Goal: Complete application form: Complete application form

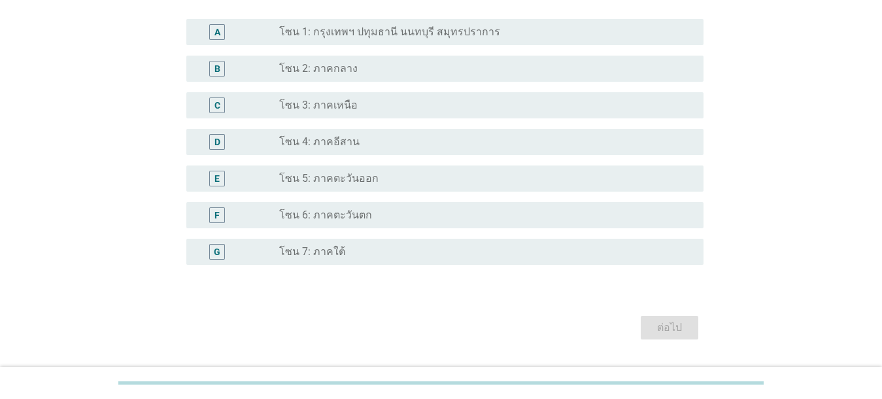
scroll to position [307, 0]
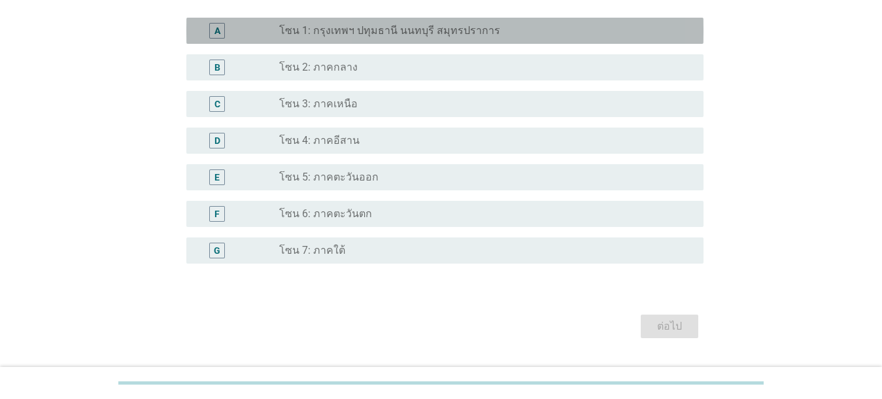
click at [361, 23] on div "radio_button_unchecked โซน 1: กรุงเทพฯ ปทุมธานี นนทบุรี สมุทรปราการ" at bounding box center [486, 31] width 414 height 16
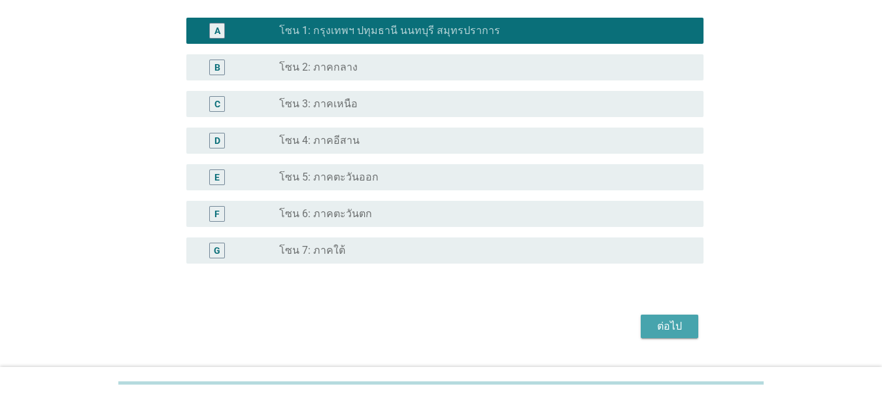
click at [628, 326] on div "ต่อไป" at bounding box center [669, 326] width 37 height 16
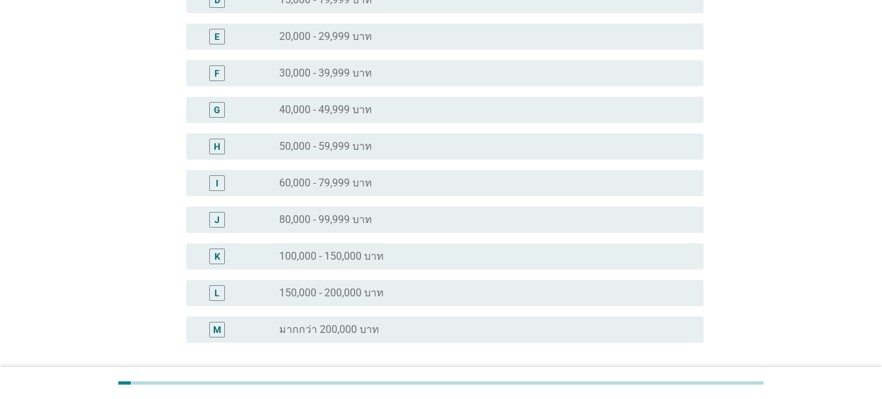
scroll to position [263, 0]
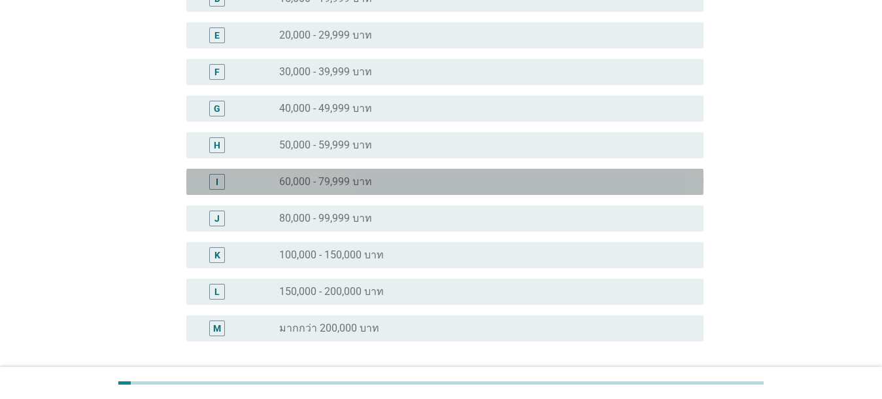
click at [356, 189] on div "radio_button_unchecked 60,000 - 79,999 บาท" at bounding box center [486, 182] width 414 height 16
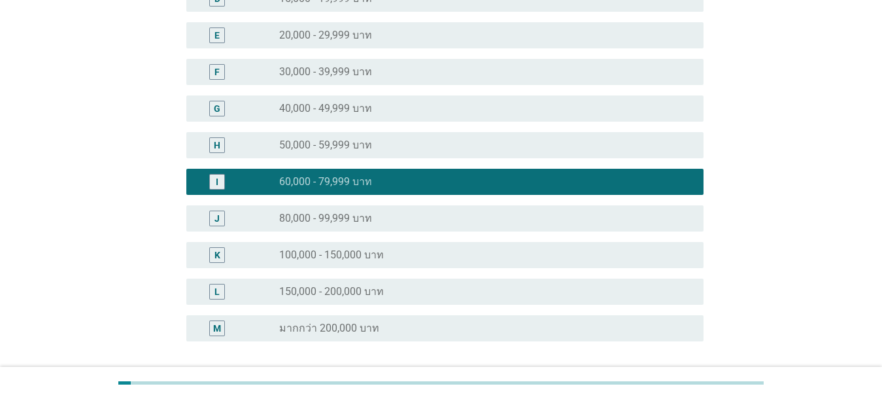
scroll to position [374, 0]
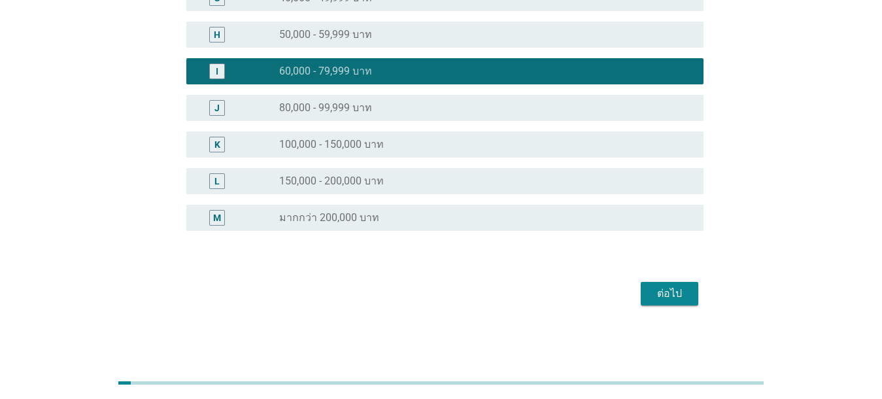
click at [628, 286] on div "ต่อไป" at bounding box center [669, 294] width 37 height 16
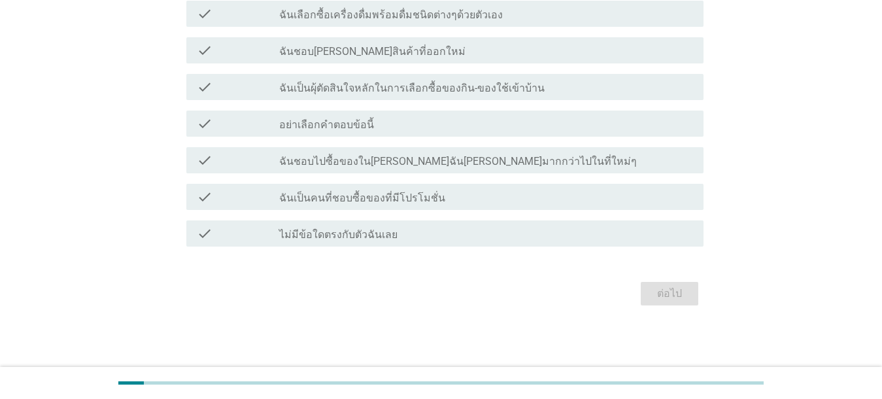
scroll to position [0, 0]
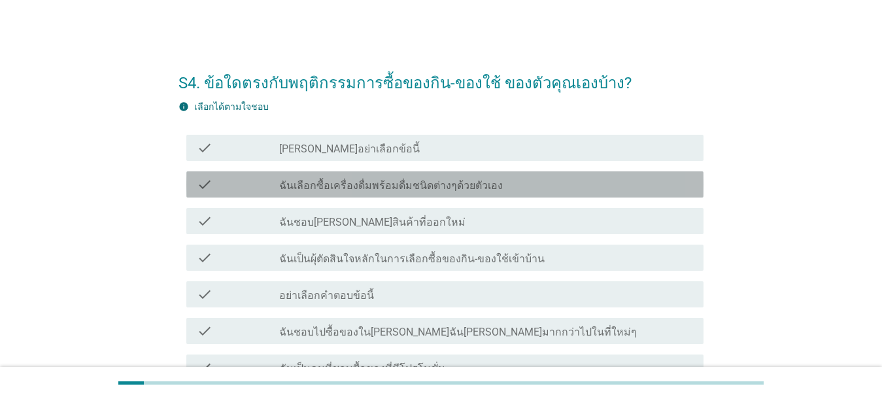
click at [430, 190] on label "ฉันเลือกซื้อเครื่องดื่มพร้อมดื่มชนิดต่างๆด้วยตัวเอง" at bounding box center [391, 185] width 224 height 13
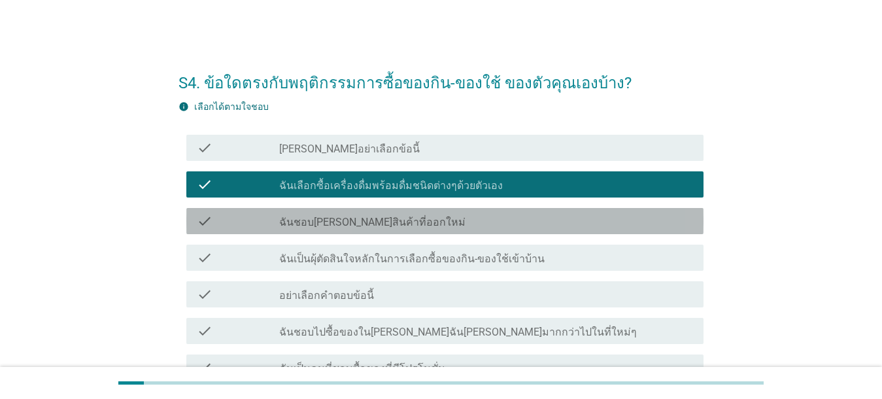
click at [426, 216] on div "check_box_outline_blank ฉันชอบ[PERSON_NAME]สินค้าที่ออกใหม่" at bounding box center [486, 221] width 414 height 16
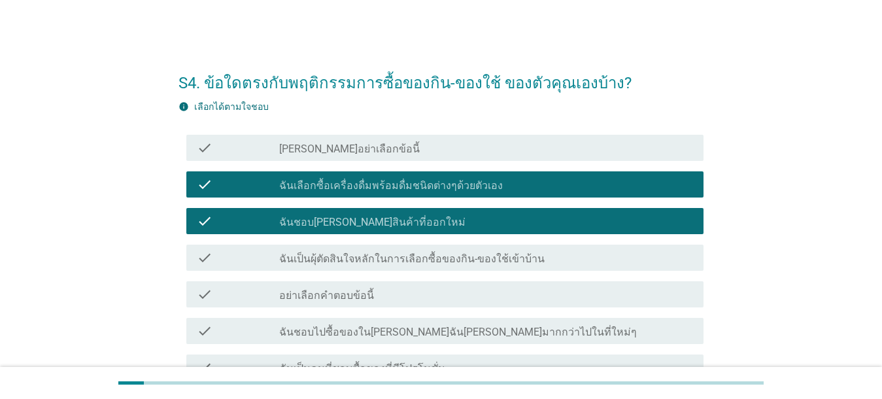
click at [433, 259] on label "ฉันเป็นผุ้ตัดสินใจหลักในการเลือกซื้อของกิน-ของใช้เข้าบ้าน" at bounding box center [411, 258] width 265 height 13
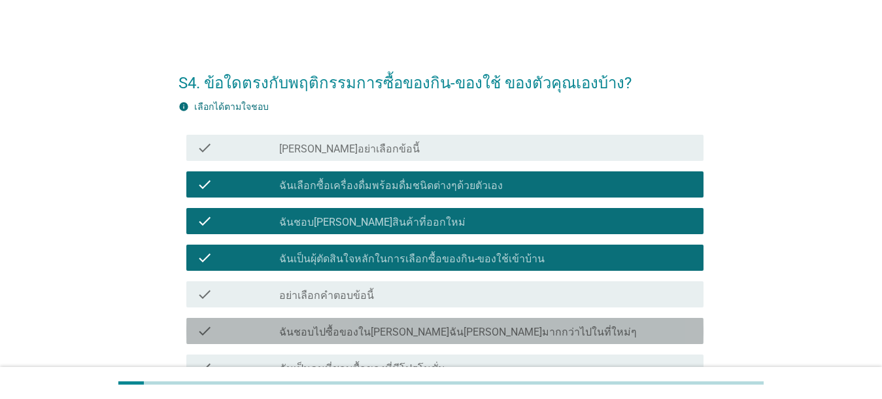
click at [435, 331] on label "ฉันชอบไปซื้อของใน[PERSON_NAME]ฉัน[PERSON_NAME]มากกว่าไปในที่ใหม่ๆ" at bounding box center [458, 332] width 358 height 13
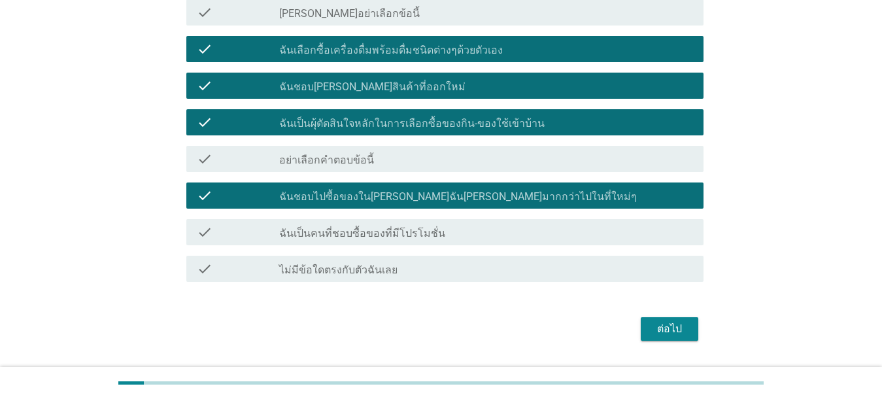
scroll to position [137, 0]
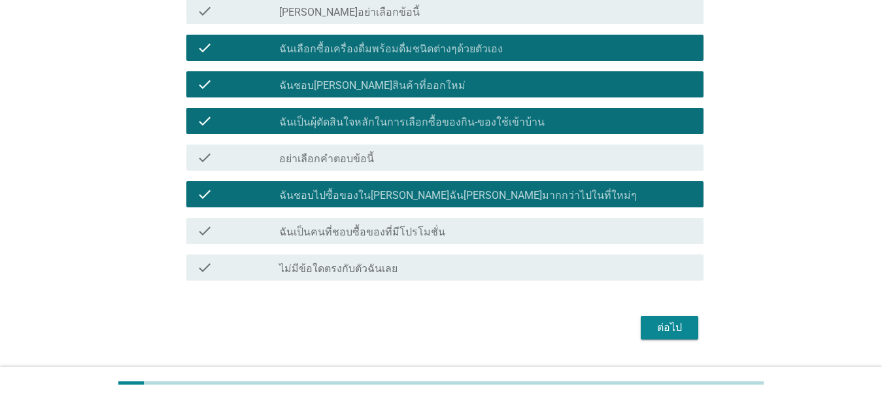
click at [417, 228] on label "ฉันเป็นคนที่ชอบซื้อของที่มีโปรโมชั่น" at bounding box center [362, 232] width 166 height 13
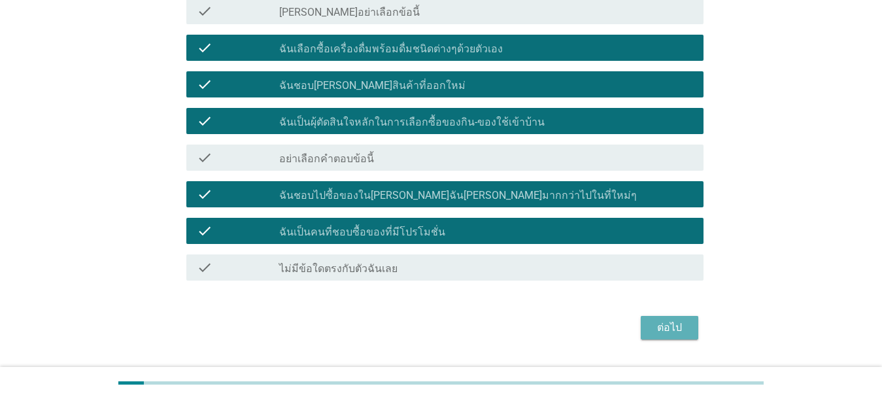
drag, startPoint x: 672, startPoint y: 317, endPoint x: 664, endPoint y: 320, distance: 9.1
click at [628, 318] on button "ต่อไป" at bounding box center [670, 328] width 58 height 24
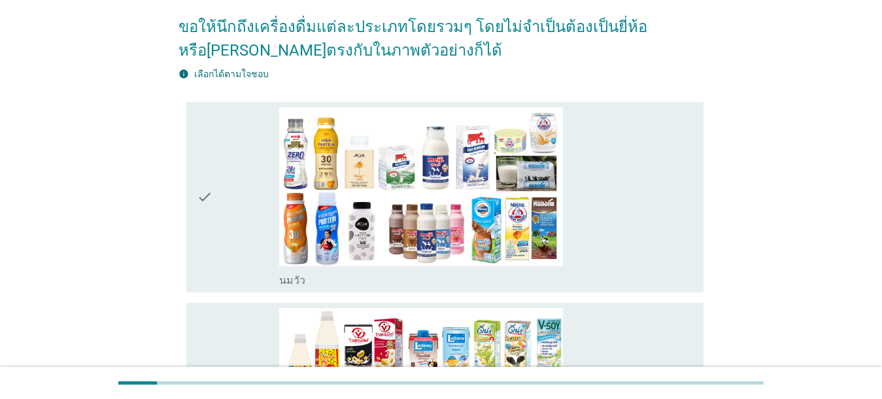
scroll to position [154, 0]
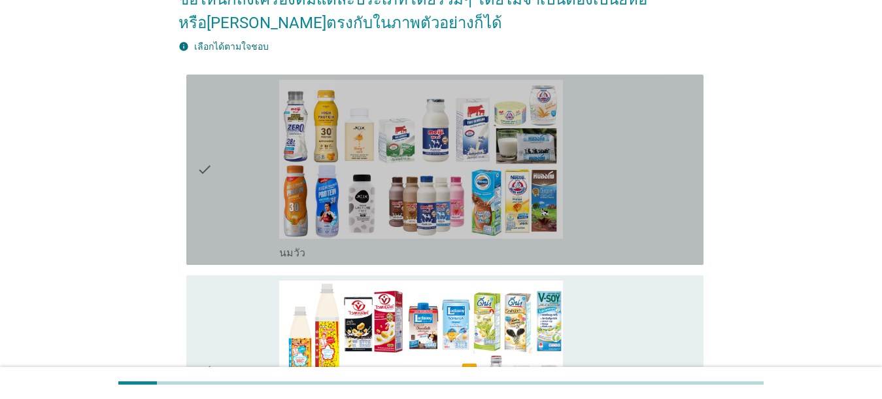
click at [628, 176] on div "check_box_outline_blank [PERSON_NAME]" at bounding box center [486, 170] width 414 height 180
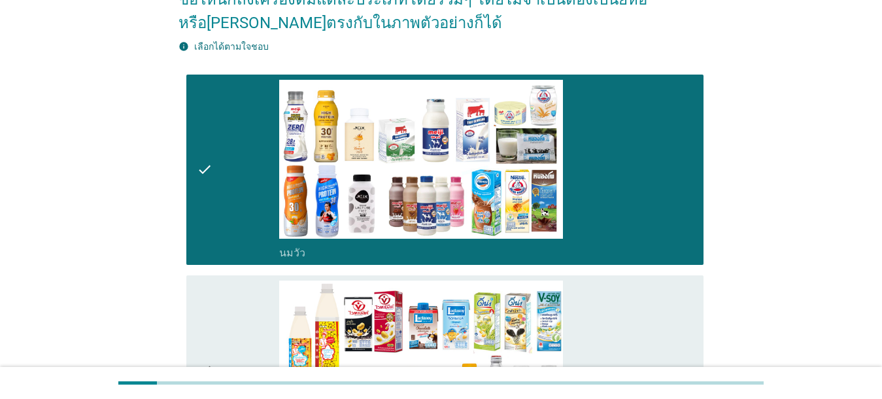
click at [628, 289] on div "check_box_outline_blank นมถั่วเหลือง-น้ำเต้าหู้พร้อมดื่ม" at bounding box center [486, 370] width 414 height 180
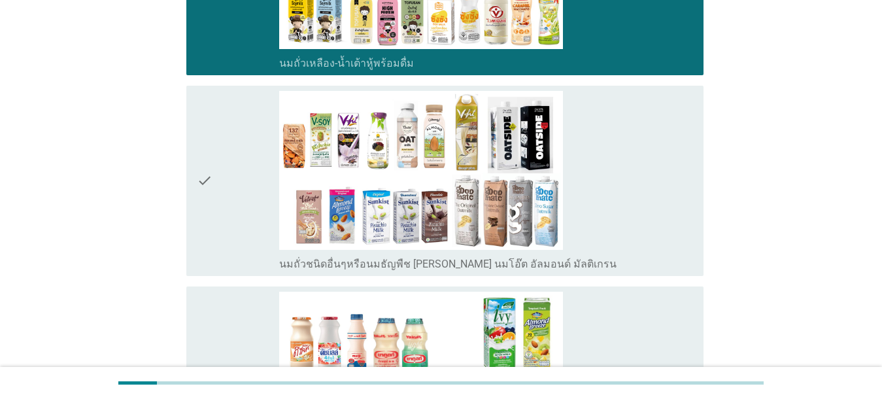
scroll to position [699, 0]
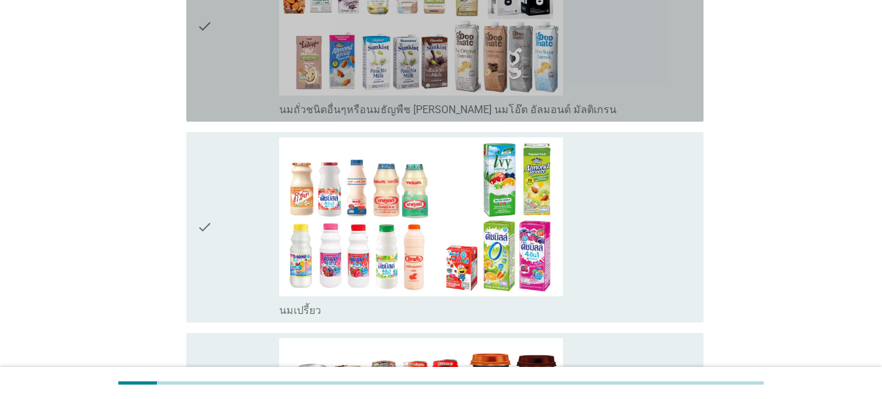
click at [628, 97] on div "check check_box_outline_blank นมถั่วชนิดอื่นๆหรือนมธัญพืช [PERSON_NAME] นมโอ๊ต …" at bounding box center [444, 26] width 517 height 190
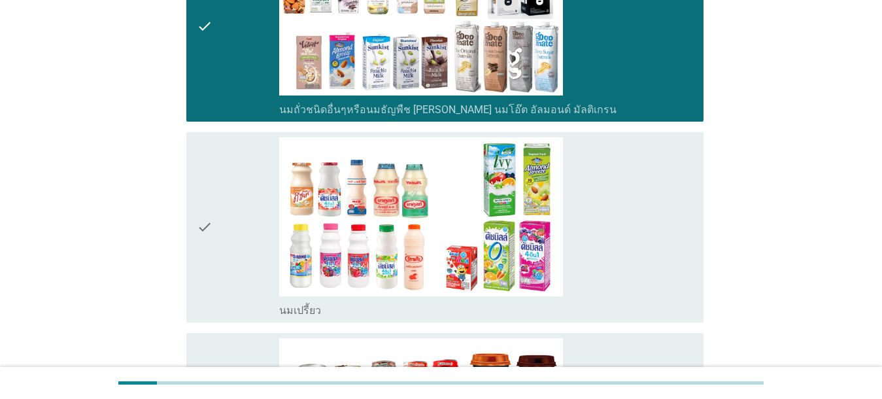
click at [628, 195] on div "check_box_outline_blank นมเปรี้ยว" at bounding box center [486, 227] width 414 height 180
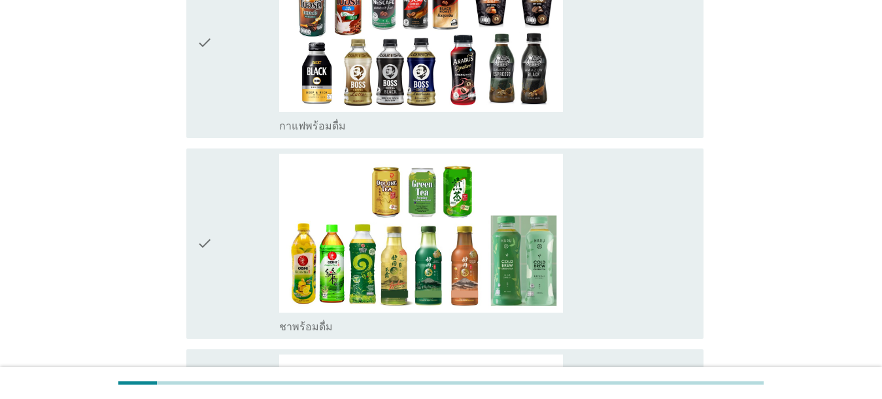
scroll to position [1128, 0]
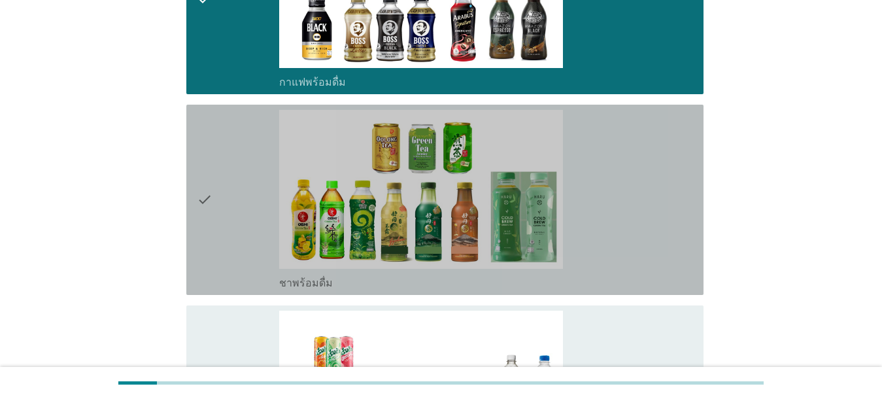
click at [628, 160] on div "check_box_outline_blank ชาพร้อมดื่ม" at bounding box center [486, 200] width 414 height 180
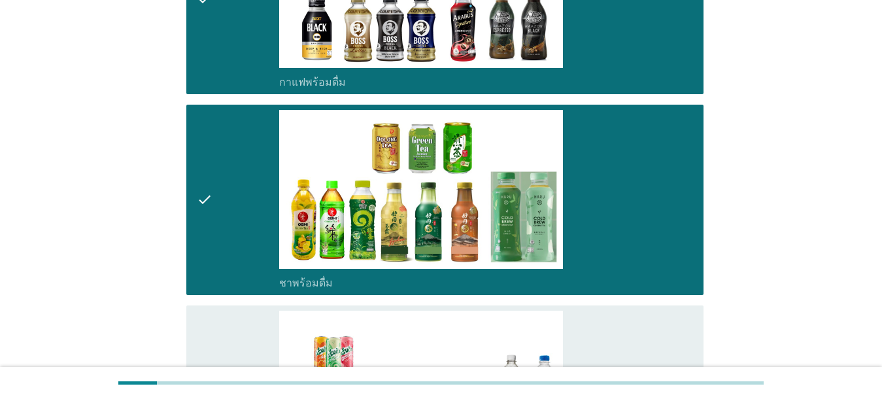
click at [628, 311] on div "check_box_outline_blank น้ำอัดลม" at bounding box center [486, 401] width 414 height 180
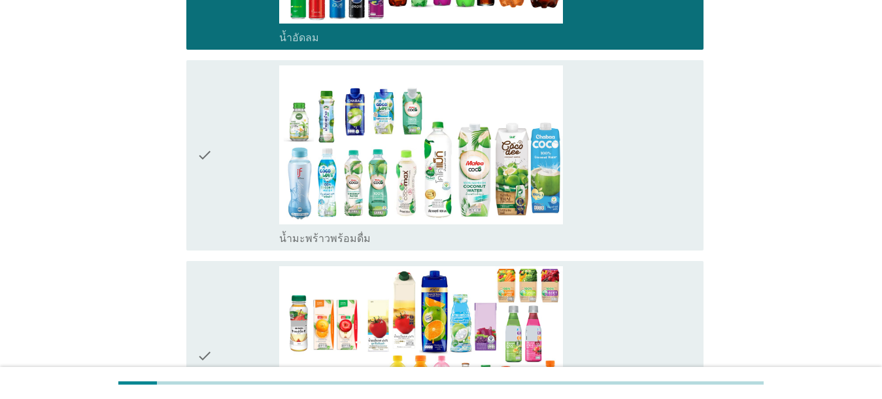
scroll to position [1585, 0]
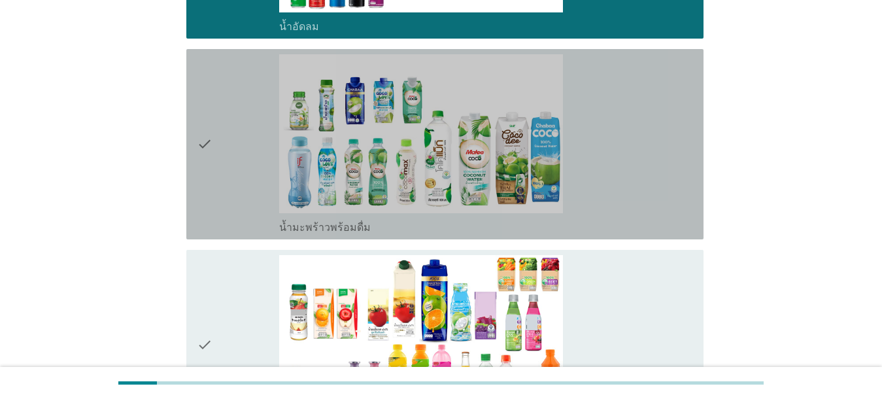
click at [628, 191] on div "check_box_outline_blank น้ำมะพร้าวพร้อมดื่ม" at bounding box center [486, 144] width 414 height 180
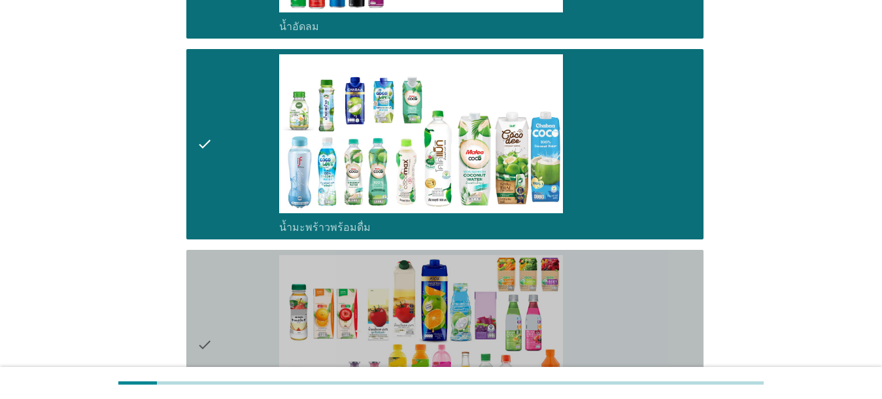
click at [628, 286] on div "check_box_outline_blank น้ำผลไม้-น้ำผักผลไม้พร้อมดื่ม" at bounding box center [486, 345] width 414 height 180
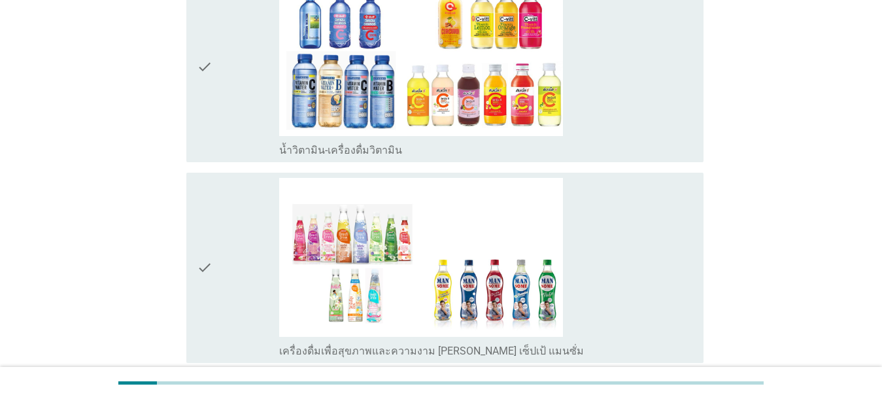
scroll to position [2075, 0]
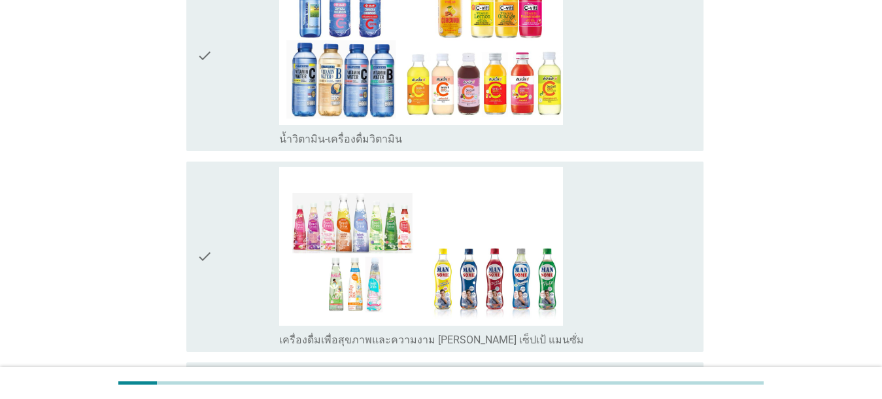
click at [628, 130] on div "check_box_outline_blank น้ำวิตามิน-เครื่องดื่มวิตามิน" at bounding box center [486, 138] width 414 height 16
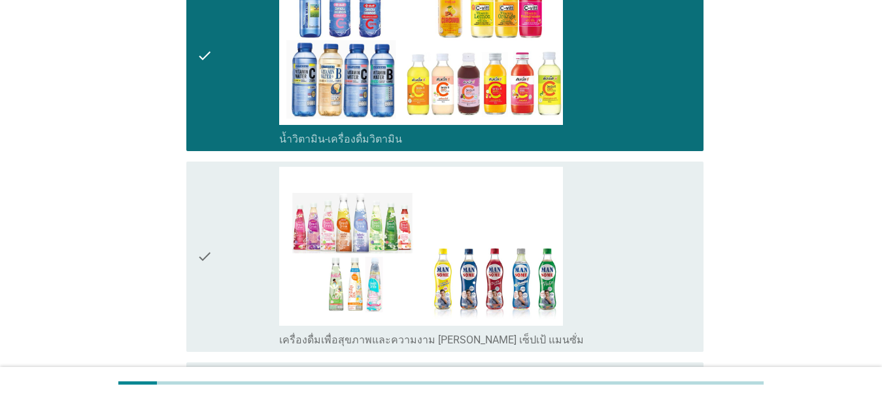
click at [628, 238] on div "check_box_outline_blank เครื่องดื่มเพื่อสุขภาพและความงาม [PERSON_NAME] เซ็ปเป้ …" at bounding box center [486, 257] width 414 height 180
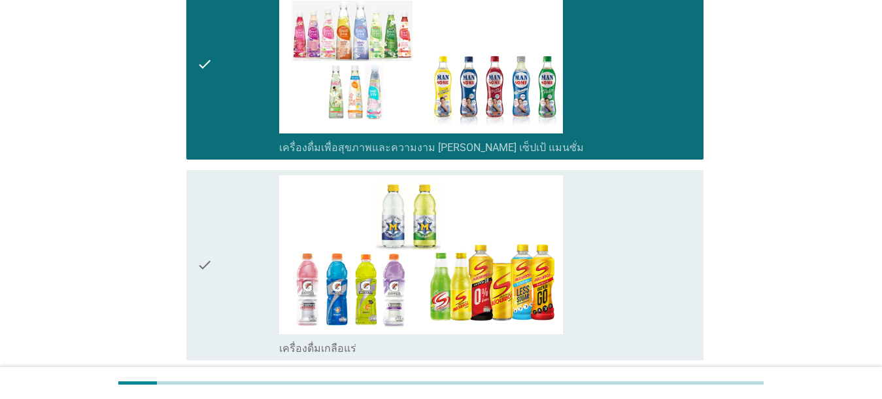
scroll to position [2394, 0]
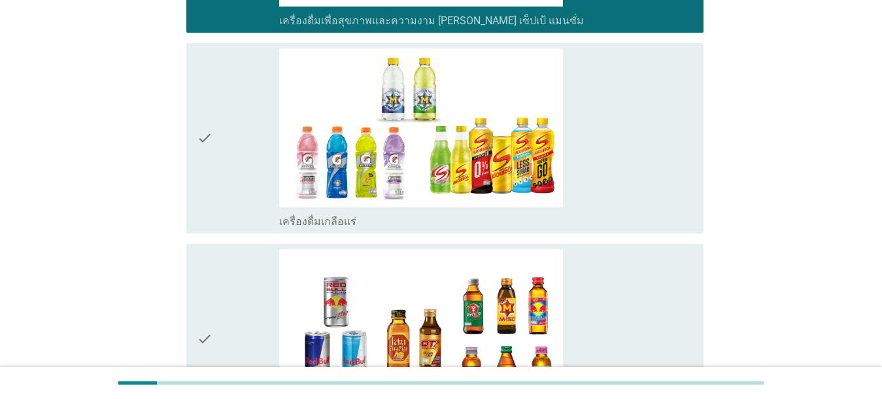
click at [618, 212] on div "check_box_outline_blank เครื่องดื่มเกลือแร่" at bounding box center [486, 220] width 414 height 16
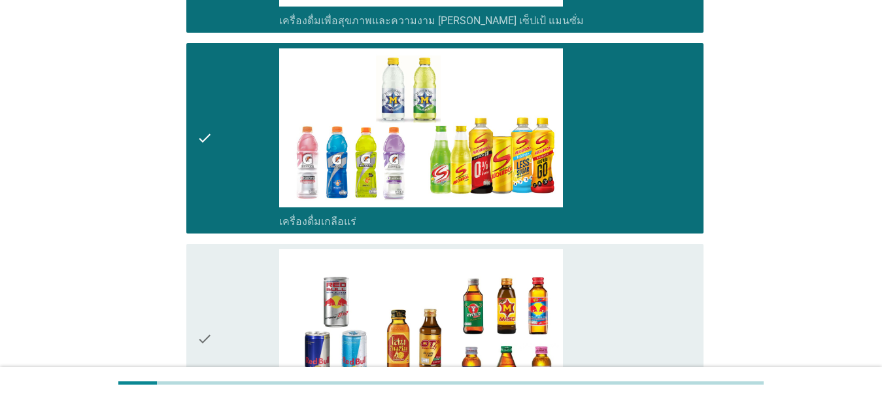
click at [628, 275] on div "check_box_outline_blank เครื่องดื่ม[PERSON_NAME]กำลัง" at bounding box center [486, 339] width 414 height 180
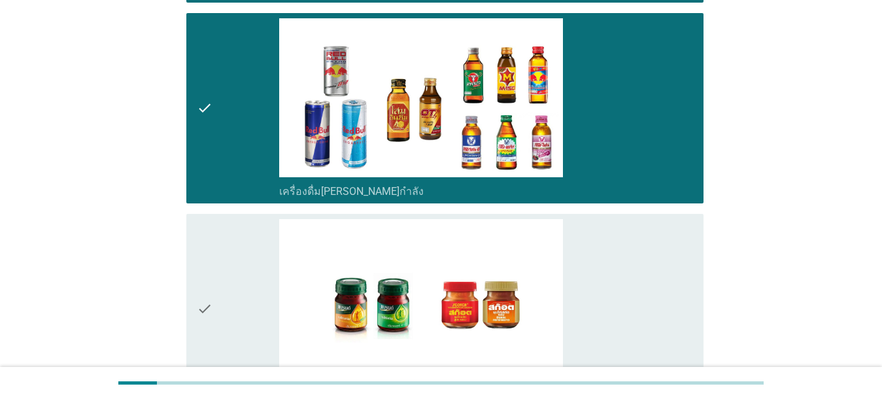
scroll to position [2630, 0]
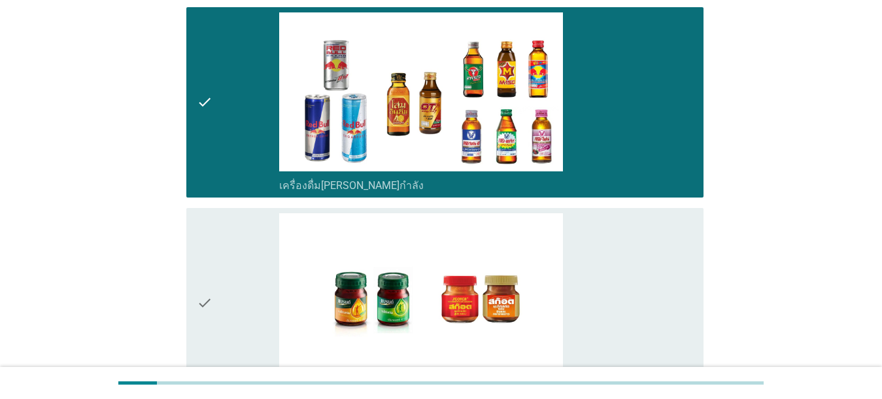
click at [628, 286] on div "check_box_outline_blank ซุปไก่สกัด-[PERSON_NAME]สำเร็จรูป" at bounding box center [486, 303] width 414 height 180
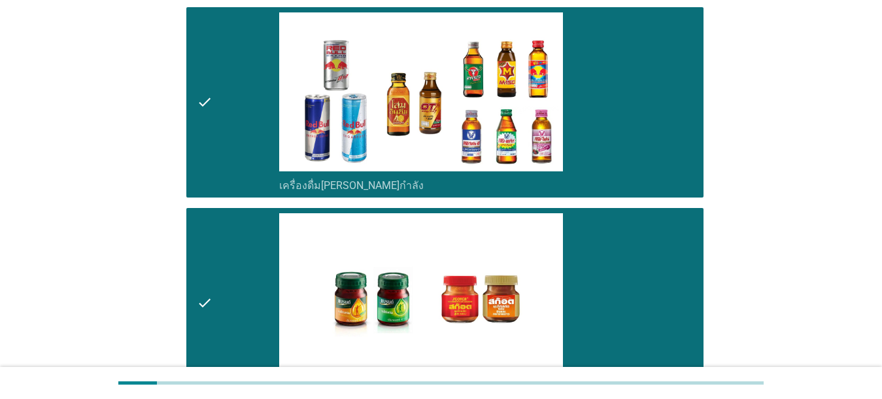
scroll to position [2795, 0]
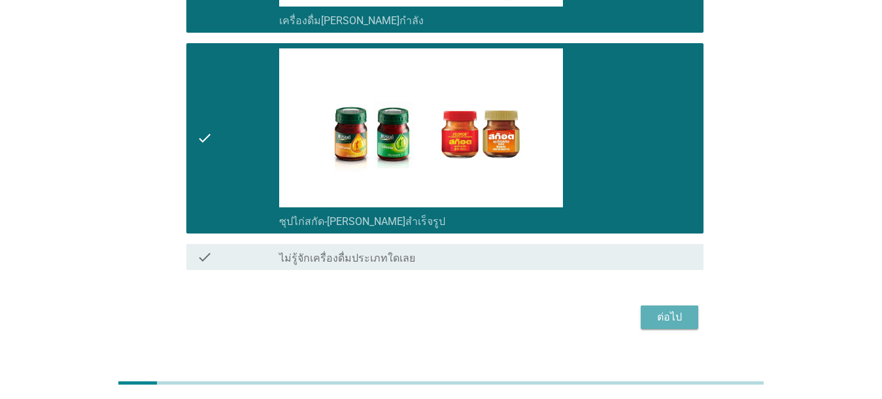
click at [628, 305] on button "ต่อไป" at bounding box center [670, 317] width 58 height 24
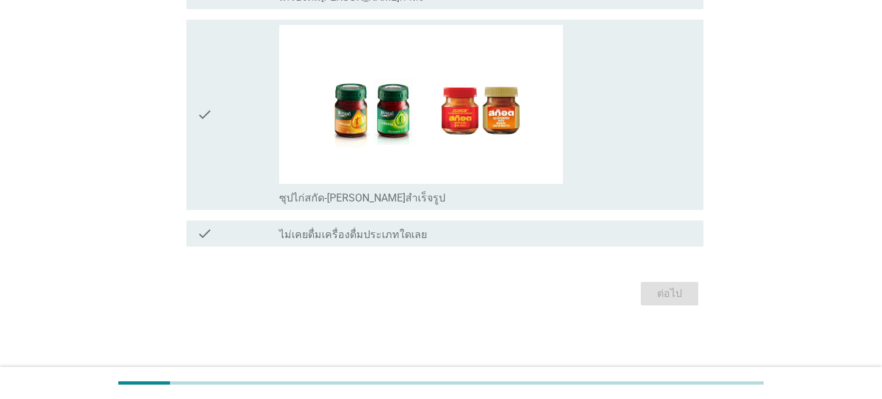
scroll to position [0, 0]
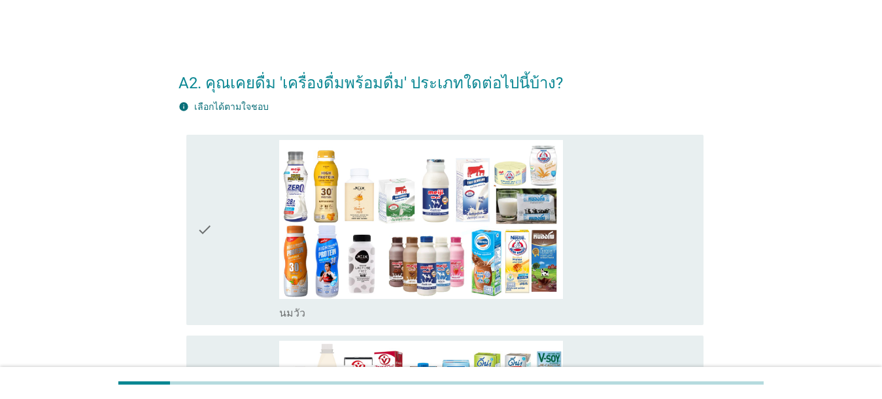
click at [624, 251] on div "check_box_outline_blank [PERSON_NAME]" at bounding box center [486, 230] width 414 height 180
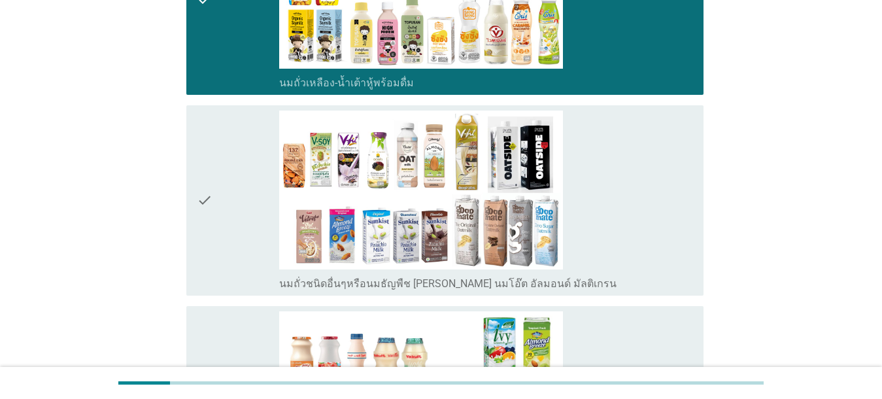
scroll to position [441, 0]
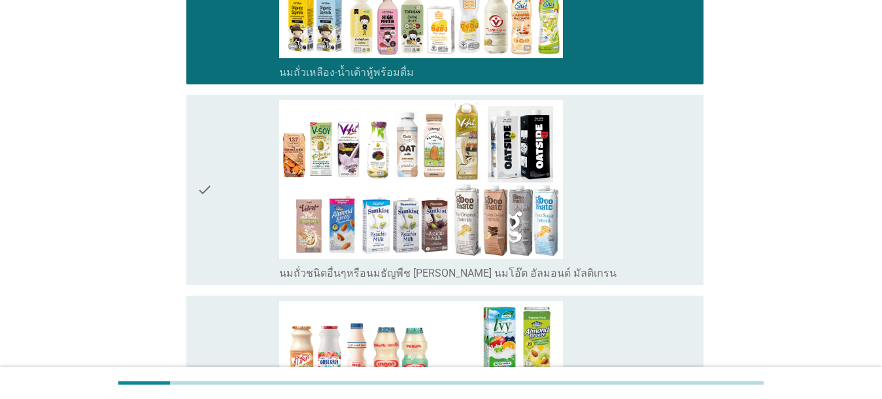
click at [628, 165] on div "check_box_outline_blank นมถั่วชนิดอื่นๆหรือนมธัญพืช [PERSON_NAME] นมโอ๊ต อัลมอน…" at bounding box center [486, 190] width 414 height 180
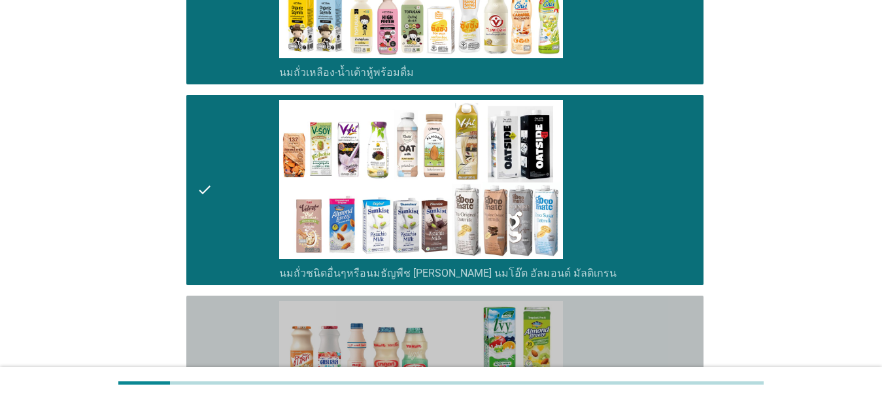
click at [628, 310] on div "check_box_outline_blank นมเปรี้ยว" at bounding box center [486, 391] width 414 height 180
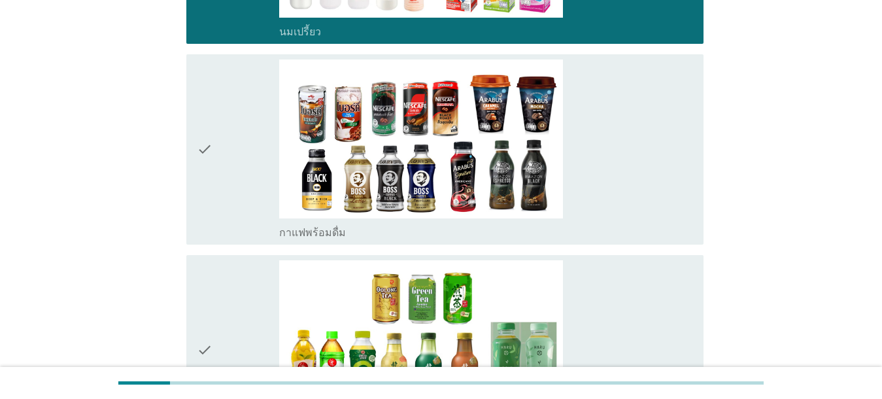
scroll to position [921, 0]
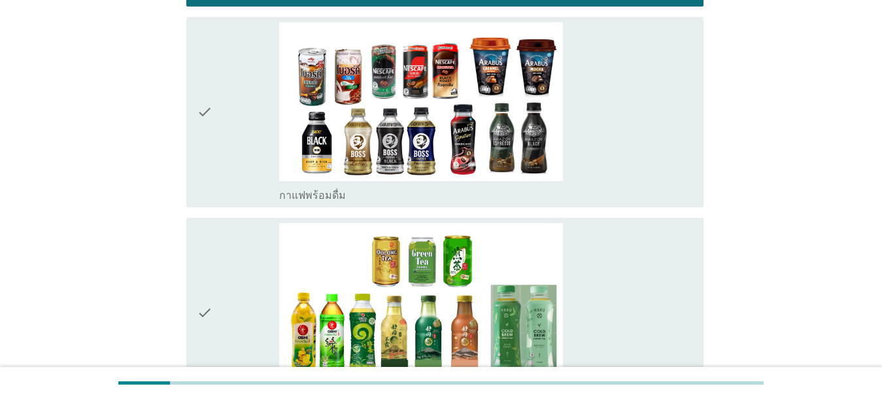
drag, startPoint x: 633, startPoint y: 148, endPoint x: 634, endPoint y: 171, distance: 23.6
click at [628, 148] on div "check_box_outline_blank กาแฟพร้อมดื่ม" at bounding box center [486, 112] width 414 height 180
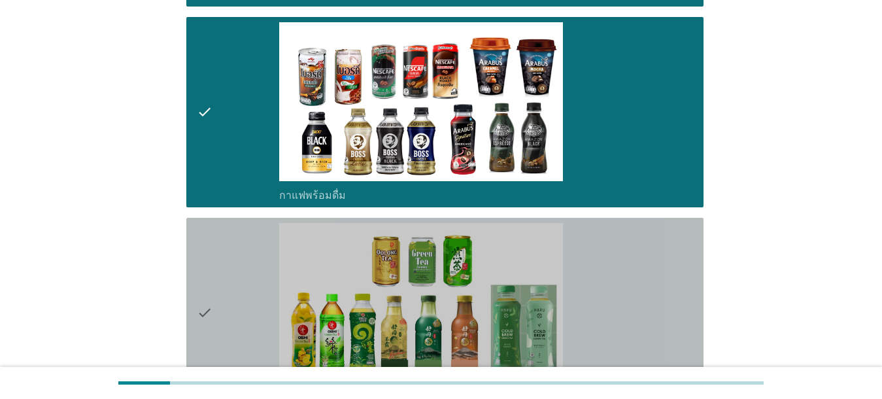
click at [621, 304] on div "check_box_outline_blank ชาพร้อมดื่ม" at bounding box center [486, 313] width 414 height 180
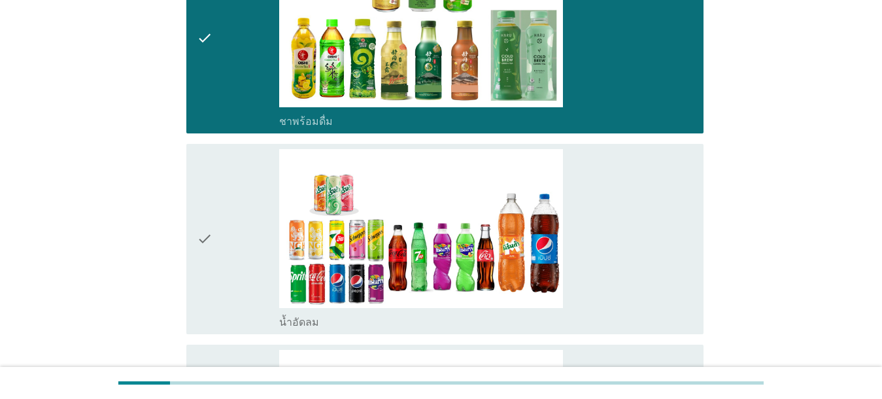
scroll to position [1389, 0]
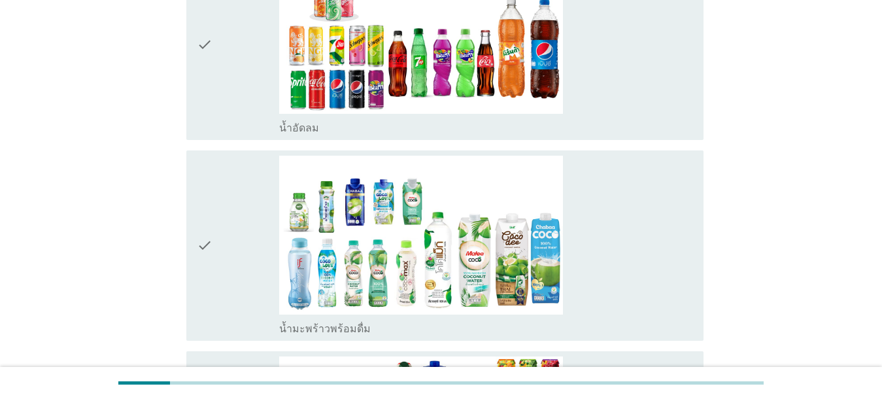
click at [622, 113] on div "check_box_outline_blank น้ำอัดลม" at bounding box center [486, 45] width 414 height 180
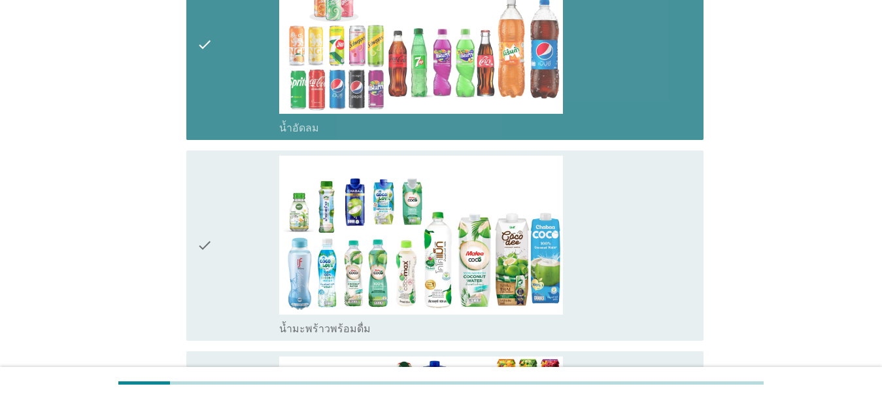
click at [628, 226] on div "check_box_outline_blank น้ำมะพร้าวพร้อมดื่ม" at bounding box center [486, 246] width 414 height 180
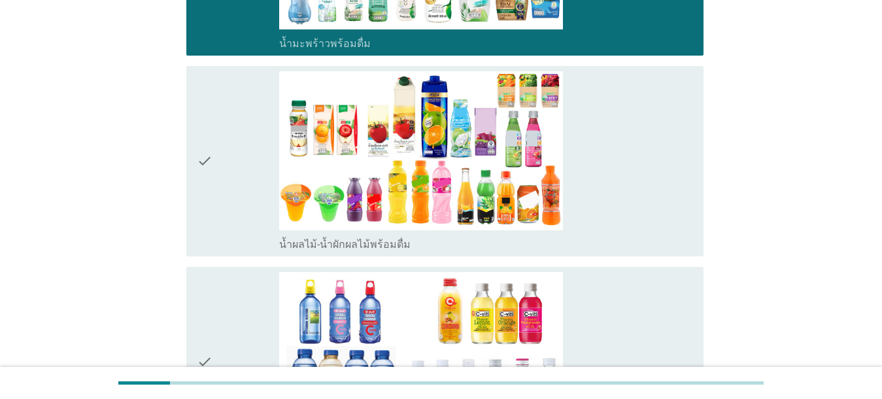
scroll to position [1734, 0]
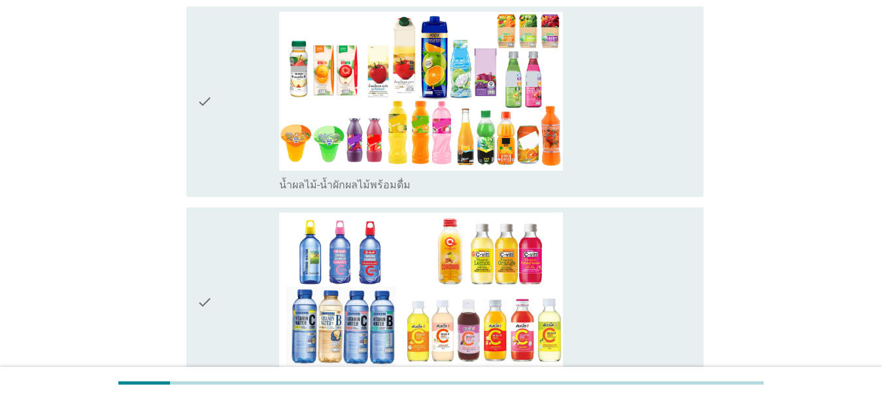
click at [628, 152] on div "check_box_outline_blank น้ำผลไม้-น้ำผักผลไม้พร้อมดื่ม" at bounding box center [486, 102] width 414 height 180
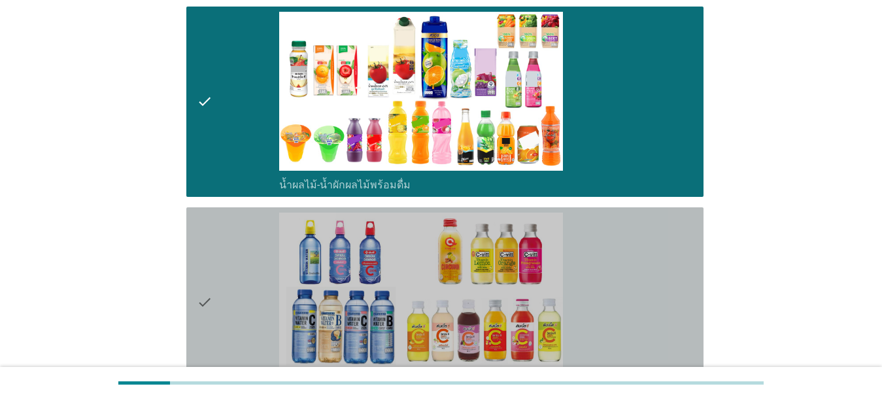
click at [618, 277] on div "check_box_outline_blank น้ำวิตามิน-เครื่องดื่มวิตามิน" at bounding box center [486, 302] width 414 height 180
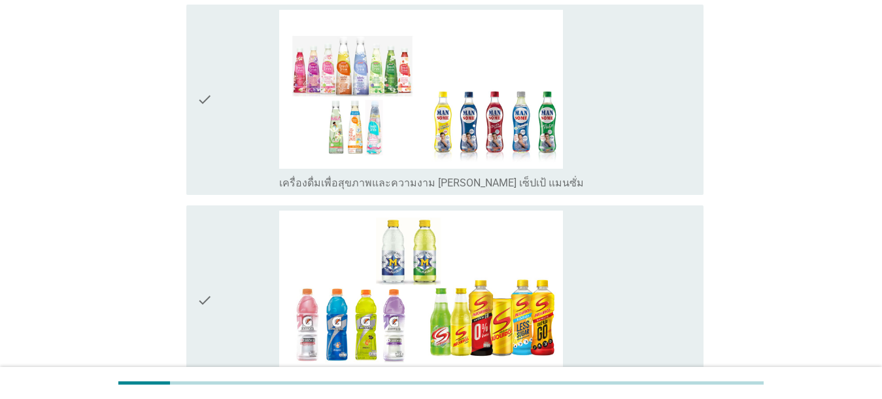
scroll to position [2154, 0]
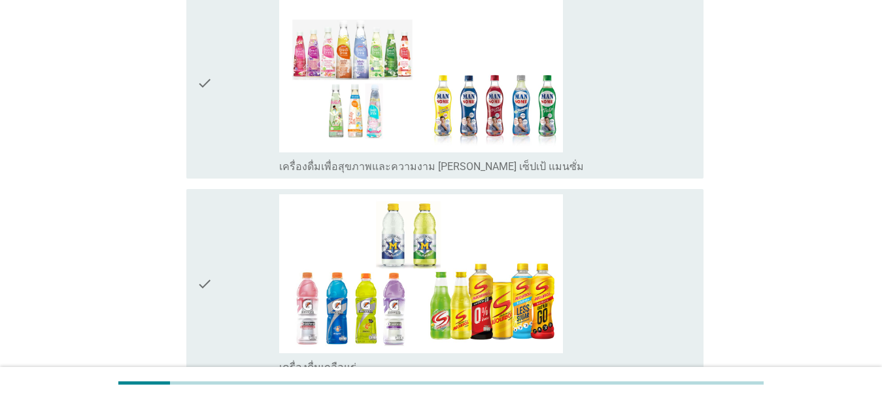
click at [622, 158] on div "check_box_outline_blank เครื่องดื่มเพื่อสุขภาพและความงาม [PERSON_NAME] เซ็ปเป้ …" at bounding box center [486, 166] width 414 height 16
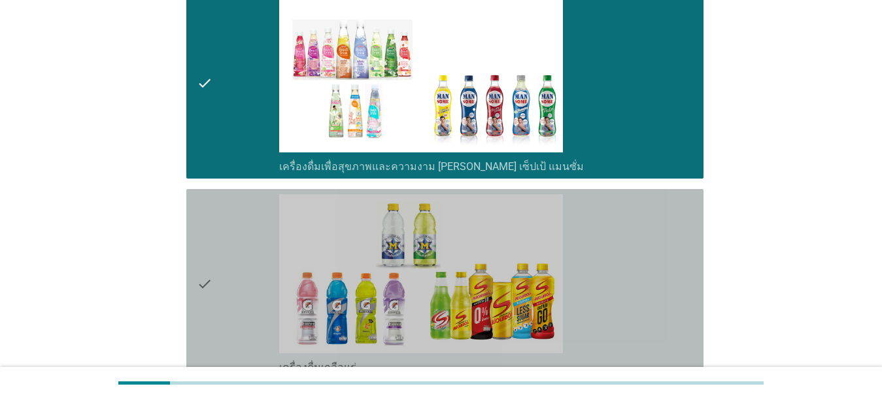
click at [628, 256] on div "check_box_outline_blank เครื่องดื่มเกลือแร่" at bounding box center [486, 284] width 414 height 180
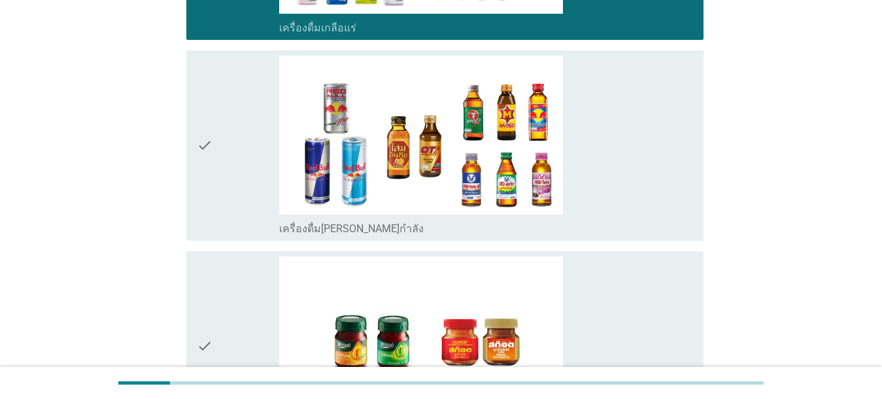
scroll to position [2498, 0]
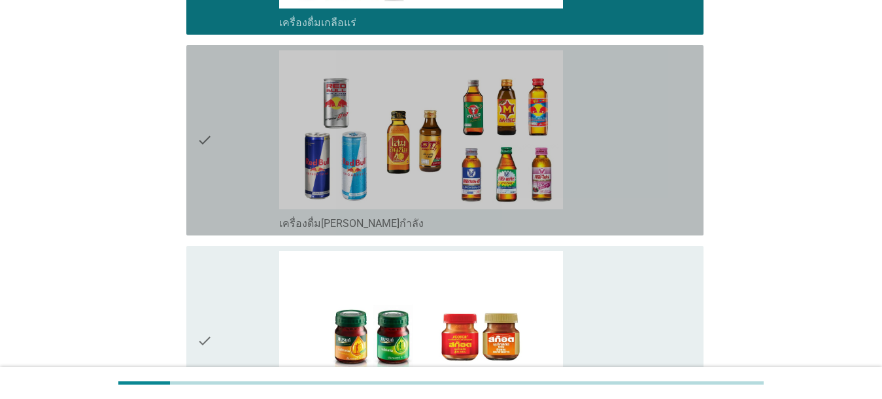
click at [628, 218] on div "check_box_outline_blank เครื่องดื่ม[PERSON_NAME]กำลัง" at bounding box center [486, 222] width 414 height 16
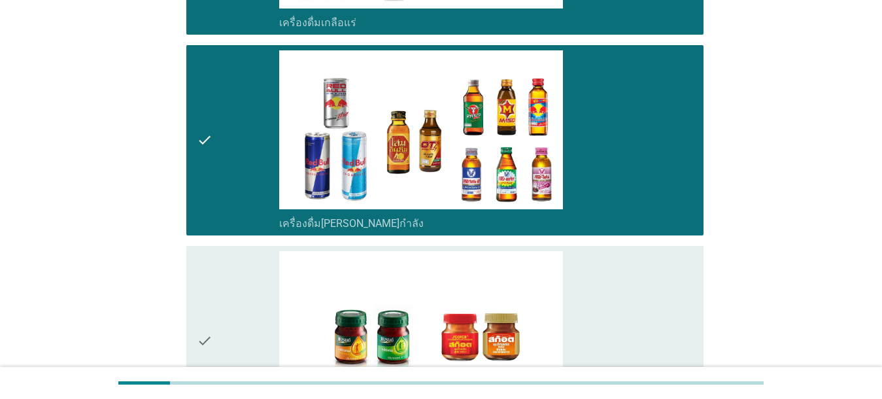
click at [628, 303] on div "check_box_outline_blank ซุปไก่สกัด-[PERSON_NAME]สำเร็จรูป" at bounding box center [486, 341] width 414 height 180
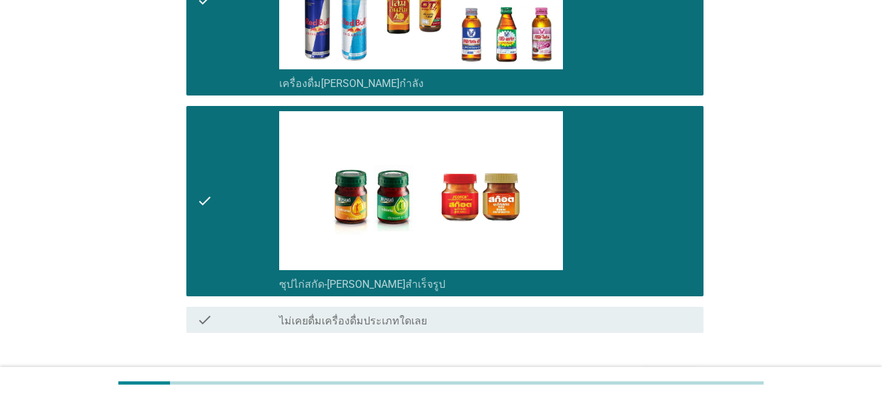
scroll to position [2725, 0]
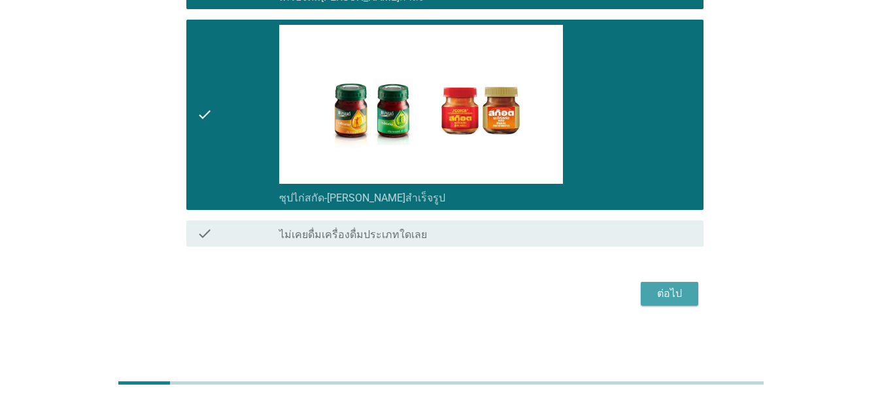
click at [628, 297] on div "ต่อไป" at bounding box center [669, 294] width 37 height 16
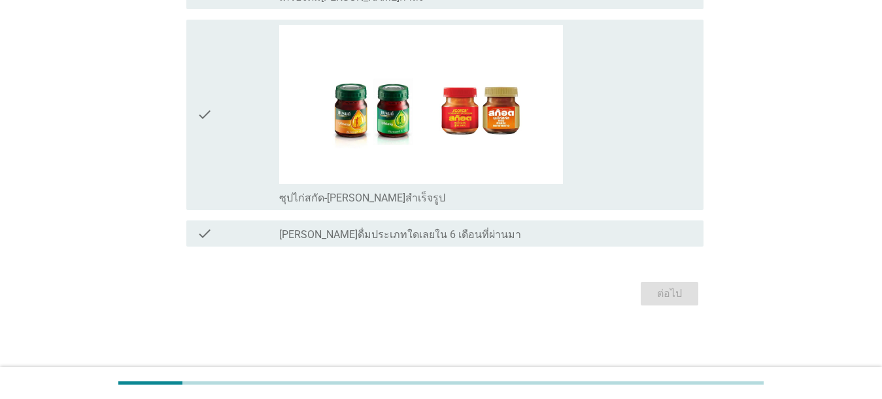
scroll to position [0, 0]
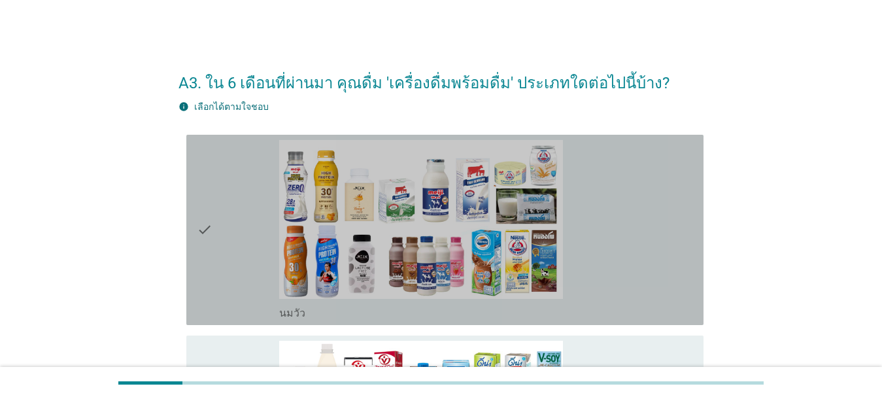
click at [628, 243] on div "check_box_outline_blank [PERSON_NAME]" at bounding box center [486, 230] width 414 height 180
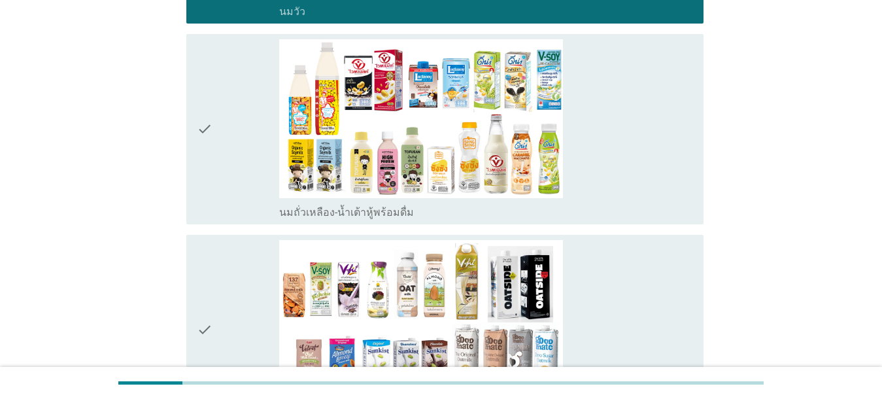
scroll to position [307, 0]
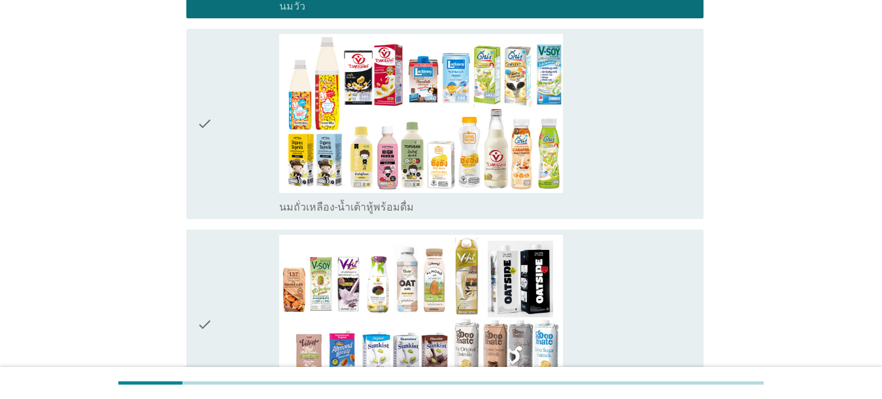
click at [628, 154] on div "check_box_outline_blank นมถั่วเหลือง-น้ำเต้าหู้พร้อมดื่ม" at bounding box center [486, 124] width 414 height 180
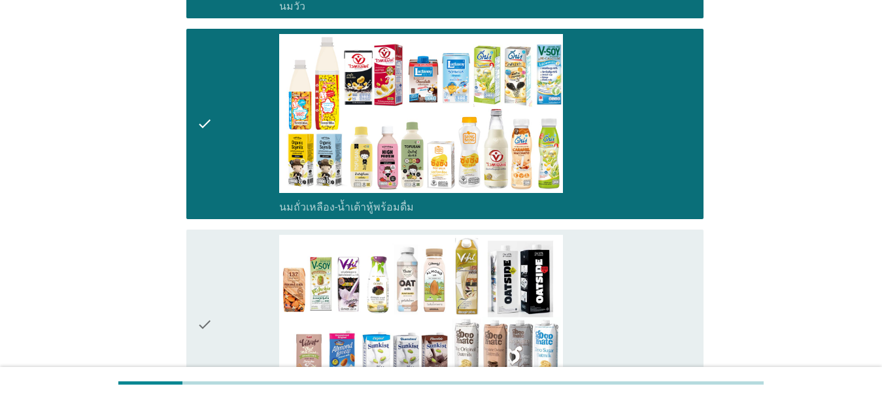
click at [628, 264] on div "check_box_outline_blank นมถั่วชนิดอื่นๆหรือนมธัญพืช [PERSON_NAME] นมโอ๊ต อัลมอน…" at bounding box center [486, 325] width 414 height 180
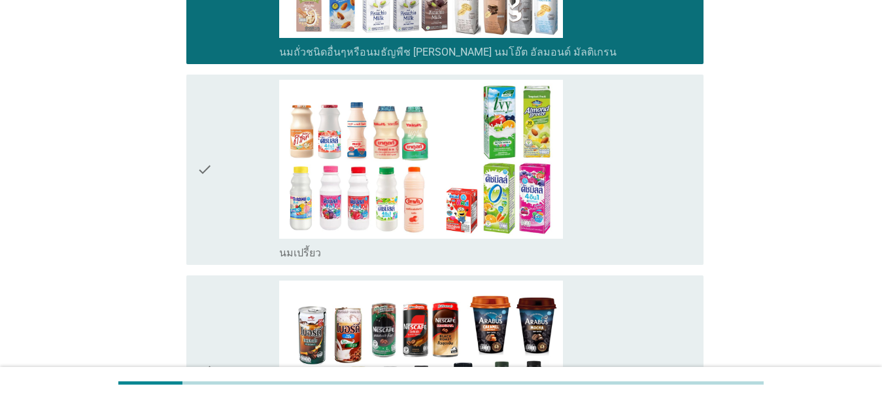
scroll to position [759, 0]
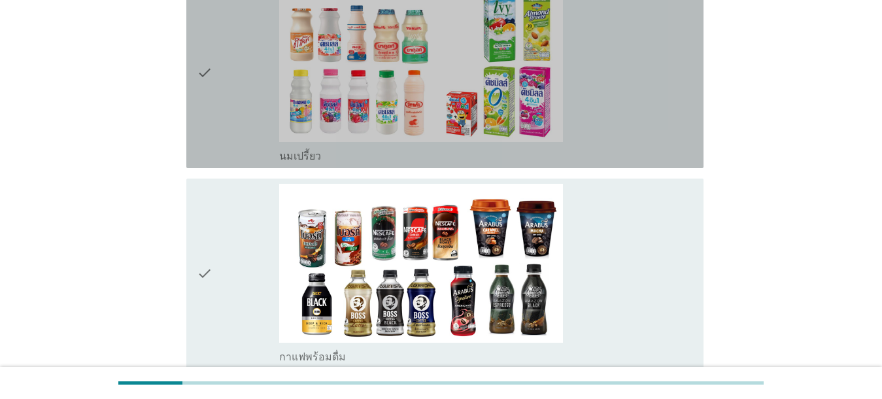
click at [628, 139] on div "check_box_outline_blank นมเปรี้ยว" at bounding box center [486, 73] width 414 height 180
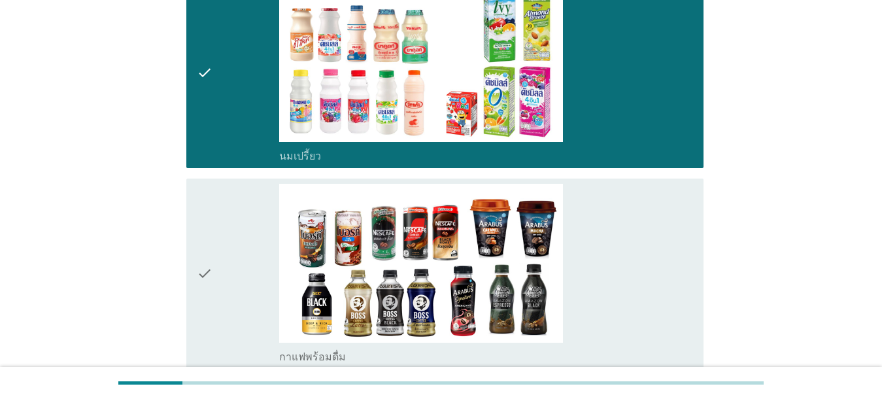
click at [628, 241] on div "check_box_outline_blank กาแฟพร้อมดื่ม" at bounding box center [486, 274] width 414 height 180
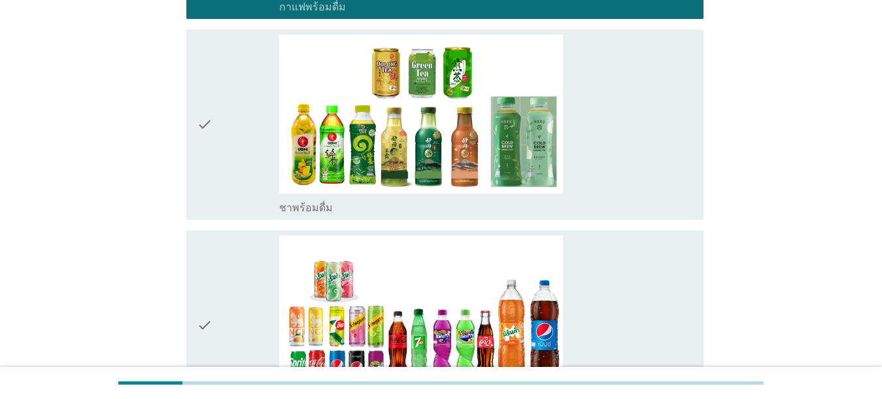
scroll to position [1136, 0]
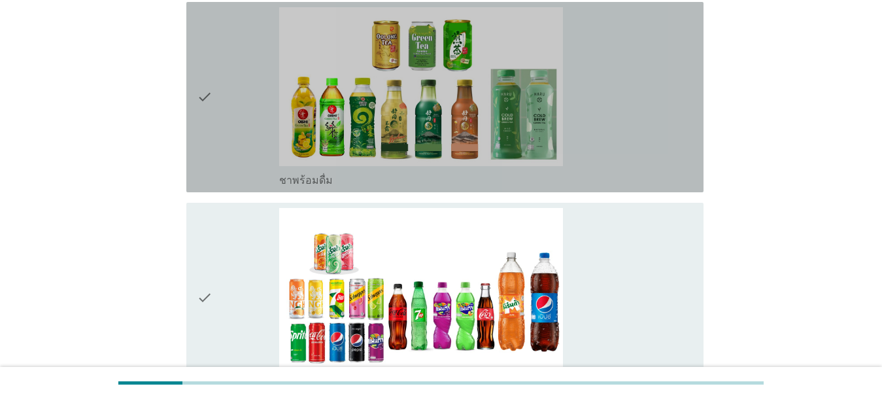
click at [628, 143] on div "check_box_outline_blank ชาพร้อมดื่ม" at bounding box center [486, 97] width 414 height 180
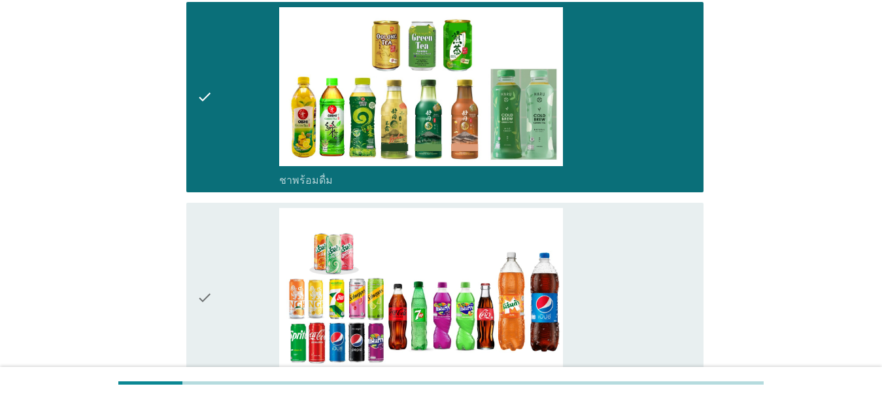
click at [628, 245] on div "check_box_outline_blank น้ำอัดลม" at bounding box center [486, 298] width 414 height 180
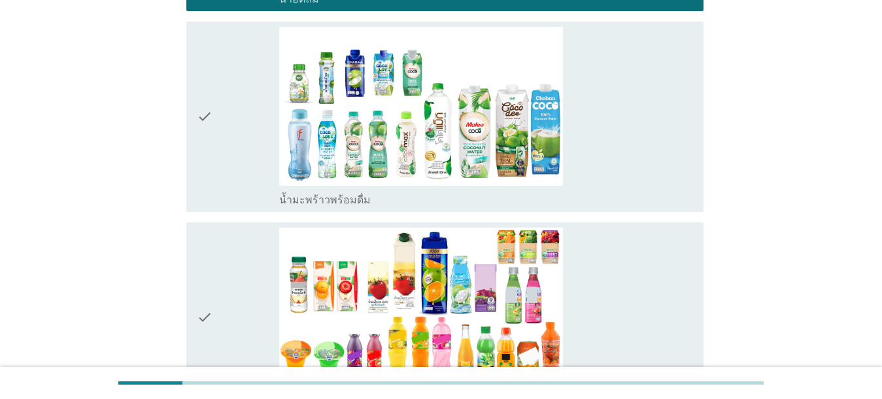
scroll to position [1524, 0]
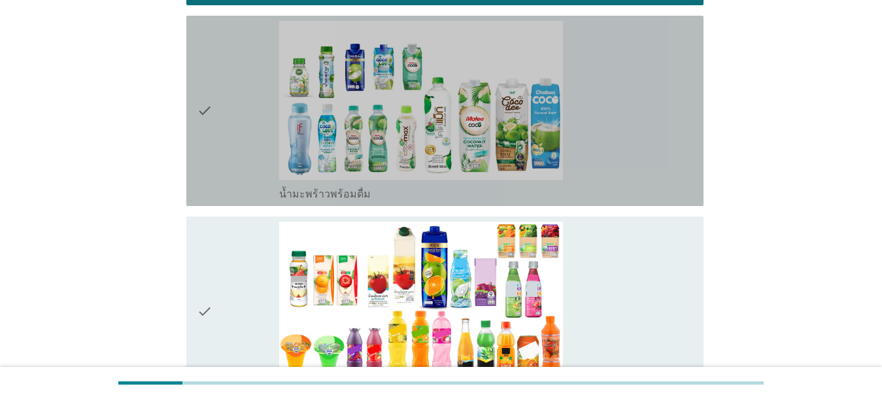
click at [628, 161] on div "check_box_outline_blank น้ำมะพร้าวพร้อมดื่ม" at bounding box center [486, 111] width 414 height 180
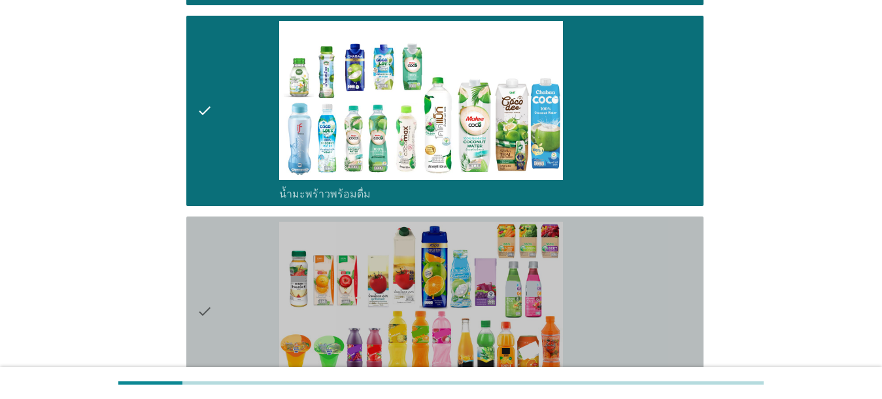
click at [628, 275] on div "check_box_outline_blank น้ำผลไม้-น้ำผักผลไม้พร้อมดื่ม" at bounding box center [486, 312] width 414 height 180
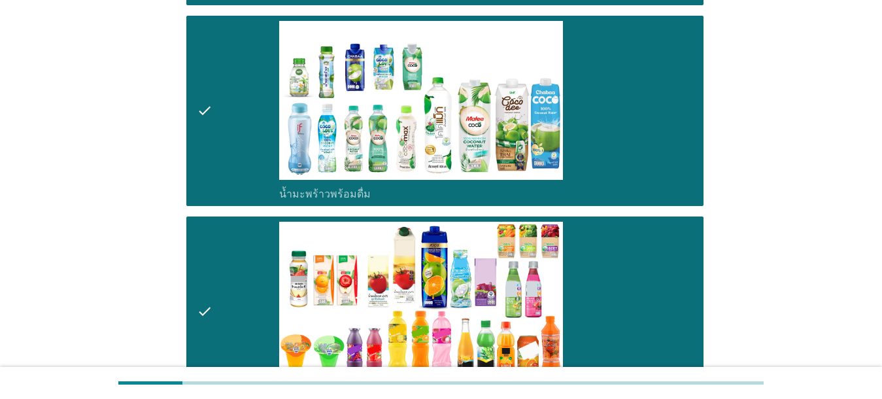
scroll to position [1873, 0]
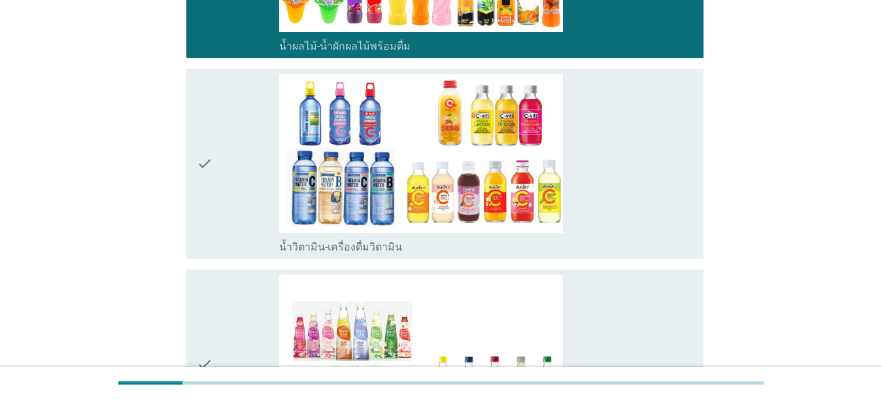
click at [628, 226] on div "check_box_outline_blank น้ำวิตามิน-เครื่องดื่มวิตามิน" at bounding box center [486, 164] width 414 height 180
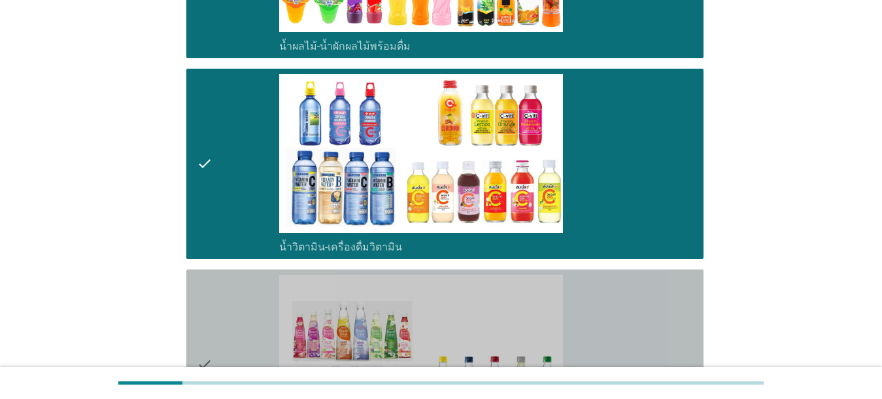
drag, startPoint x: 660, startPoint y: 297, endPoint x: 690, endPoint y: 295, distance: 30.1
click at [628, 297] on div "check_box_outline_blank เครื่องดื่มเพื่อสุขภาพและความงาม [PERSON_NAME] เซ็ปเป้ …" at bounding box center [486, 365] width 414 height 180
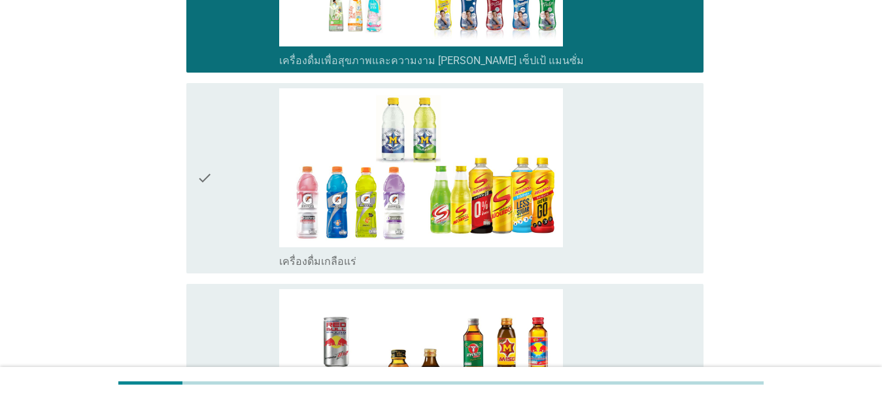
scroll to position [2319, 0]
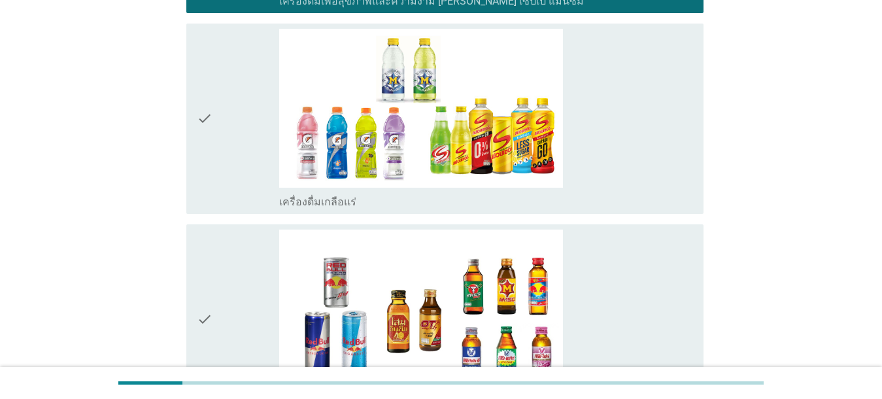
click at [609, 169] on div "check_box_outline_blank เครื่องดื่มเกลือแร่" at bounding box center [486, 119] width 414 height 180
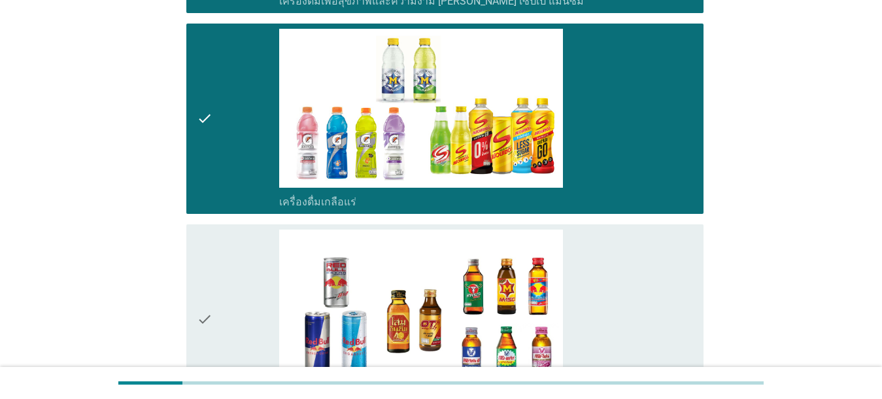
click at [625, 287] on div "check_box_outline_blank เครื่องดื่ม[PERSON_NAME]กำลัง" at bounding box center [486, 319] width 414 height 180
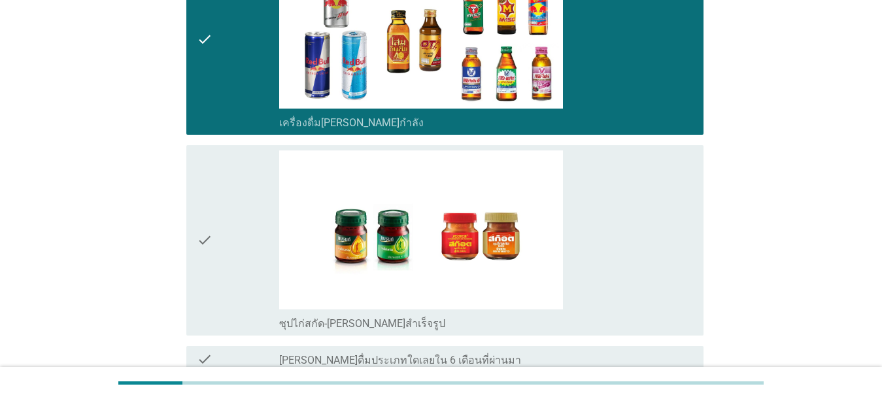
scroll to position [2610, 0]
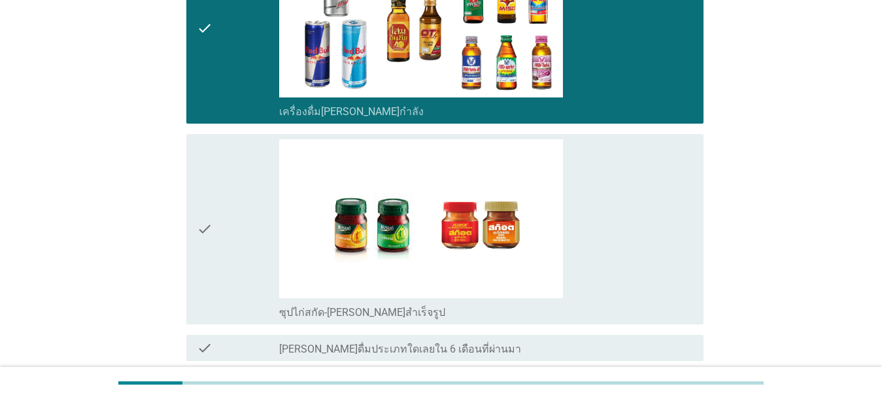
drag, startPoint x: 605, startPoint y: 268, endPoint x: 690, endPoint y: 278, distance: 86.2
click at [605, 268] on div "check_box_outline_blank ซุปไก่สกัด-[PERSON_NAME]สำเร็จรูป" at bounding box center [486, 229] width 414 height 180
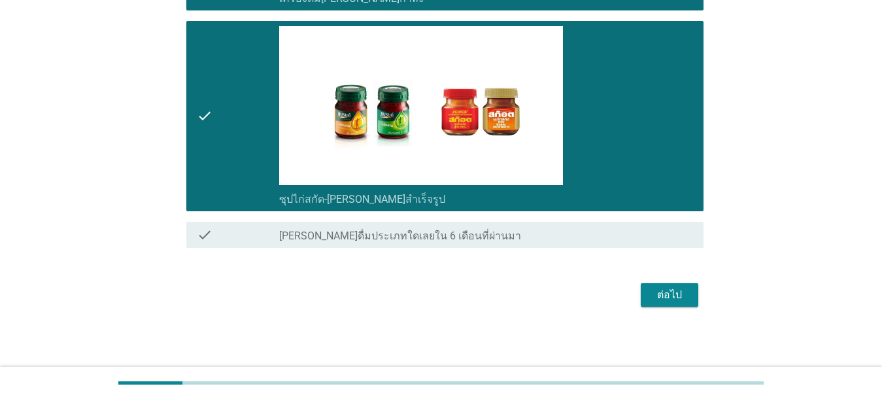
scroll to position [2725, 0]
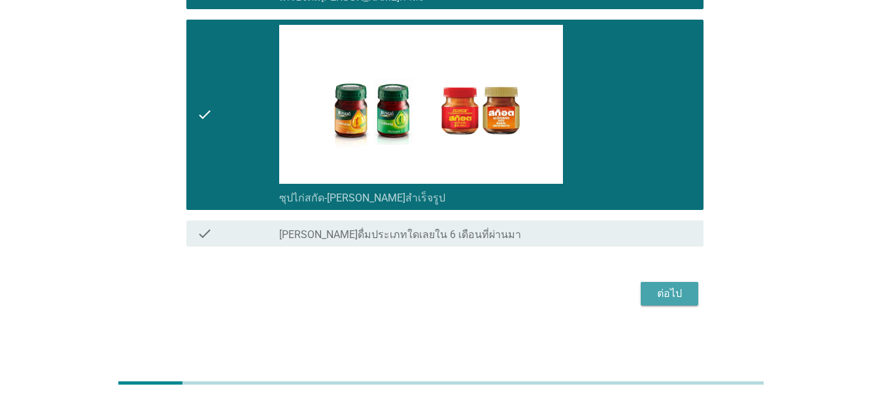
click at [628, 297] on div "ต่อไป" at bounding box center [669, 294] width 37 height 16
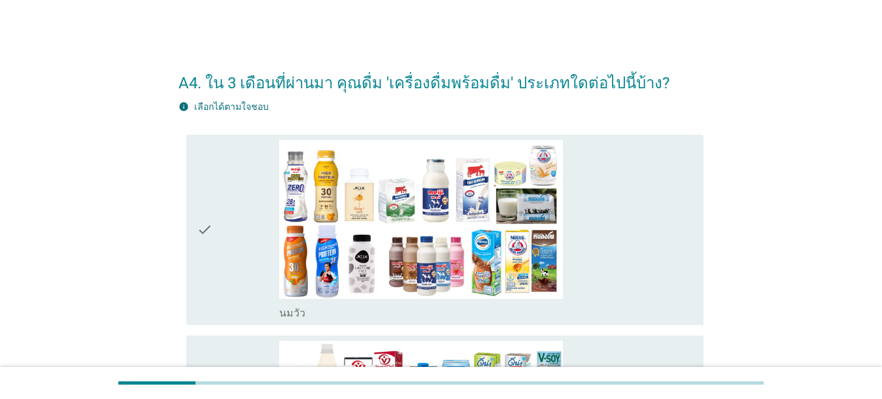
click at [628, 243] on div "check_box_outline_blank [PERSON_NAME]" at bounding box center [486, 230] width 414 height 180
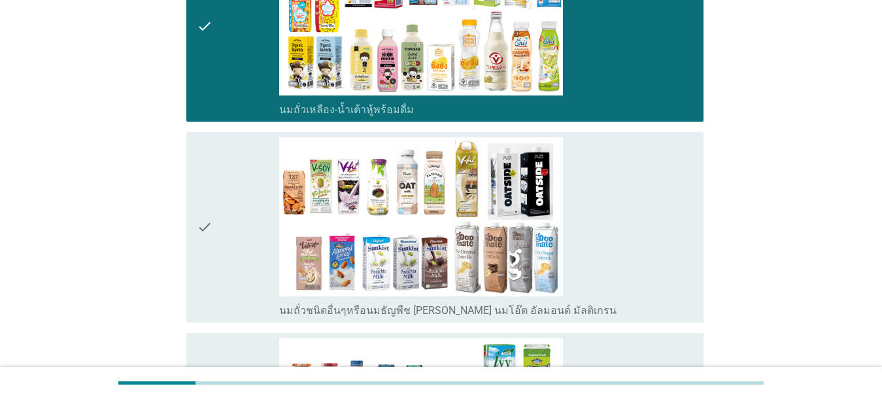
scroll to position [458, 0]
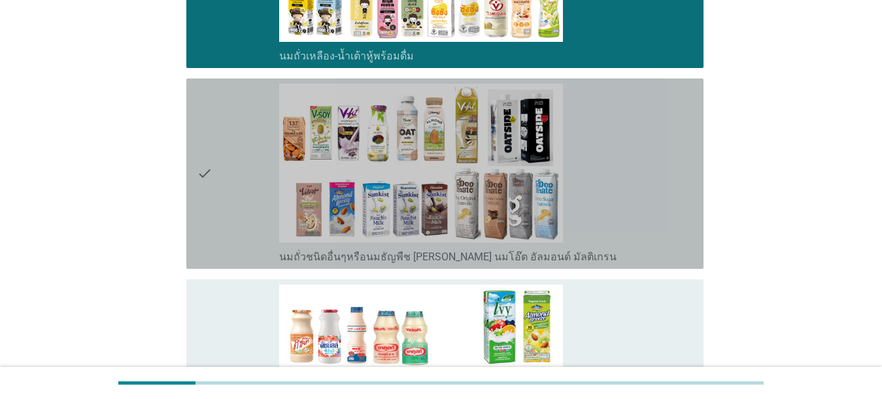
click at [628, 177] on div "check_box_outline_blank นมถั่วชนิดอื่นๆหรือนมธัญพืช [PERSON_NAME] นมโอ๊ต อัลมอน…" at bounding box center [486, 174] width 414 height 180
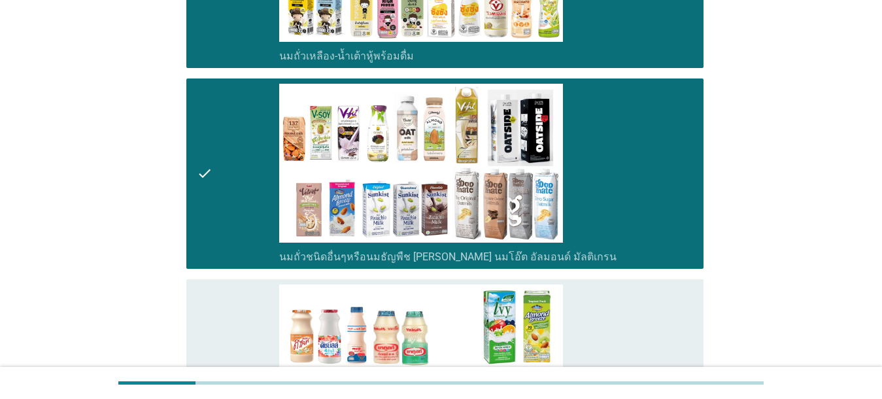
click at [628, 314] on div "check_box_outline_blank นมเปรี้ยว" at bounding box center [486, 374] width 414 height 180
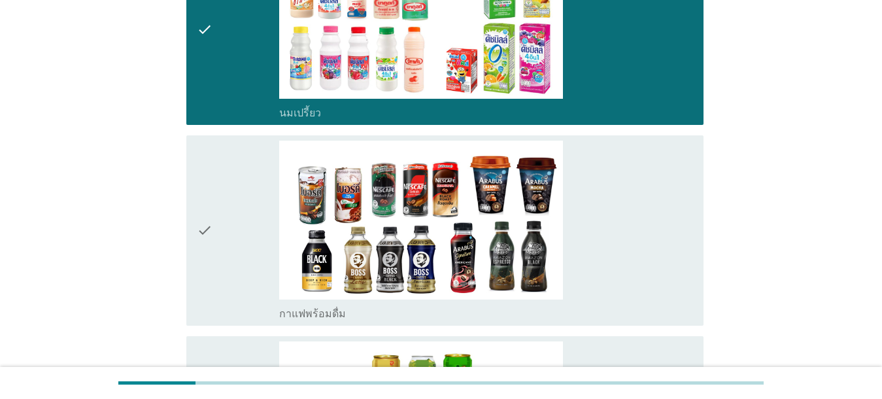
scroll to position [819, 0]
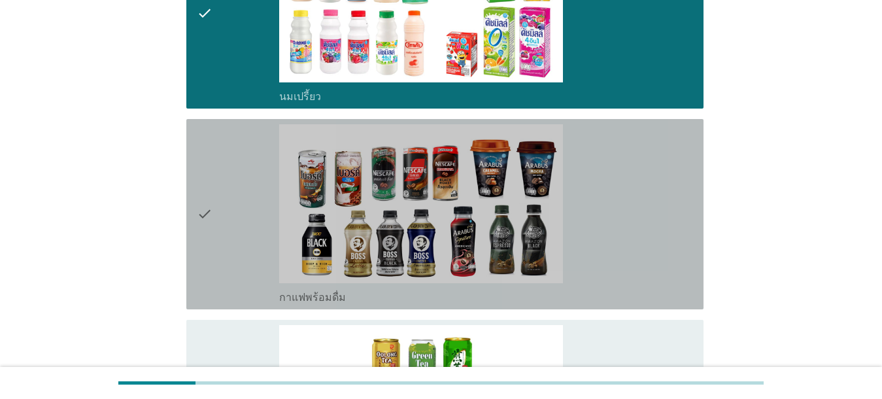
click at [628, 214] on div "check_box_outline_blank กาแฟพร้อมดื่ม" at bounding box center [486, 214] width 414 height 180
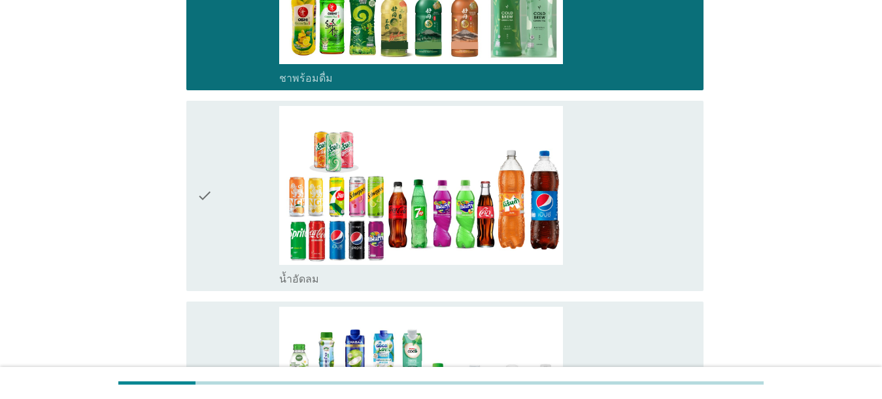
scroll to position [1255, 0]
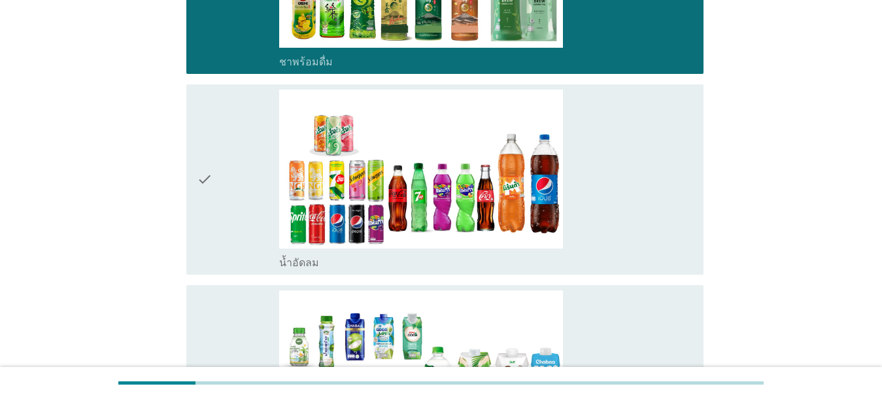
click at [628, 201] on div "A4. ใน 3 เดือนที่ผ่านมา คุณดื่ม 'เครื่องดื่มพร้อมดื่ม' ประเภทใดต่อไปนี้บ้าง? in…" at bounding box center [441, 291] width 546 height 2997
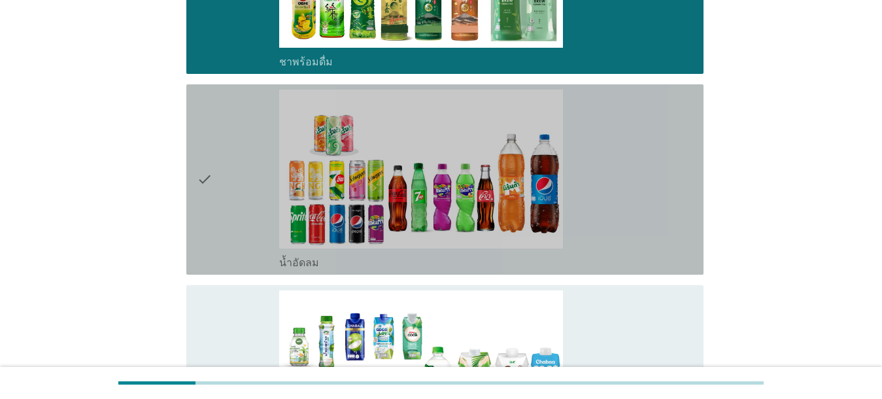
click at [628, 220] on div "check_box_outline_blank น้ำอัดลม" at bounding box center [486, 180] width 414 height 180
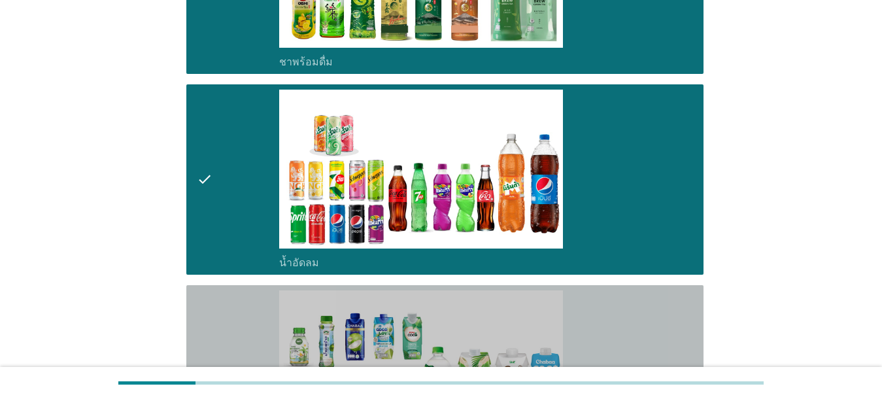
click at [628, 311] on div "check_box_outline_blank น้ำมะพร้าวพร้อมดื่ม" at bounding box center [486, 380] width 414 height 180
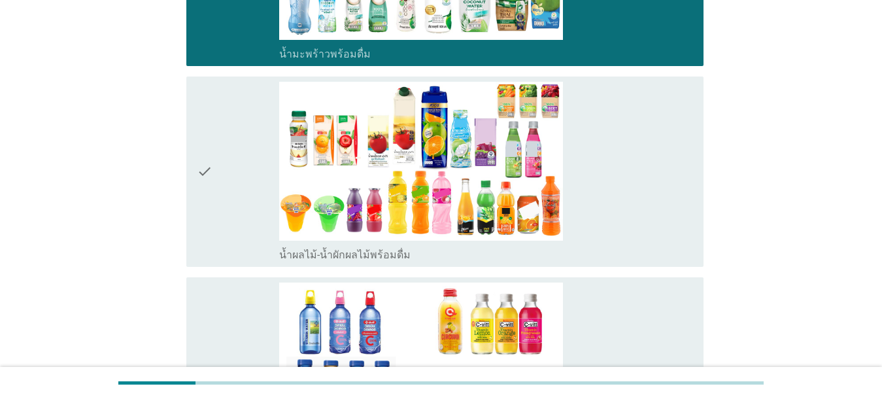
scroll to position [1691, 0]
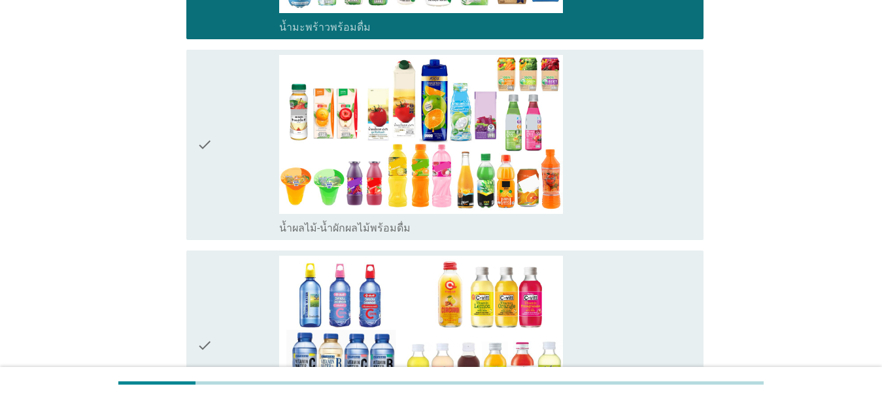
click at [628, 174] on div "check_box_outline_blank น้ำผลไม้-น้ำผักผลไม้พร้อมดื่ม" at bounding box center [486, 145] width 414 height 180
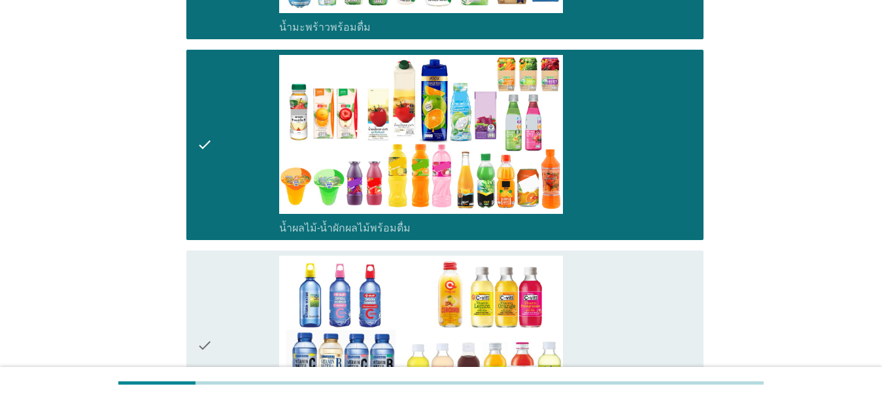
click at [618, 288] on div "check_box_outline_blank น้ำวิตามิน-เครื่องดื่มวิตามิน" at bounding box center [486, 346] width 414 height 180
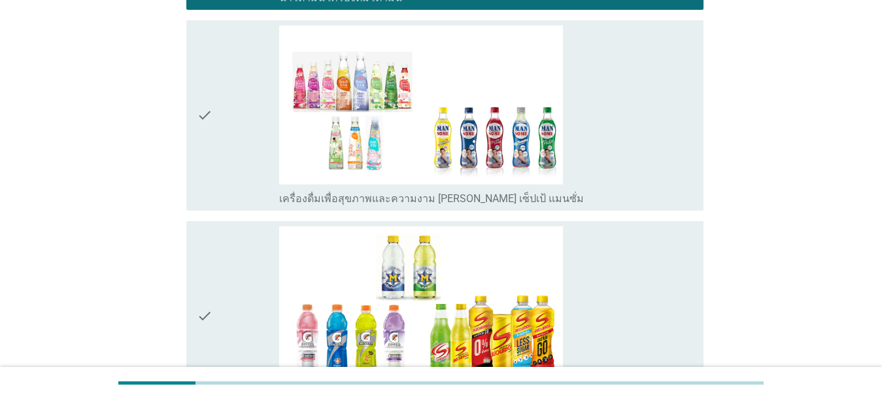
scroll to position [2154, 0]
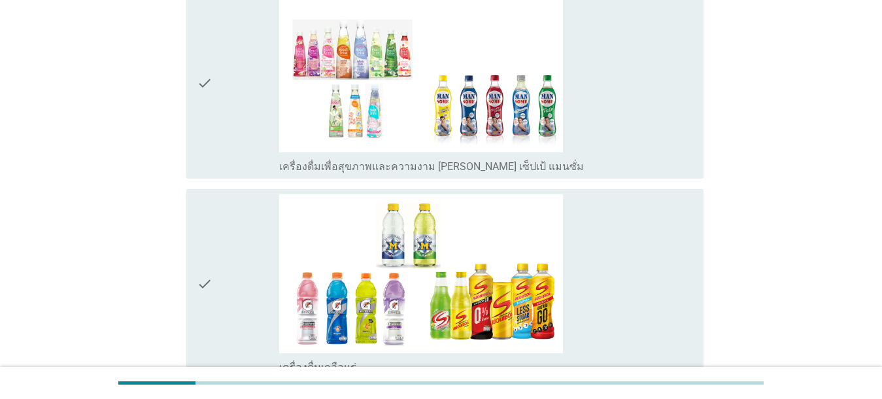
click at [596, 138] on div "check_box_outline_blank เครื่องดื่มเพื่อสุขภาพและความงาม [PERSON_NAME] เซ็ปเป้ …" at bounding box center [486, 83] width 414 height 180
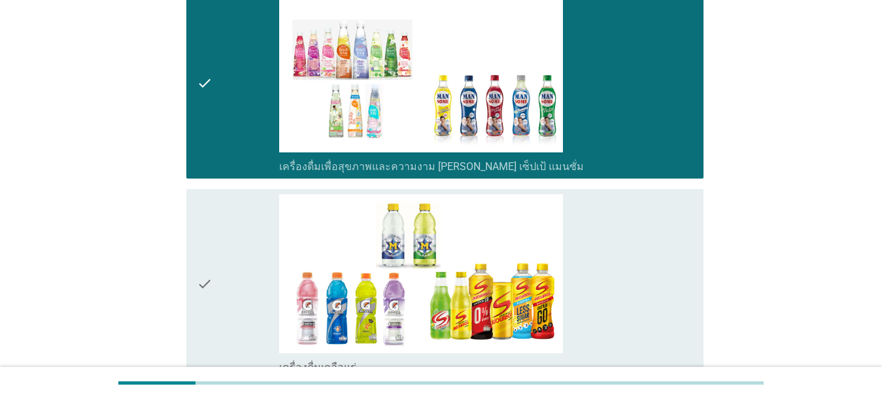
click at [605, 265] on div "check_box_outline_blank เครื่องดื่มเกลือแร่" at bounding box center [486, 284] width 414 height 180
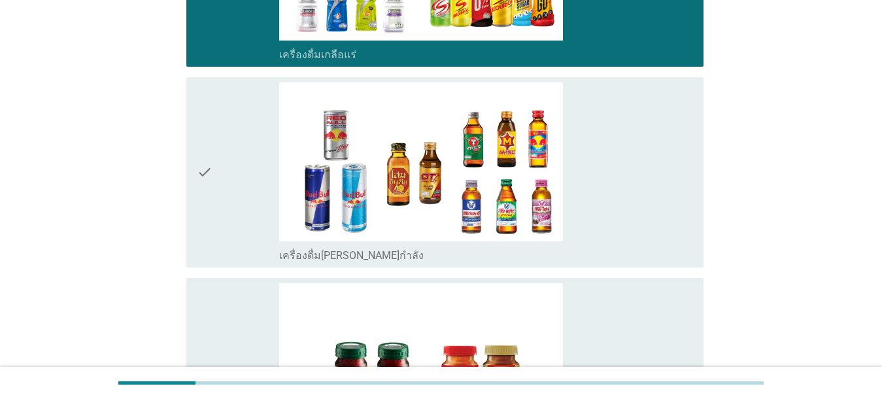
scroll to position [2472, 0]
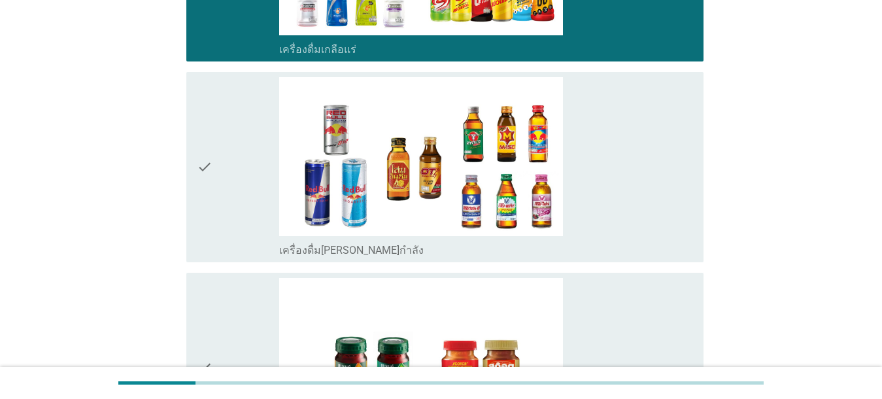
click at [628, 205] on div "check_box_outline_blank เครื่องดื่ม[PERSON_NAME]กำลัง" at bounding box center [486, 167] width 414 height 180
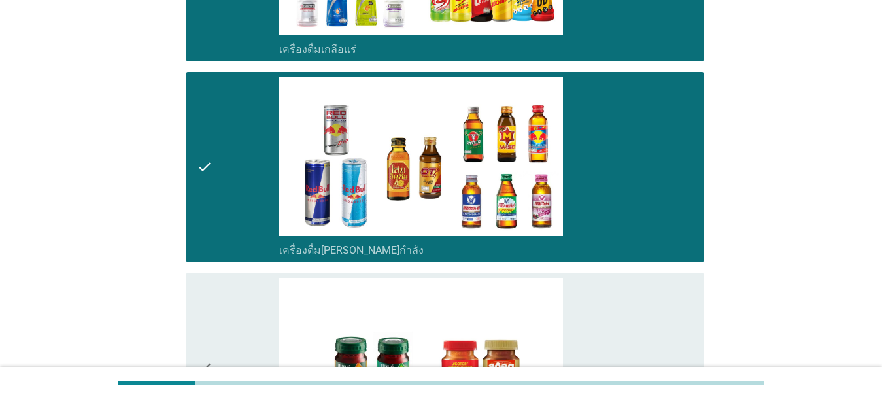
click at [628, 311] on div "check_box_outline_blank ซุปไก่สกัด-[PERSON_NAME]สำเร็จรูป" at bounding box center [486, 368] width 414 height 180
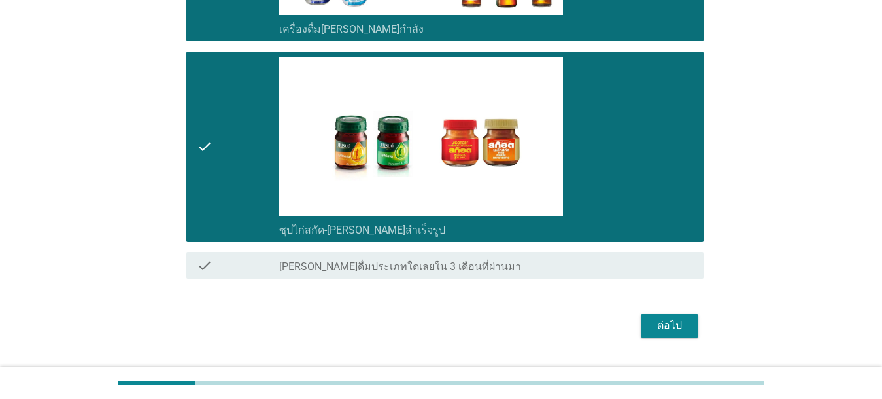
scroll to position [2725, 0]
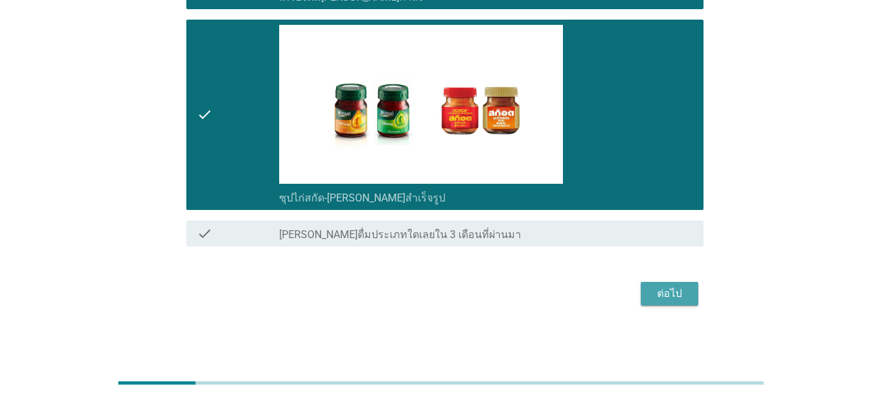
click at [628, 296] on div "ต่อไป" at bounding box center [669, 294] width 37 height 16
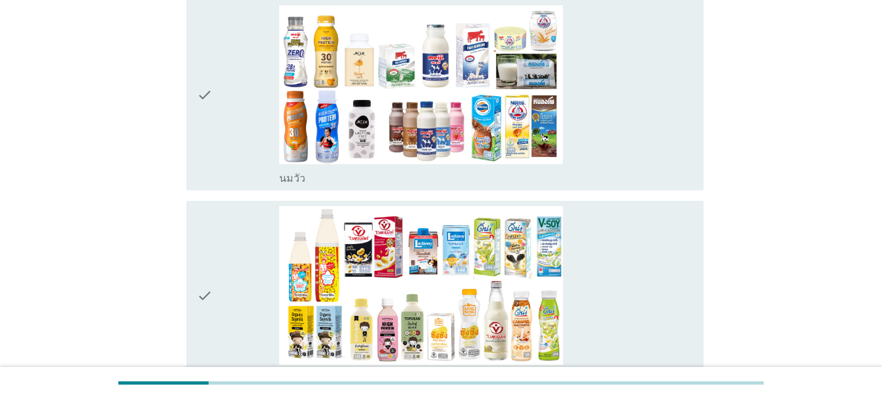
scroll to position [156, 0]
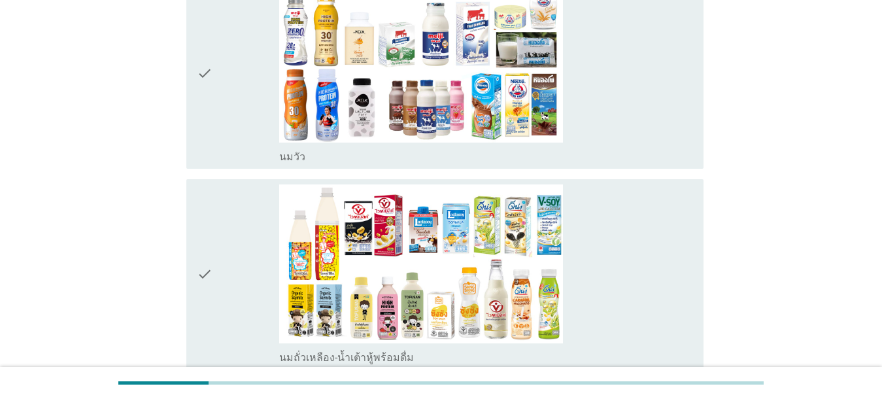
click at [628, 116] on div "check_box_outline_blank [PERSON_NAME]" at bounding box center [486, 74] width 414 height 180
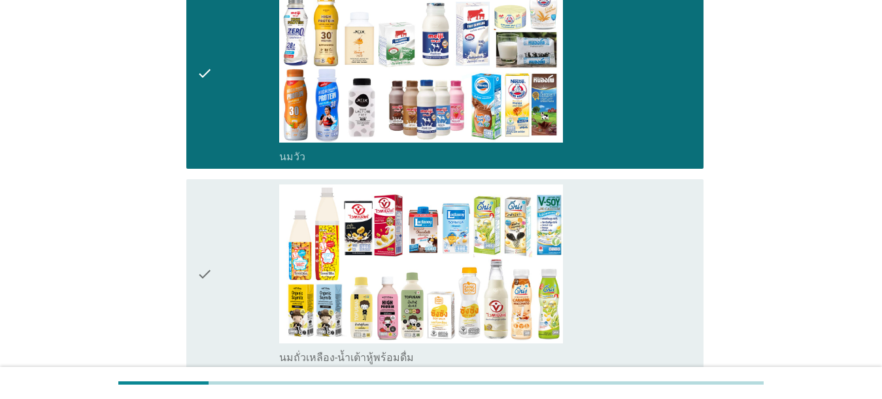
click at [623, 260] on div "check_box_outline_blank นมถั่วเหลือง-น้ำเต้าหู้พร้อมดื่ม" at bounding box center [486, 274] width 414 height 180
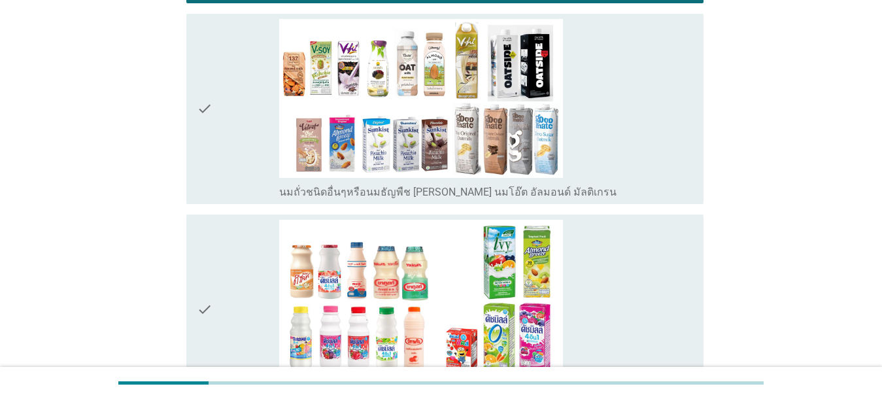
scroll to position [554, 0]
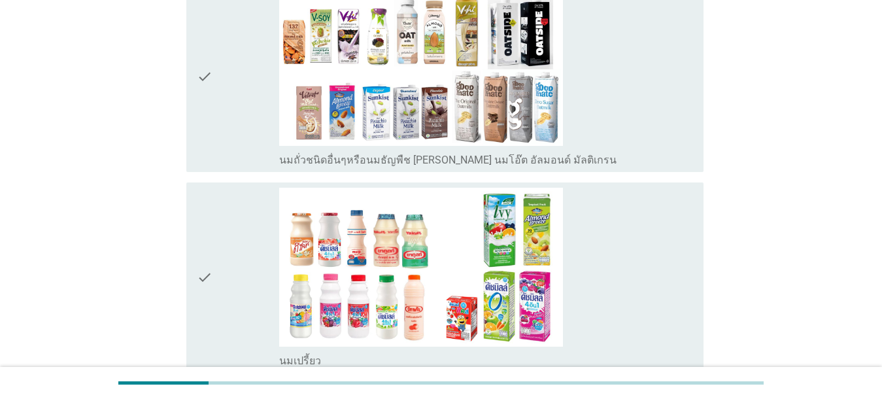
drag, startPoint x: 643, startPoint y: 110, endPoint x: 641, endPoint y: 121, distance: 11.4
click at [628, 110] on div "check_box_outline_blank นมถั่วชนิดอื่นๆหรือนมธัญพืช [PERSON_NAME] นมโอ๊ต อัลมอน…" at bounding box center [486, 77] width 414 height 180
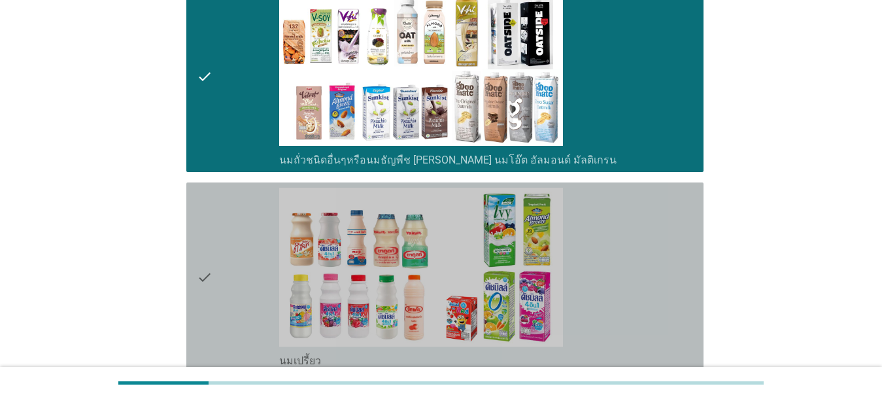
click at [626, 253] on div "check_box_outline_blank นมเปรี้ยว" at bounding box center [486, 278] width 414 height 180
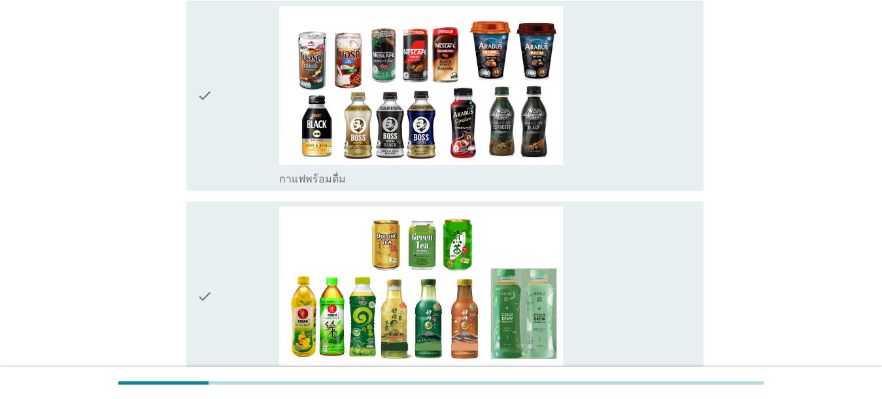
scroll to position [947, 0]
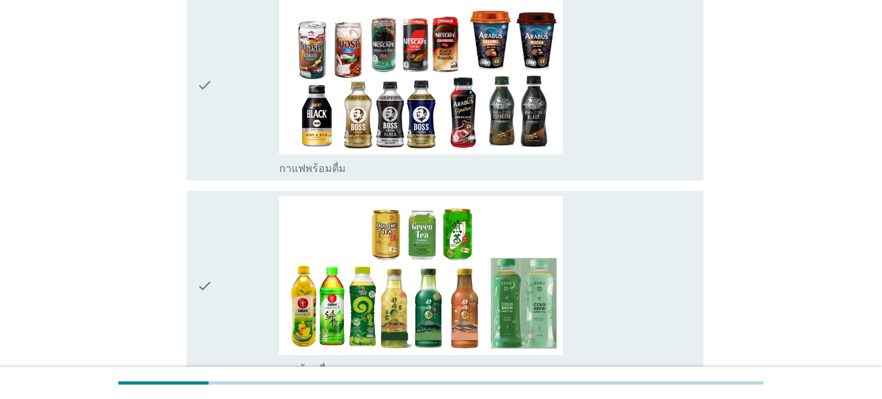
click at [620, 99] on div "check_box_outline_blank กาแฟพร้อมดื่ม" at bounding box center [486, 85] width 414 height 180
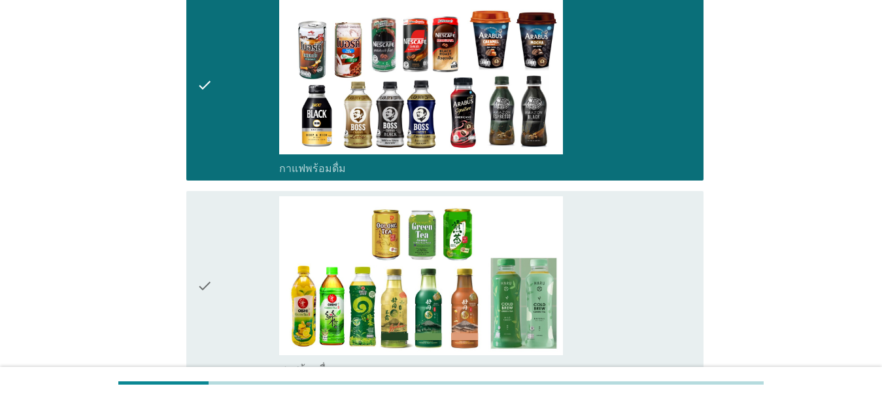
click at [627, 251] on div "check_box_outline_blank ชาพร้อมดื่ม" at bounding box center [486, 286] width 414 height 180
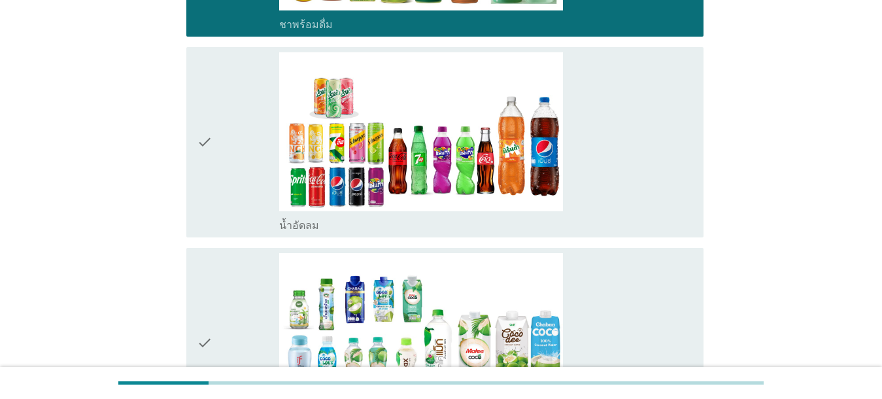
scroll to position [1308, 0]
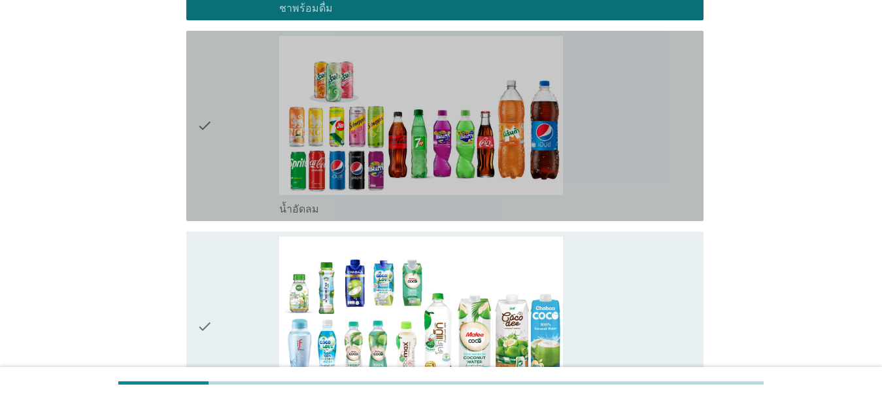
click at [604, 180] on div "check_box_outline_blank น้ำอัดลม" at bounding box center [486, 126] width 414 height 180
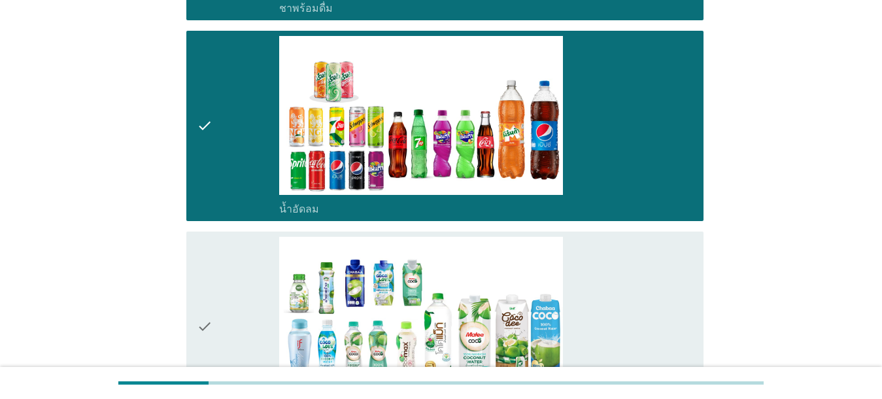
click at [618, 268] on div "check_box_outline_blank น้ำมะพร้าวพร้อมดื่ม" at bounding box center [486, 327] width 414 height 180
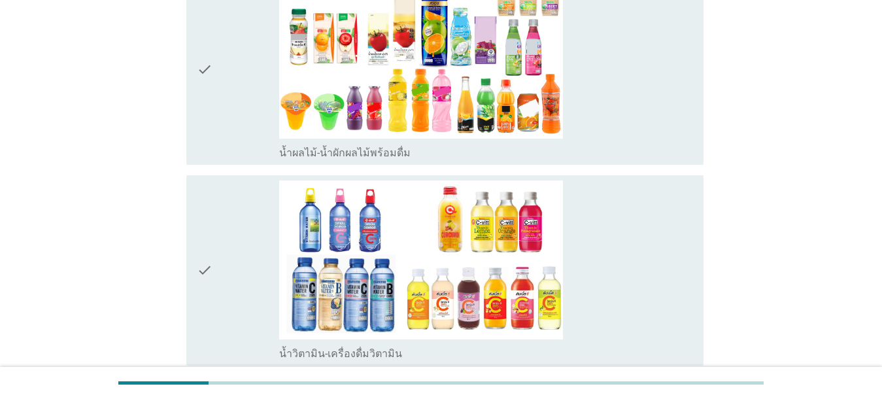
scroll to position [1782, 0]
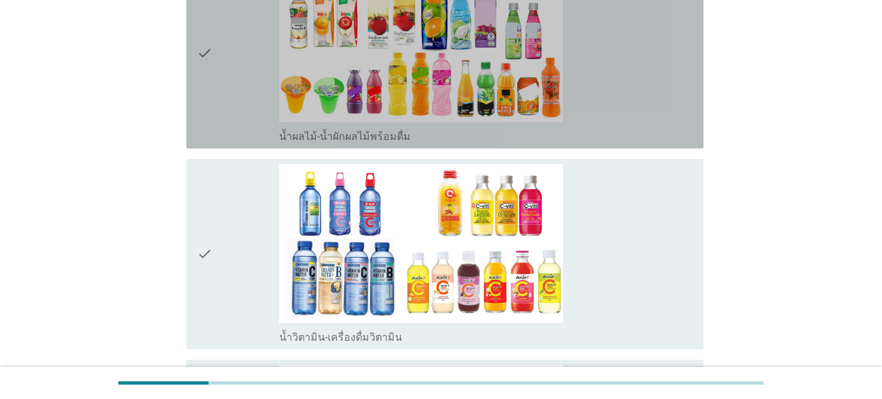
click at [628, 119] on div "check_box_outline_blank น้ำผลไม้-น้ำผักผลไม้พร้อมดื่ม" at bounding box center [486, 53] width 414 height 180
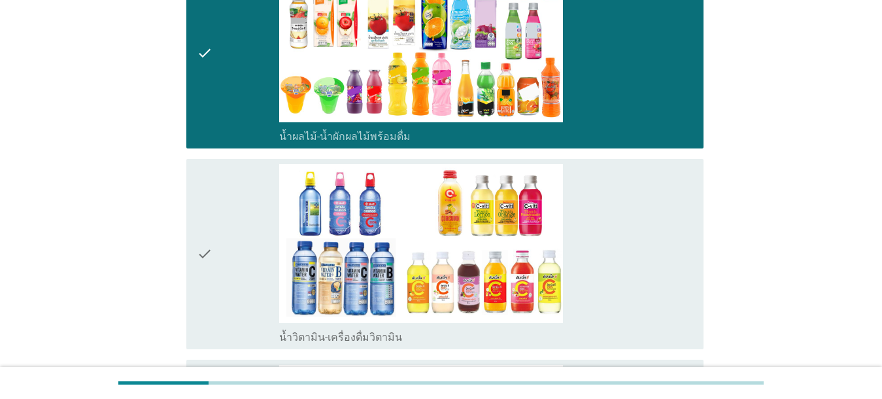
click at [628, 232] on div "check_box_outline_blank น้ำวิตามิน-เครื่องดื่มวิตามิน" at bounding box center [486, 254] width 414 height 180
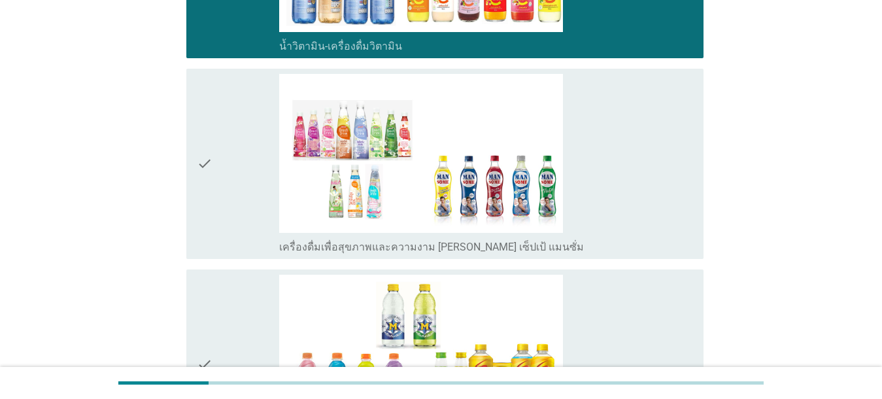
scroll to position [2137, 0]
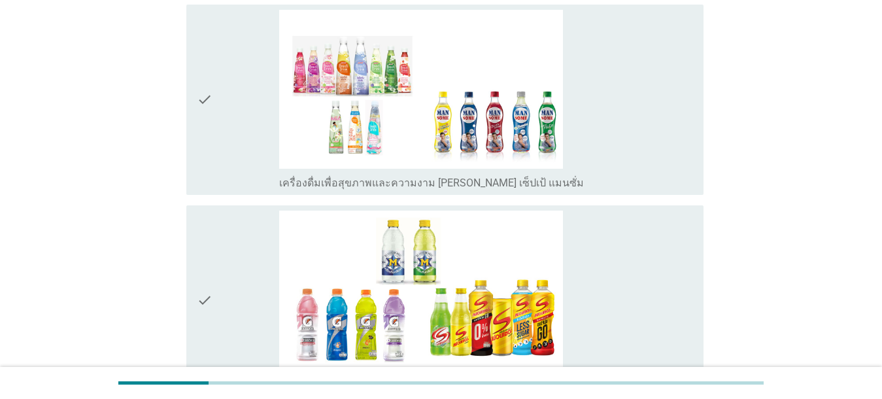
click at [628, 164] on div "check_box_outline_blank เครื่องดื่มเพื่อสุขภาพและความงาม [PERSON_NAME] เซ็ปเป้ …" at bounding box center [486, 100] width 414 height 180
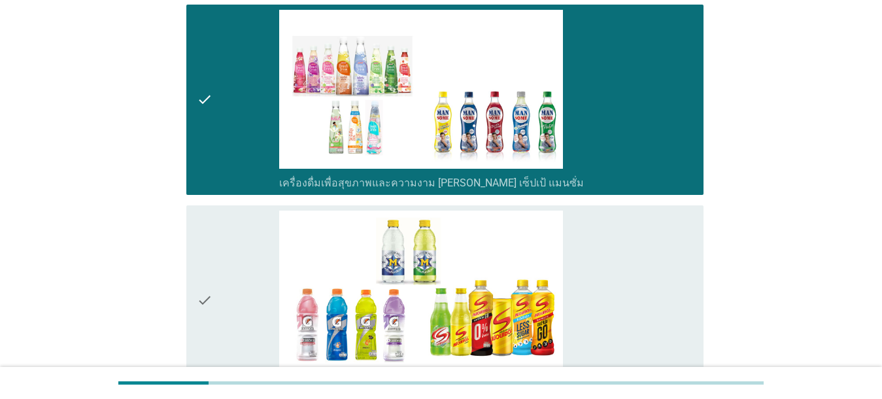
drag, startPoint x: 632, startPoint y: 263, endPoint x: 643, endPoint y: 265, distance: 11.9
click at [628, 263] on div "check_box_outline_blank เครื่องดื่มเกลือแร่" at bounding box center [486, 301] width 414 height 180
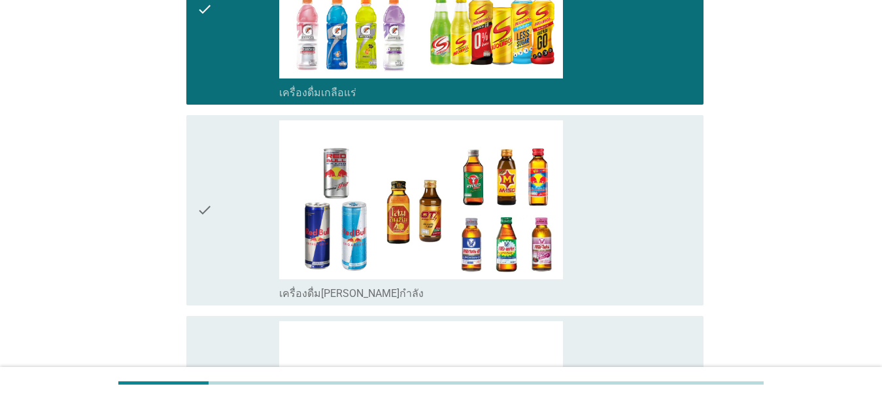
scroll to position [2493, 0]
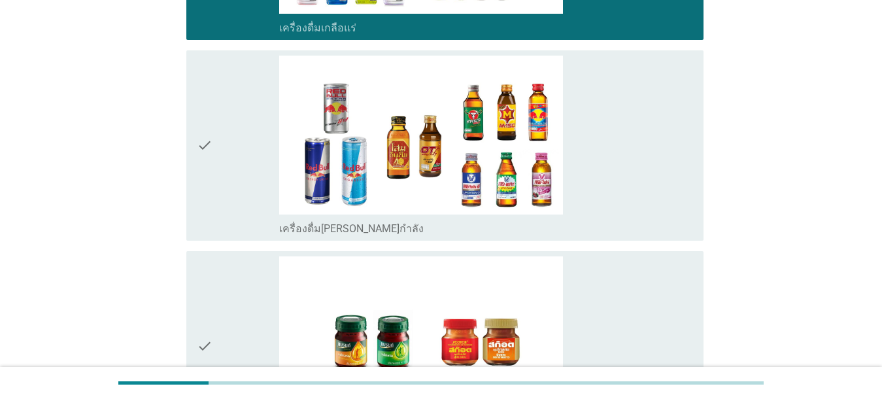
drag, startPoint x: 651, startPoint y: 195, endPoint x: 648, endPoint y: 206, distance: 11.6
click at [628, 194] on div "check_box_outline_blank เครื่องดื่ม[PERSON_NAME]กำลัง" at bounding box center [486, 146] width 414 height 180
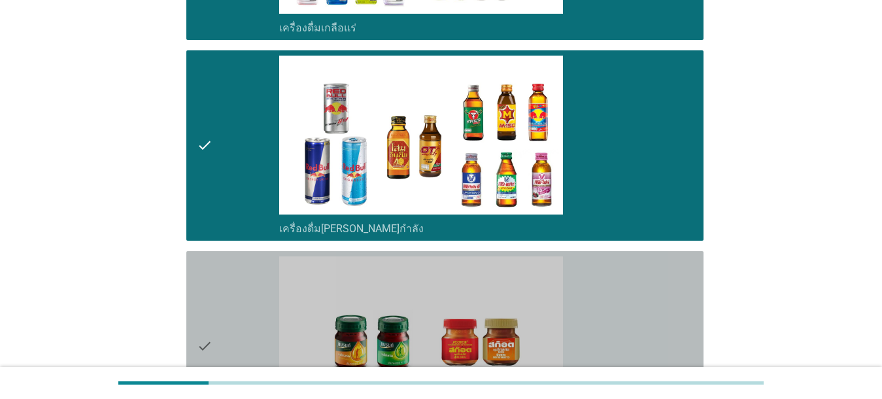
click at [628, 296] on div "check_box_outline_blank ซุปไก่สกัด-[PERSON_NAME]สำเร็จรูป" at bounding box center [486, 346] width 414 height 180
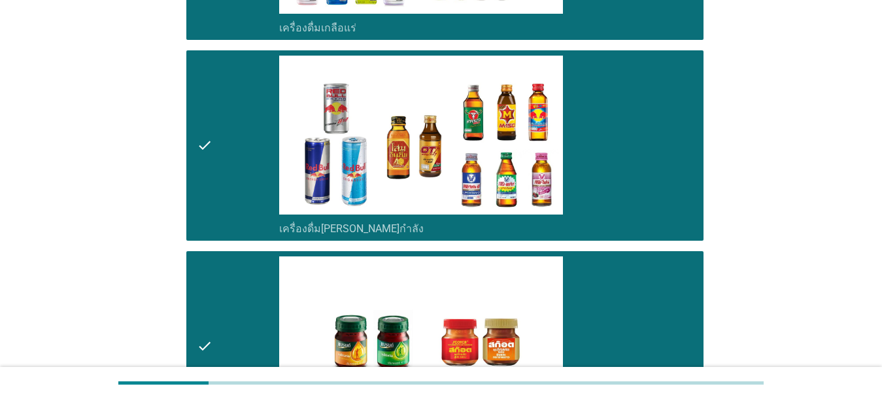
scroll to position [2725, 0]
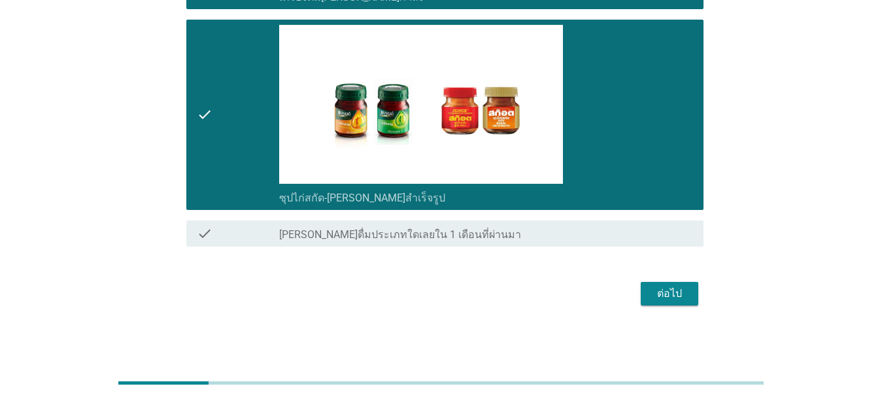
click at [628, 303] on button "ต่อไป" at bounding box center [670, 294] width 58 height 24
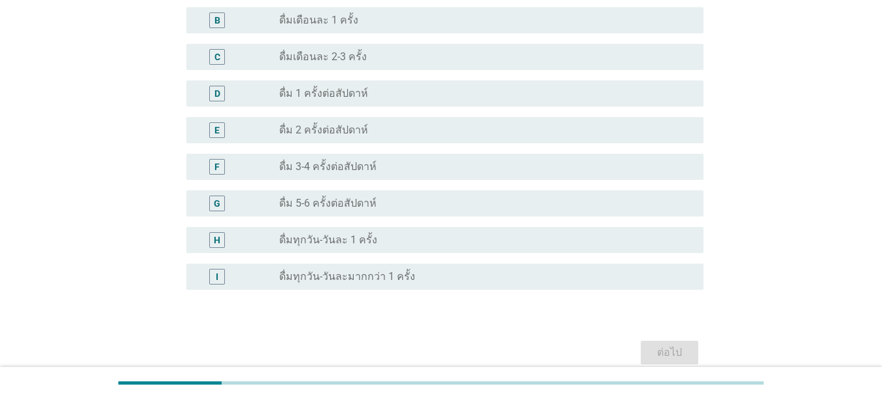
scroll to position [426, 0]
click at [386, 241] on div "radio_button_unchecked ดื่มทุกวัน-วันละ 1 ครั้ง" at bounding box center [480, 238] width 403 height 13
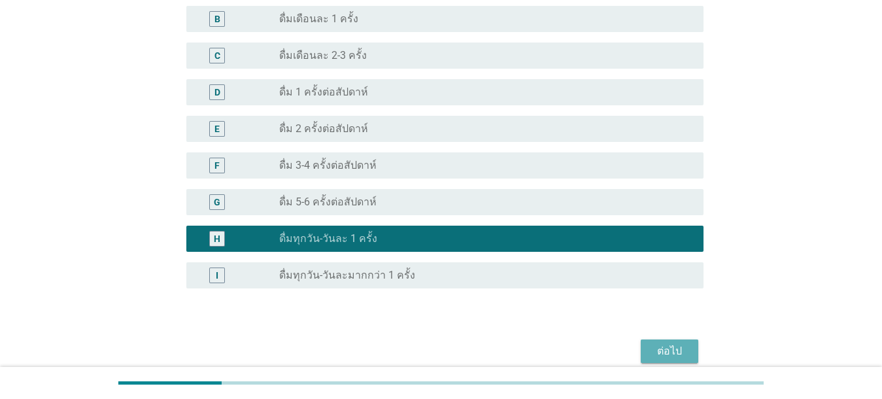
drag, startPoint x: 687, startPoint y: 352, endPoint x: 682, endPoint y: 396, distance: 43.5
click at [628, 352] on button "ต่อไป" at bounding box center [670, 351] width 58 height 24
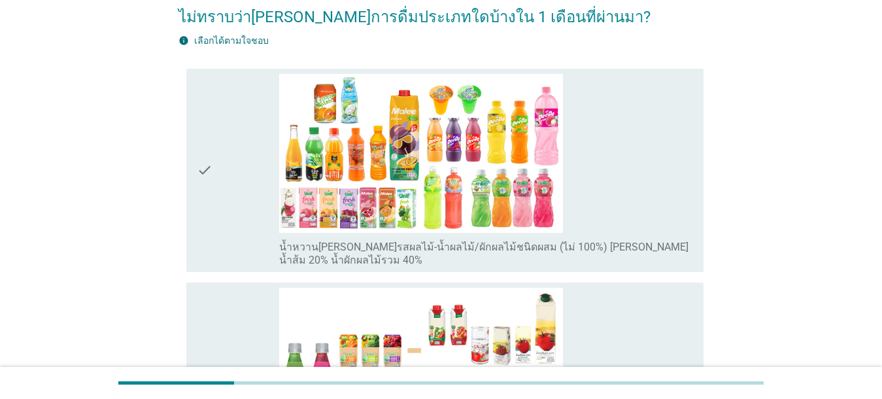
scroll to position [162, 0]
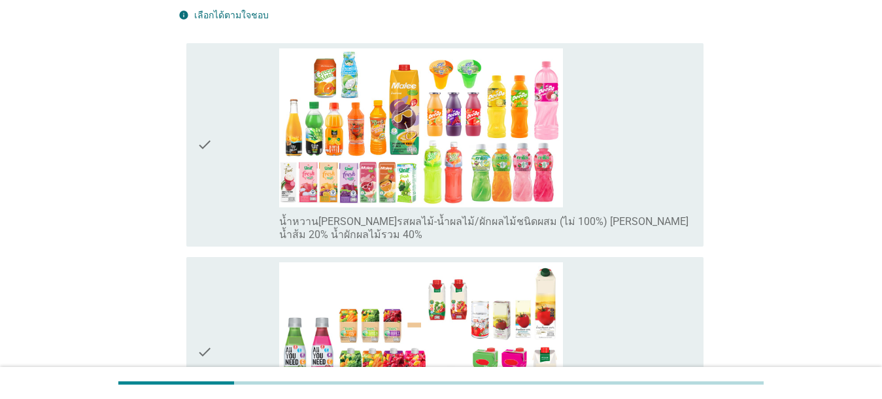
click at [628, 192] on div "check_box_outline_blank น้ำหวาน[PERSON_NAME]รสผลไม้-น้ำผลไม้/ผักผลไม้ชนิดผสม (ไ…" at bounding box center [486, 144] width 414 height 193
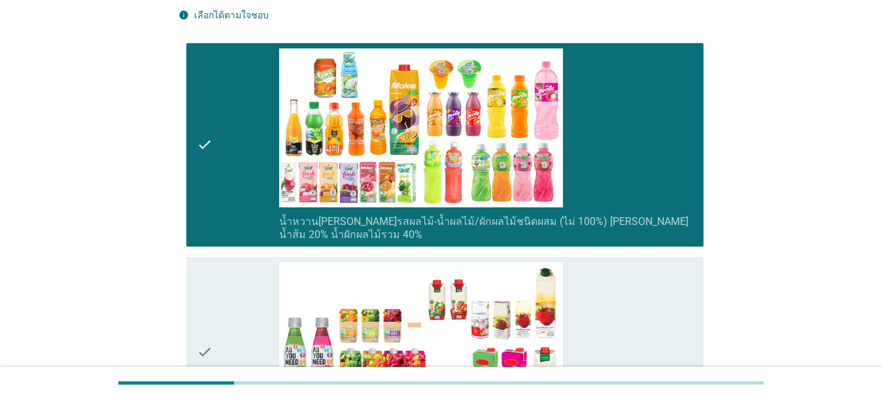
click at [628, 282] on div "check_box_outline_blank น้ำผัก/น้ำผักผลไม้ 100% [PERSON_NAME] มะเขือเทศ 100% น้…" at bounding box center [486, 352] width 414 height 180
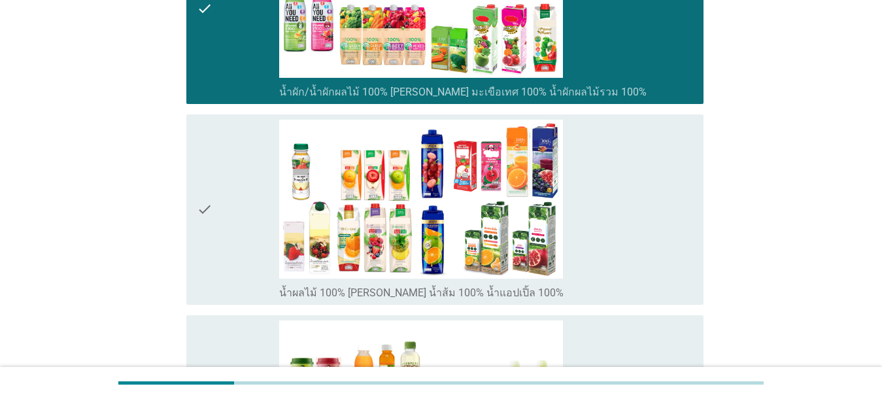
scroll to position [527, 0]
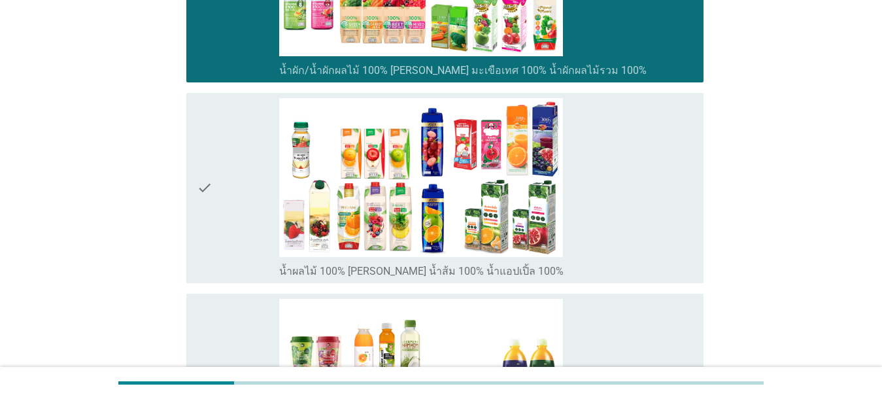
click at [628, 212] on div "check_box_outline_blank น้ำผลไม้ 100% [PERSON_NAME] น้ำส้ม 100% น้ำแอปเปิ้ล 100%" at bounding box center [486, 188] width 414 height 180
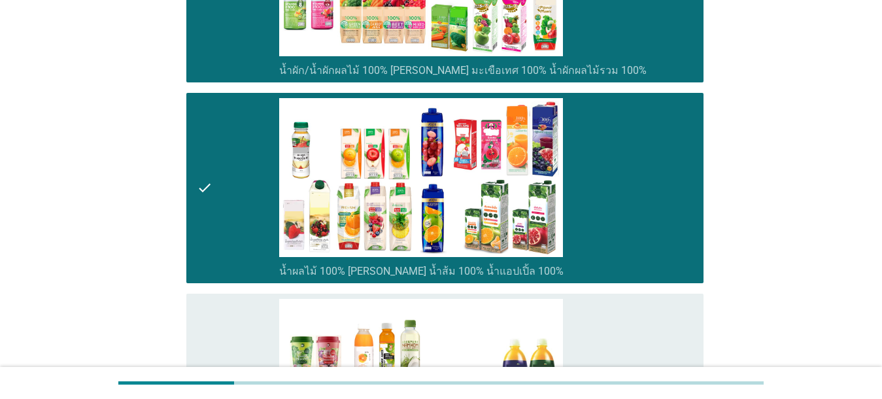
click at [628, 316] on div "check_box_outline_blank น้ำผลไม้/น้ำผักพาสเจอ[PERSON_NAME] (ต้องแช่เย็นตลอดเวลา)" at bounding box center [486, 389] width 414 height 180
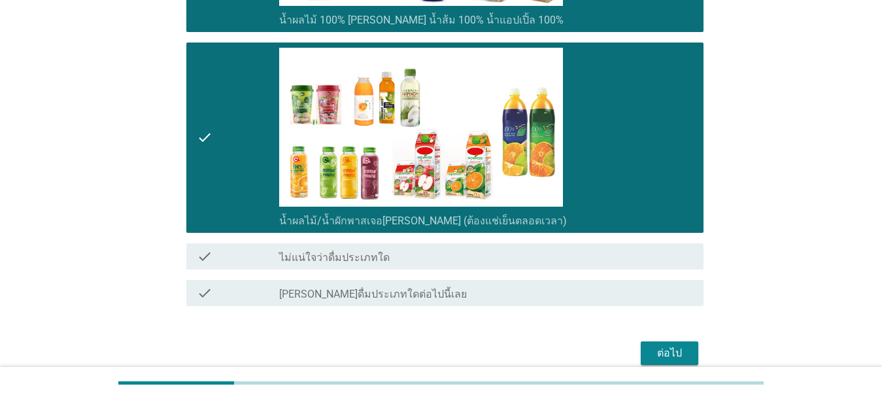
scroll to position [838, 0]
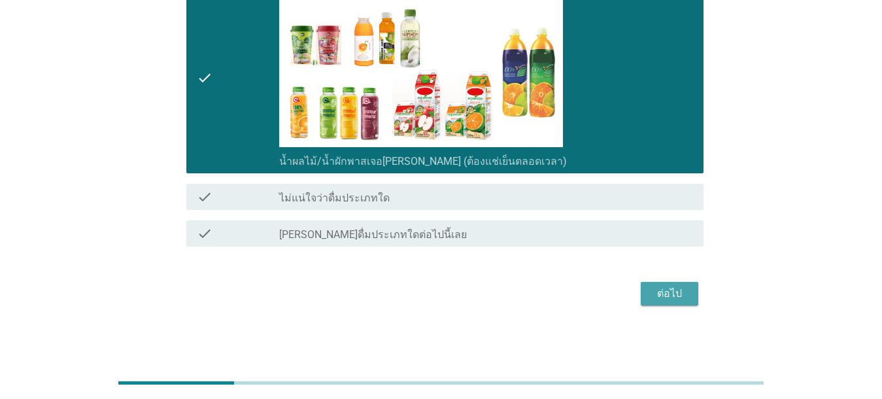
click at [628, 290] on div "ต่อไป" at bounding box center [669, 294] width 37 height 16
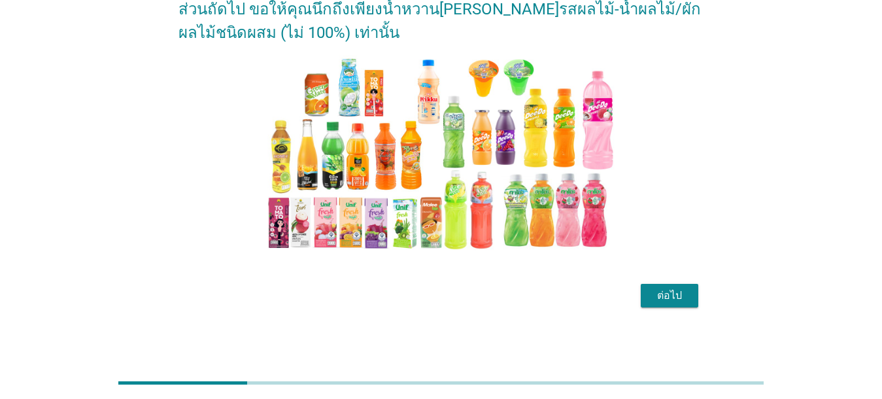
scroll to position [124, 0]
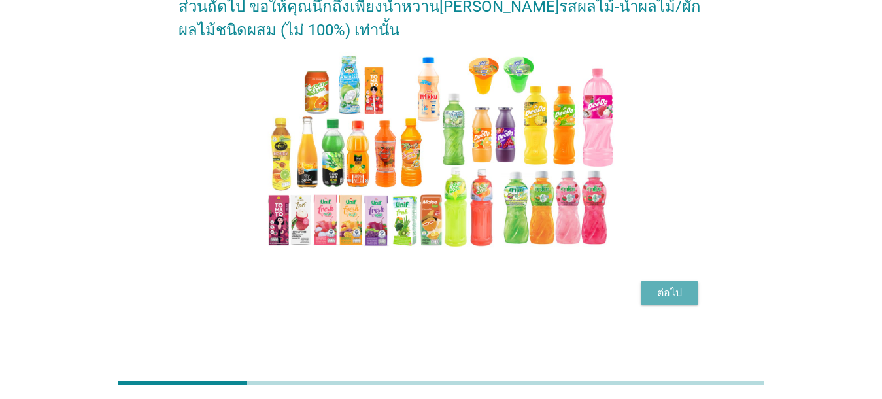
drag, startPoint x: 671, startPoint y: 286, endPoint x: 682, endPoint y: 294, distance: 14.0
click at [628, 285] on div "ต่อไป" at bounding box center [669, 293] width 37 height 16
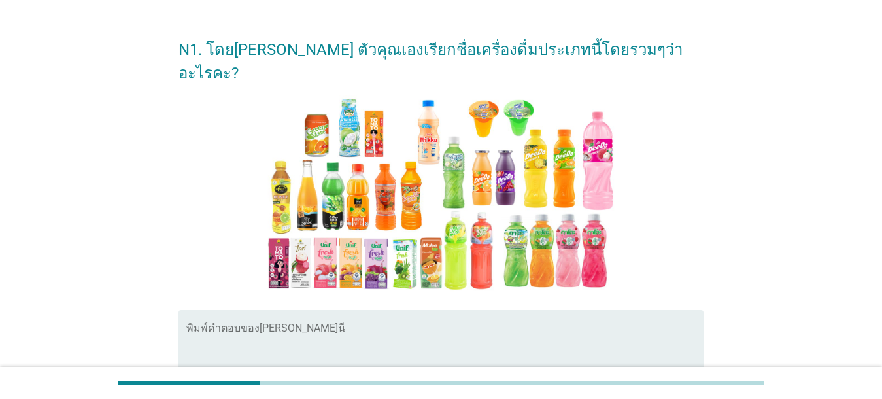
scroll to position [41, 0]
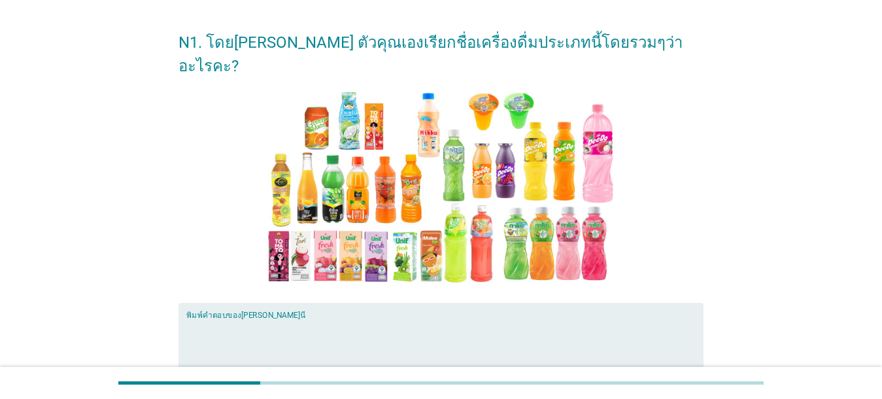
click at [313, 318] on textarea "พิมพ์คำตอบของคุณ ที่นี่" at bounding box center [444, 352] width 517 height 69
type textarea "o"
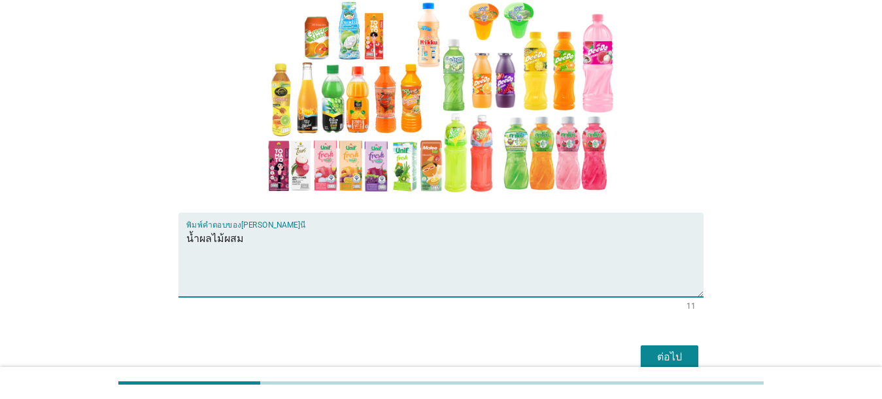
scroll to position [171, 0]
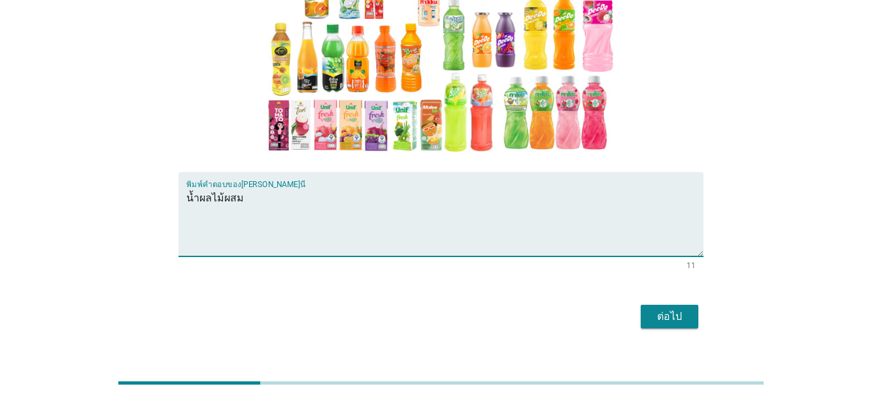
type textarea "น้ำผลไม้ผสม"
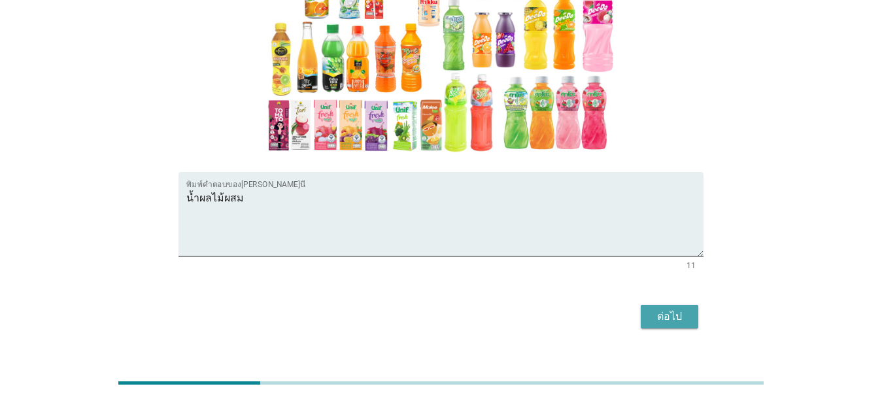
click at [628, 309] on div "ต่อไป" at bounding box center [669, 317] width 37 height 16
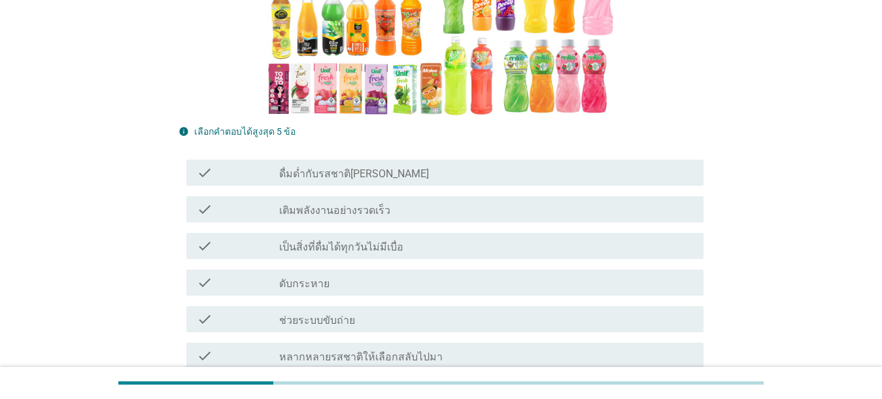
scroll to position [308, 0]
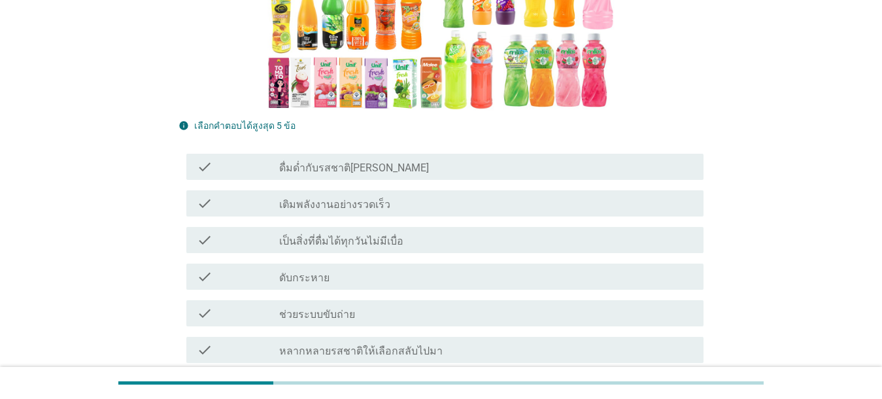
click at [436, 159] on div "check_box_outline_blank ดื่มด่ำกับรสชาติ[PERSON_NAME]" at bounding box center [486, 167] width 414 height 16
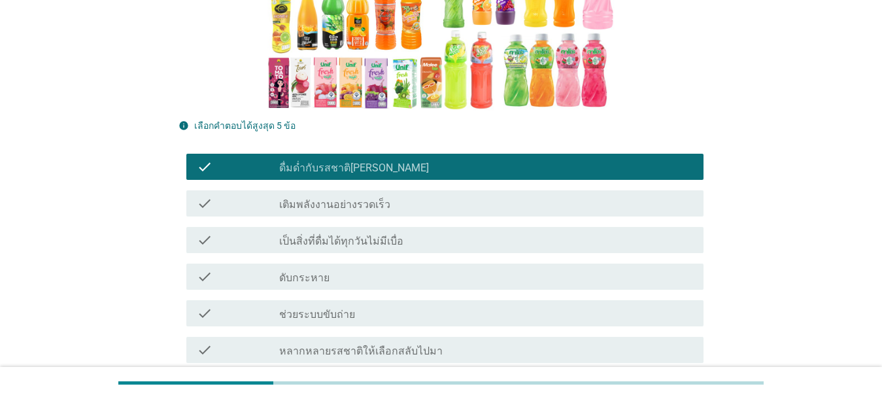
click at [424, 195] on div "check_box_outline_blank เติมพลังงานอย่างรวดเร็ว" at bounding box center [486, 203] width 414 height 16
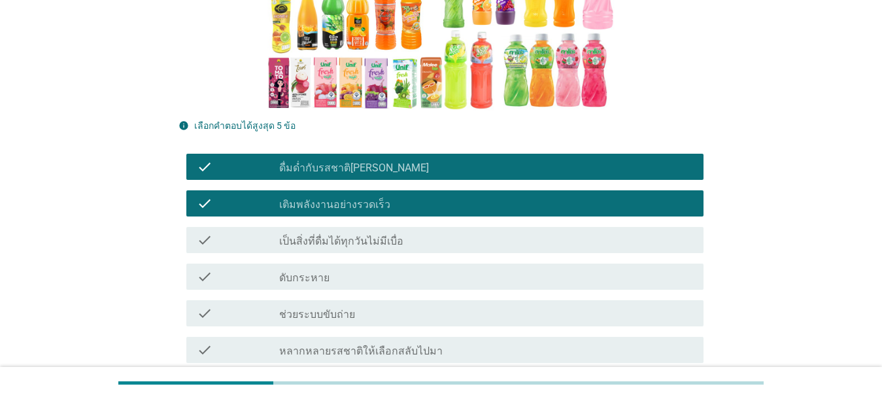
click at [408, 269] on div "check_box_outline_blank ดับกระหาย" at bounding box center [486, 277] width 414 height 16
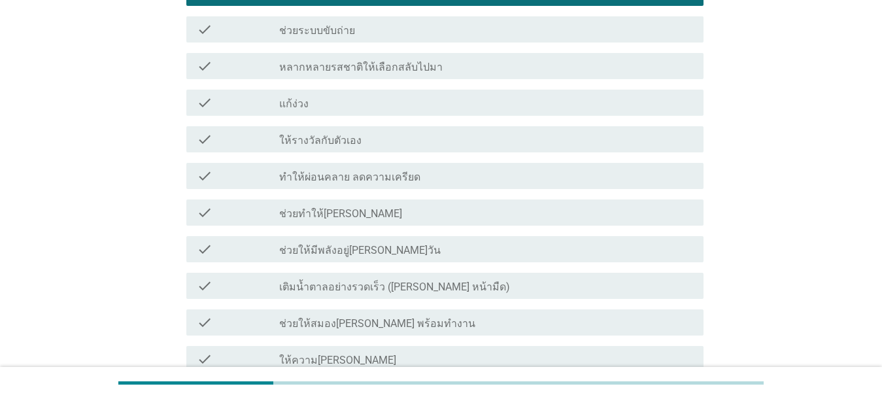
scroll to position [598, 0]
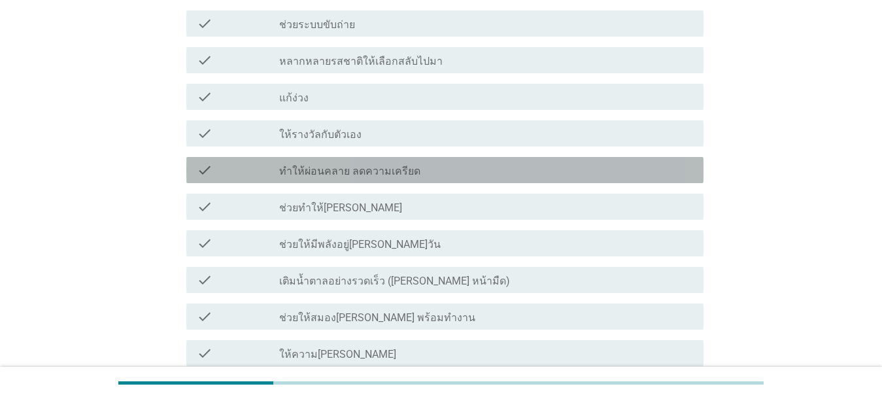
click at [458, 162] on div "check_box_outline_blank ทำให้ผ่อนคลาย ลดความเครียด" at bounding box center [486, 170] width 414 height 16
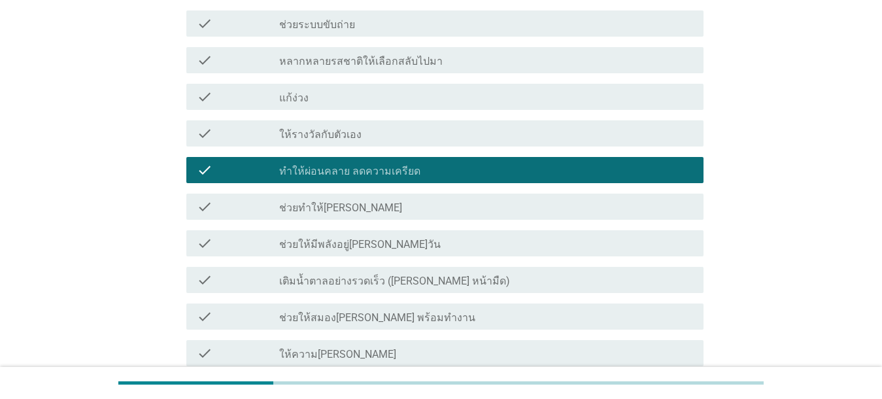
click at [501, 345] on div "check_box_outline_blank ให้ความ[PERSON_NAME]" at bounding box center [486, 353] width 414 height 16
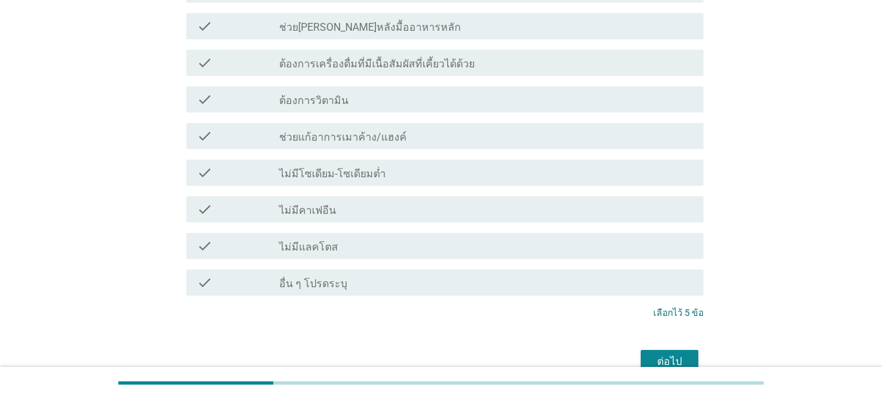
scroll to position [1336, 0]
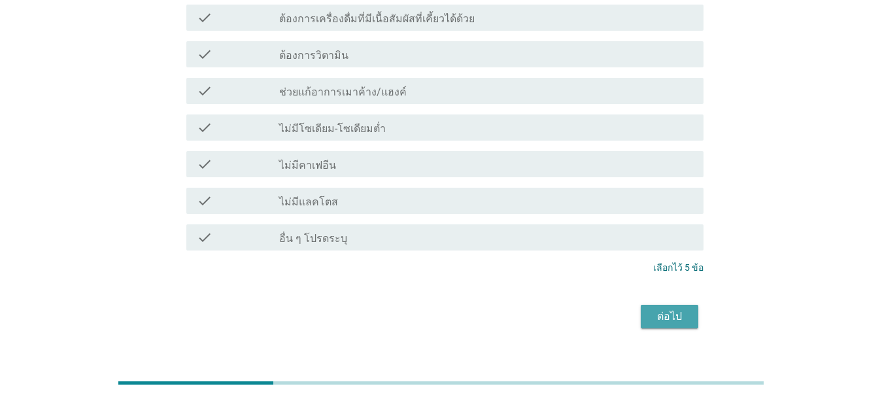
click at [628, 309] on div "ต่อไป" at bounding box center [669, 317] width 37 height 16
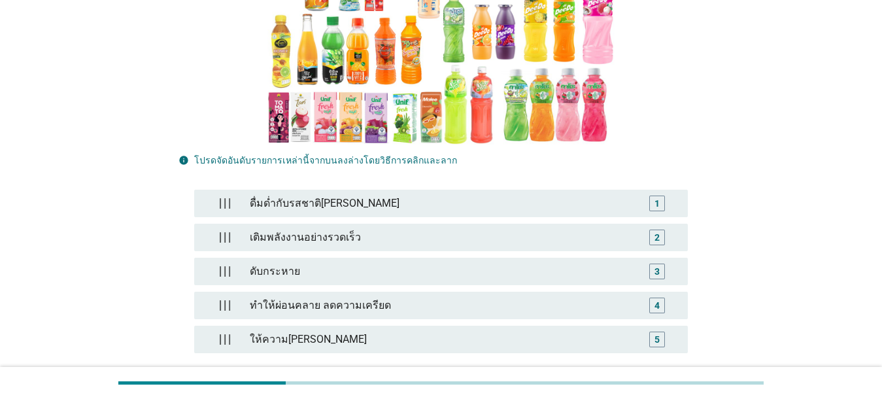
scroll to position [228, 0]
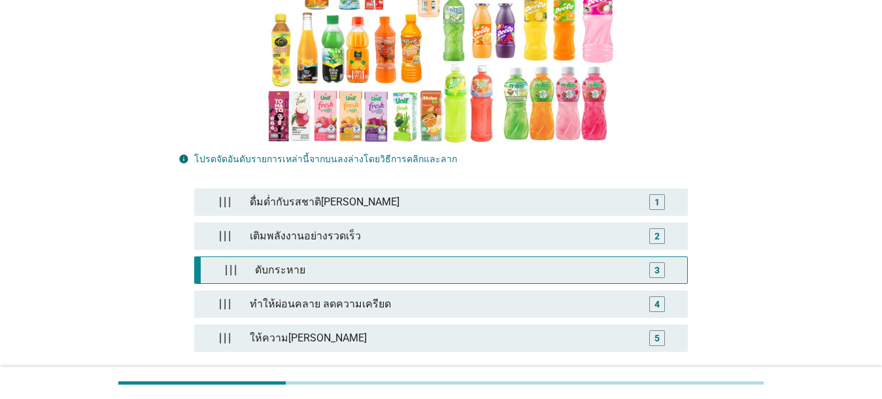
click at [347, 257] on div "ดับกระหาย" at bounding box center [444, 270] width 388 height 26
click at [328, 257] on div "ดับกระหาย" at bounding box center [444, 270] width 388 height 26
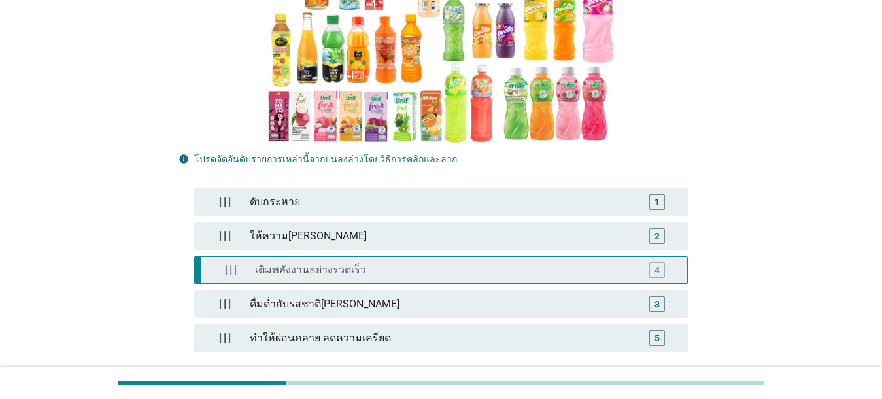
click at [304, 257] on div "เติมพลังงานอย่างรวดเร็ว" at bounding box center [444, 270] width 388 height 26
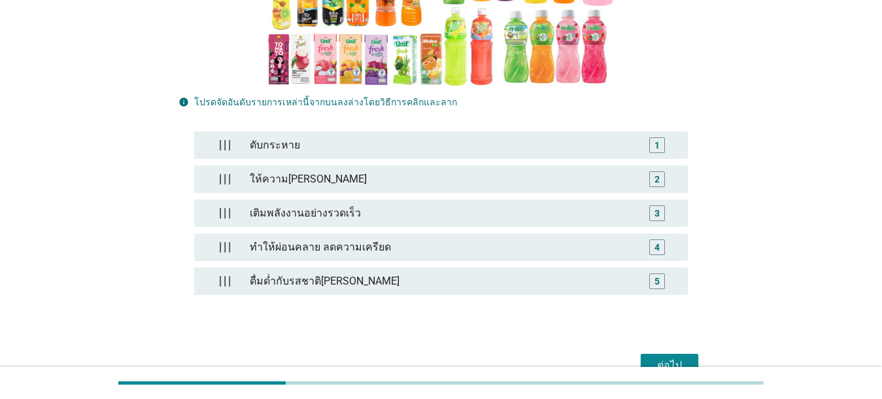
scroll to position [313, 0]
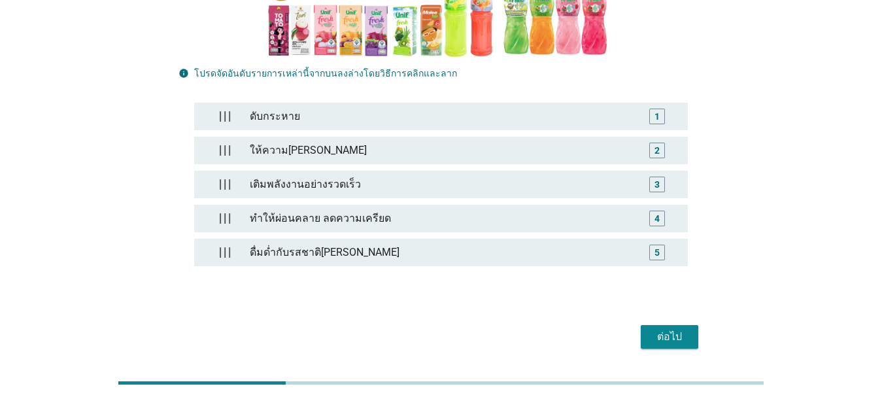
click at [628, 329] on div "ต่อไป" at bounding box center [669, 337] width 37 height 16
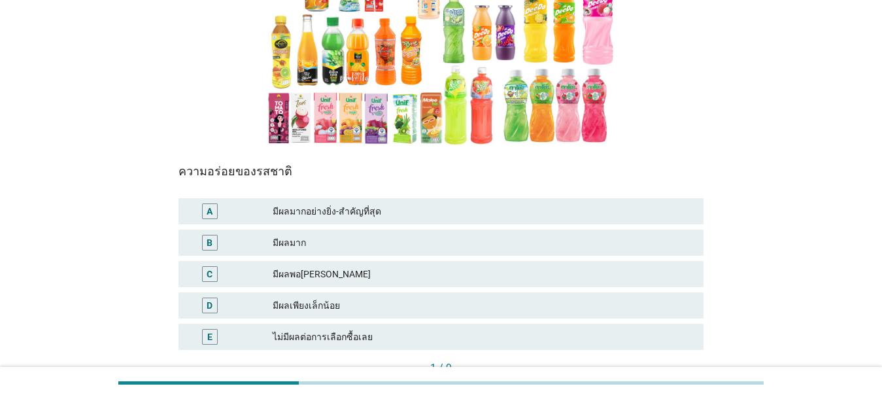
scroll to position [162, 0]
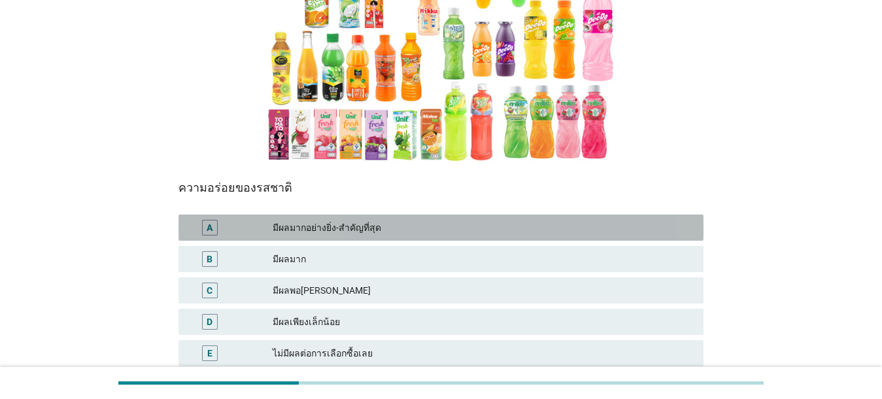
click at [402, 220] on div "มีผลมากอย่างยิ่ง-สำคัญที่สุด" at bounding box center [483, 228] width 420 height 16
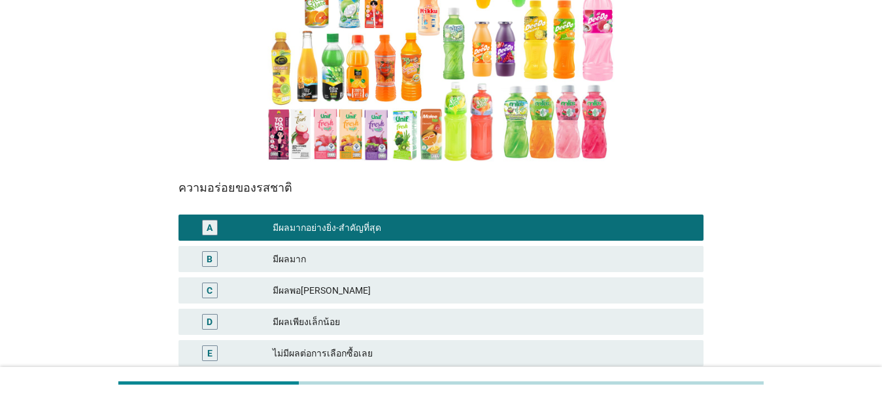
scroll to position [272, 0]
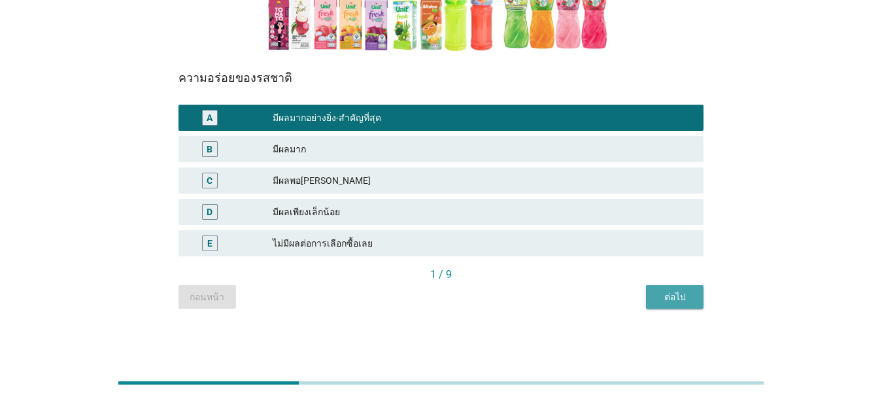
click at [628, 290] on div "ต่อไป" at bounding box center [674, 297] width 37 height 14
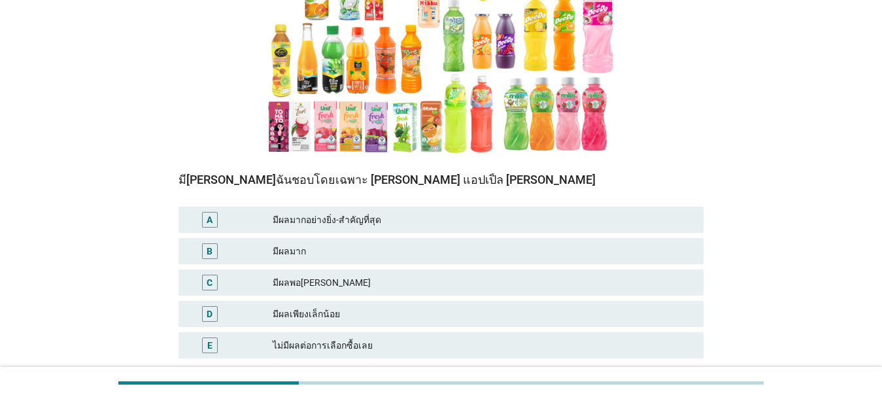
scroll to position [203, 0]
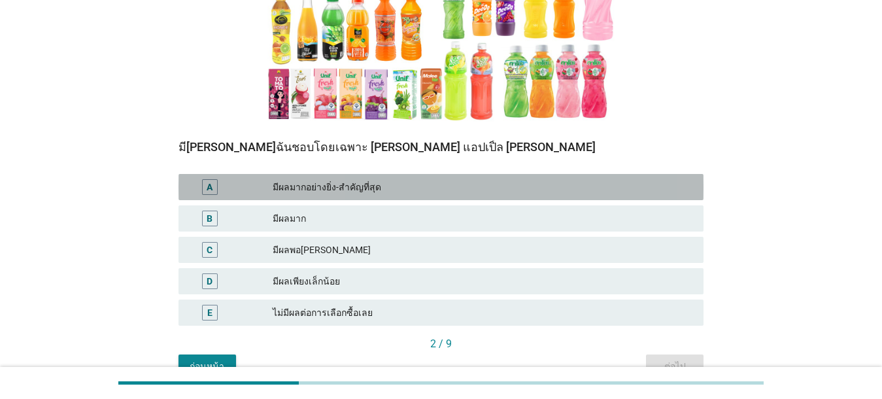
drag, startPoint x: 415, startPoint y: 182, endPoint x: 441, endPoint y: 204, distance: 33.9
click at [414, 182] on div "มีผลมากอย่างยิ่ง-สำคัญที่สุด" at bounding box center [483, 187] width 420 height 16
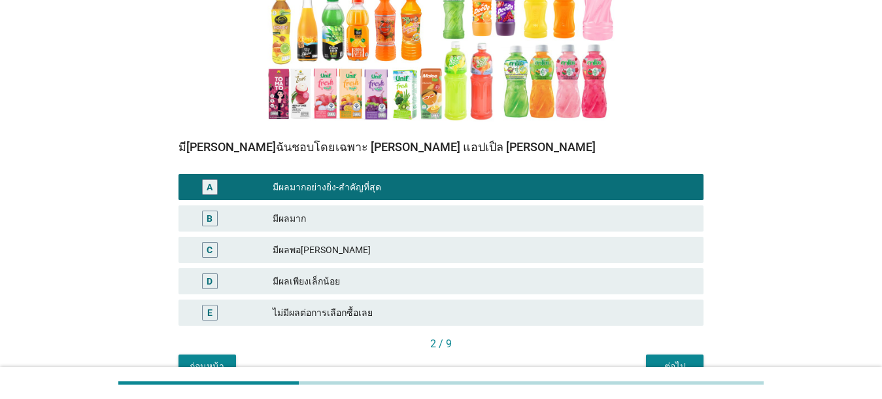
scroll to position [272, 0]
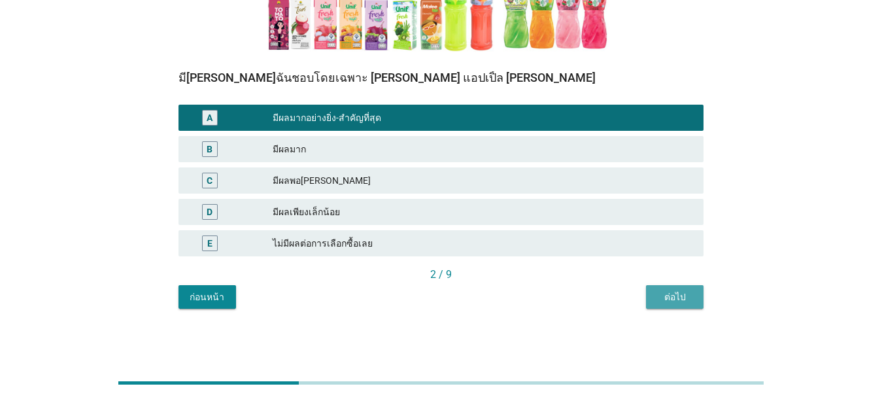
click at [628, 292] on button "ต่อไป" at bounding box center [675, 297] width 58 height 24
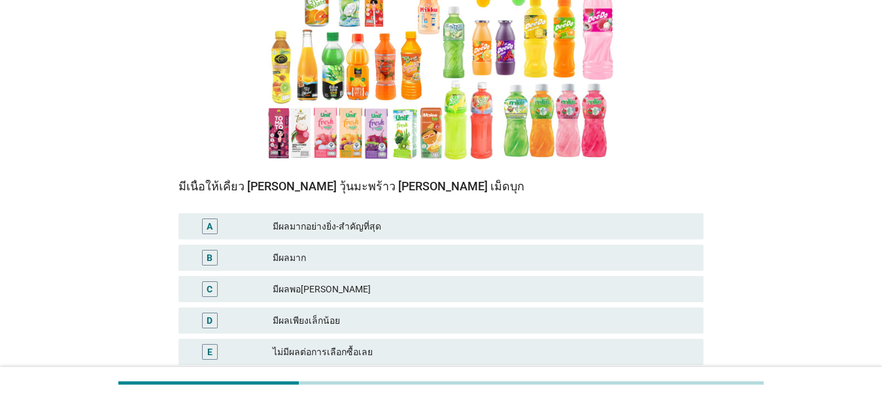
scroll to position [178, 0]
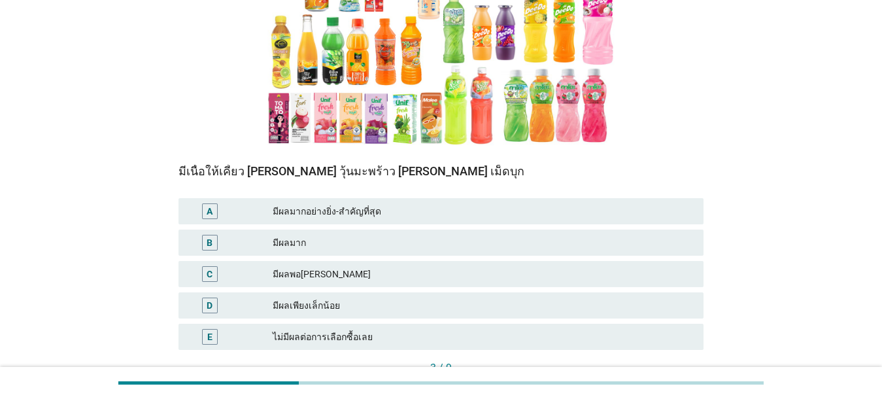
click at [388, 237] on div "มีผลมาก" at bounding box center [483, 243] width 420 height 16
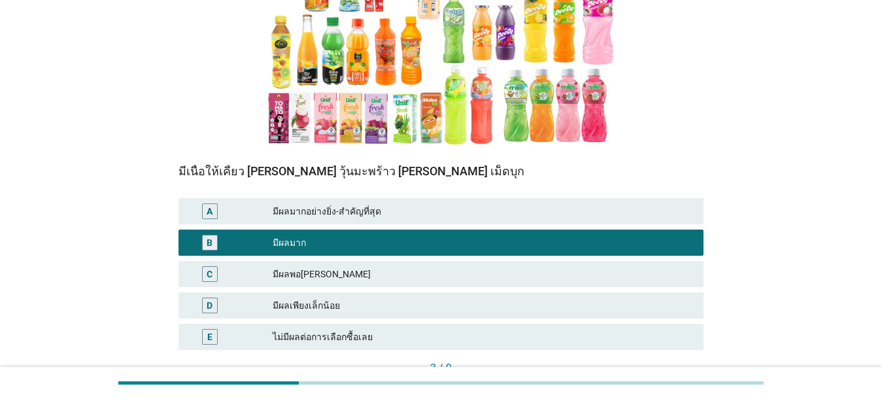
scroll to position [272, 0]
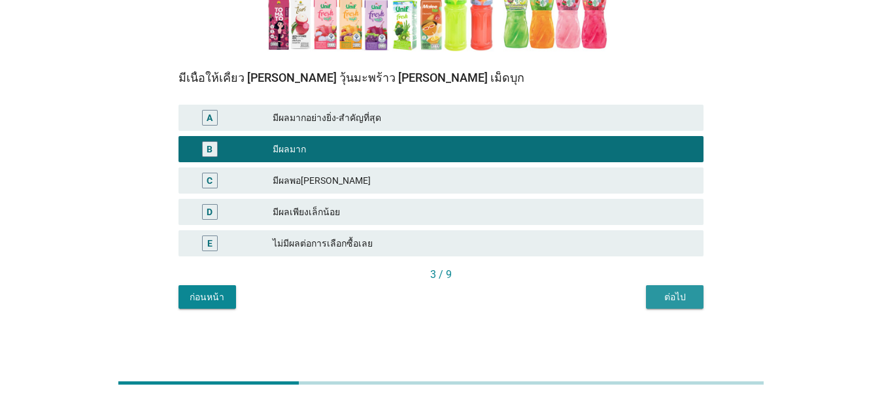
click at [628, 286] on button "ต่อไป" at bounding box center [675, 297] width 58 height 24
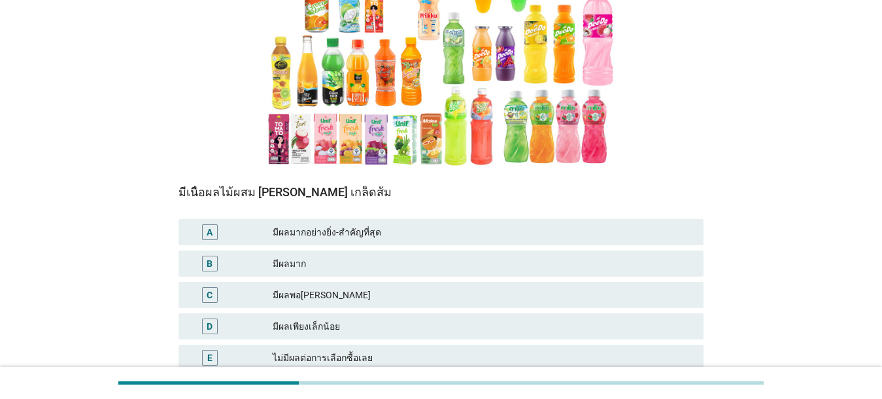
scroll to position [171, 0]
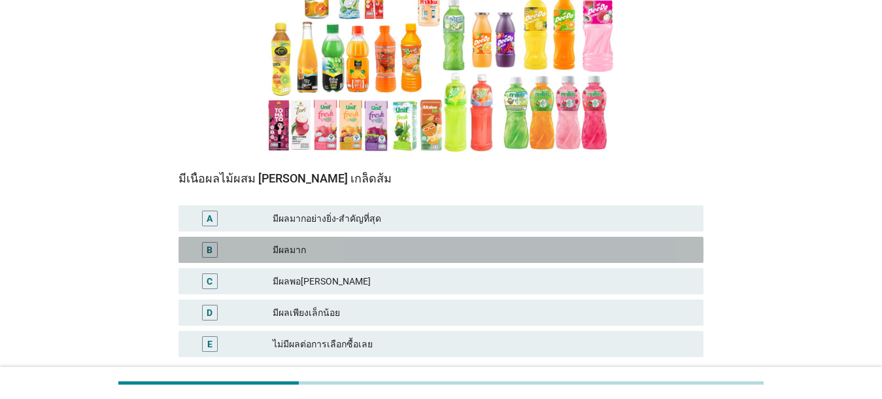
click at [373, 243] on div "มีผลมาก" at bounding box center [483, 250] width 420 height 16
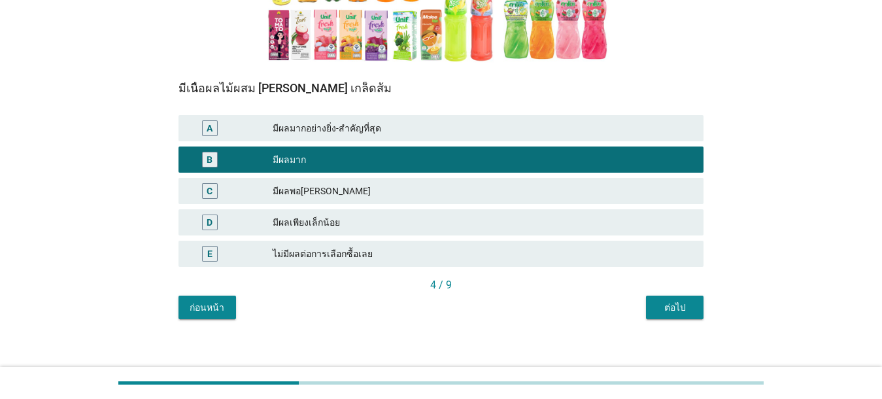
scroll to position [272, 0]
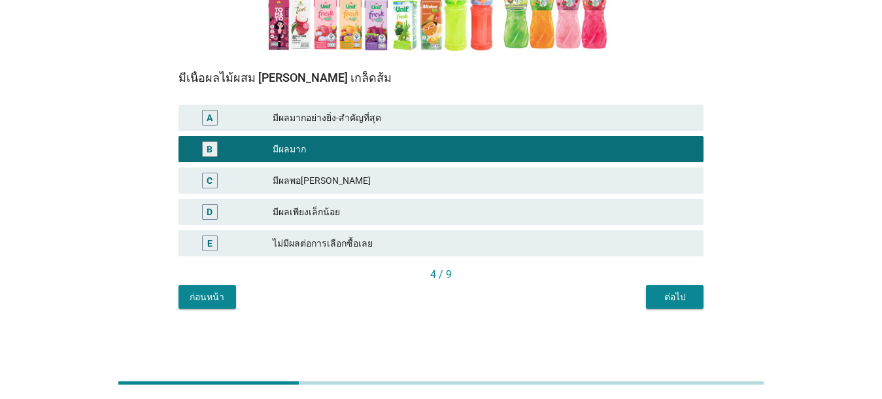
click at [628, 288] on button "ต่อไป" at bounding box center [675, 297] width 58 height 24
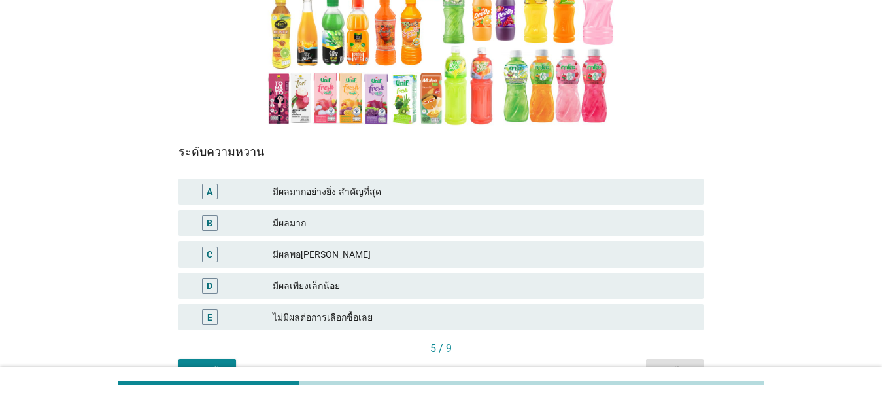
scroll to position [199, 0]
click at [373, 180] on div "A มีผลมากอย่างยิ่ง-สำคัญที่สุด" at bounding box center [440, 191] width 525 height 26
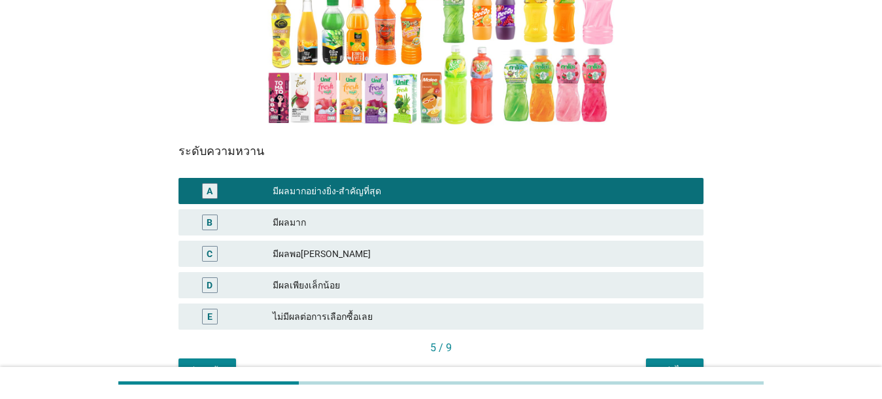
scroll to position [272, 0]
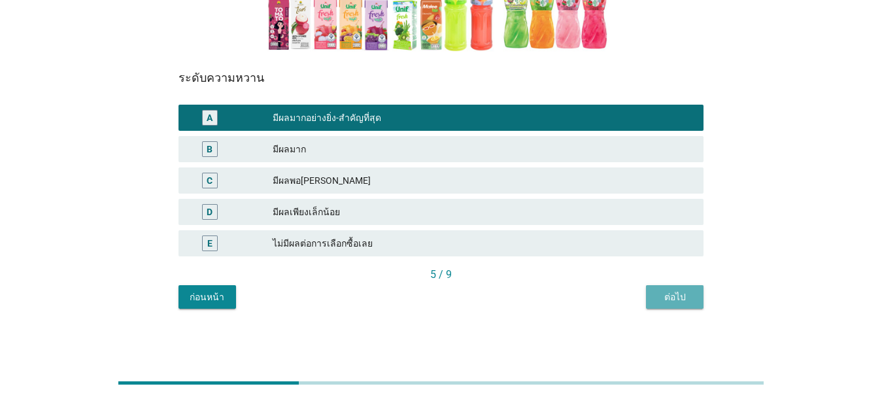
click at [628, 303] on div "ต่อไป" at bounding box center [674, 297] width 37 height 14
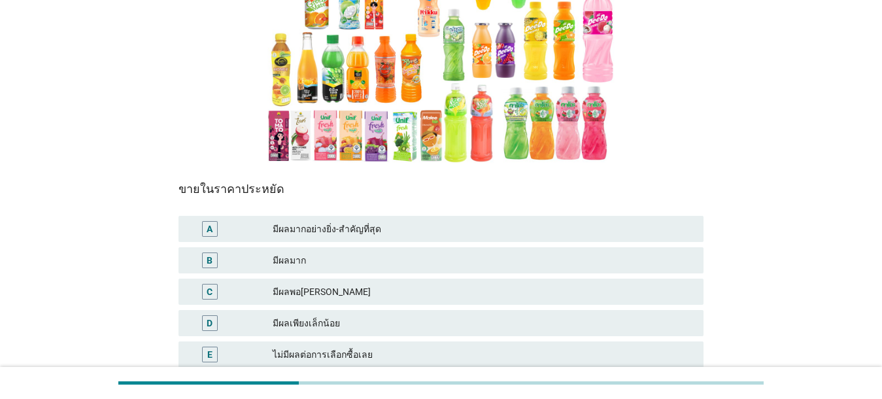
scroll to position [175, 0]
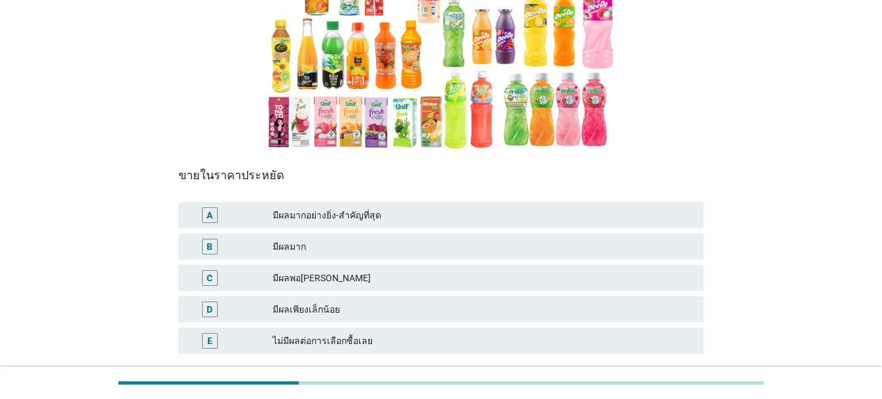
click at [386, 242] on div "มีผลมาก" at bounding box center [483, 247] width 420 height 16
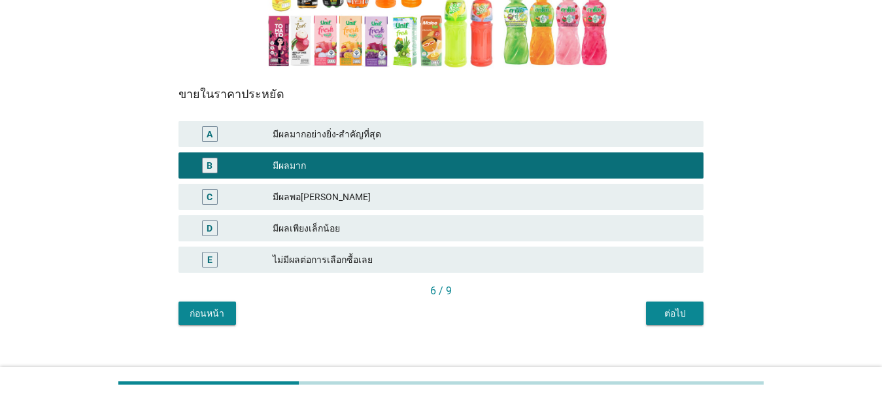
scroll to position [272, 0]
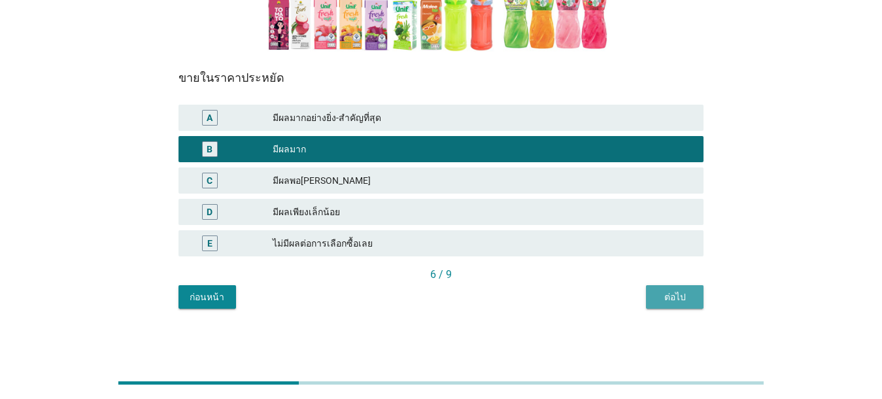
click at [628, 288] on button "ต่อไป" at bounding box center [675, 297] width 58 height 24
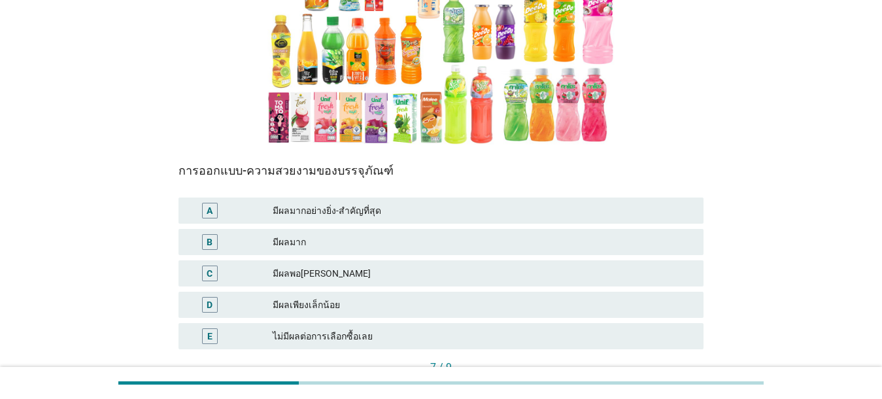
scroll to position [182, 0]
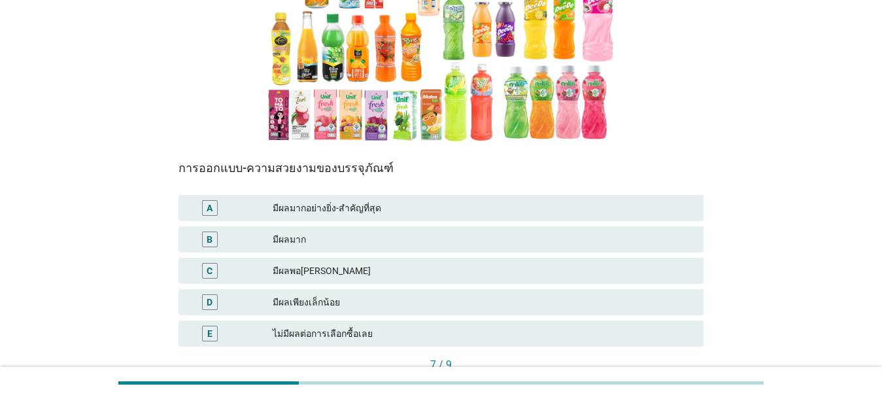
click at [330, 275] on div "มีผลพอ[PERSON_NAME]" at bounding box center [483, 271] width 420 height 16
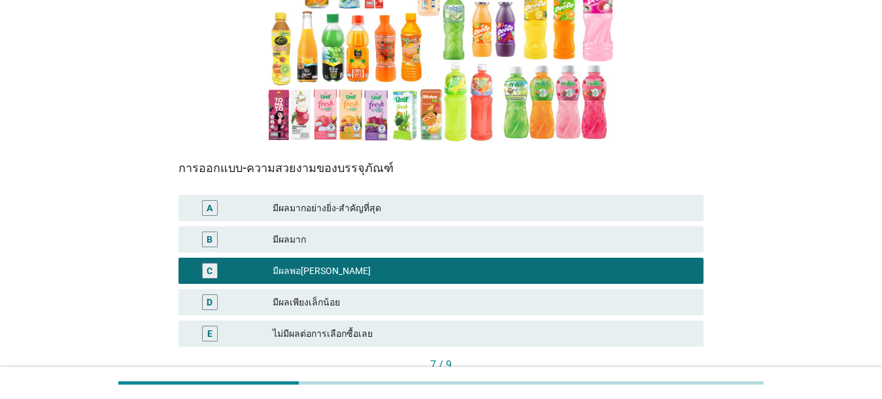
scroll to position [272, 0]
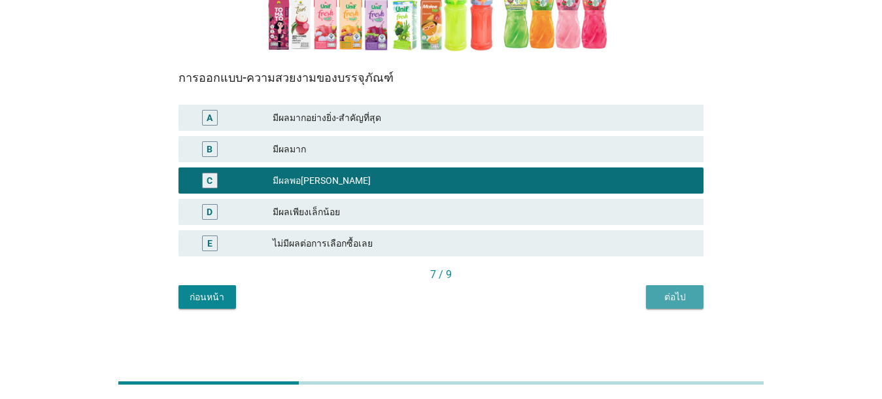
click at [628, 298] on div "ต่อไป" at bounding box center [674, 297] width 37 height 14
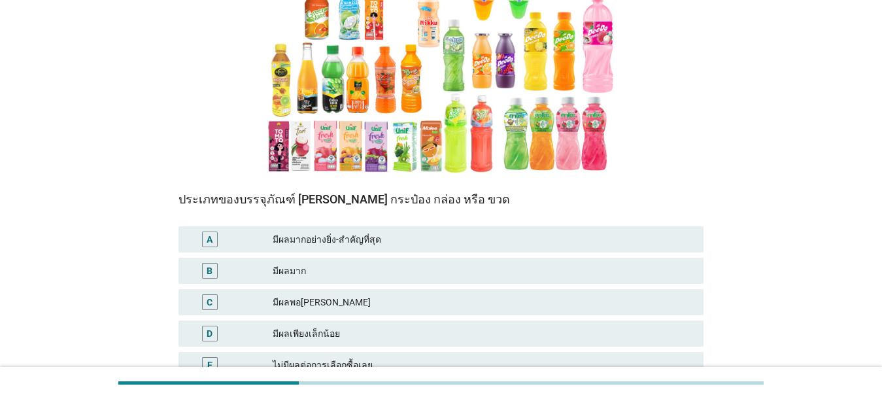
scroll to position [229, 0]
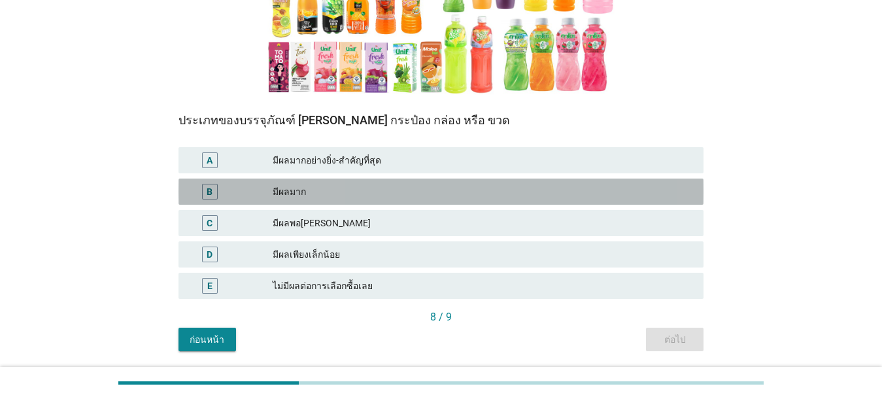
click at [303, 191] on div "มีผลมาก" at bounding box center [483, 192] width 420 height 16
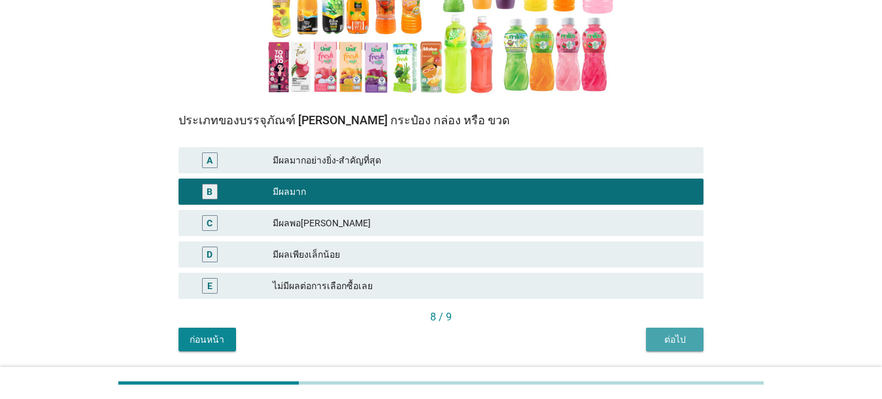
click at [628, 333] on div "ต่อไป" at bounding box center [674, 340] width 37 height 14
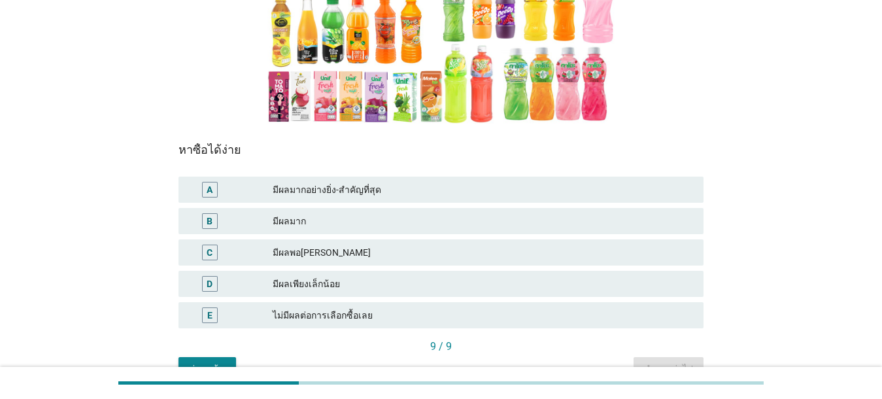
scroll to position [260, 0]
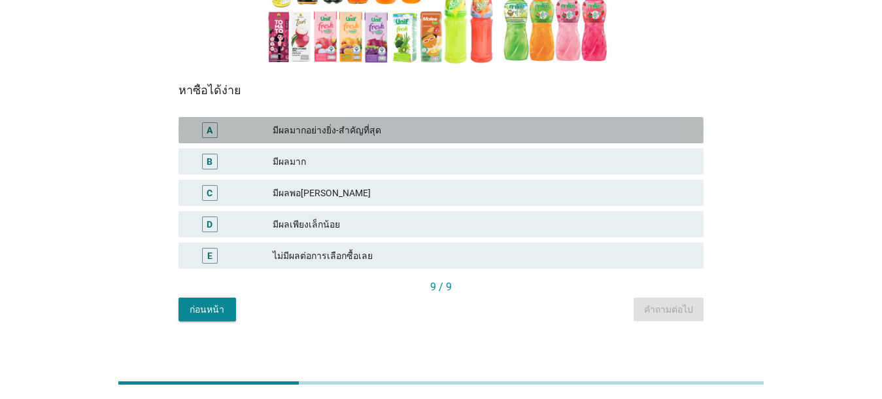
click at [367, 127] on div "มีผลมากอย่างยิ่ง-สำคัญที่สุด" at bounding box center [483, 130] width 420 height 16
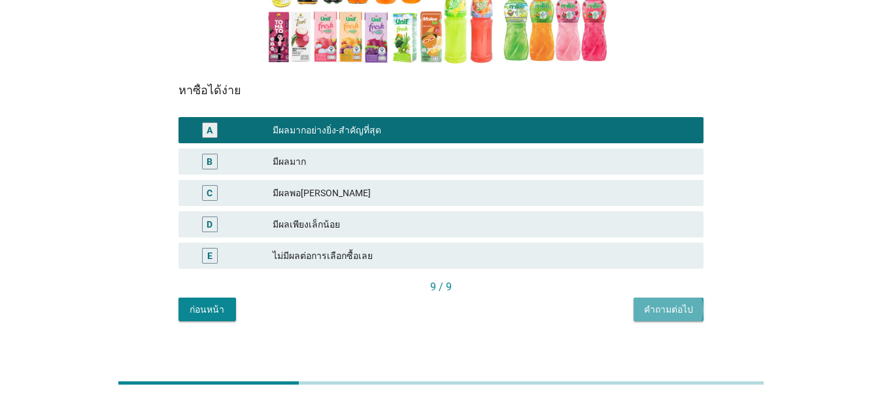
drag, startPoint x: 658, startPoint y: 299, endPoint x: 642, endPoint y: 314, distance: 22.2
click at [628, 299] on button "คำถามต่อไป" at bounding box center [669, 309] width 70 height 24
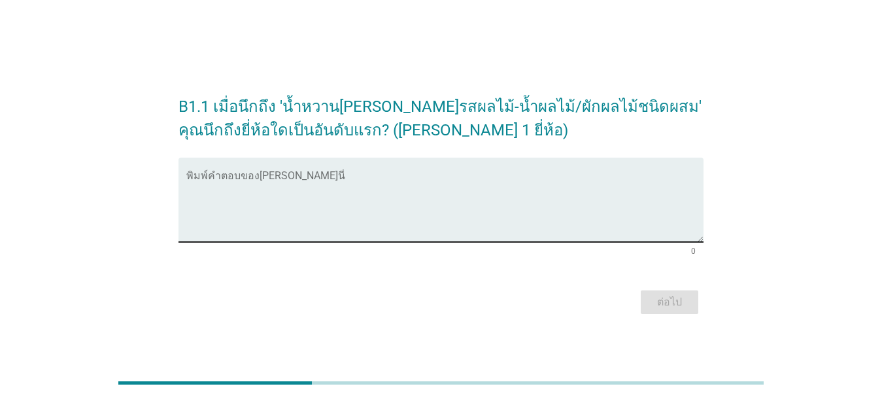
click at [288, 164] on div "พิมพ์คำตอบของ[PERSON_NAME]นี่" at bounding box center [444, 200] width 517 height 84
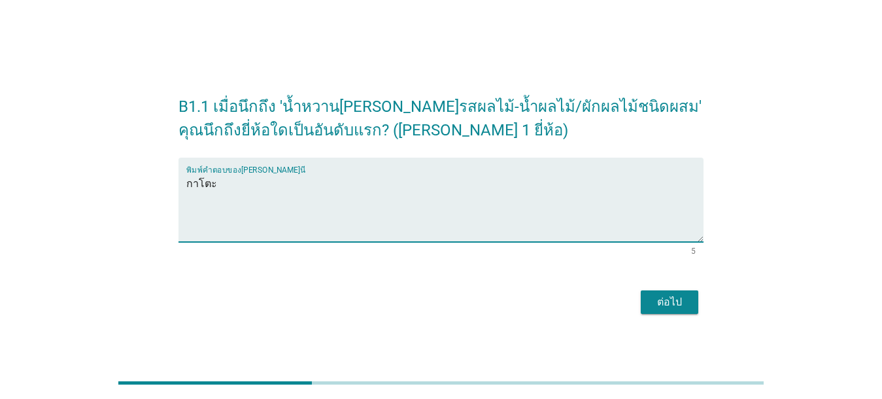
type textarea "กาโตะ"
click at [628, 292] on button "ต่อไป" at bounding box center [670, 302] width 58 height 24
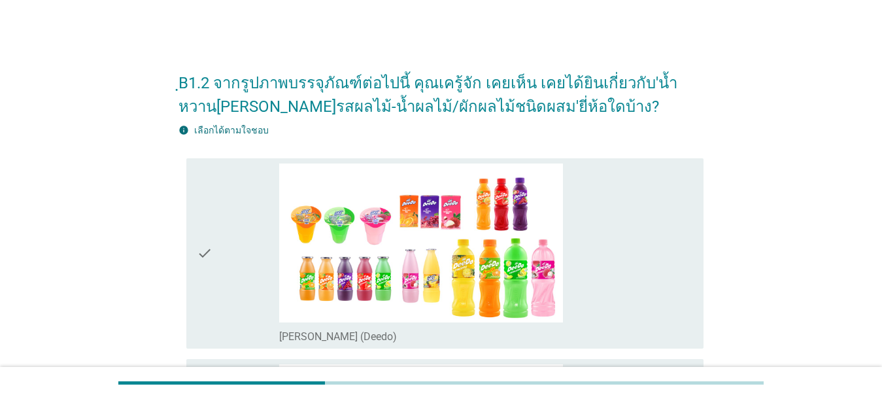
click at [628, 228] on div "check_box_outline_blank [PERSON_NAME] (Deedo)" at bounding box center [486, 253] width 414 height 180
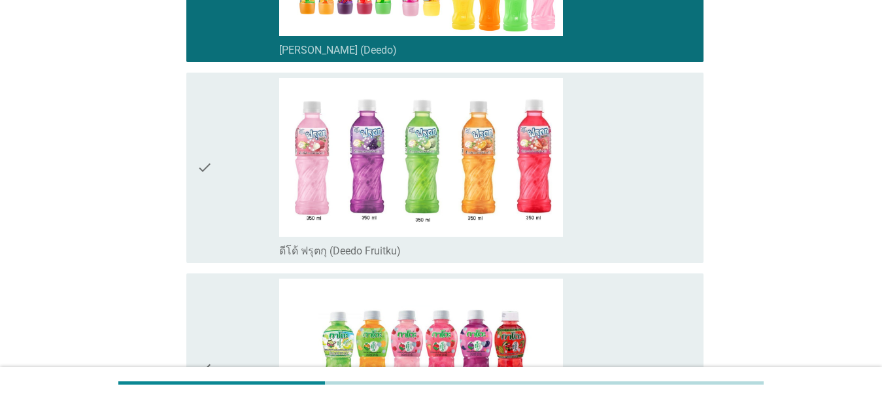
scroll to position [320, 0]
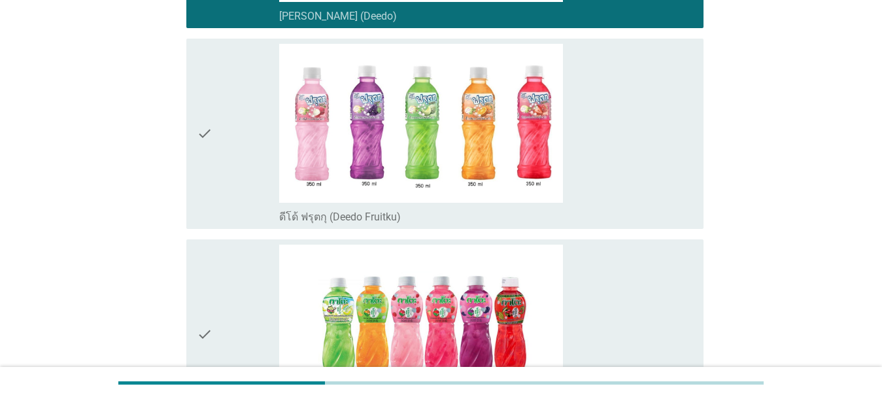
click at [628, 132] on div "check_box_outline_blank ดีโด้ ฟรุตกุ (Deedo Fruitku)" at bounding box center [486, 134] width 414 height 180
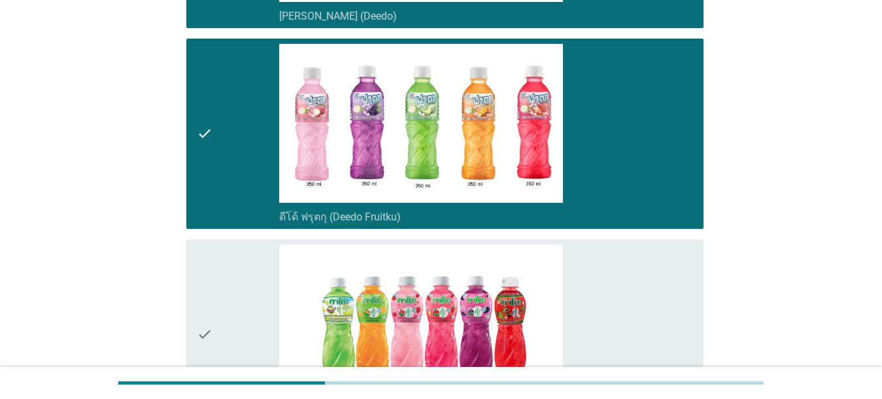
click at [627, 296] on div "check_box_outline_blank กาโตะ (Kato)" at bounding box center [486, 335] width 414 height 180
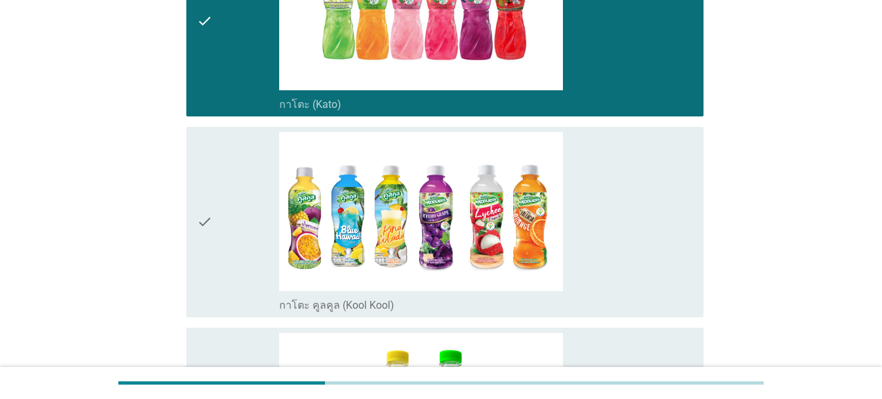
scroll to position [641, 0]
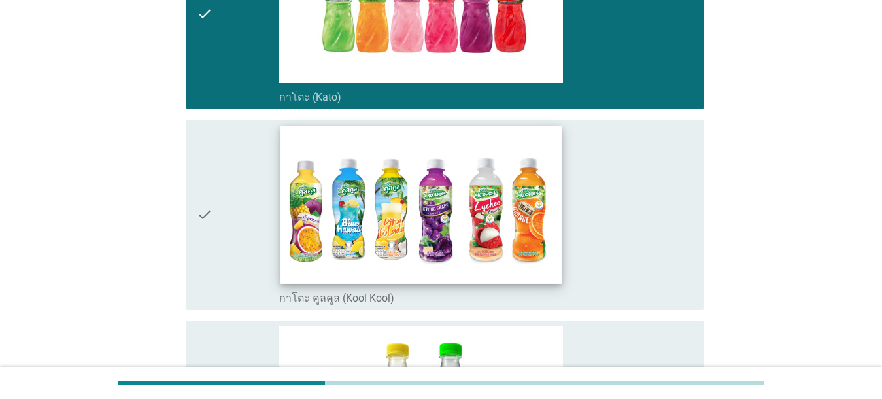
click at [549, 224] on img at bounding box center [421, 205] width 280 height 158
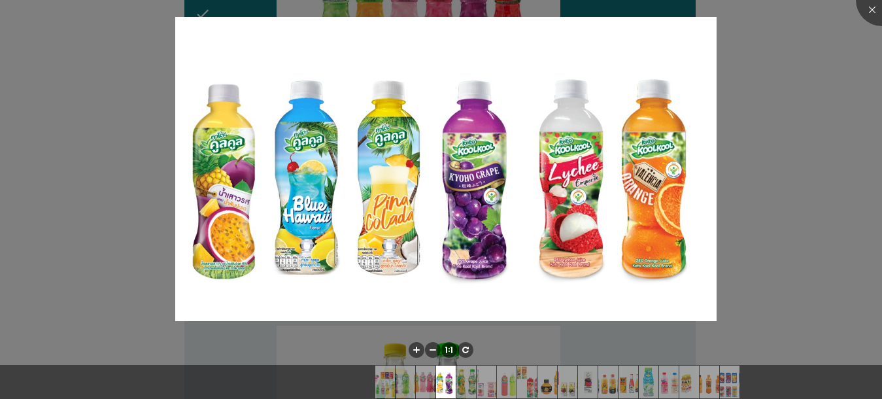
click at [628, 216] on div at bounding box center [441, 199] width 882 height 399
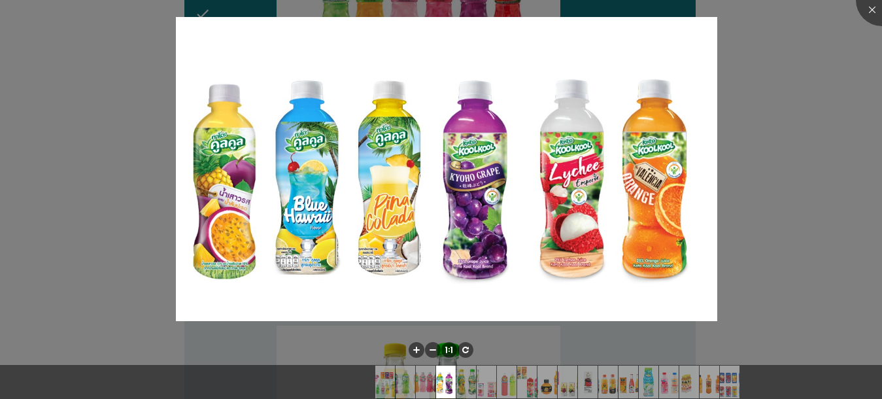
click at [628, 154] on div at bounding box center [441, 199] width 882 height 399
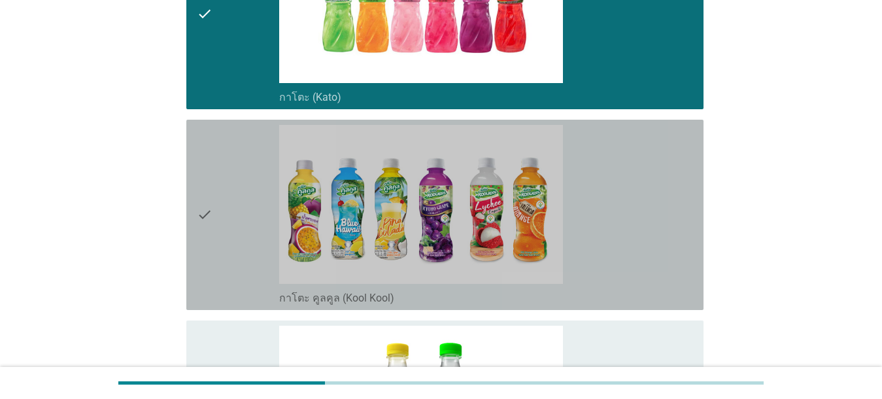
click at [627, 228] on div "check_box_outline_blank กาโตะ คูลคูล (Kool Kool)" at bounding box center [486, 215] width 414 height 180
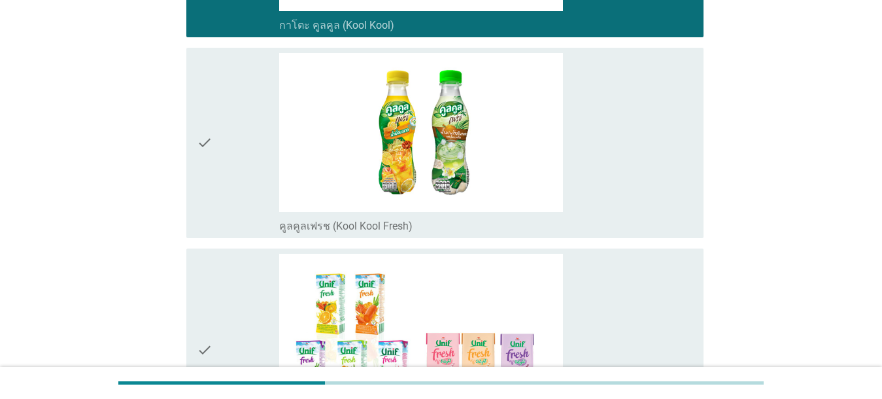
scroll to position [927, 0]
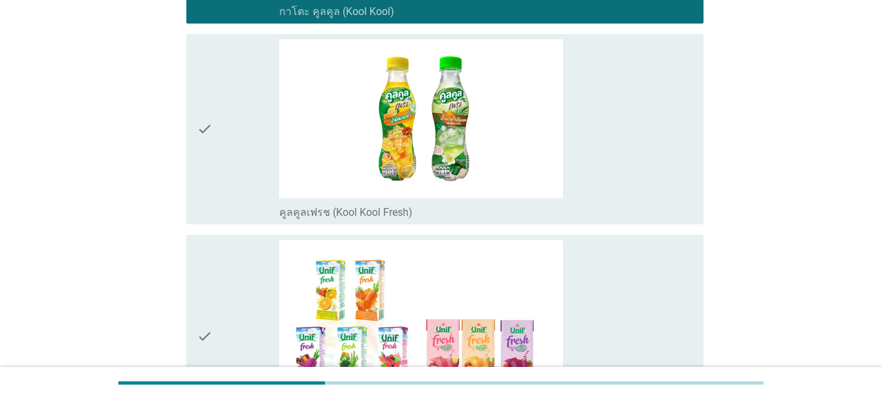
click at [628, 293] on div "check_box_outline_blank [PERSON_NAME]นิฟ เฟรช / [PERSON_NAME]นิฟ เฟรช [PERSON_N…" at bounding box center [486, 336] width 414 height 193
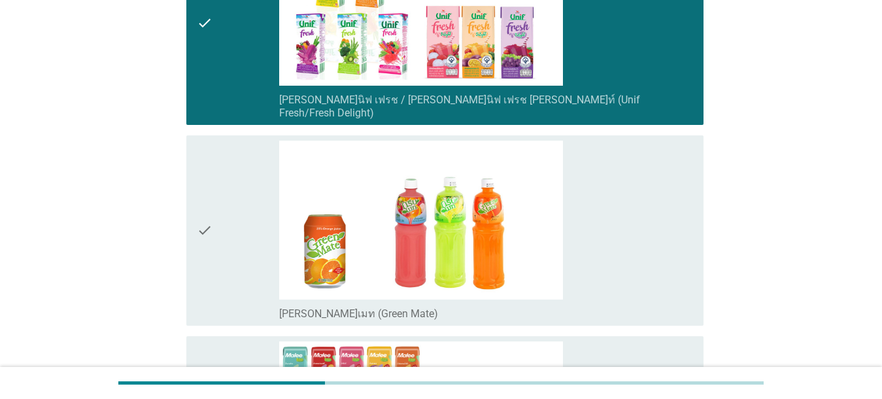
scroll to position [1302, 0]
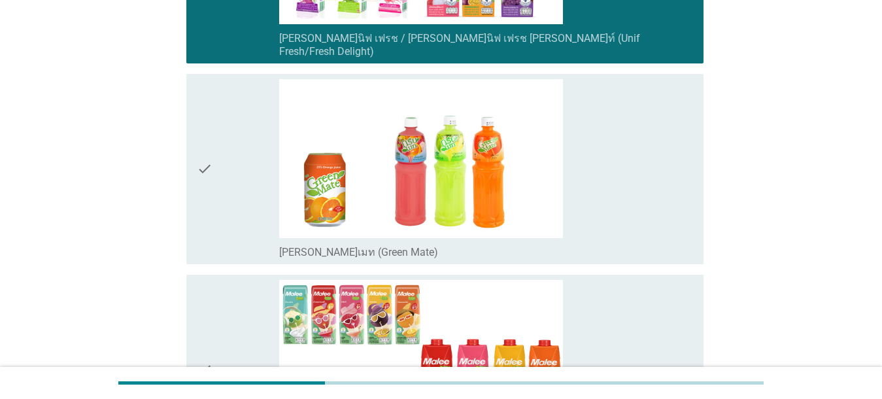
click at [573, 173] on div "check_box_outline_blank [PERSON_NAME]เมท (Green Mate)" at bounding box center [486, 169] width 414 height 180
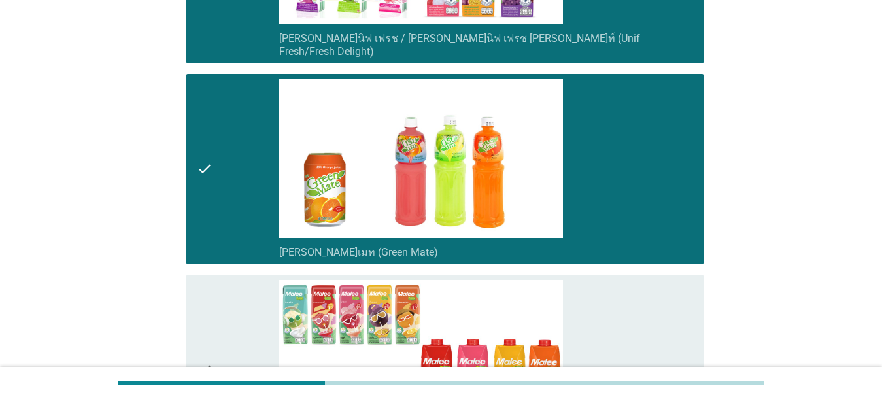
click at [590, 311] on div "check_box_outline_blank [PERSON_NAME]ทรอปิคอล (Malee Tropical) **กล่องรูปแบบนี้…" at bounding box center [486, 370] width 414 height 180
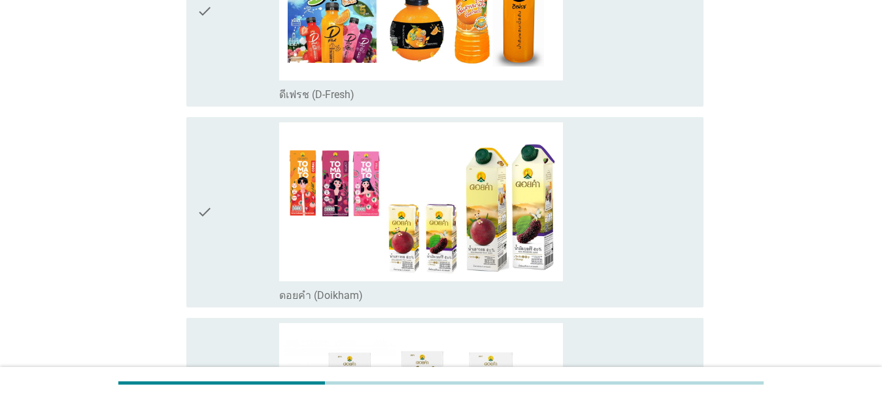
scroll to position [1867, 0]
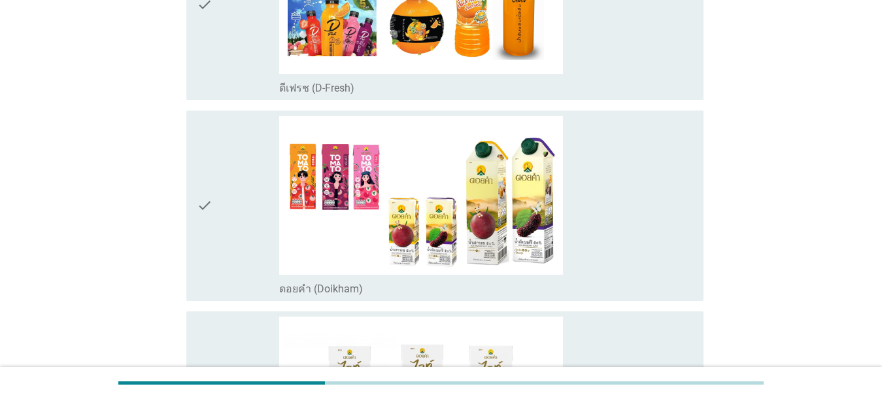
click at [625, 230] on div "check_box_outline_blank ดอยคำ (Doikham)" at bounding box center [486, 206] width 414 height 180
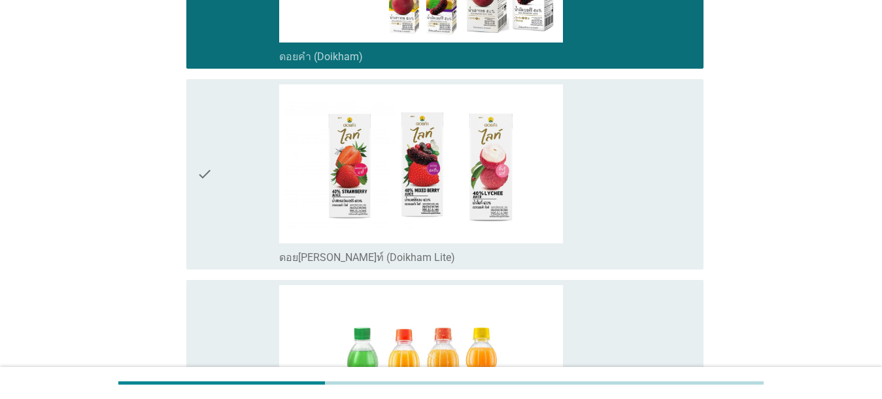
scroll to position [2154, 0]
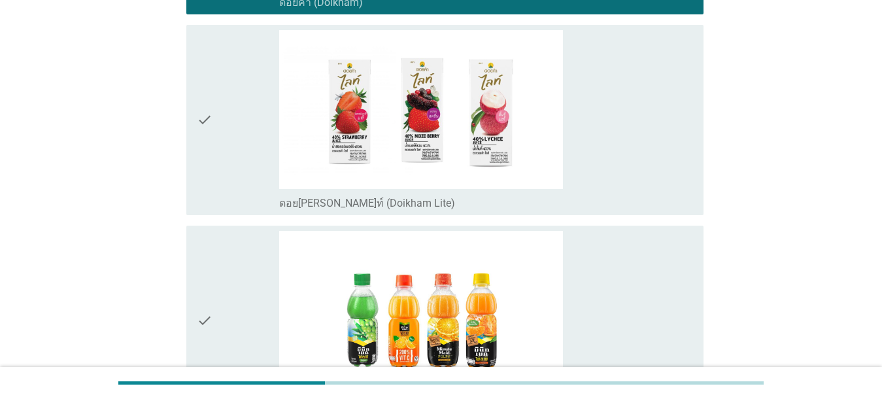
click at [628, 177] on div "check_box_outline_blank ดอย[PERSON_NAME]ท์ (Doikham Lite)" at bounding box center [486, 120] width 414 height 180
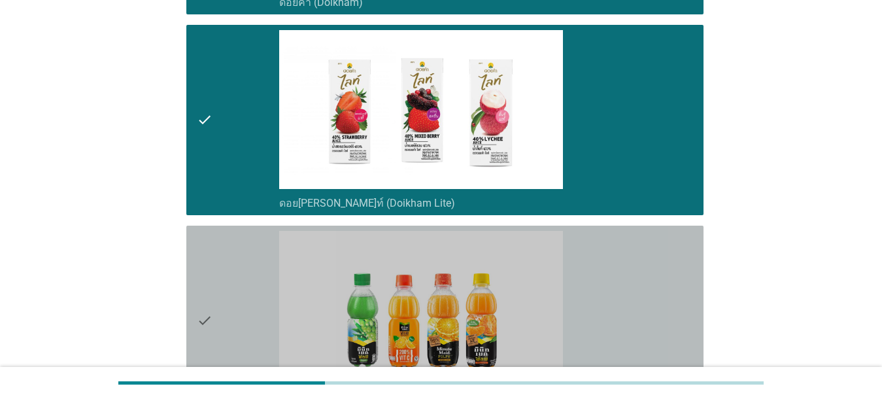
click at [628, 290] on div "check_box_outline_blank มินิทเมท พัลพี (Minute [PERSON_NAME])" at bounding box center [486, 321] width 414 height 180
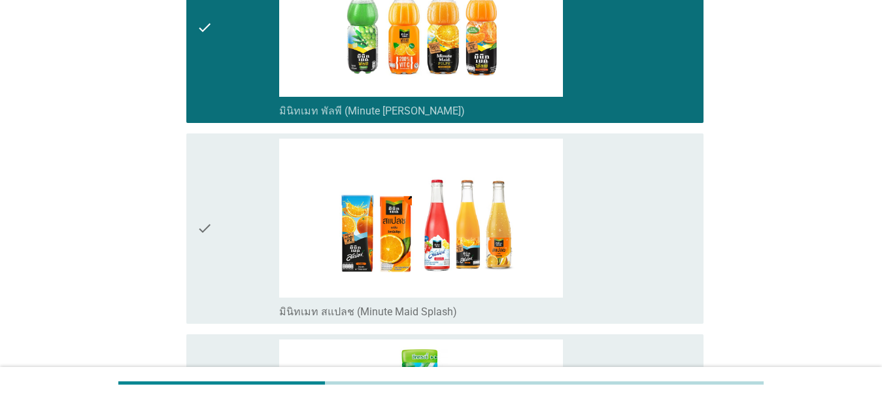
scroll to position [2460, 0]
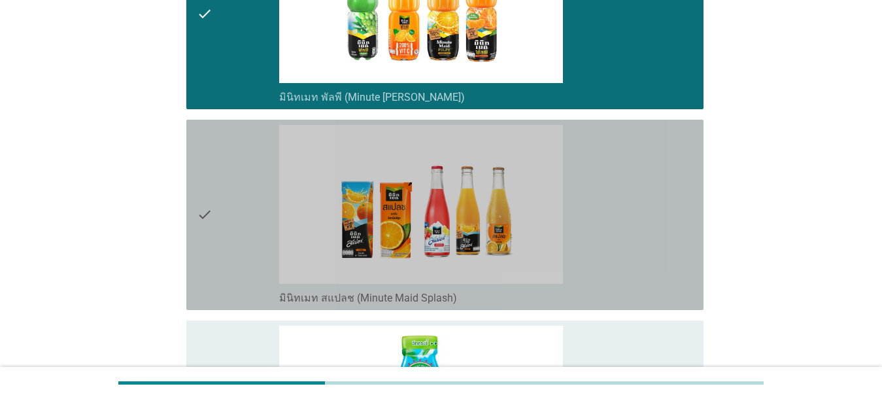
click at [614, 245] on div "check_box_outline_blank มินิทเมท สแปลช (Minute Maid Splash)" at bounding box center [486, 215] width 414 height 180
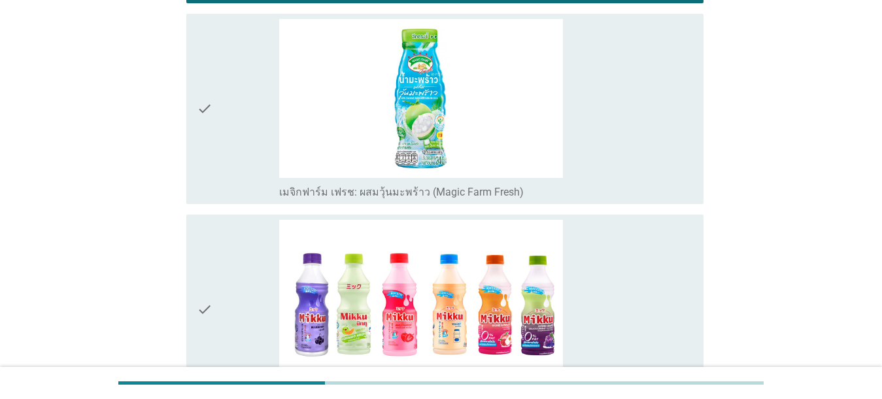
scroll to position [2829, 0]
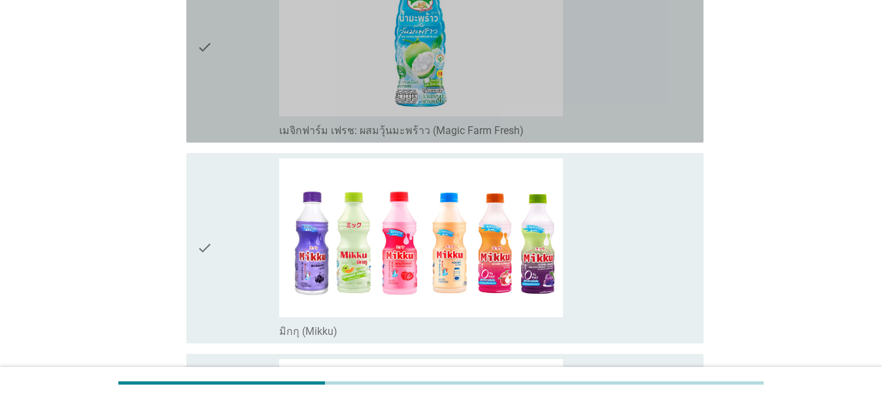
click at [581, 86] on div "check_box_outline_blank เมจิกฟาร์ม เฟรช: ผสมวุ้นมะพร้าว (Magic Farm Fresh)" at bounding box center [486, 48] width 414 height 180
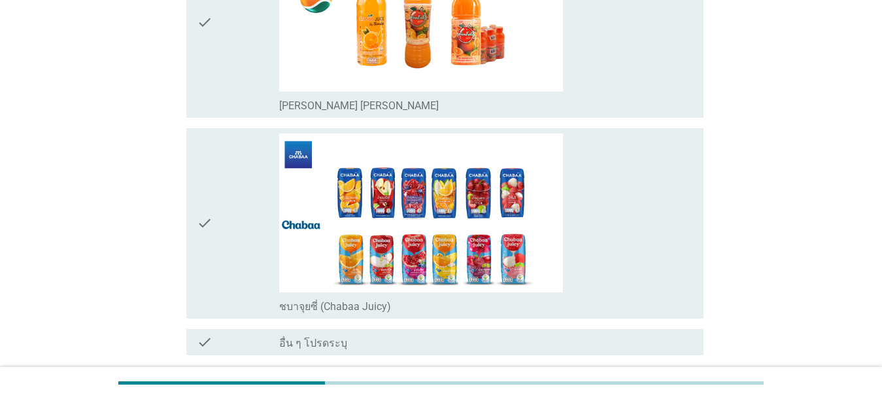
scroll to position [3469, 0]
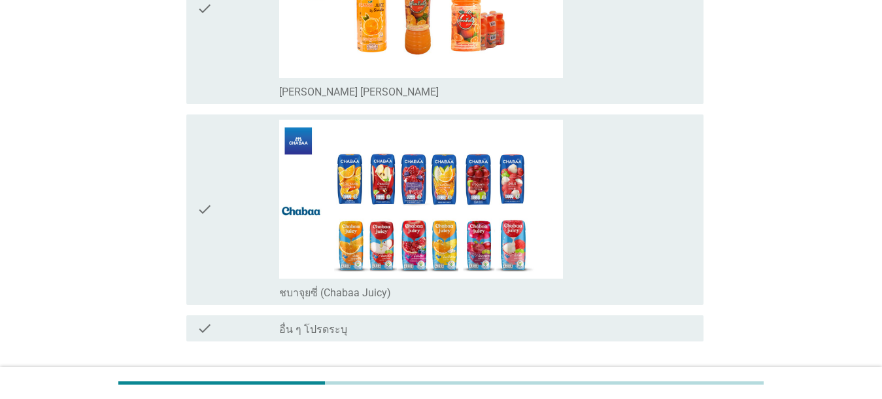
click at [585, 231] on div "check_box_outline_blank ชบาจุยซี่ (Chabaa Juicy)" at bounding box center [486, 210] width 414 height 180
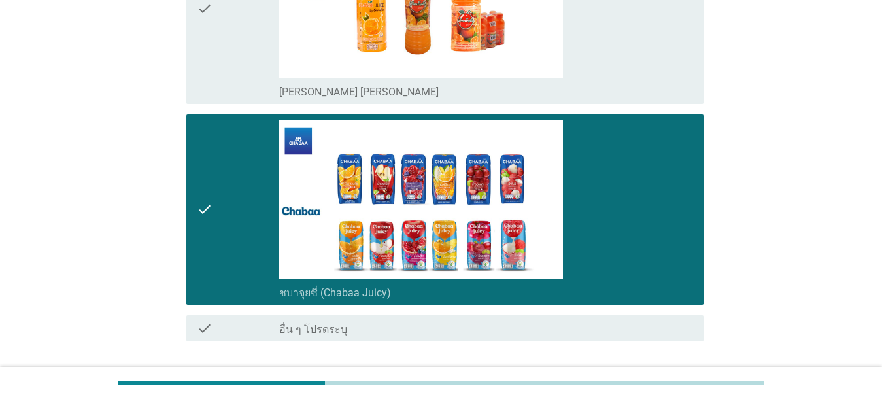
scroll to position [3551, 0]
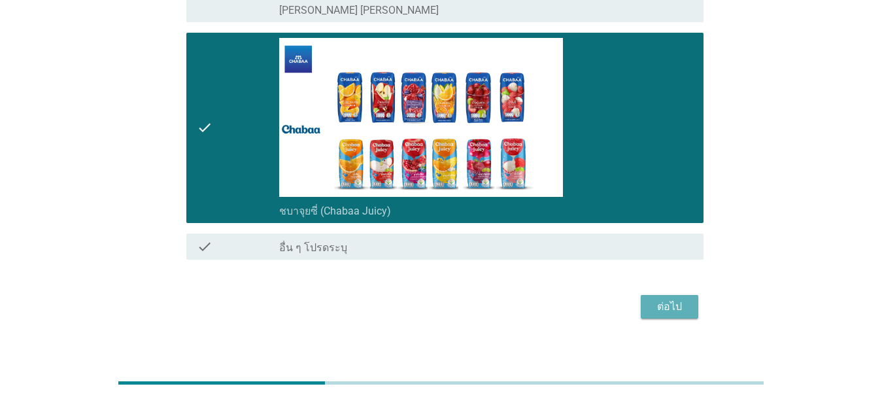
drag, startPoint x: 667, startPoint y: 287, endPoint x: 629, endPoint y: 301, distance: 40.6
click at [628, 299] on div "ต่อไป" at bounding box center [669, 307] width 37 height 16
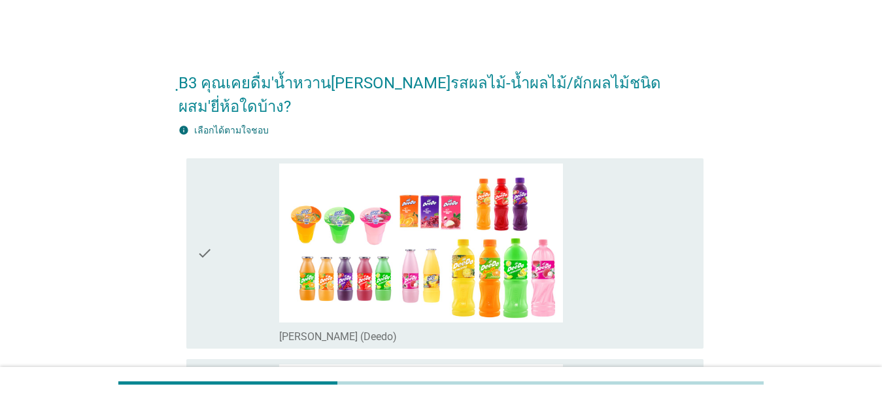
click at [591, 214] on div "check_box_outline_blank [PERSON_NAME] (Deedo)" at bounding box center [486, 253] width 414 height 180
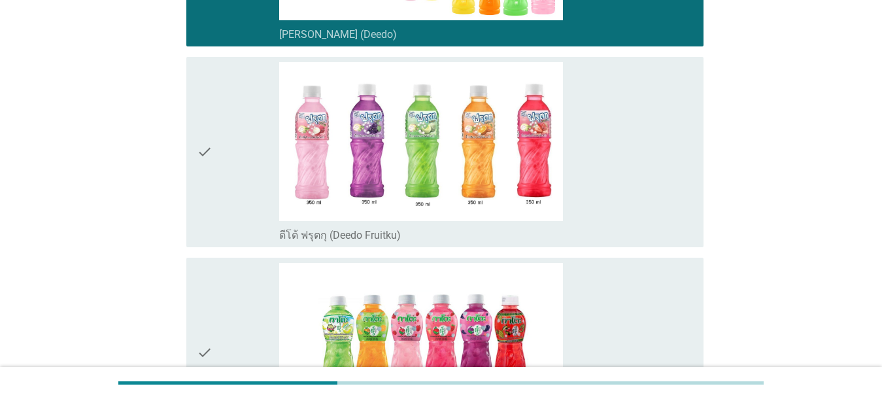
scroll to position [333, 0]
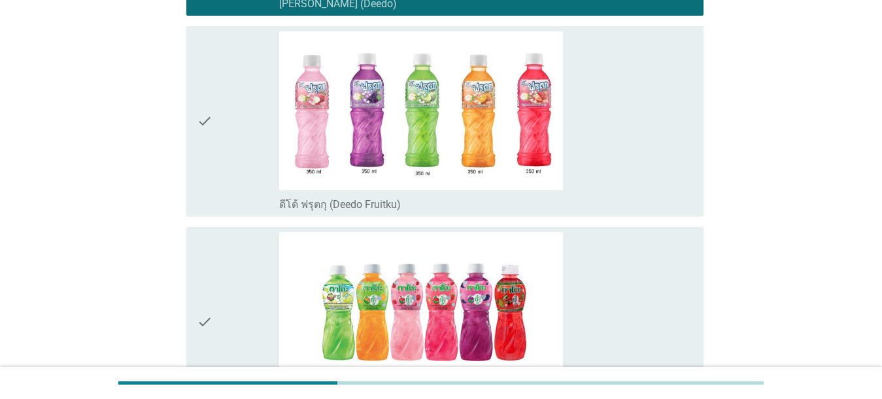
click at [628, 109] on div "check_box_outline_blank ดีโด้ ฟรุตกุ (Deedo Fruitku)" at bounding box center [486, 121] width 414 height 180
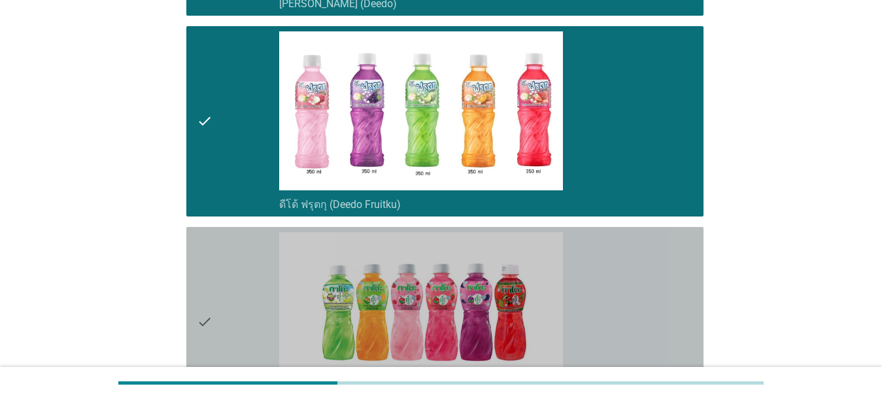
drag, startPoint x: 638, startPoint y: 245, endPoint x: 677, endPoint y: 232, distance: 41.4
click at [628, 245] on div "check_box_outline_blank กาโตะ (Kato)" at bounding box center [486, 322] width 414 height 180
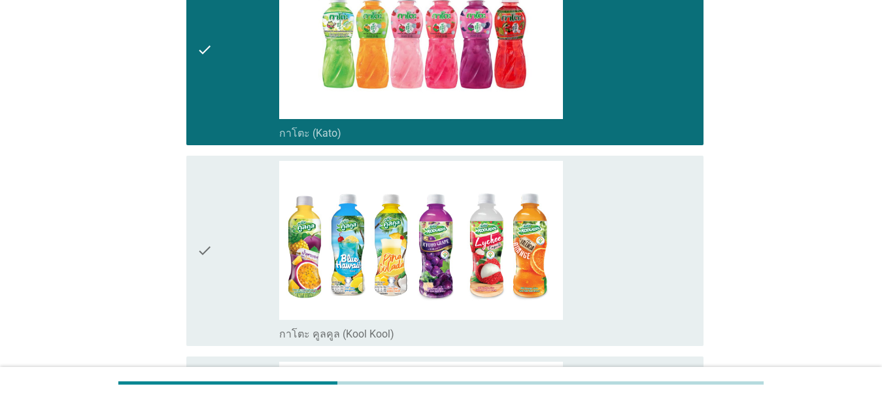
scroll to position [736, 0]
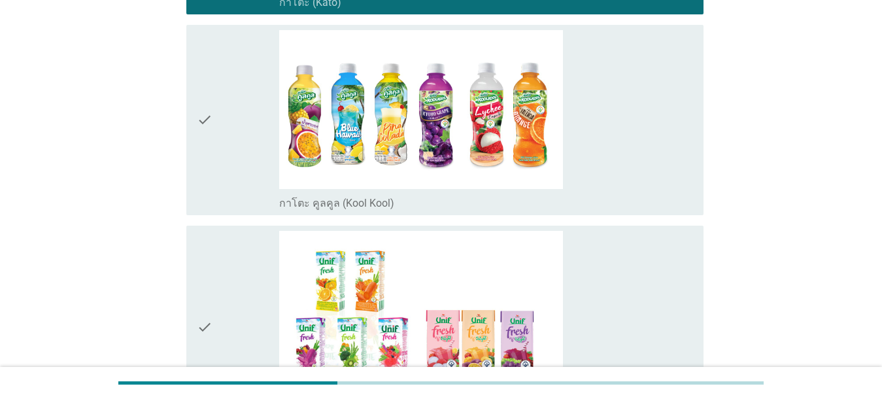
click at [628, 118] on div "check_box_outline_blank กาโตะ คูลคูล (Kool Kool)" at bounding box center [486, 120] width 414 height 180
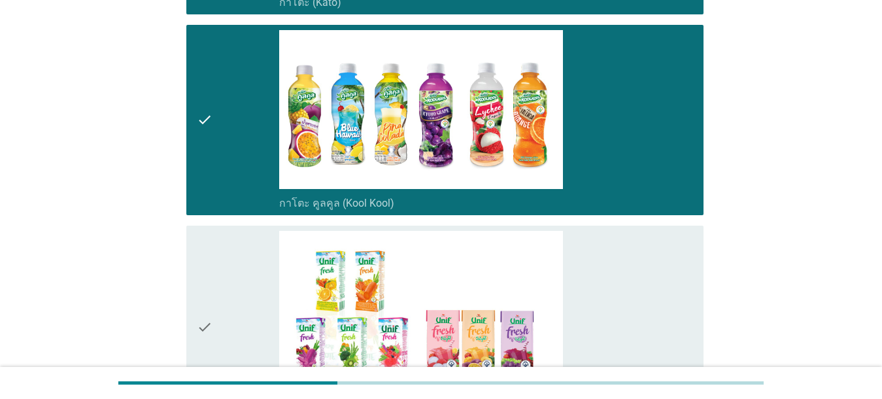
click at [628, 256] on div "check_box_outline_blank [PERSON_NAME]นิฟ เฟรช / [PERSON_NAME]นิฟ เฟรช [PERSON_N…" at bounding box center [486, 327] width 414 height 193
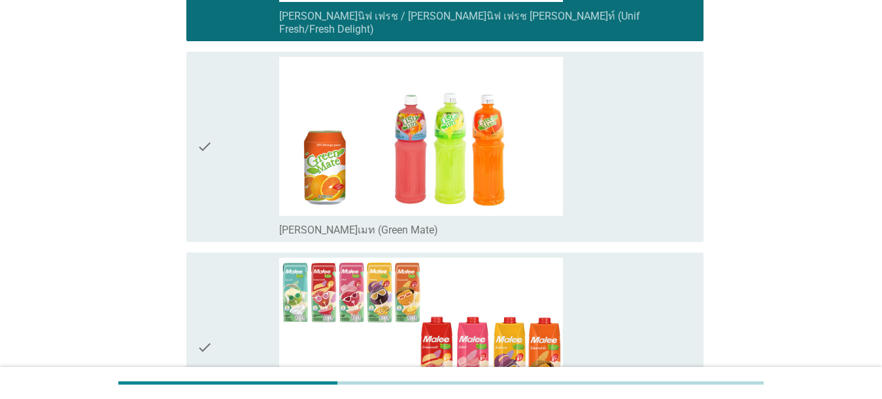
scroll to position [1129, 0]
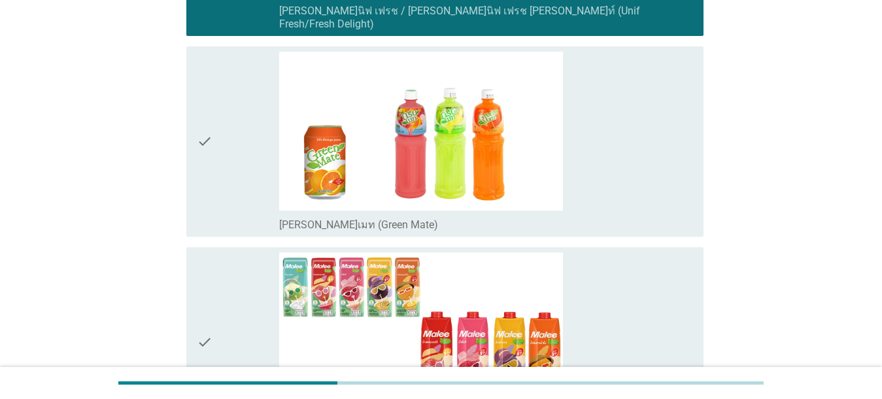
click at [628, 154] on div "check_box_outline_blank [PERSON_NAME]เมท (Green Mate)" at bounding box center [486, 142] width 414 height 180
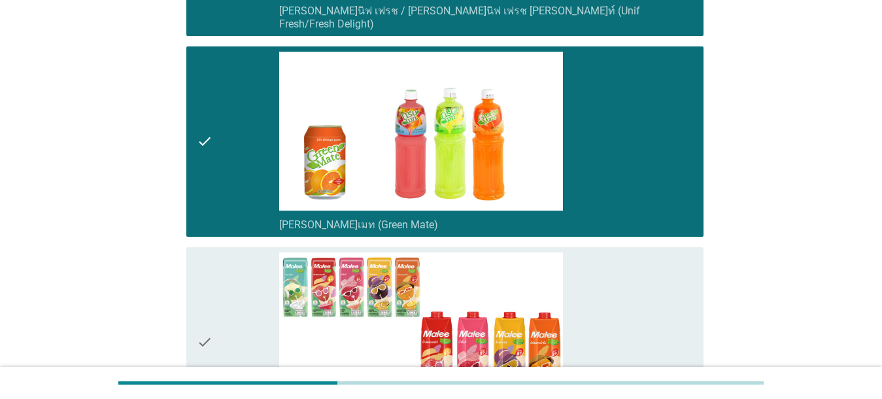
click at [628, 260] on div "check_box_outline_blank [PERSON_NAME]ทรอปิคอล (Malee Tropical) **กล่องรูปแบบนี้…" at bounding box center [486, 342] width 414 height 180
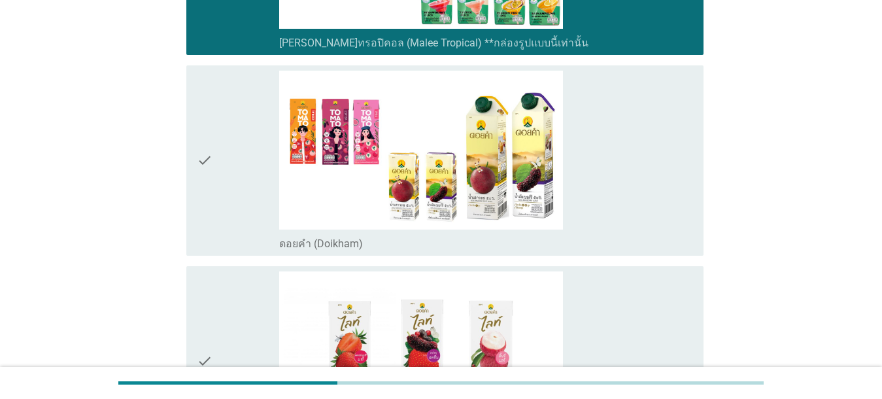
scroll to position [1531, 0]
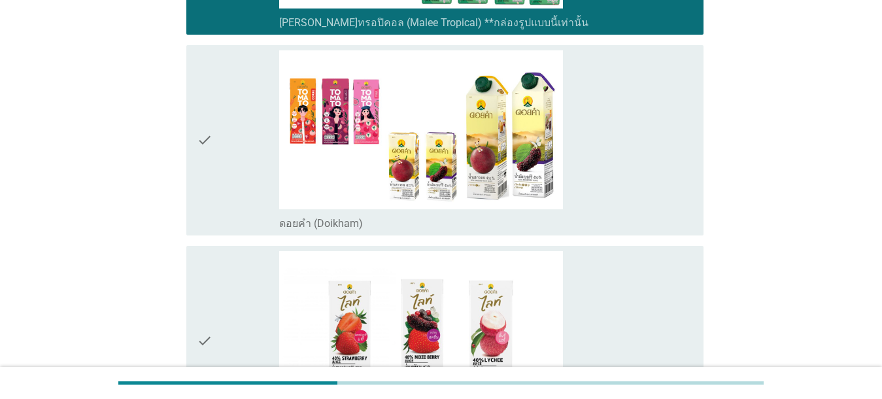
drag, startPoint x: 615, startPoint y: 134, endPoint x: 620, endPoint y: 187, distance: 53.2
click at [616, 134] on div "check_box_outline_blank ดอยคำ (Doikham)" at bounding box center [486, 140] width 414 height 180
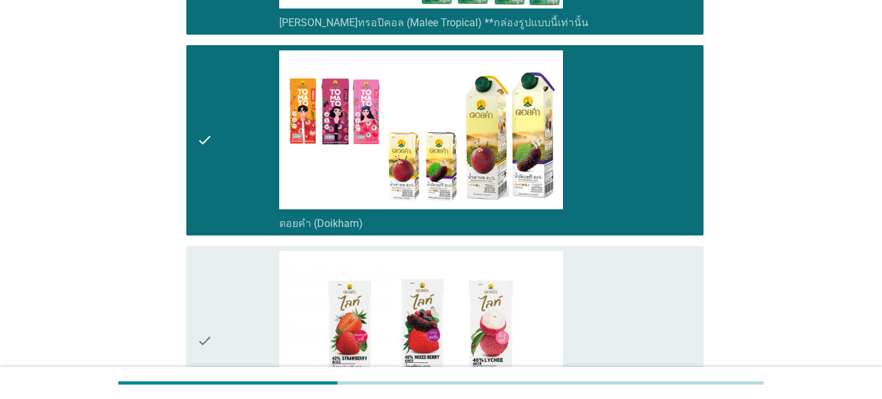
click at [620, 255] on div "check_box_outline_blank ดอย[PERSON_NAME]ท์ (Doikham Lite)" at bounding box center [486, 341] width 414 height 180
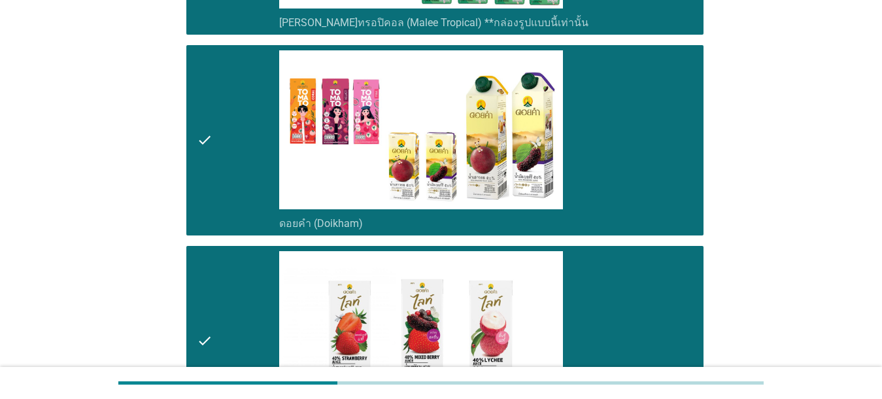
click at [611, 153] on div "check_box_outline_blank ดอยคำ (Doikham)" at bounding box center [486, 140] width 414 height 180
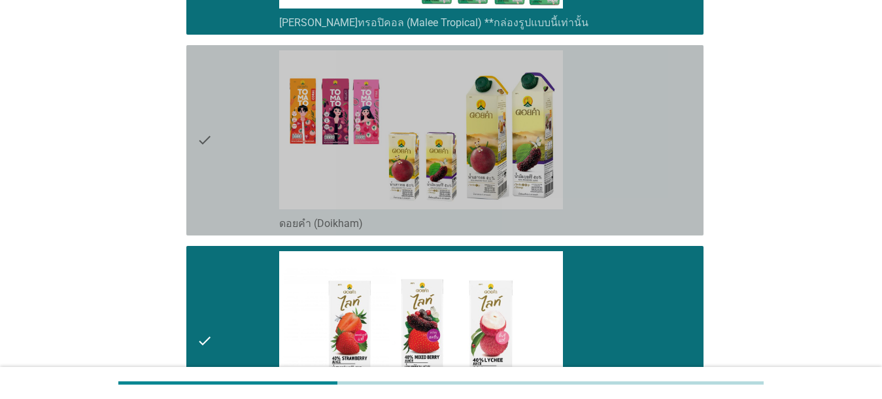
click at [611, 156] on div "check_box_outline_blank ดอยคำ (Doikham)" at bounding box center [486, 140] width 414 height 180
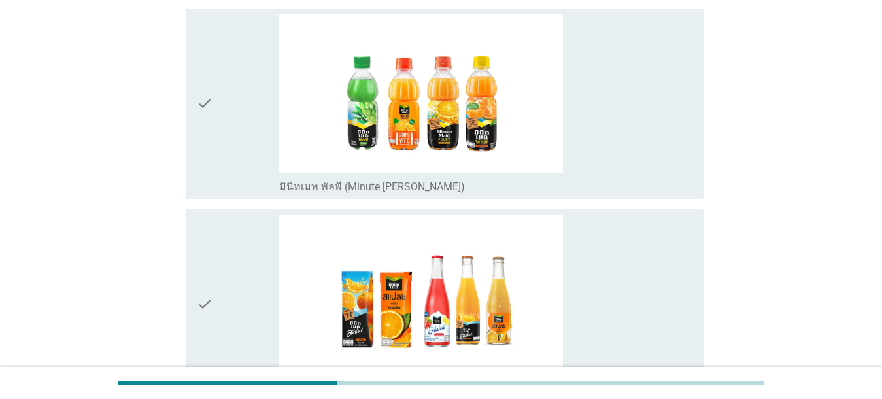
scroll to position [1980, 0]
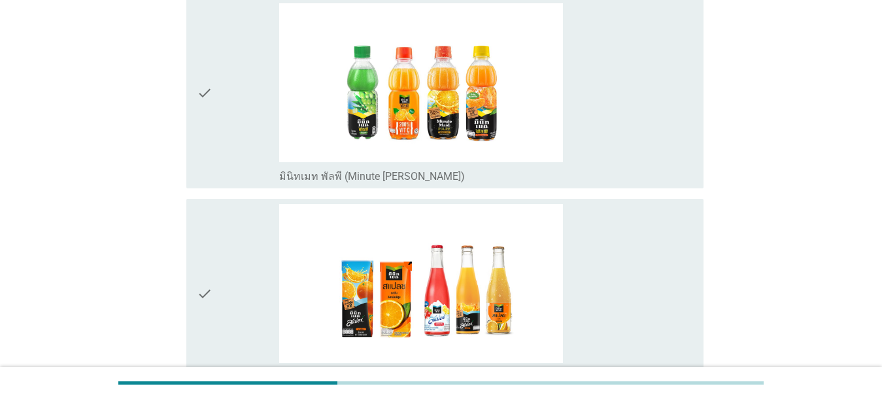
click at [628, 126] on div "check_box_outline_blank มินิทเมท พัลพี (Minute [PERSON_NAME])" at bounding box center [486, 93] width 414 height 180
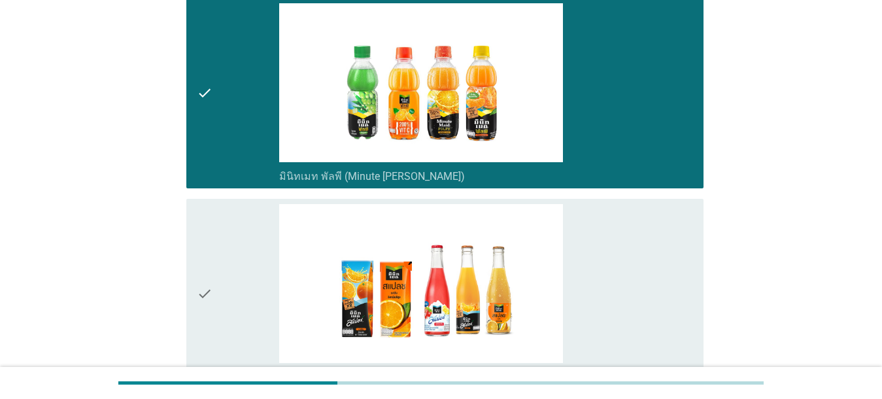
click at [628, 260] on div "check_box_outline_blank มินิทเมท สแปลช (Minute Maid Splash)" at bounding box center [486, 294] width 414 height 180
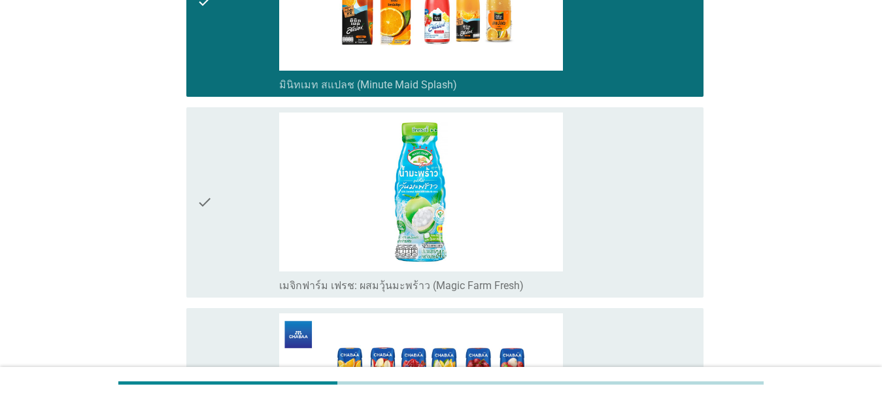
scroll to position [2292, 0]
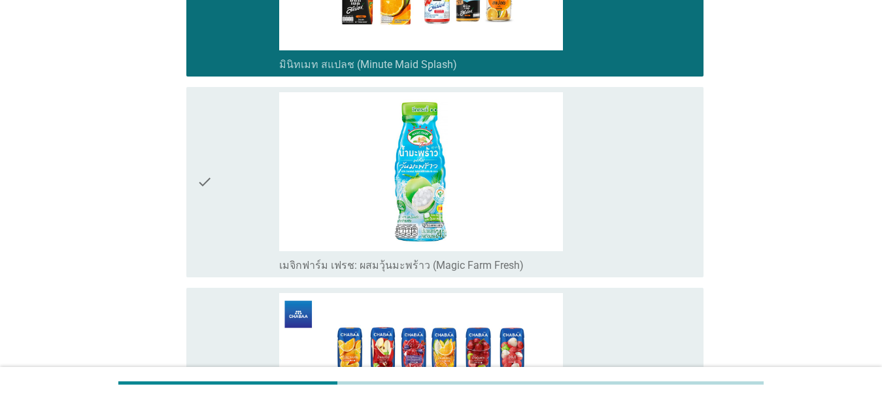
click at [622, 200] on div "check_box_outline_blank เมจิกฟาร์ม เฟรช: ผสมวุ้นมะพร้าว (Magic Farm Fresh)" at bounding box center [486, 182] width 414 height 180
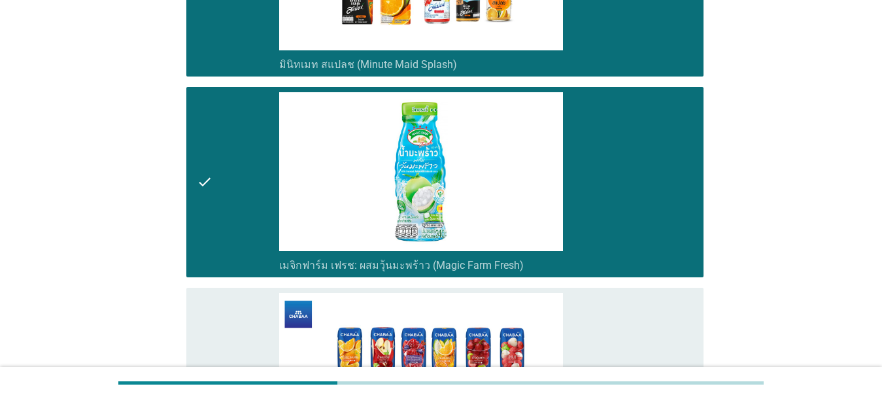
click at [628, 299] on div "check_box_outline_blank ชบาจุยซี่ (Chabaa Juicy)" at bounding box center [486, 383] width 414 height 180
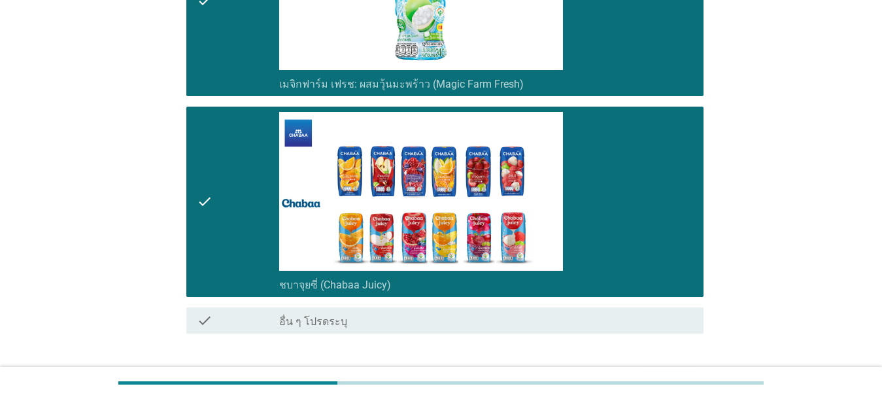
scroll to position [2524, 0]
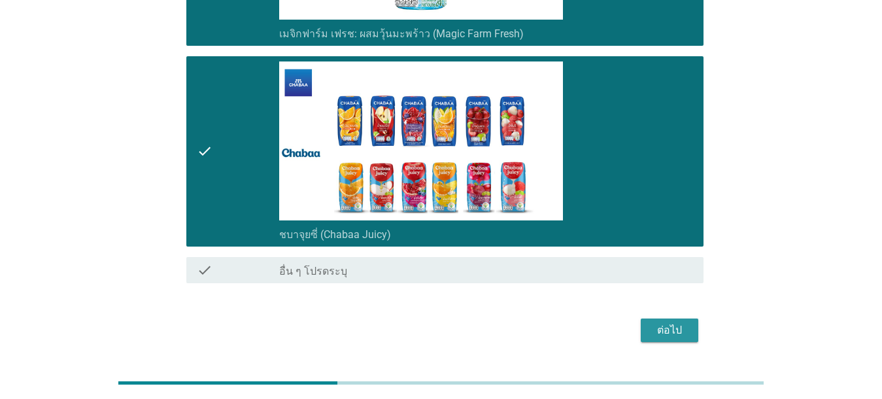
drag, startPoint x: 662, startPoint y: 298, endPoint x: 651, endPoint y: 339, distance: 42.0
click at [628, 322] on div "ต่อไป" at bounding box center [669, 330] width 37 height 16
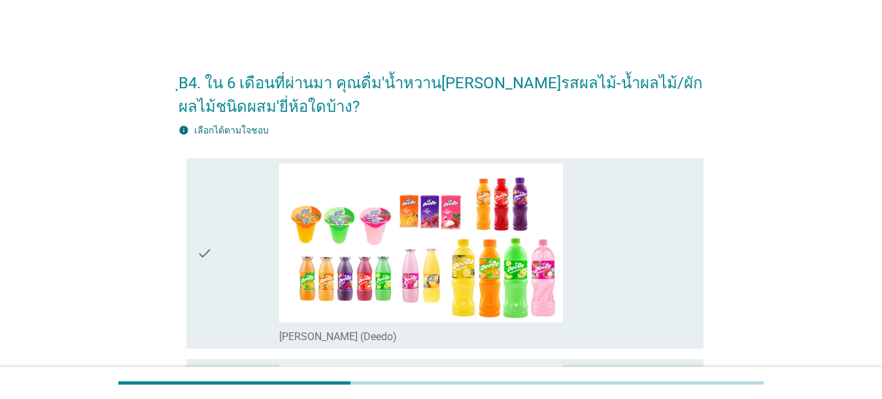
click at [569, 278] on div "check_box_outline_blank [PERSON_NAME] (Deedo)" at bounding box center [486, 253] width 414 height 180
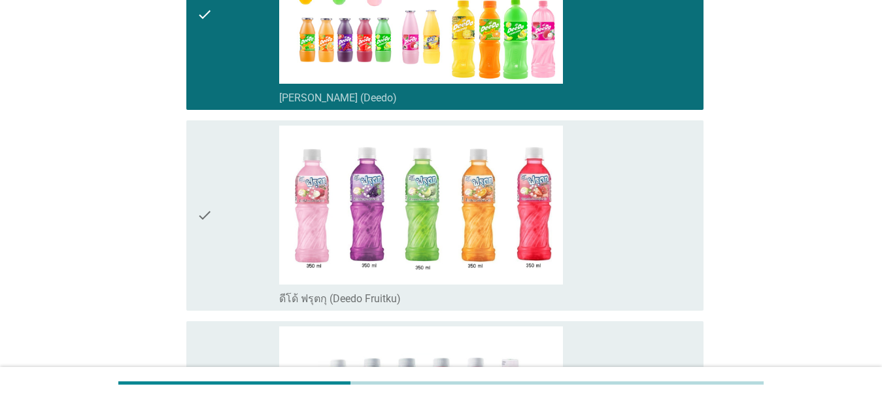
scroll to position [346, 0]
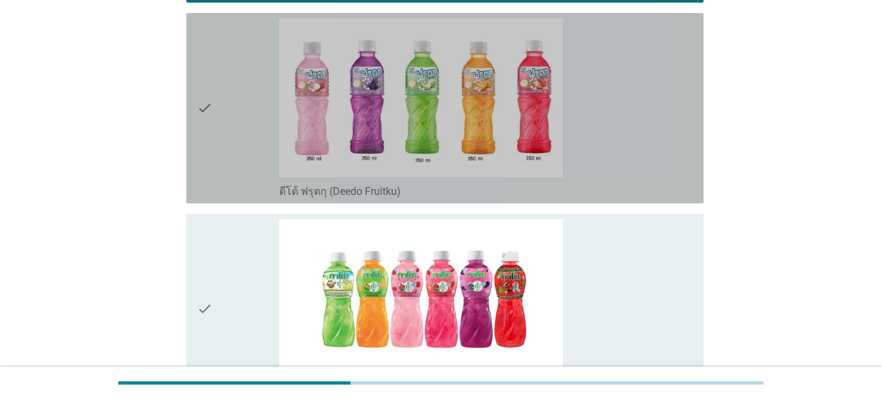
click at [628, 133] on div "check_box_outline_blank ดีโด้ ฟรุตกุ (Deedo Fruitku)" at bounding box center [486, 108] width 414 height 180
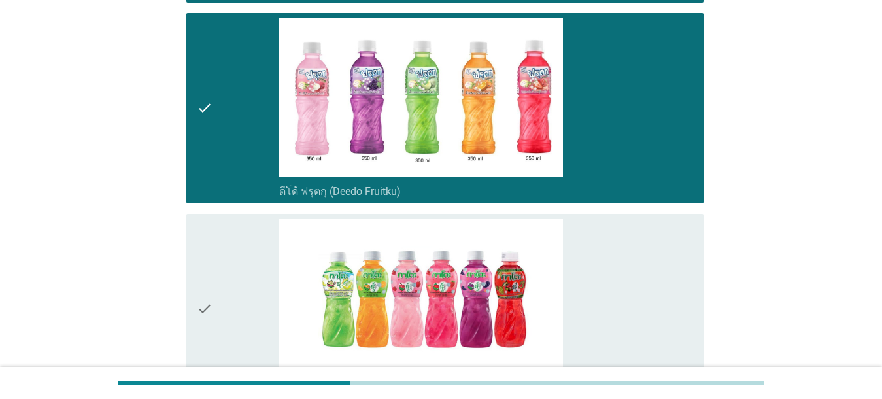
click at [628, 242] on div "check_box_outline_blank กาโตะ (Kato)" at bounding box center [486, 309] width 414 height 180
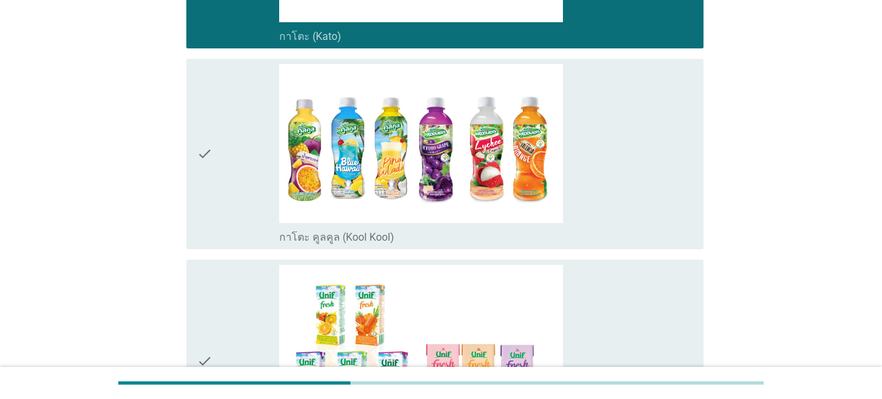
scroll to position [722, 0]
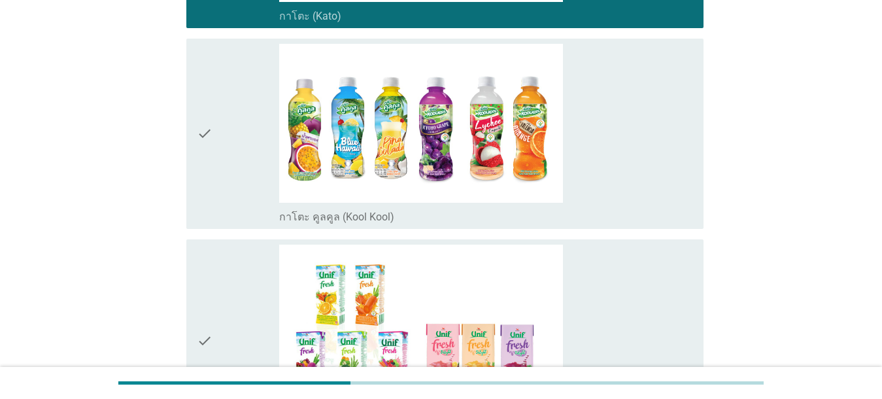
click at [628, 141] on div "check_box_outline_blank กาโตะ คูลคูล (Kool Kool)" at bounding box center [486, 134] width 414 height 180
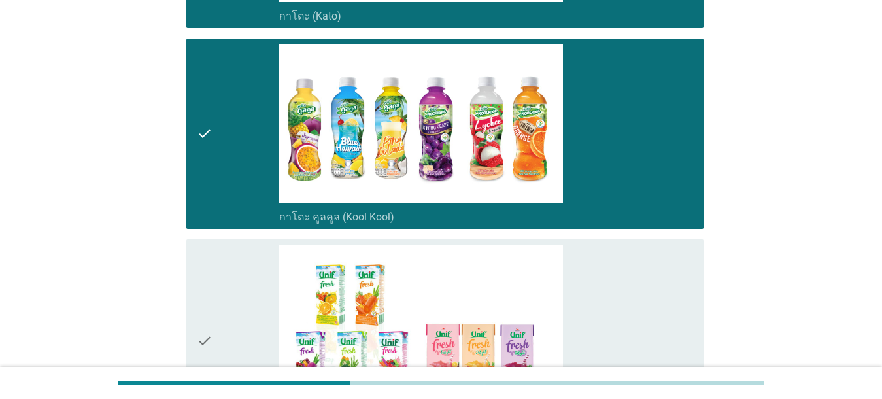
click at [628, 282] on div "check_box_outline_blank [PERSON_NAME]นิฟ เฟรช / [PERSON_NAME]นิฟ เฟรช [PERSON_N…" at bounding box center [486, 341] width 414 height 193
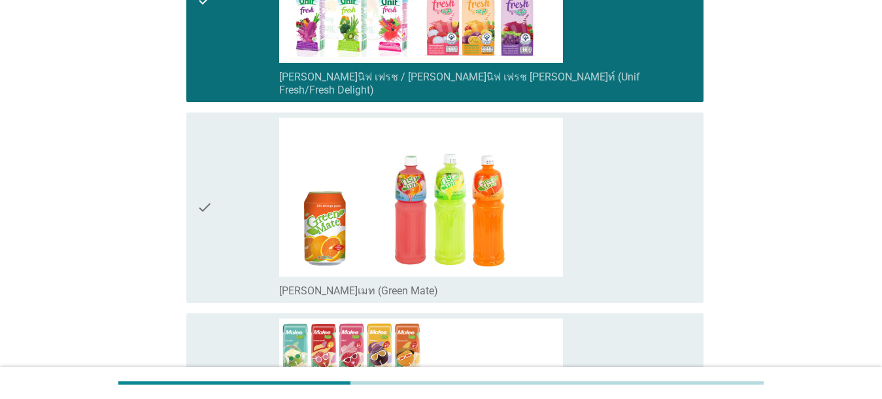
scroll to position [1134, 0]
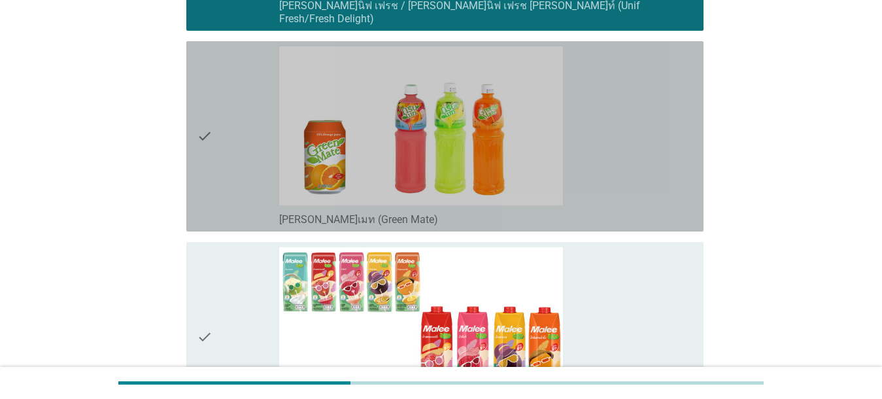
click at [628, 175] on div "check_box_outline_blank [PERSON_NAME]เมท (Green Mate)" at bounding box center [486, 136] width 414 height 180
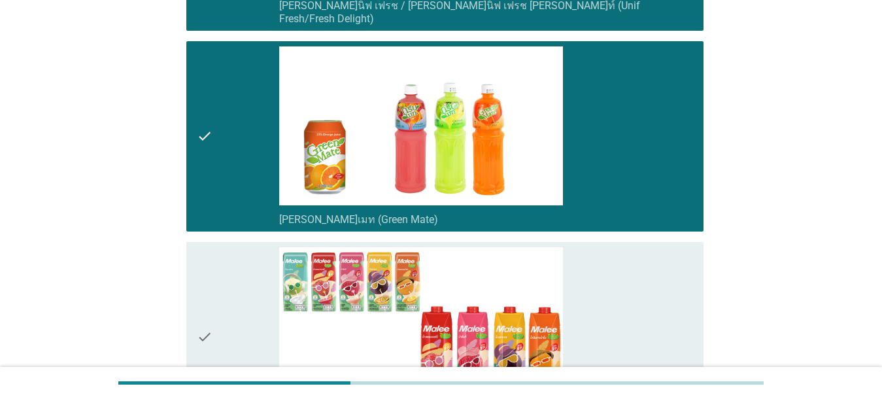
click at [620, 272] on div "check_box_outline_blank [PERSON_NAME]ทรอปิคอล (Malee Tropical) **กล่องรูปแบบนี้…" at bounding box center [486, 337] width 414 height 180
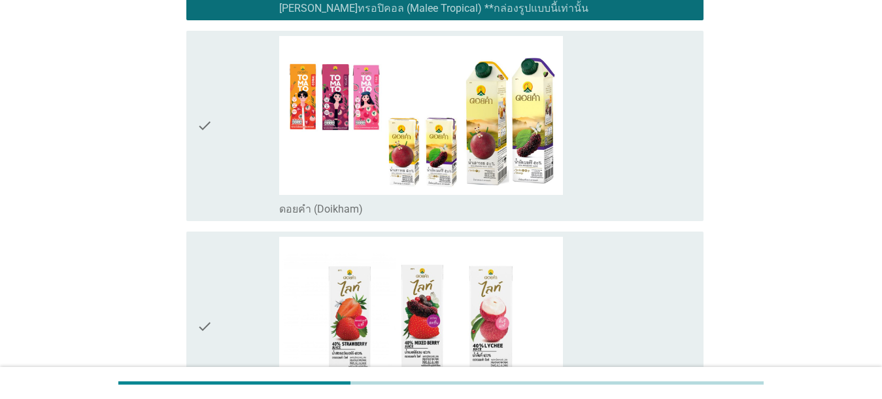
scroll to position [1632, 0]
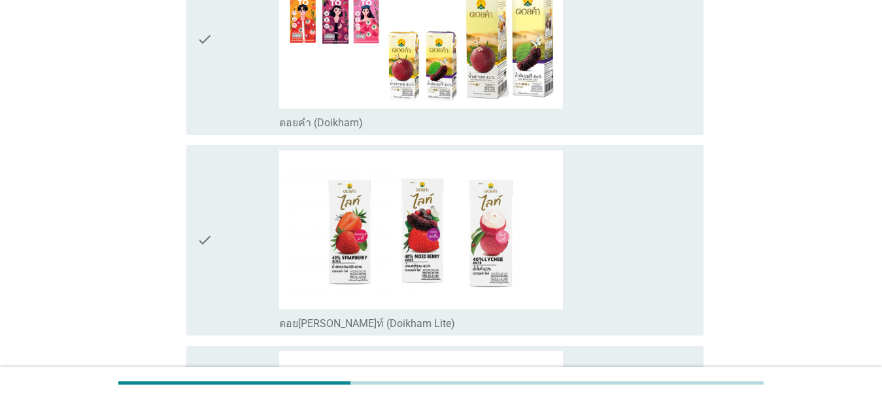
click at [598, 114] on div "check_box_outline_blank ดอยคำ (Doikham)" at bounding box center [486, 122] width 414 height 16
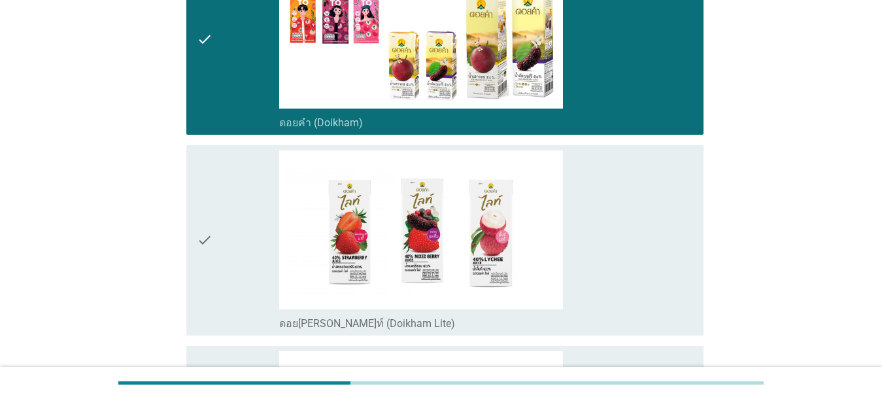
drag, startPoint x: 619, startPoint y: 199, endPoint x: 636, endPoint y: 218, distance: 25.0
click at [620, 199] on div "check_box_outline_blank ดอย[PERSON_NAME]ท์ (Doikham Lite)" at bounding box center [486, 240] width 414 height 180
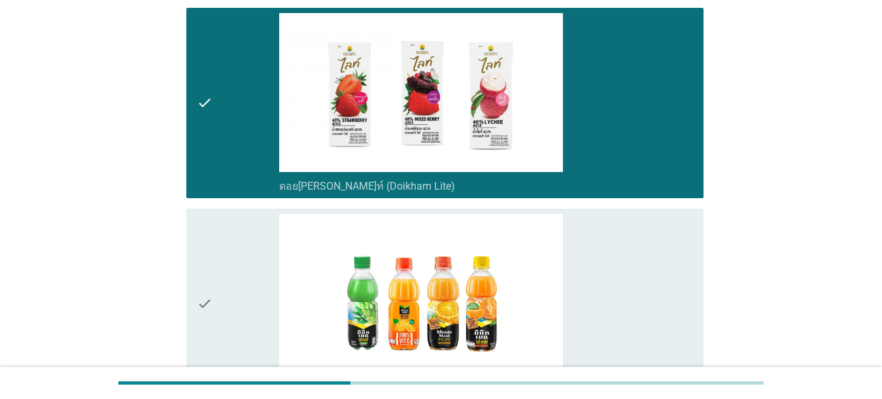
scroll to position [2013, 0]
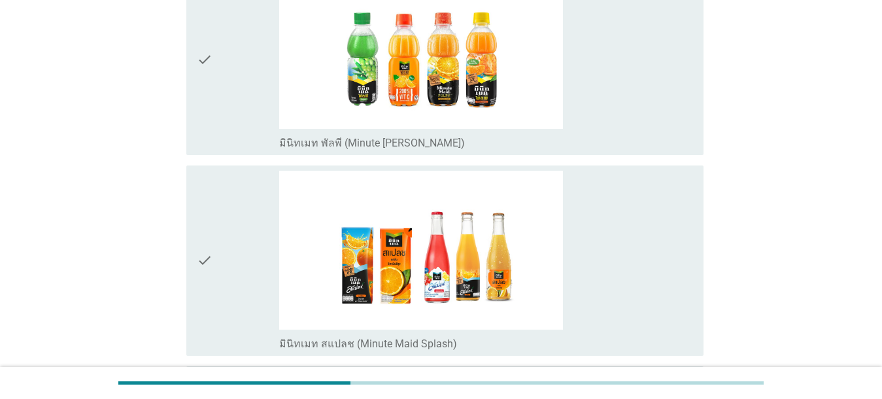
click at [628, 135] on div "check_box_outline_blank มินิทเมท พัลพี (Minute [PERSON_NAME])" at bounding box center [486, 142] width 414 height 16
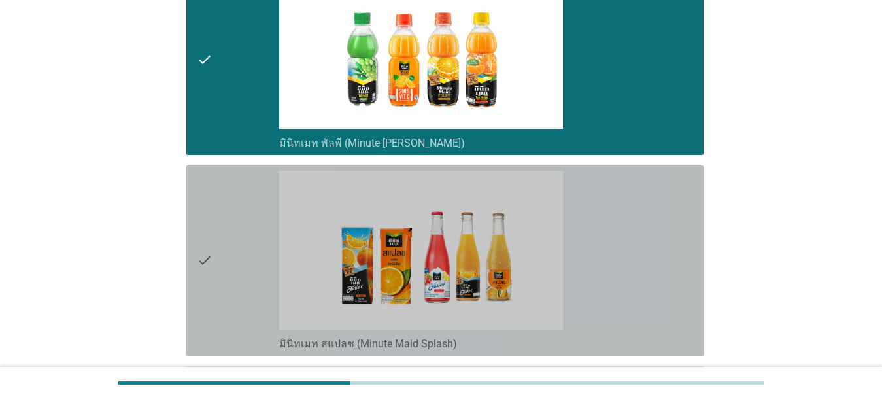
click at [628, 220] on div "check_box_outline_blank มินิทเมท สแปลช (Minute Maid Splash)" at bounding box center [486, 261] width 414 height 180
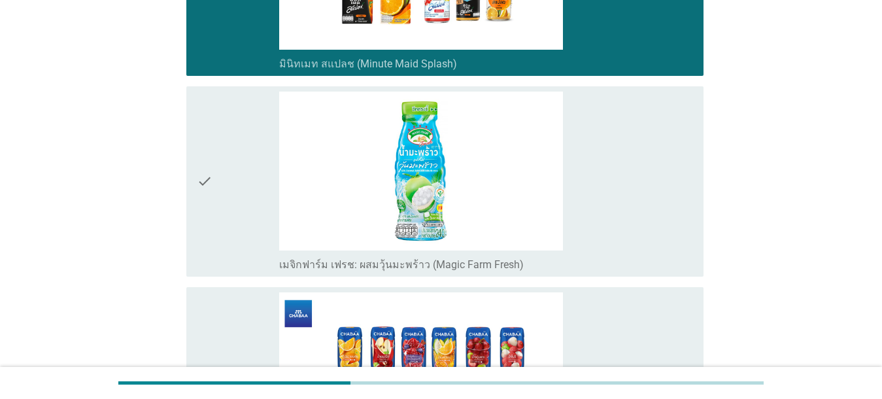
scroll to position [2303, 0]
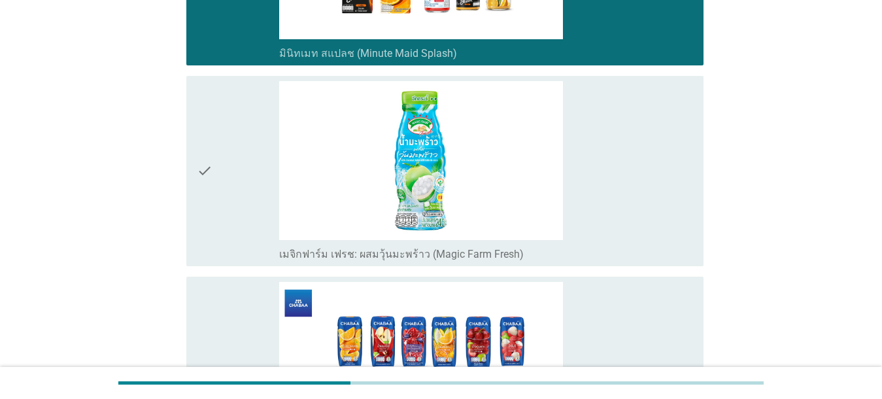
click at [628, 216] on div "check_box_outline_blank เมจิกฟาร์ม เฟรช: ผสมวุ้นมะพร้าว (Magic Farm Fresh)" at bounding box center [486, 171] width 414 height 180
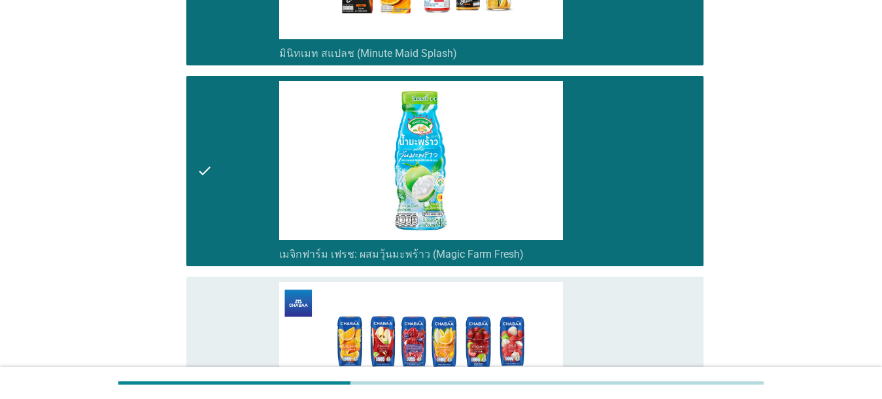
click at [628, 326] on div "check_box_outline_blank ชบาจุยซี่ (Chabaa Juicy)" at bounding box center [486, 372] width 414 height 180
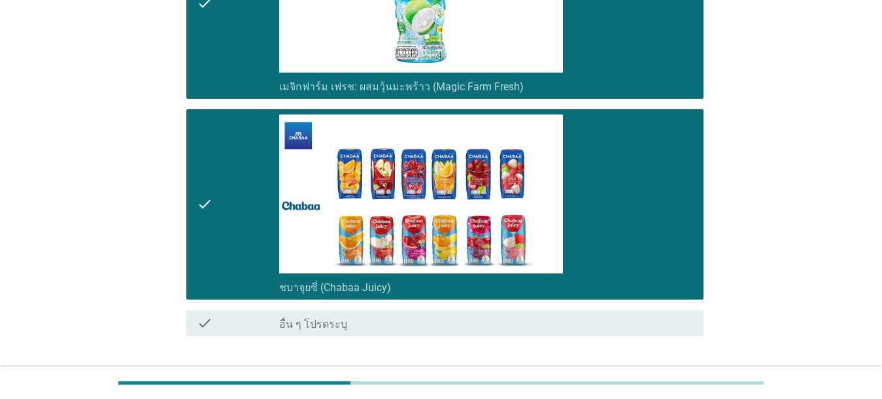
scroll to position [2547, 0]
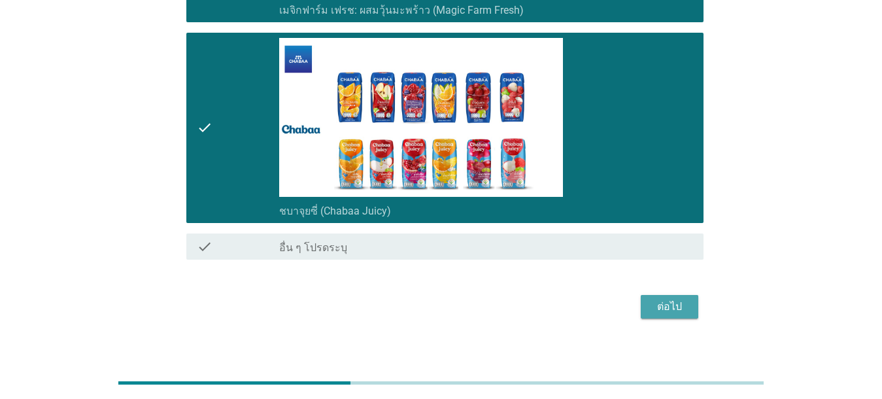
click at [628, 299] on div "ต่อไป" at bounding box center [669, 307] width 37 height 16
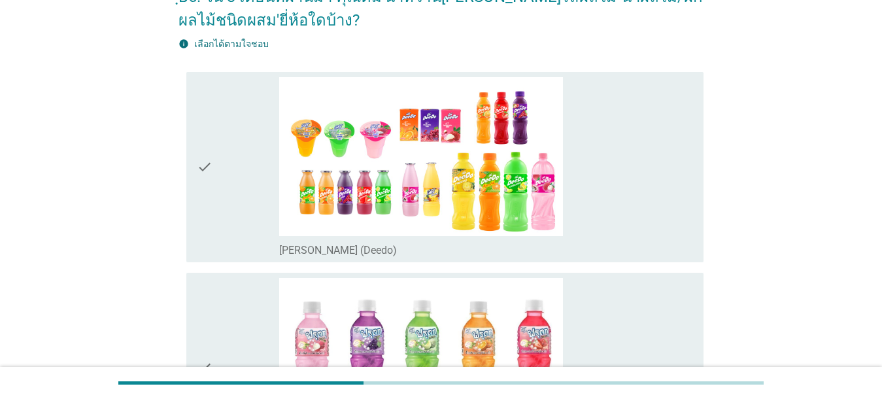
scroll to position [122, 0]
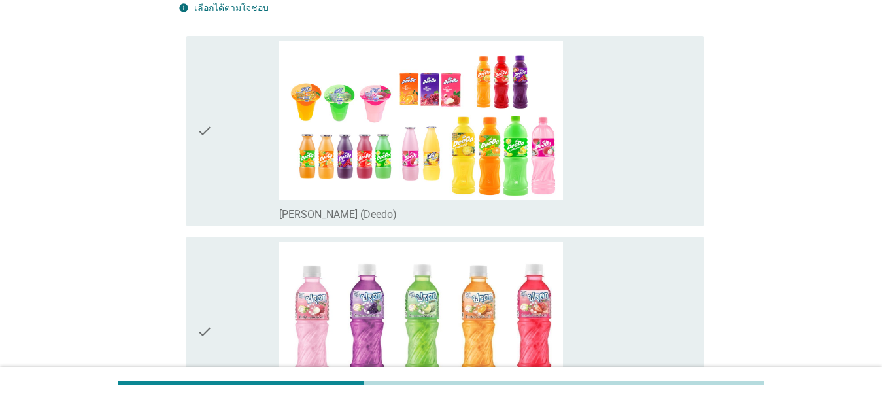
click at [617, 107] on div "check_box_outline_blank [PERSON_NAME] (Deedo)" at bounding box center [486, 131] width 414 height 180
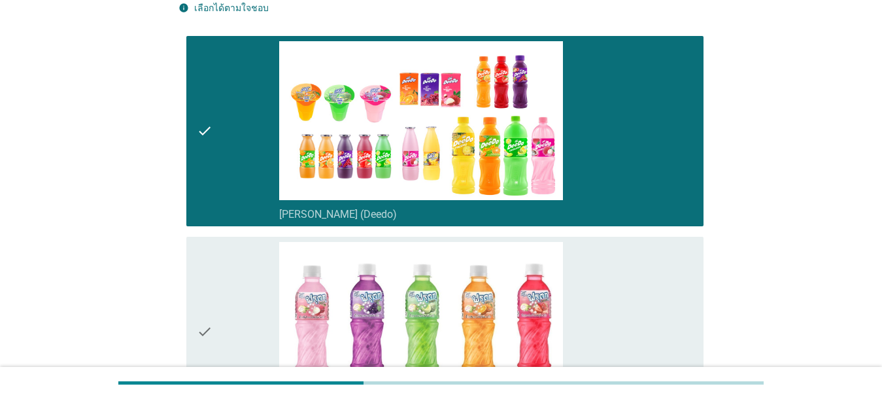
click at [628, 268] on div "check_box_outline_blank ดีโด้ ฟรุตกุ (Deedo Fruitku)" at bounding box center [486, 332] width 414 height 180
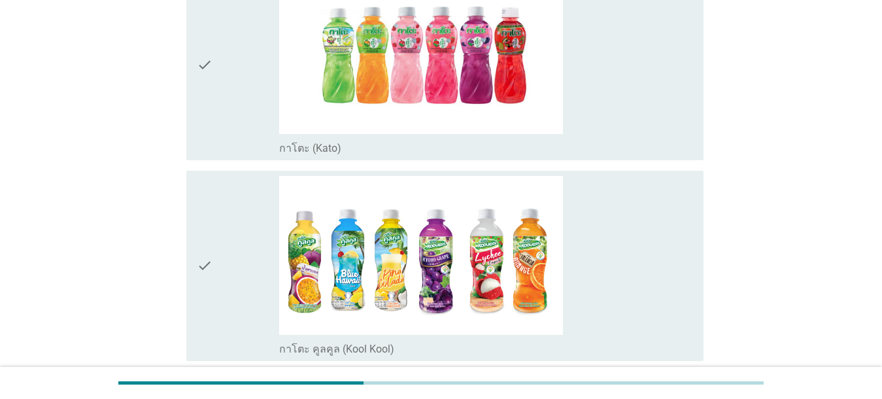
scroll to position [626, 0]
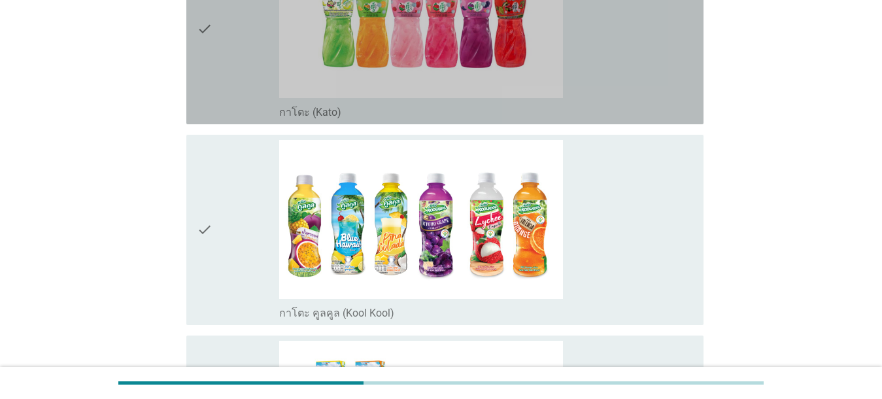
click at [628, 88] on div "check_box_outline_blank กาโตะ (Kato)" at bounding box center [486, 29] width 414 height 180
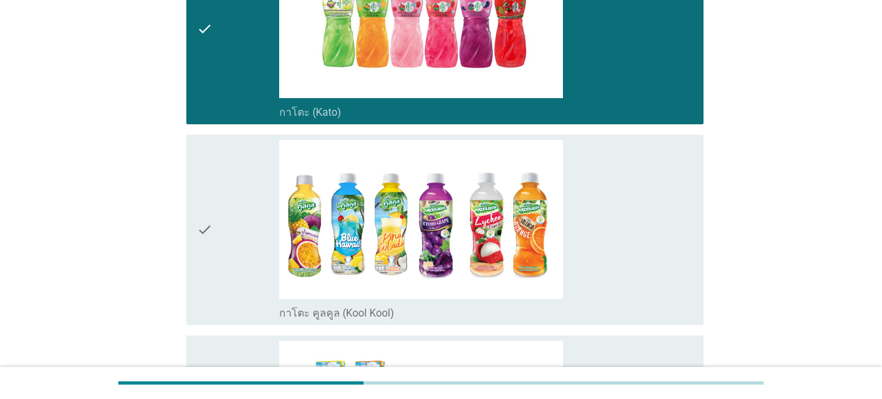
click at [628, 214] on div "check_box_outline_blank กาโตะ คูลคูล (Kool Kool)" at bounding box center [486, 230] width 414 height 180
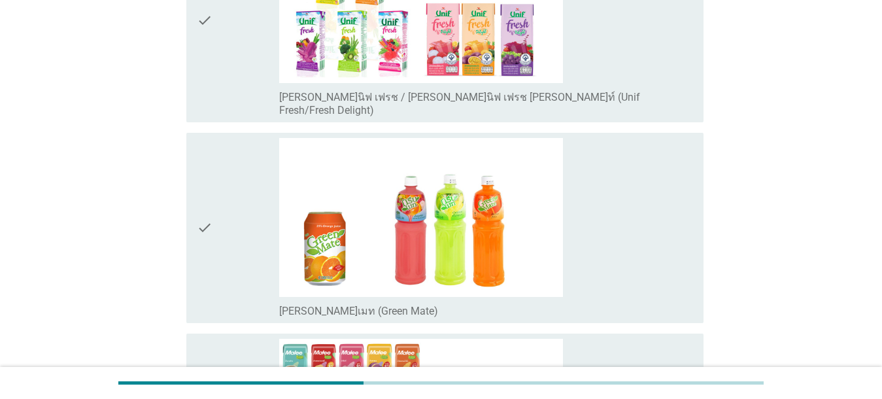
scroll to position [1047, 0]
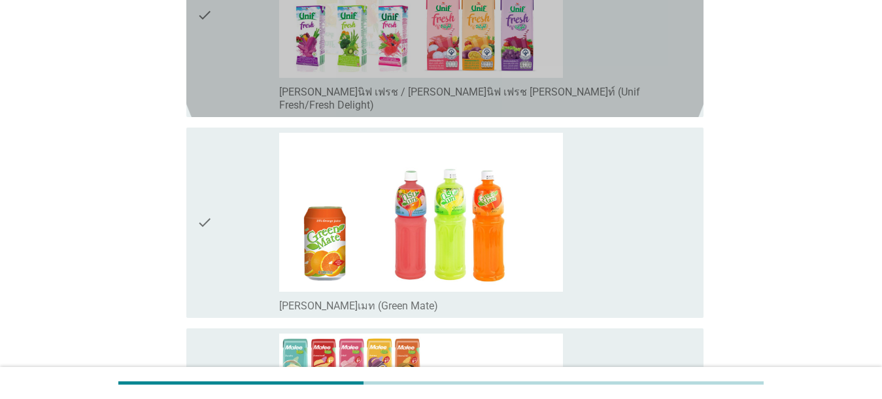
click at [628, 71] on div "check_box_outline_blank [PERSON_NAME]นิฟ เฟรช / [PERSON_NAME]นิฟ เฟรช [PERSON_N…" at bounding box center [486, 15] width 414 height 193
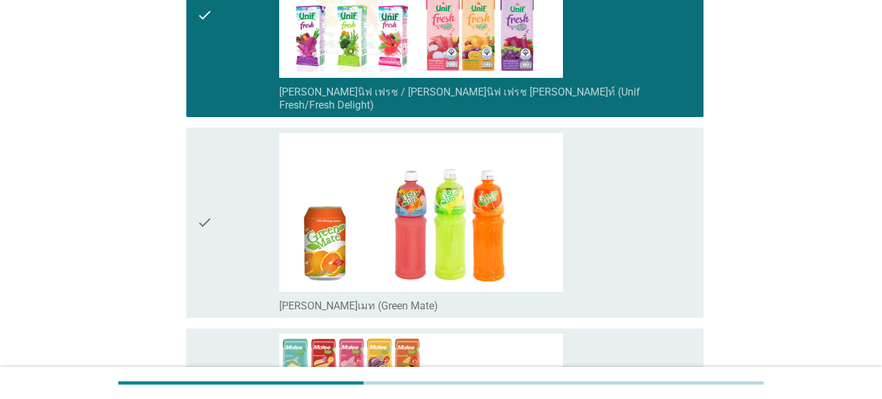
click at [627, 187] on div "check_box_outline_blank [PERSON_NAME]เมท (Green Mate)" at bounding box center [486, 223] width 414 height 180
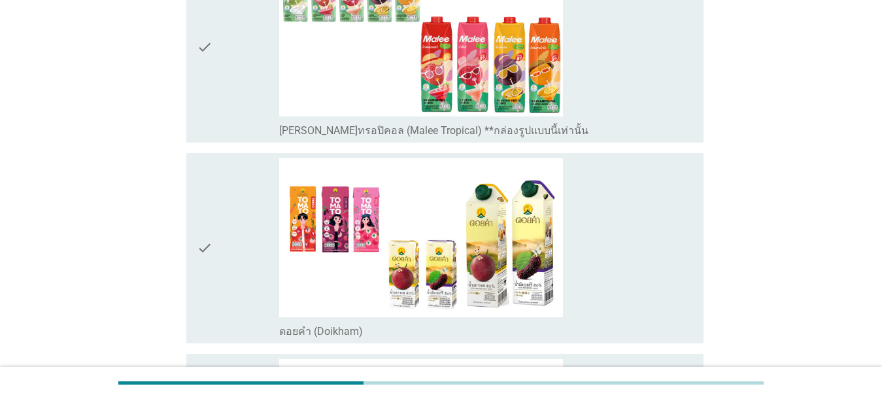
scroll to position [1429, 0]
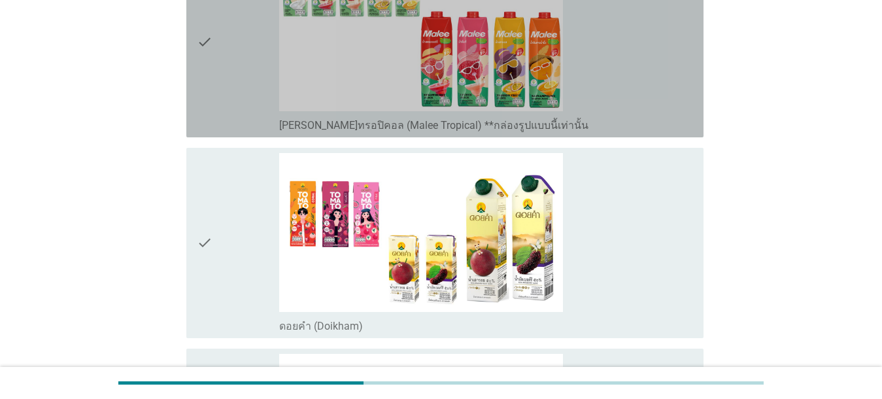
click at [626, 80] on div "check_box_outline_blank [PERSON_NAME]ทรอปิคอล (Malee Tropical) **กล่องรูปแบบนี้…" at bounding box center [486, 42] width 414 height 180
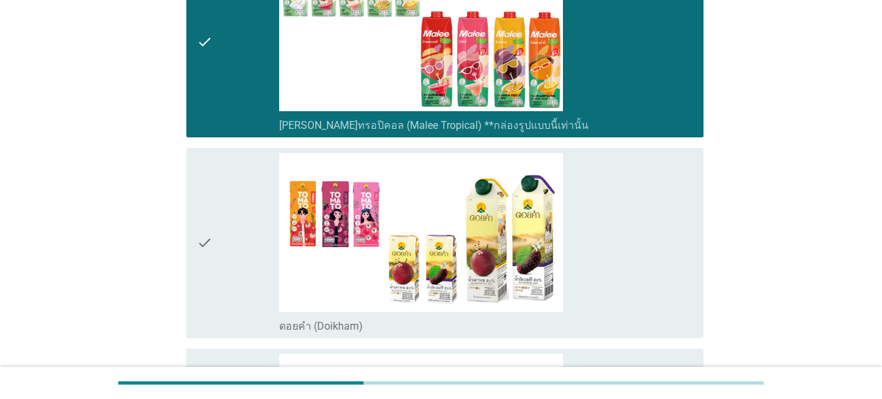
click at [624, 206] on div "check_box_outline_blank ดอยคำ (Doikham)" at bounding box center [486, 243] width 414 height 180
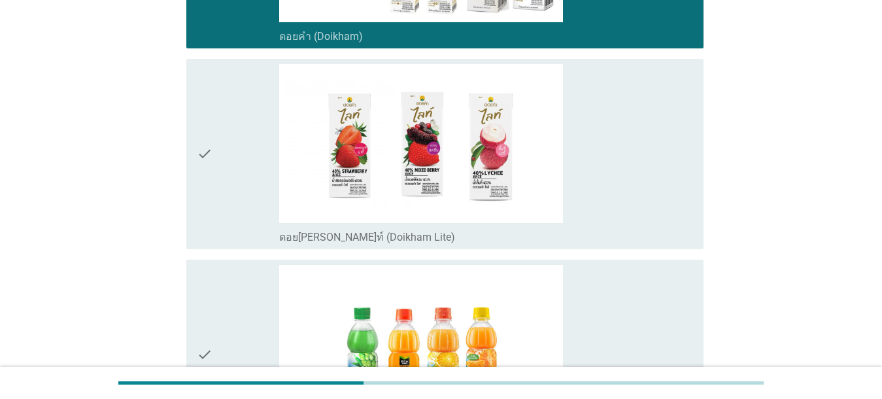
scroll to position [1754, 0]
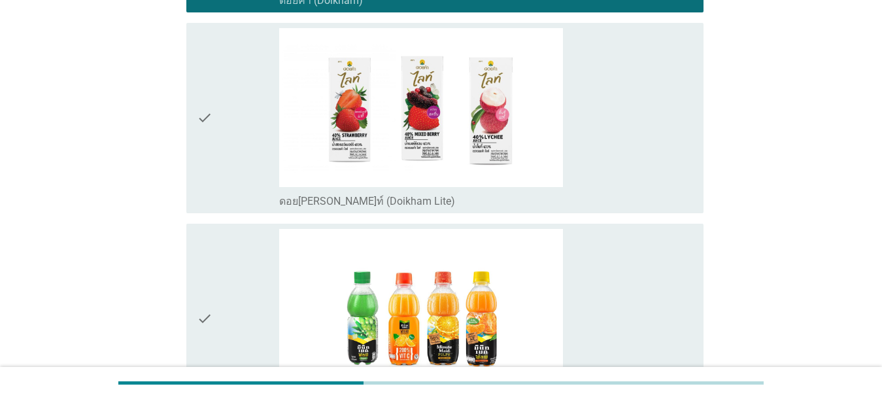
click at [628, 169] on div "check_box_outline_blank ดอย[PERSON_NAME]ท์ (Doikham Lite)" at bounding box center [486, 118] width 414 height 180
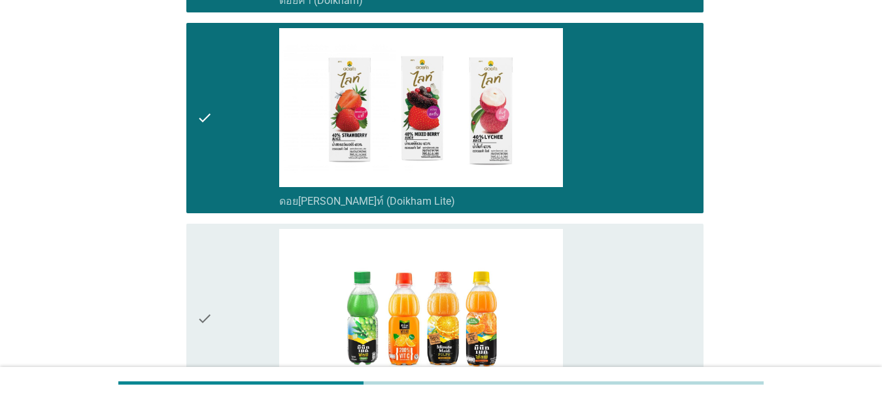
click at [628, 276] on div "check_box_outline_blank มินิทเมท พัลพี (Minute [PERSON_NAME])" at bounding box center [486, 319] width 414 height 180
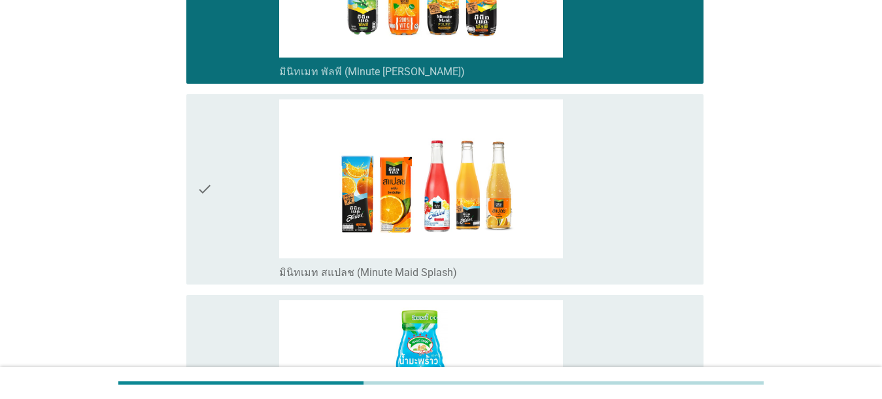
scroll to position [2095, 0]
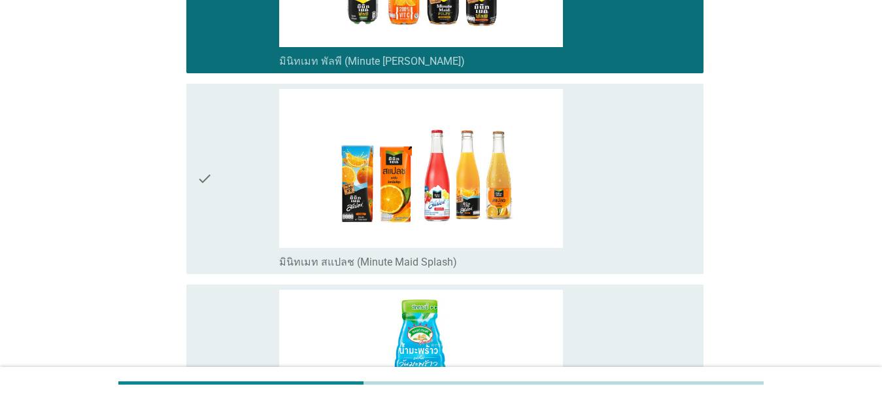
click at [628, 253] on div "check_box_outline_blank มินิทเมท สแปลช (Minute Maid Splash)" at bounding box center [486, 261] width 414 height 16
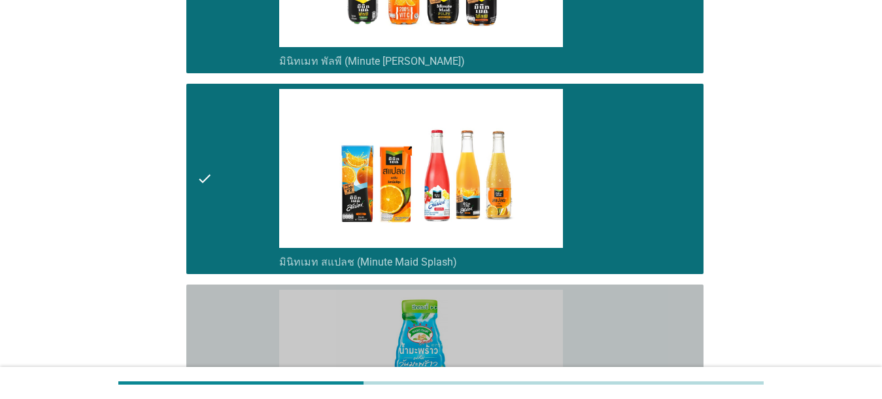
click at [628, 316] on div "check_box_outline_blank เมจิกฟาร์ม เฟรช: ผสมวุ้นมะพร้าว (Magic Farm Fresh)" at bounding box center [486, 380] width 414 height 180
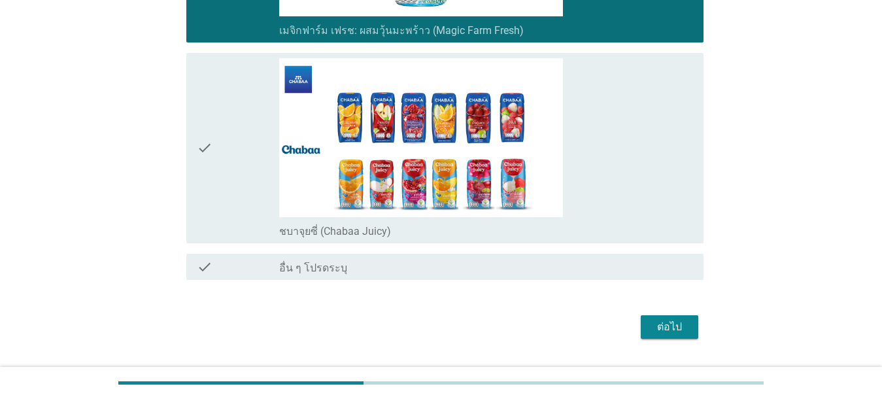
scroll to position [2547, 0]
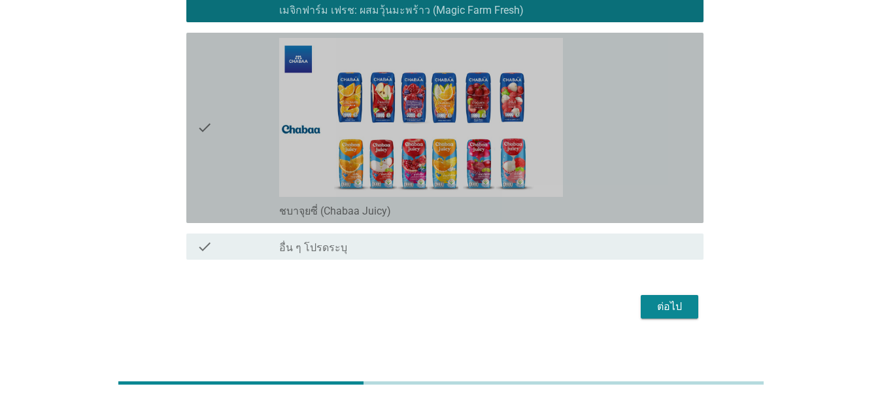
click at [628, 181] on div "check_box_outline_blank ชบาจุยซี่ (Chabaa Juicy)" at bounding box center [486, 128] width 414 height 180
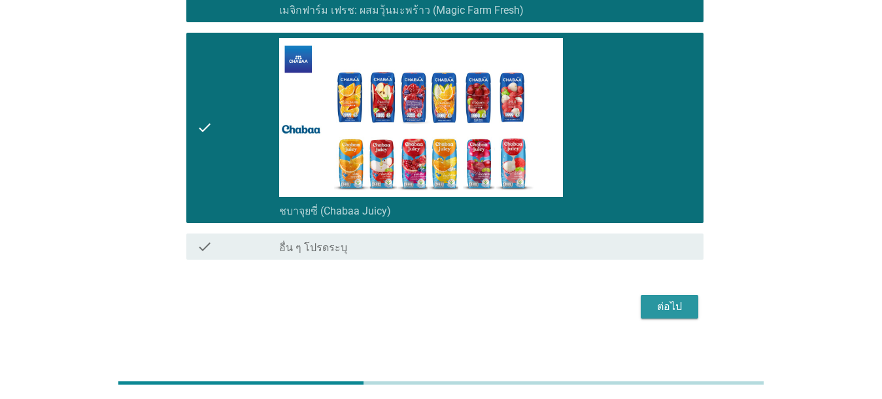
drag, startPoint x: 668, startPoint y: 292, endPoint x: 656, endPoint y: 288, distance: 11.8
click at [628, 299] on div "ต่อไป" at bounding box center [669, 307] width 37 height 16
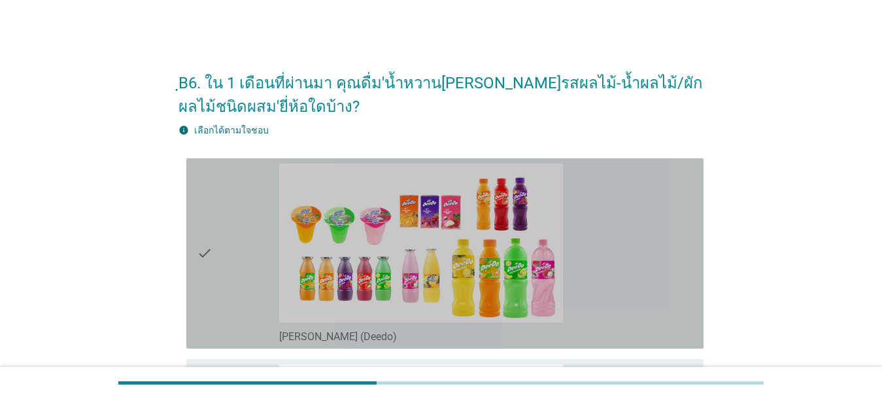
click at [628, 237] on div "check_box_outline_blank [PERSON_NAME] (Deedo)" at bounding box center [486, 253] width 414 height 180
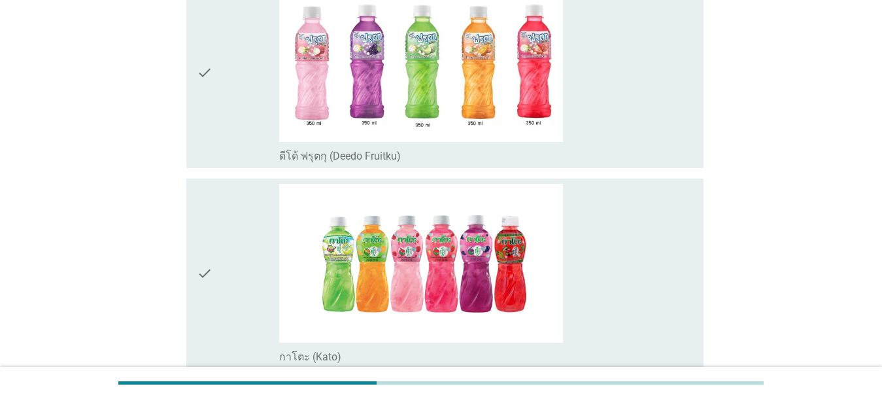
scroll to position [397, 0]
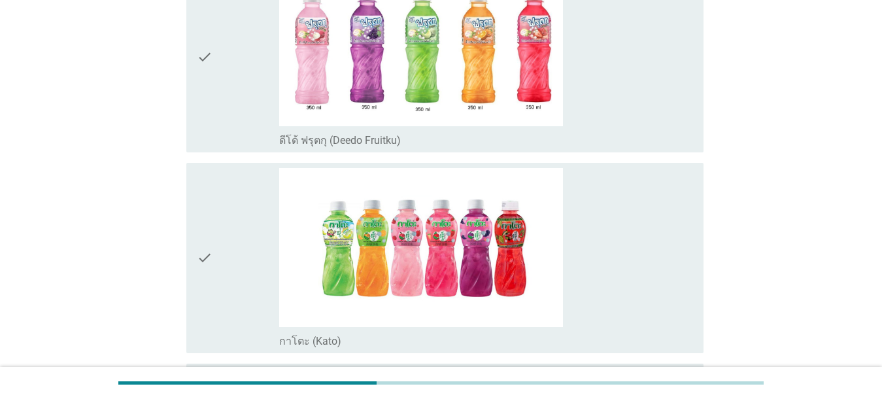
click at [628, 101] on div "check_box_outline_blank ดีโด้ ฟรุตกุ (Deedo Fruitku)" at bounding box center [486, 57] width 414 height 180
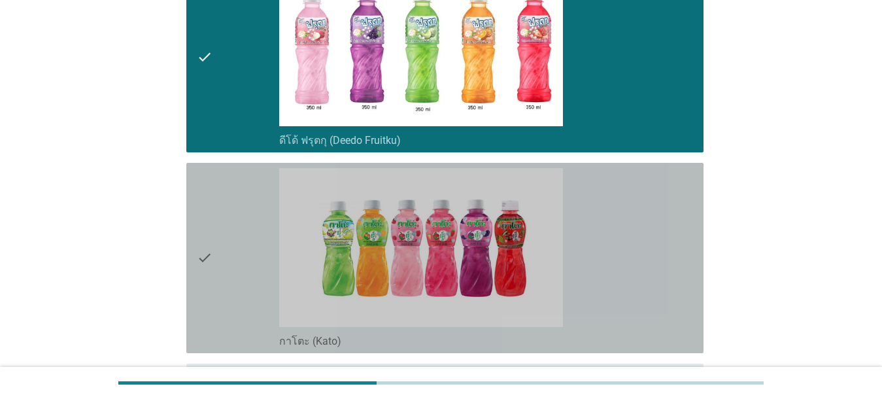
click at [628, 196] on div "check_box_outline_blank กาโตะ (Kato)" at bounding box center [486, 258] width 414 height 180
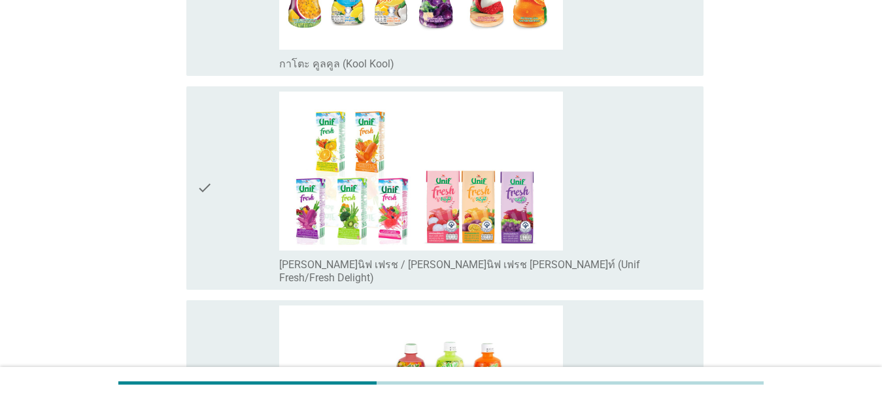
scroll to position [890, 0]
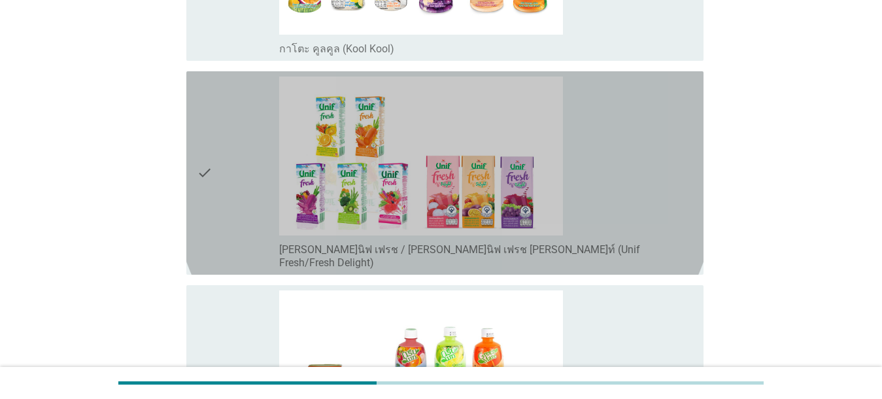
click at [608, 203] on div "check_box_outline_blank [PERSON_NAME]นิฟ เฟรช / [PERSON_NAME]นิฟ เฟรช [PERSON_N…" at bounding box center [486, 172] width 414 height 193
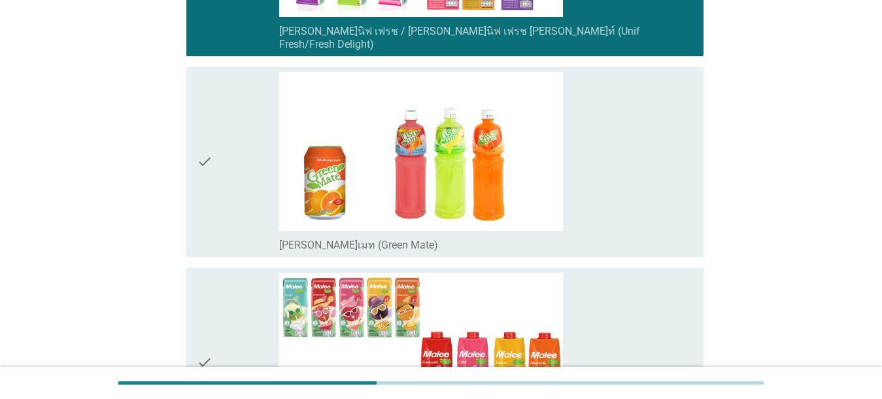
scroll to position [1113, 0]
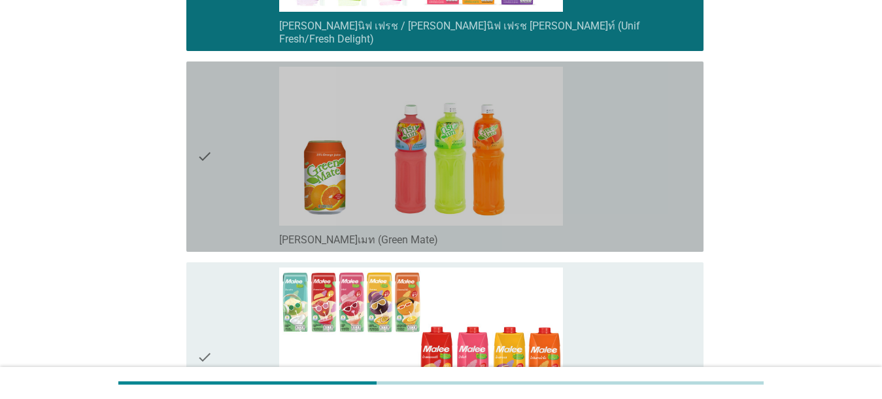
click at [619, 190] on div "check_box_outline_blank [PERSON_NAME]เมท (Green Mate)" at bounding box center [486, 157] width 414 height 180
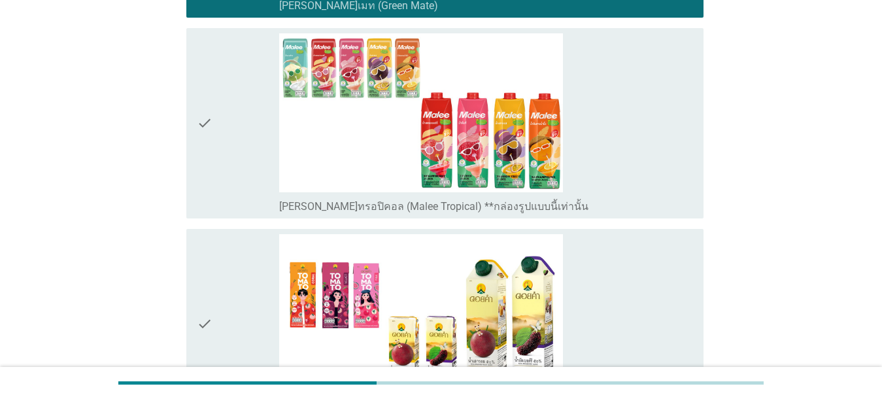
scroll to position [1363, 0]
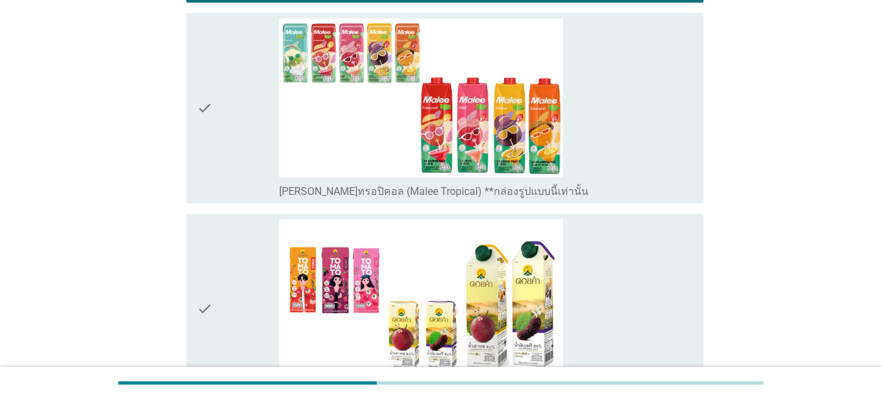
click at [628, 163] on div "check_box_outline_blank [PERSON_NAME]ทรอปิคอล (Malee Tropical) **กล่องรูปแบบนี้…" at bounding box center [486, 108] width 414 height 180
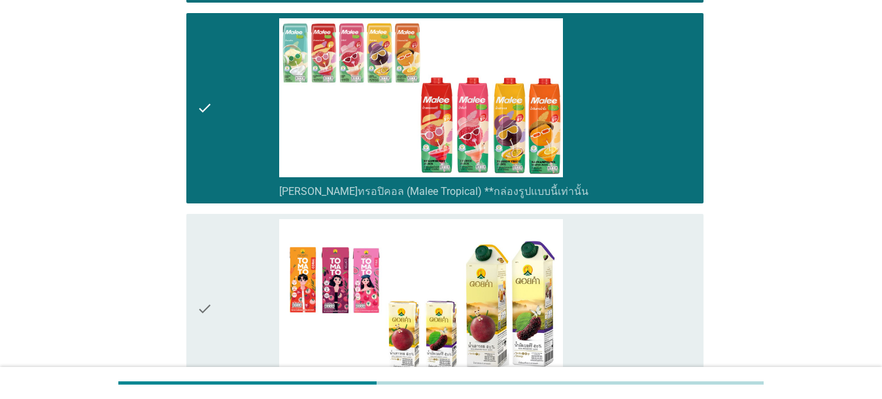
click at [628, 279] on div "check_box_outline_blank ดอยคำ (Doikham)" at bounding box center [486, 309] width 414 height 180
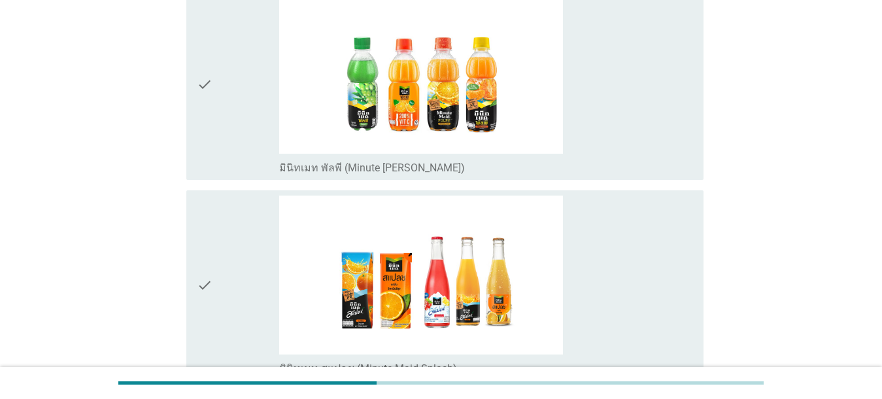
scroll to position [1993, 0]
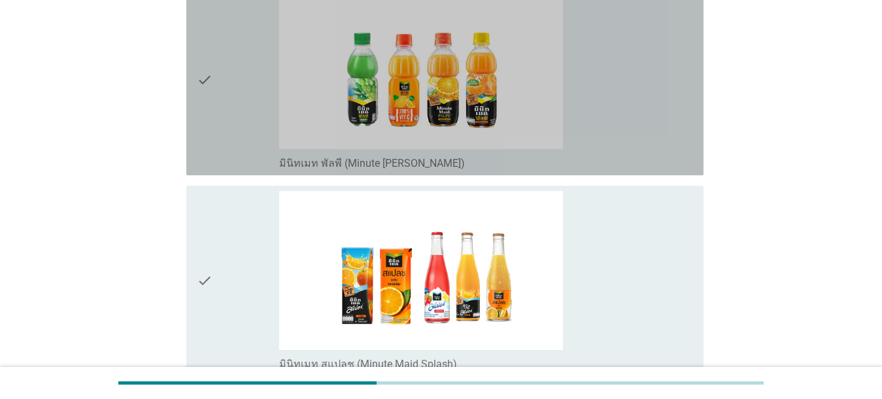
click at [610, 157] on div "check check_box_outline_blank มินิทเมท พัลพี (Minute [PERSON_NAME])" at bounding box center [444, 80] width 517 height 190
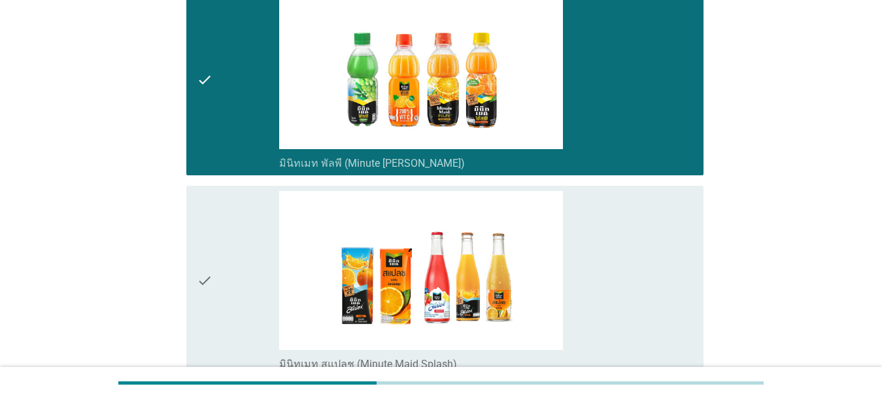
click at [612, 265] on div "check_box_outline_blank มินิทเมท สแปลช (Minute Maid Splash)" at bounding box center [486, 281] width 414 height 180
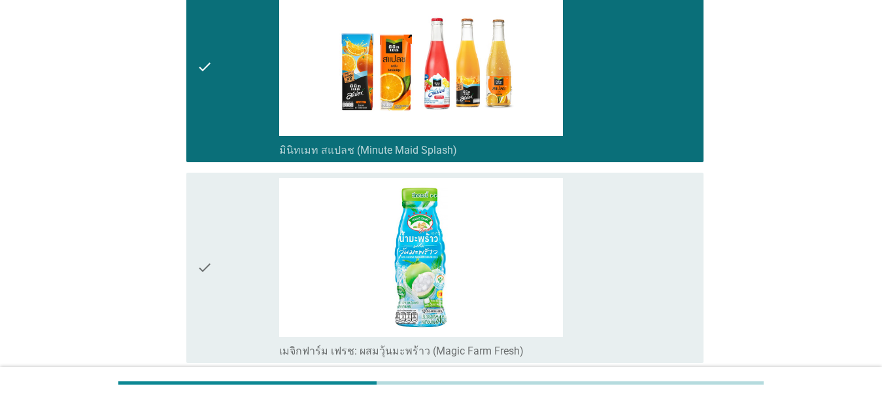
scroll to position [2309, 0]
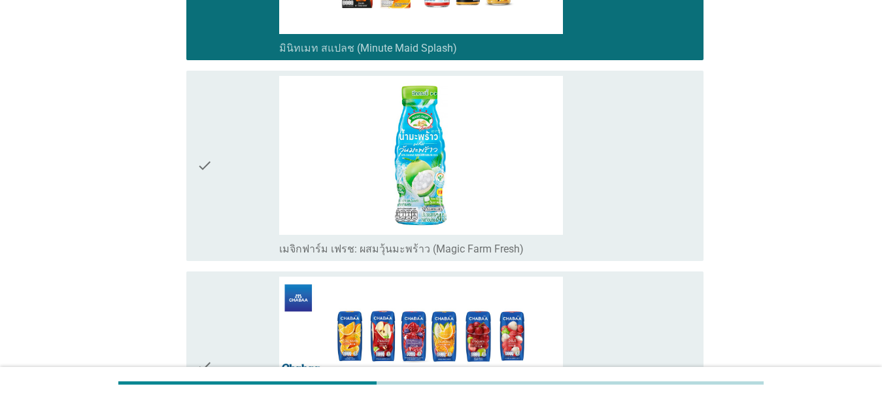
click at [628, 186] on div "check_box_outline_blank เมจิกฟาร์ม เฟรช: ผสมวุ้นมะพร้าว (Magic Farm Fresh)" at bounding box center [486, 166] width 414 height 180
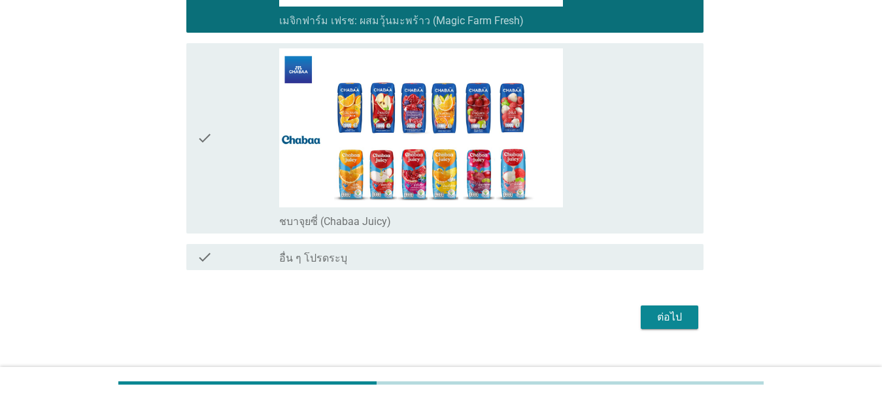
scroll to position [2547, 0]
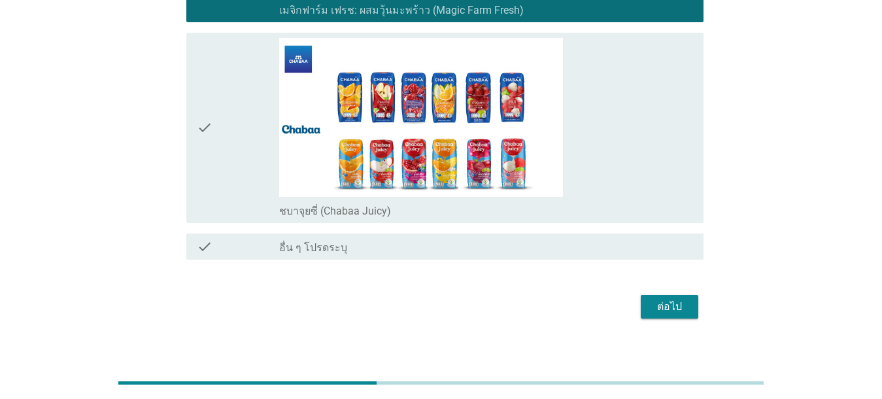
click at [628, 299] on div "ต่อไป" at bounding box center [669, 307] width 37 height 16
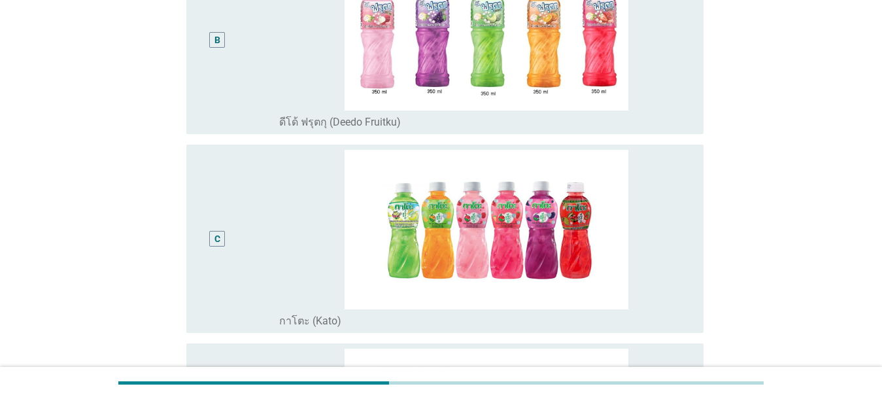
scroll to position [401, 0]
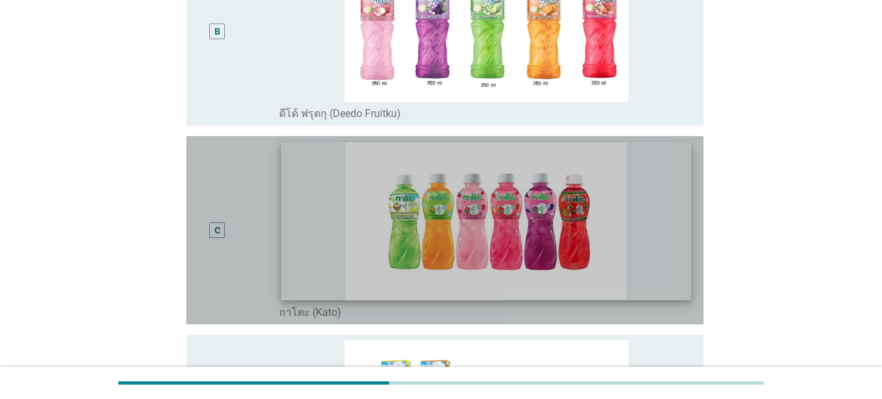
click at [628, 186] on img at bounding box center [486, 221] width 409 height 158
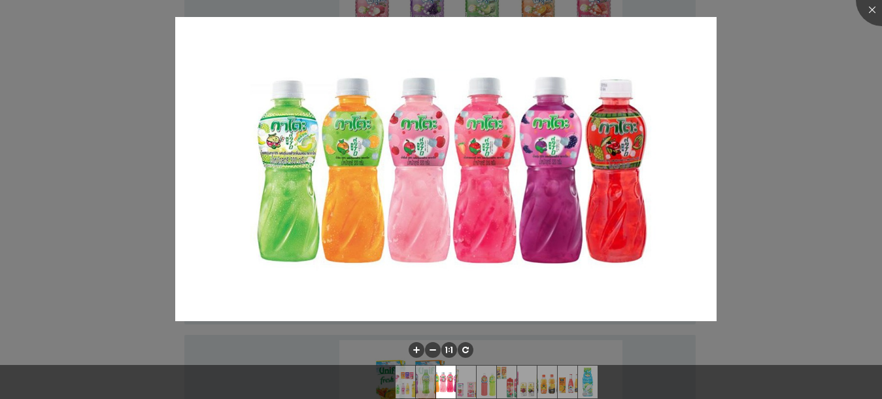
click at [628, 195] on div at bounding box center [441, 199] width 882 height 399
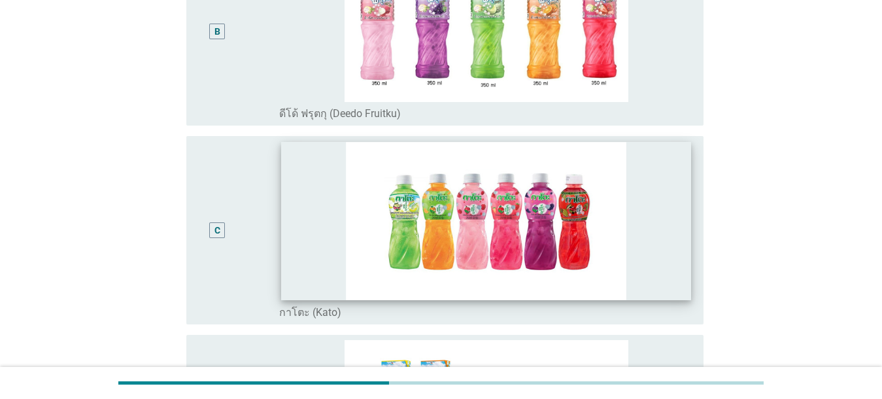
click at [628, 273] on img at bounding box center [486, 221] width 409 height 158
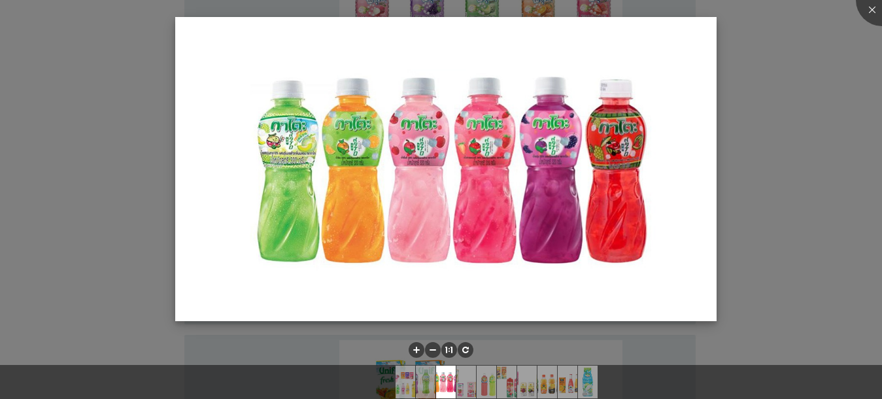
click at [628, 264] on img at bounding box center [445, 169] width 541 height 304
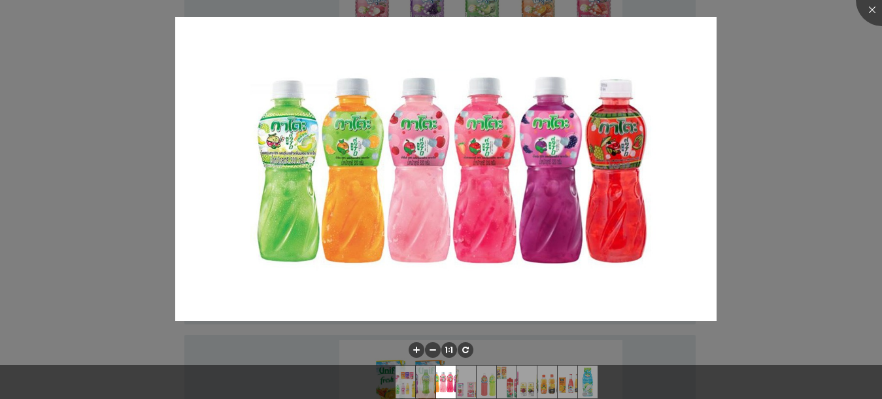
click at [628, 256] on div at bounding box center [441, 199] width 882 height 399
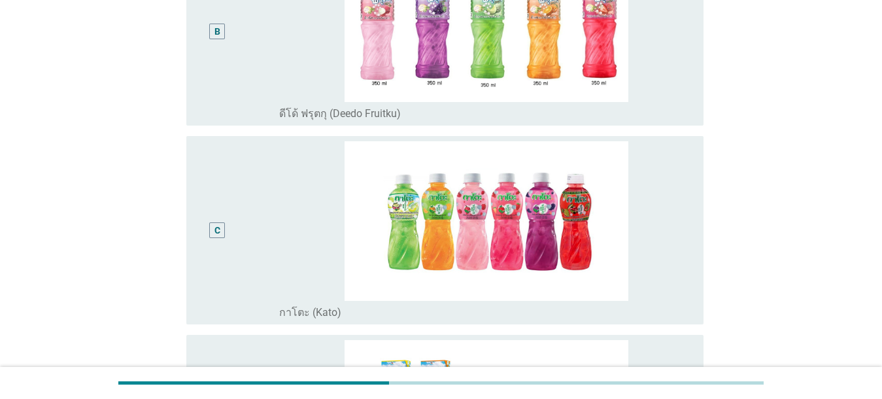
click at [628, 318] on div "radio_button_unchecked กาโตะ (Kato)" at bounding box center [480, 312] width 403 height 13
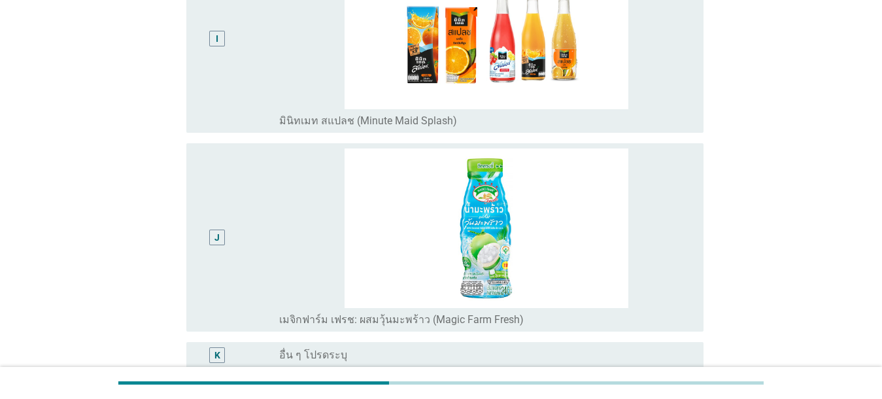
scroll to position [1922, 0]
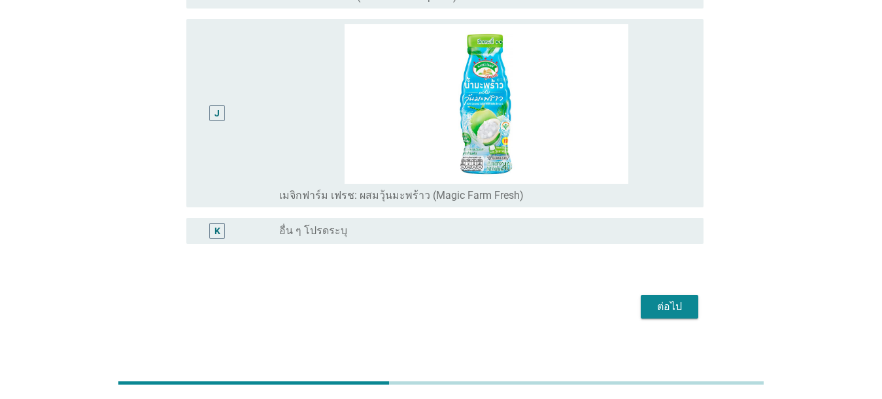
click at [628, 299] on div "ต่อไป" at bounding box center [669, 307] width 37 height 16
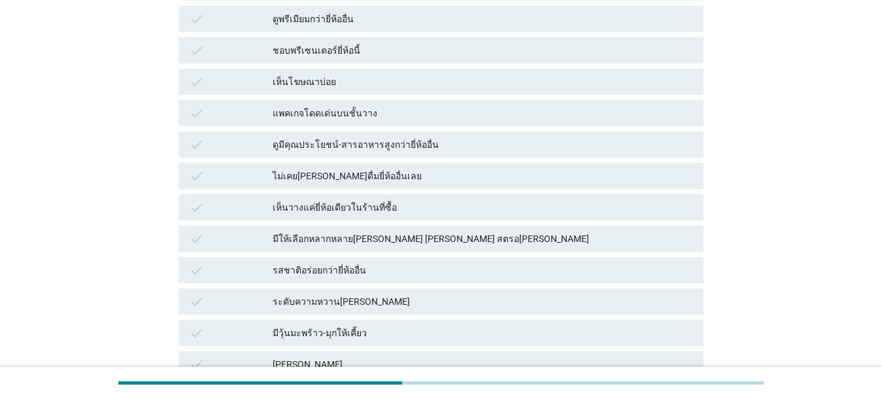
scroll to position [484, 0]
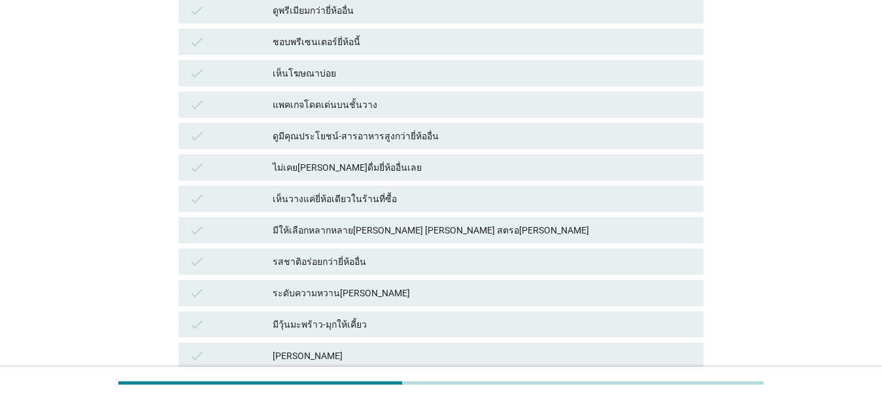
click at [418, 254] on div "รสชาติอร่อยกว่ายี่ห้ออื่น" at bounding box center [483, 262] width 420 height 16
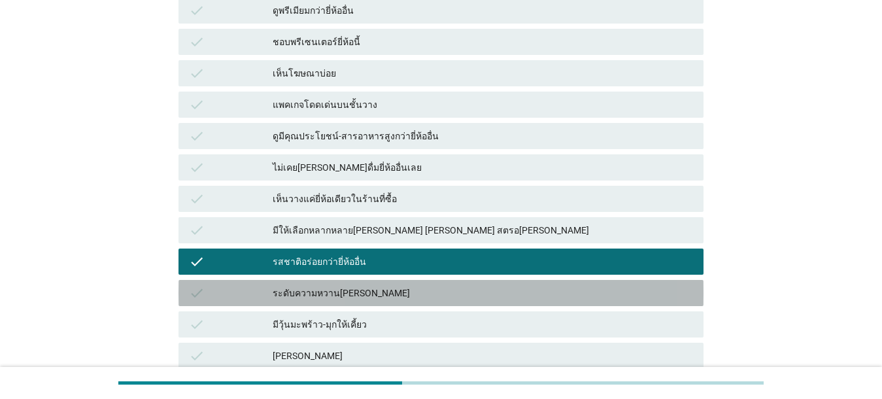
click at [406, 285] on div "ระดับความหวาน[PERSON_NAME]" at bounding box center [483, 293] width 420 height 16
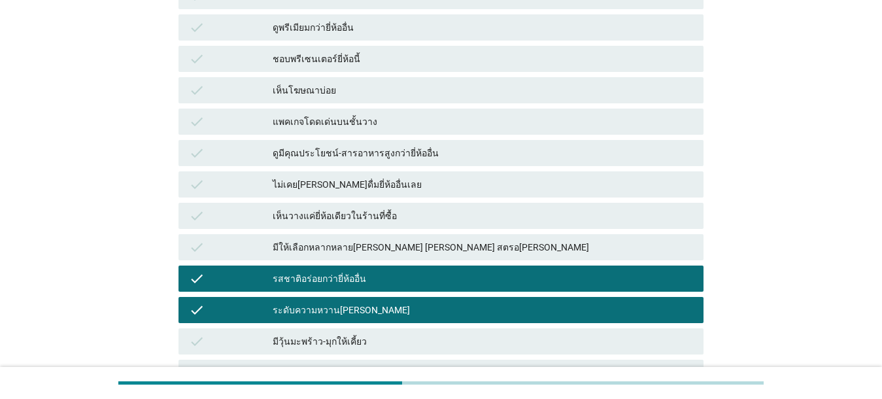
scroll to position [441, 0]
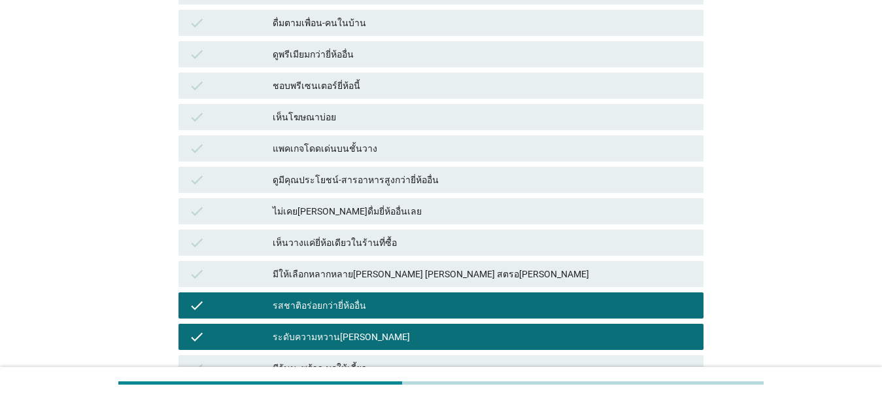
click at [456, 261] on div "check มีให้เลือกหลากหลาย[PERSON_NAME] [PERSON_NAME] สตรอ[PERSON_NAME]" at bounding box center [440, 274] width 525 height 26
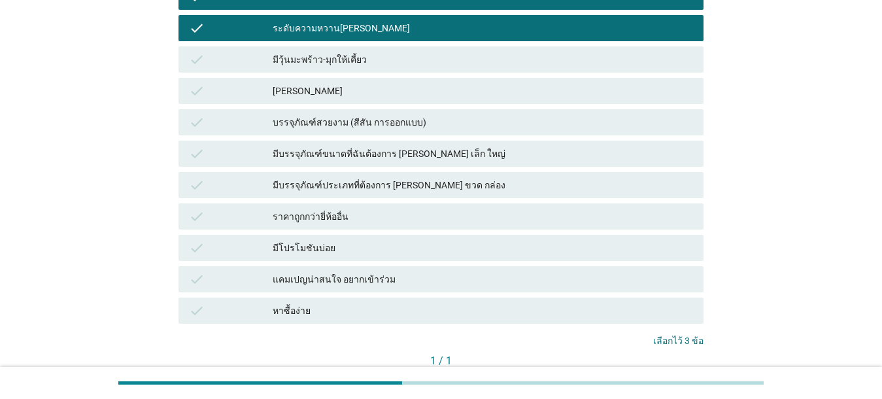
scroll to position [754, 0]
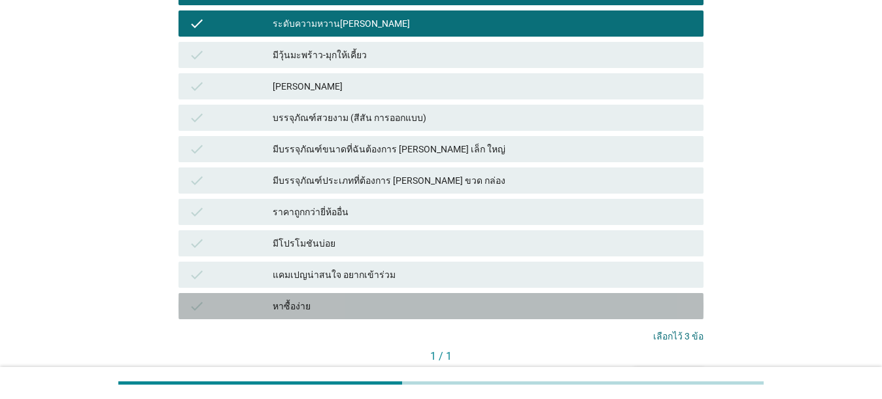
click at [324, 298] on div "หาซื้อง่าย" at bounding box center [483, 306] width 420 height 16
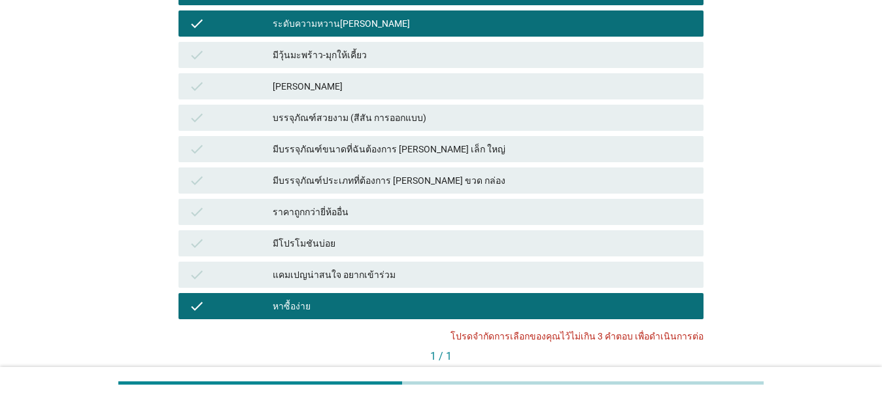
click at [368, 173] on div "มีบรรจุภัณฑ์ประเภทที่ต้องการ [PERSON_NAME] ขวด กล่อง" at bounding box center [483, 181] width 420 height 16
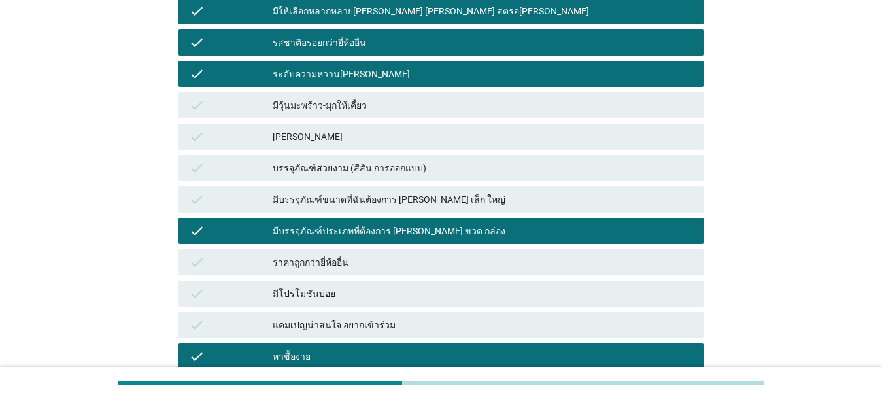
scroll to position [683, 0]
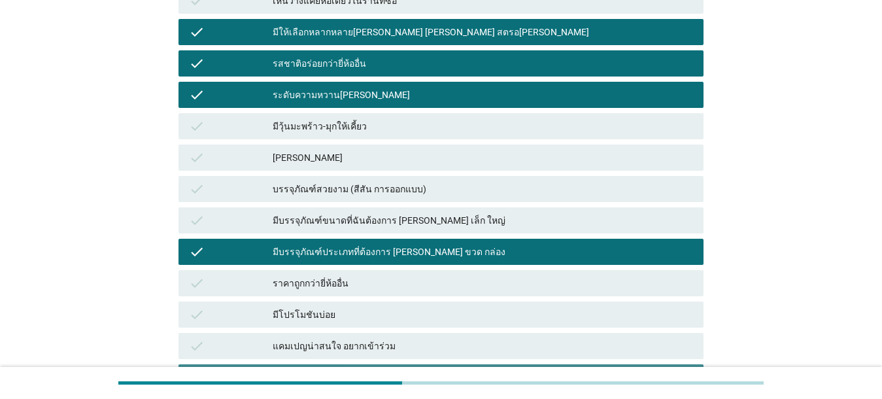
click at [326, 369] on div "หาซื้อง่าย" at bounding box center [483, 377] width 420 height 16
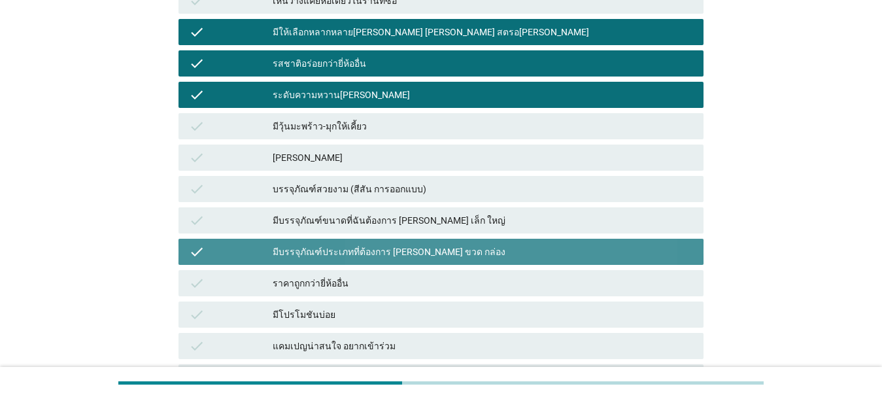
click at [337, 244] on div "มีบรรจุภัณฑ์ประเภทที่ต้องการ [PERSON_NAME] ขวด กล่อง" at bounding box center [483, 252] width 420 height 16
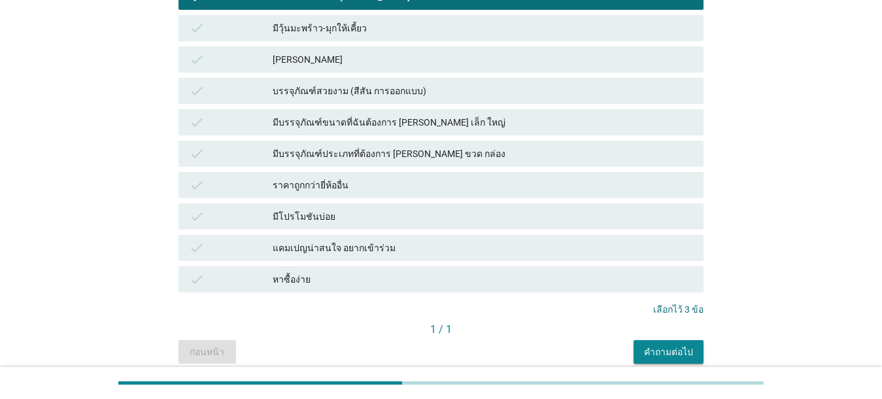
scroll to position [783, 0]
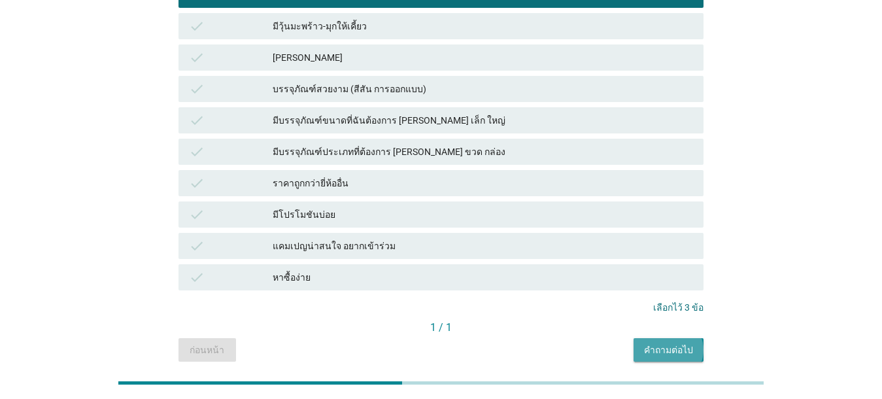
click at [628, 343] on div "คำถามต่อไป" at bounding box center [668, 350] width 49 height 14
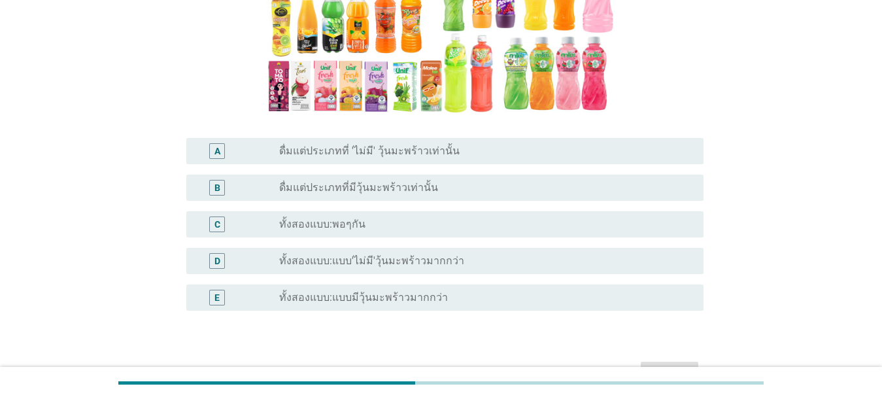
scroll to position [212, 0]
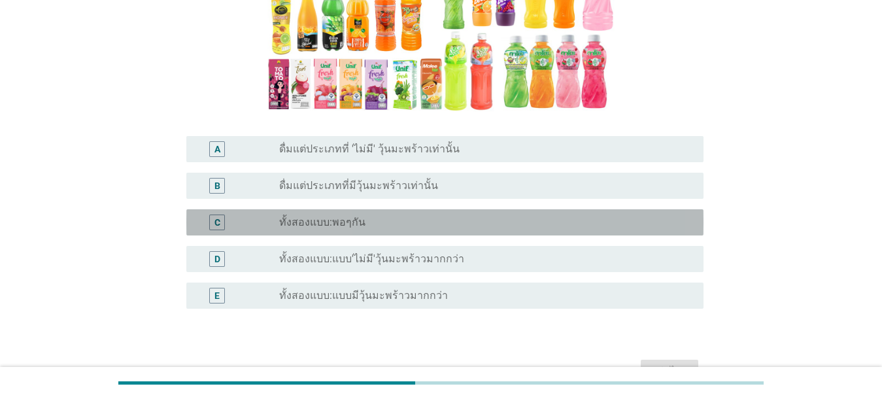
click at [339, 227] on label "ทั้งสองแบบ:พอๆกัน" at bounding box center [322, 222] width 86 height 13
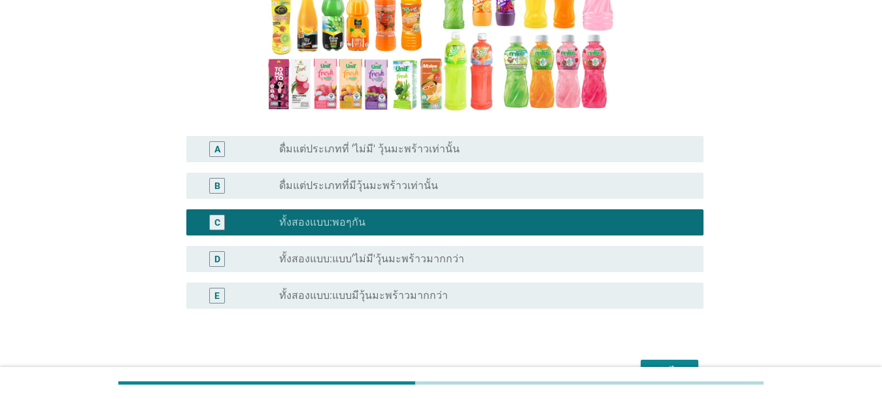
scroll to position [291, 0]
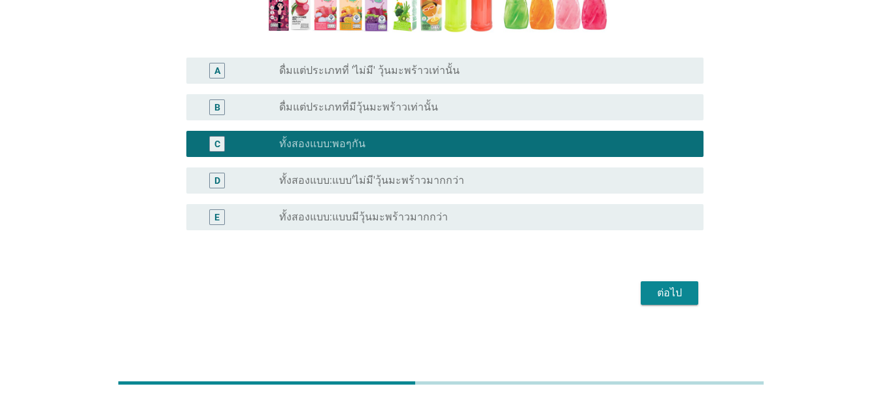
click at [628, 288] on div "ต่อไป" at bounding box center [669, 293] width 37 height 16
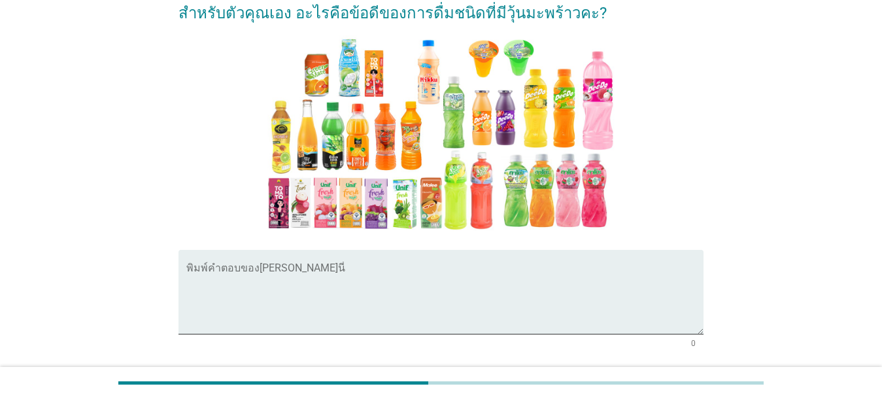
scroll to position [59, 0]
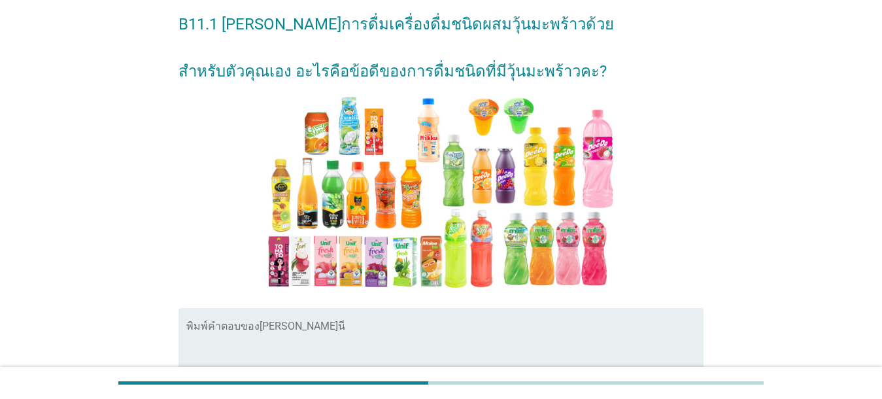
click at [628, 139] on div "B11.1 [PERSON_NAME]การดื่มเครื่องดื่มชนิดผสมวุ้นมะพร้าวด้วย สำหรับตัวคุณเอง อะไ…" at bounding box center [441, 233] width 882 height 585
drag, startPoint x: 880, startPoint y: 139, endPoint x: 889, endPoint y: 204, distance: 66.0
click at [628, 204] on html "B11.1 [PERSON_NAME]การดื่มเครื่องดื่มชนิดผสมวุ้นมะพร้าวด้วย สำหรับตัวคุณเอง อะไ…" at bounding box center [441, 233] width 882 height 585
click at [218, 333] on textarea "พิมพ์คำตอบของคุณ ที่นี่" at bounding box center [444, 358] width 517 height 69
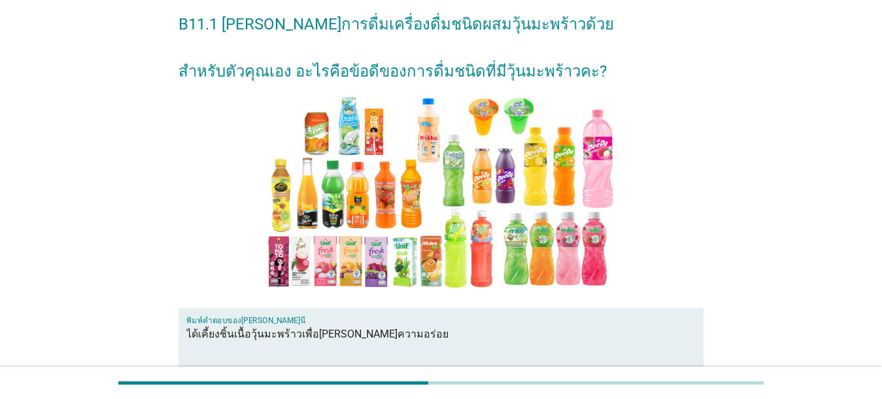
scroll to position [201, 0]
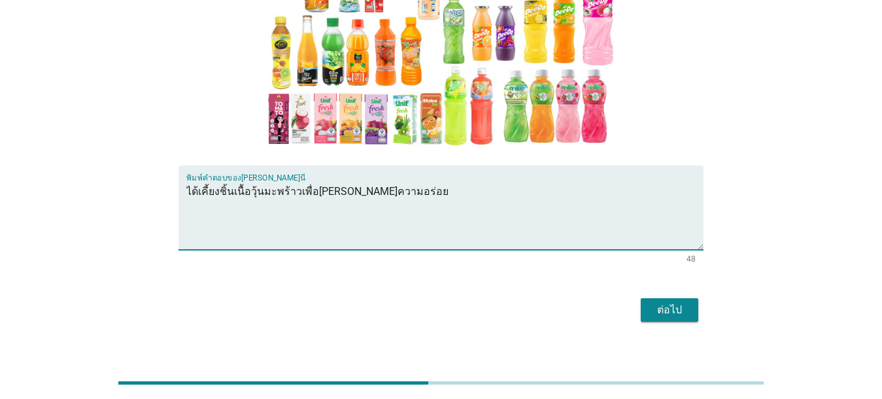
type textarea "ได้เคี้ยงชิ้นเนื้อวุ้นมะพร้าวเพื่อ[PERSON_NAME]ความอร่อย"
click at [628, 305] on button "ต่อไป" at bounding box center [670, 310] width 58 height 24
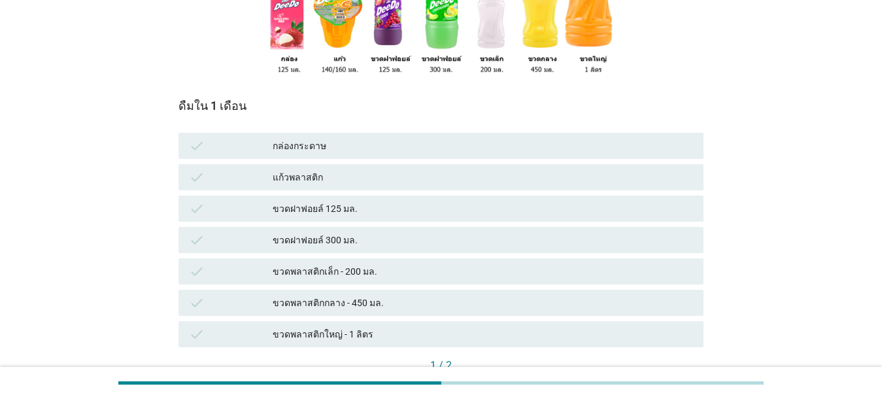
scroll to position [222, 0]
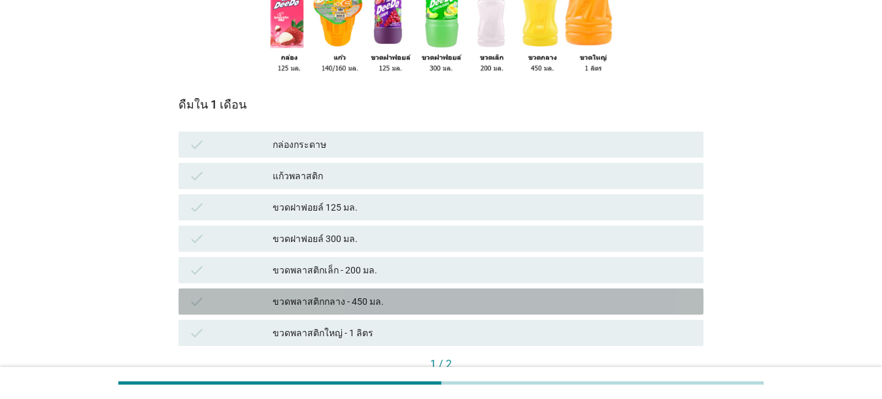
click at [408, 299] on div "ขวดพลาสติกกลาง - 450 มล." at bounding box center [483, 302] width 420 height 16
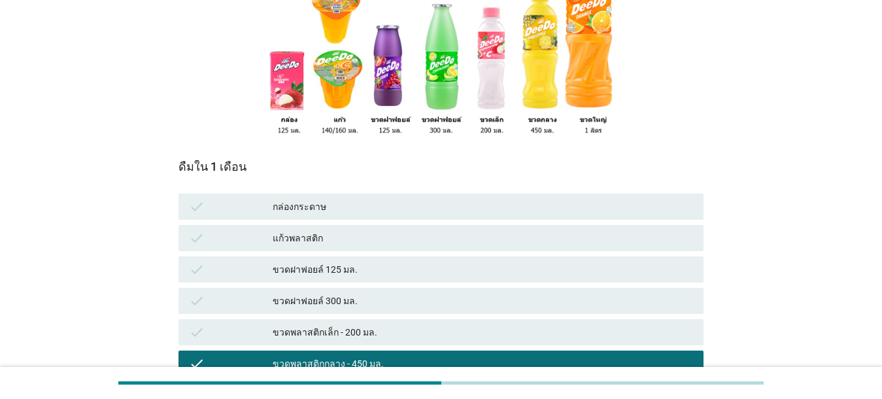
scroll to position [163, 0]
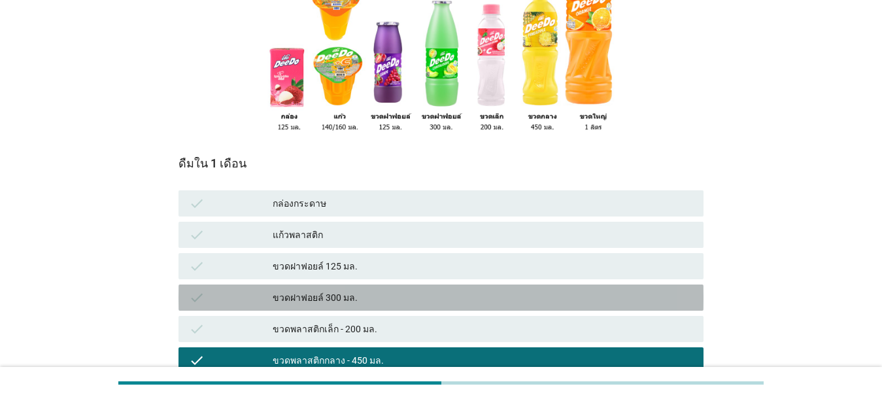
click at [367, 290] on div "ขวดฝาฟอยล์ 300 มล." at bounding box center [483, 298] width 420 height 16
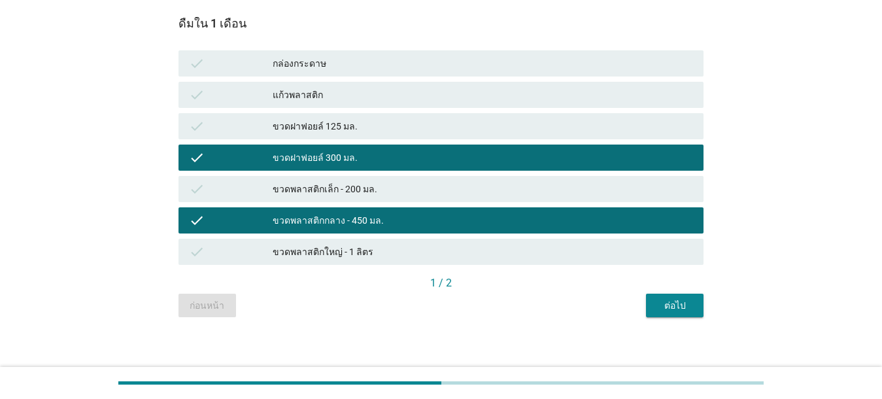
scroll to position [307, 0]
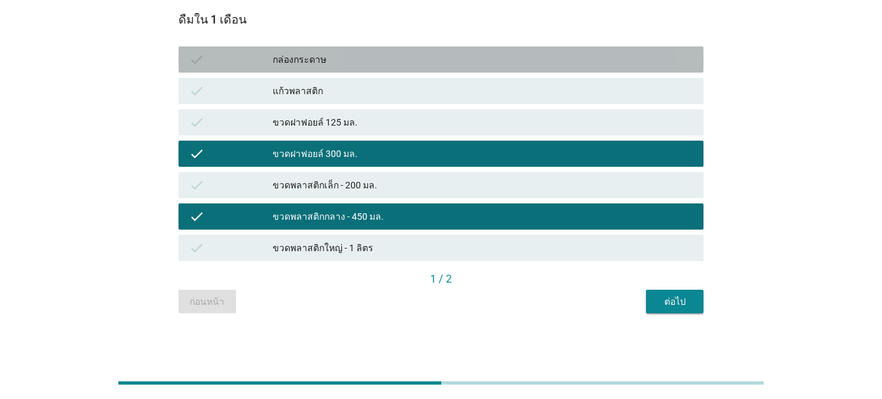
click at [327, 63] on div "กล่องกระดาษ" at bounding box center [483, 60] width 420 height 16
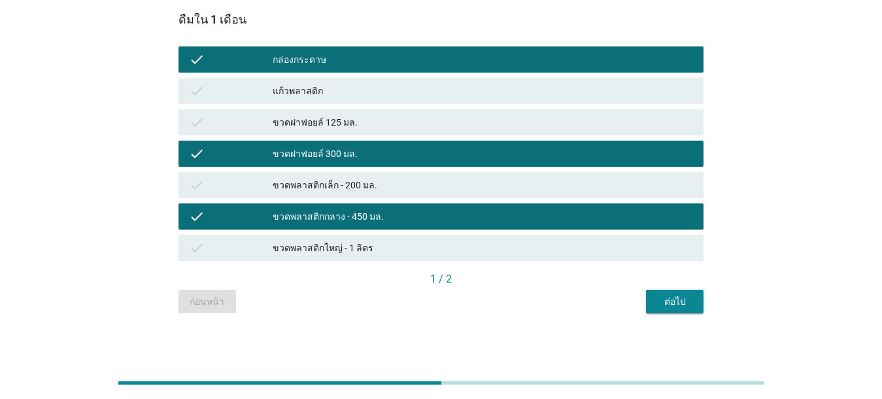
click at [628, 301] on div "ต่อไป" at bounding box center [674, 302] width 37 height 14
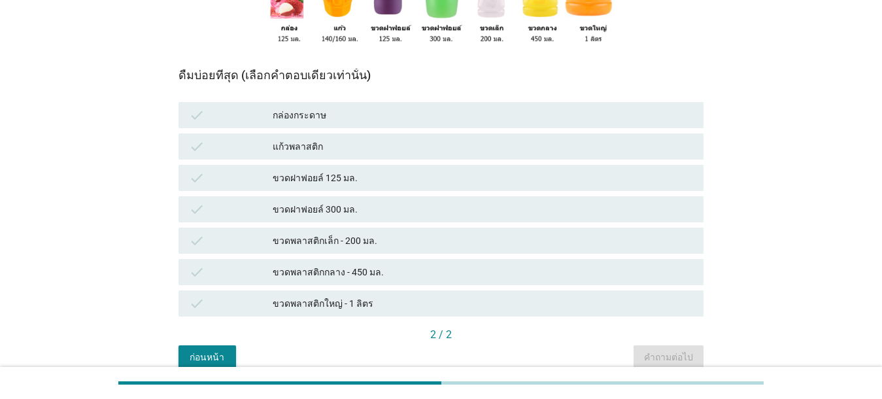
scroll to position [260, 0]
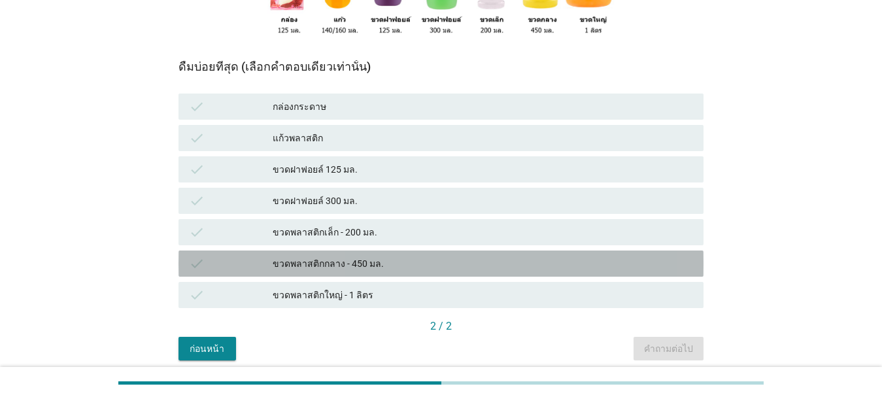
click at [384, 263] on div "ขวดพลาสติกกลาง - 450 มล." at bounding box center [483, 264] width 420 height 16
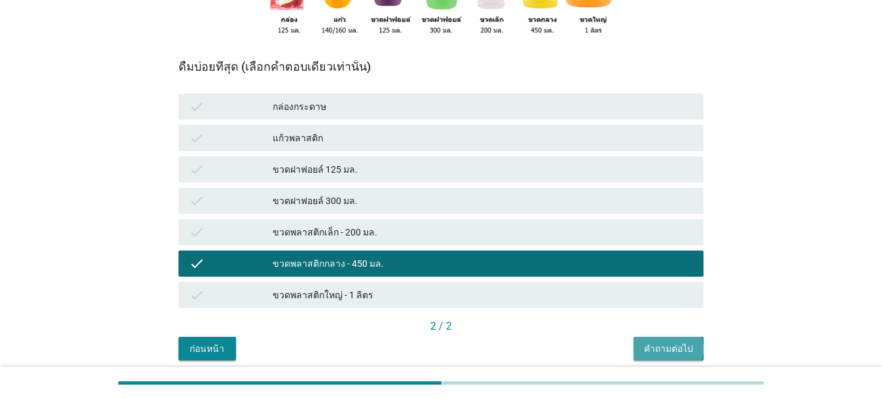
click at [628, 345] on div "คำถามต่อไป" at bounding box center [668, 349] width 49 height 14
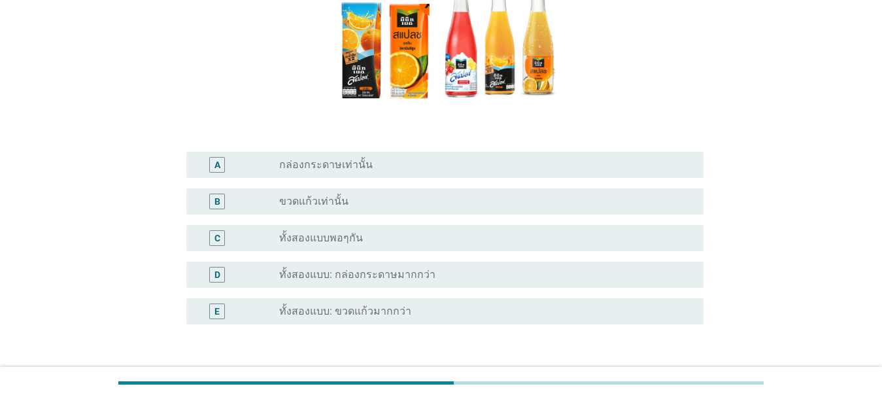
scroll to position [191, 0]
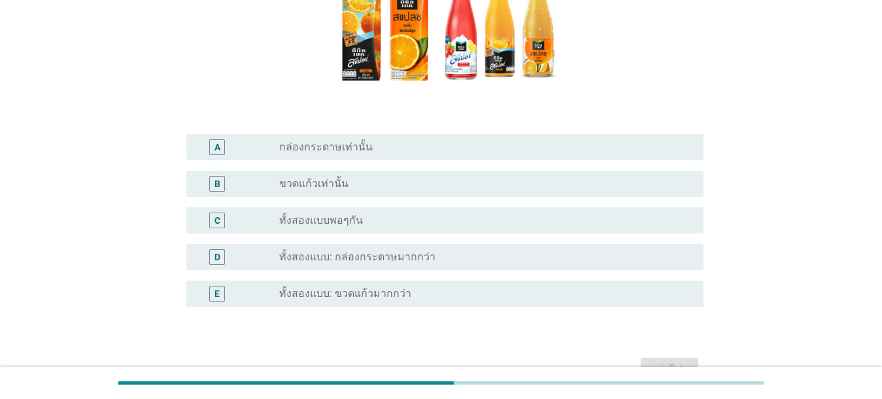
click at [362, 289] on label "ทั้งสองแบบ: ขวดแก้วมากกว่า" at bounding box center [345, 293] width 132 height 13
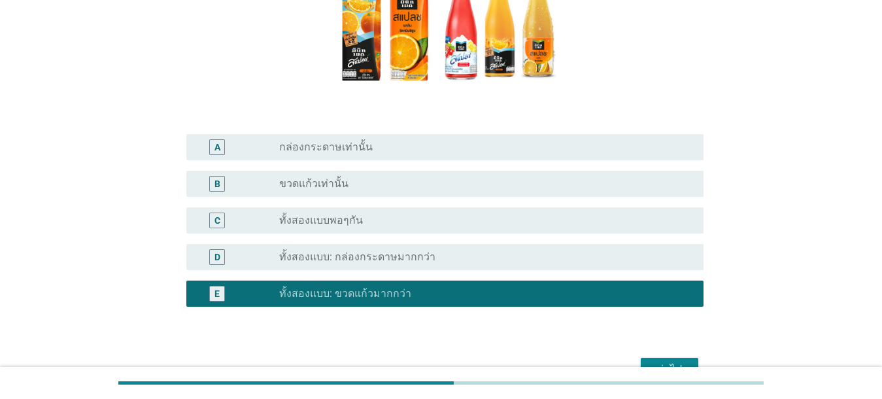
scroll to position [267, 0]
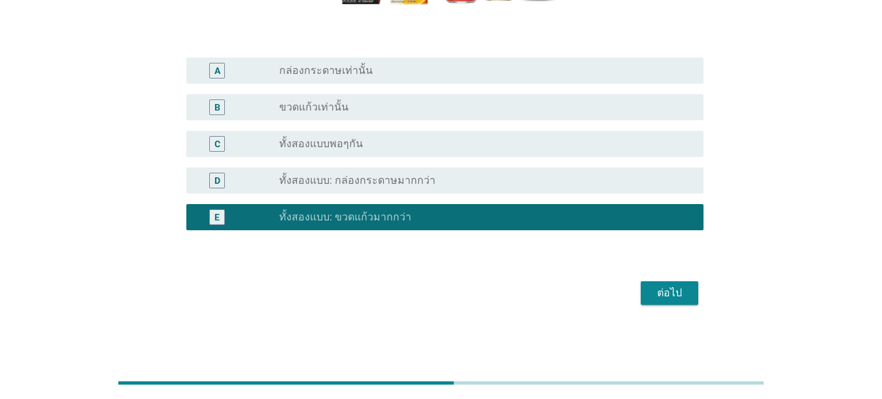
click at [628, 288] on div "ต่อไป" at bounding box center [669, 293] width 37 height 16
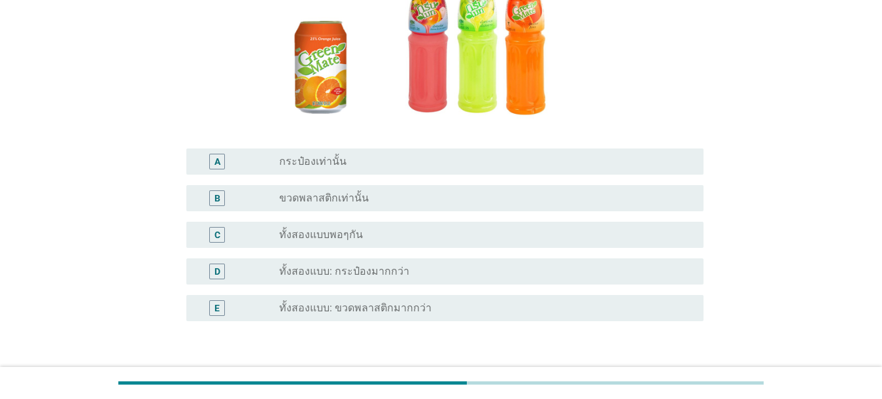
scroll to position [179, 0]
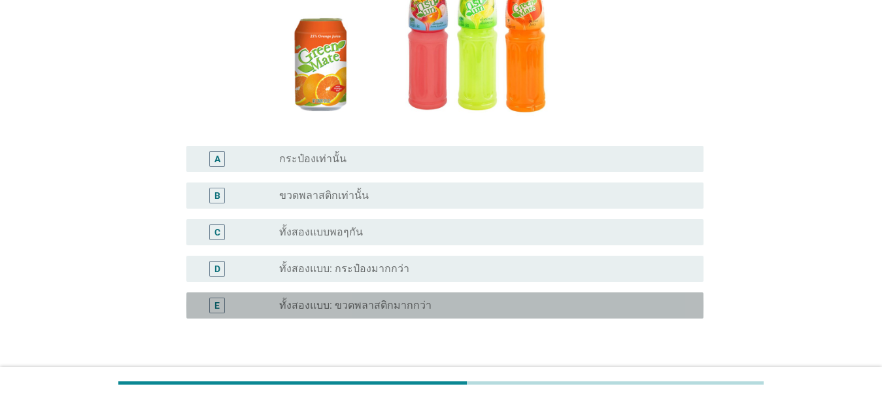
click at [403, 299] on div "radio_button_unchecked ทั้งสองแบบ: ขวดพลาสติกมากกว่า" at bounding box center [486, 305] width 414 height 16
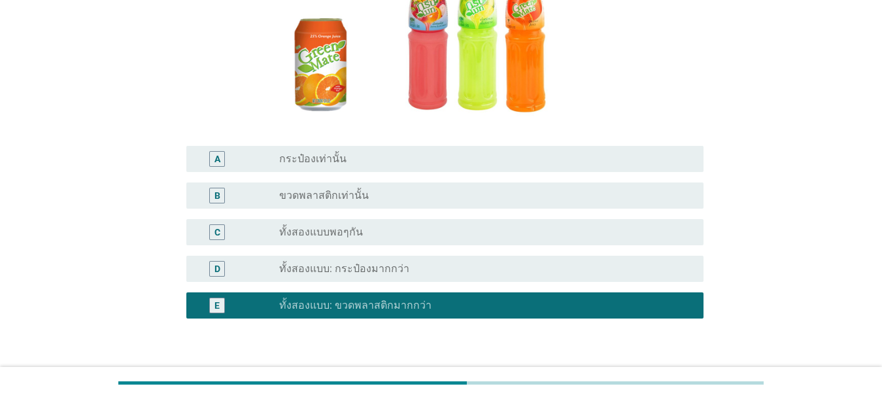
scroll to position [267, 0]
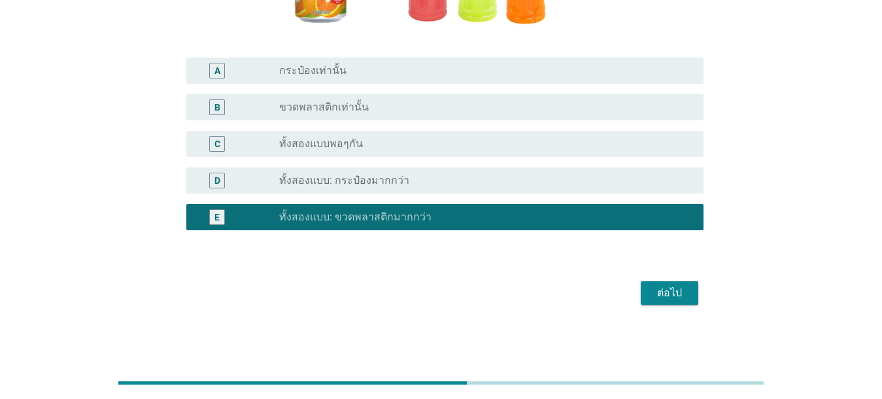
click at [628, 297] on button "ต่อไป" at bounding box center [670, 293] width 58 height 24
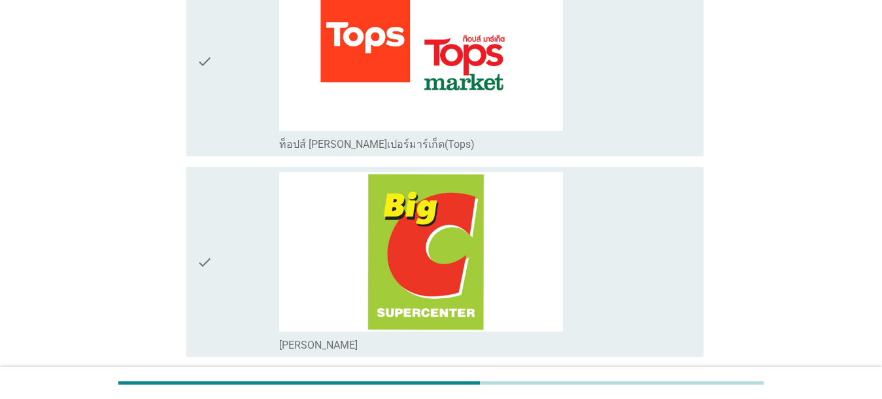
scroll to position [1025, 0]
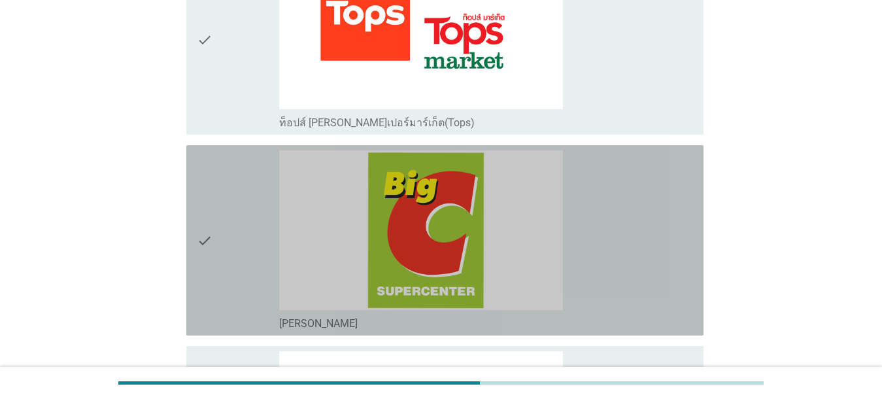
click at [628, 208] on div "check_box_outline_blank [PERSON_NAME]" at bounding box center [486, 240] width 414 height 180
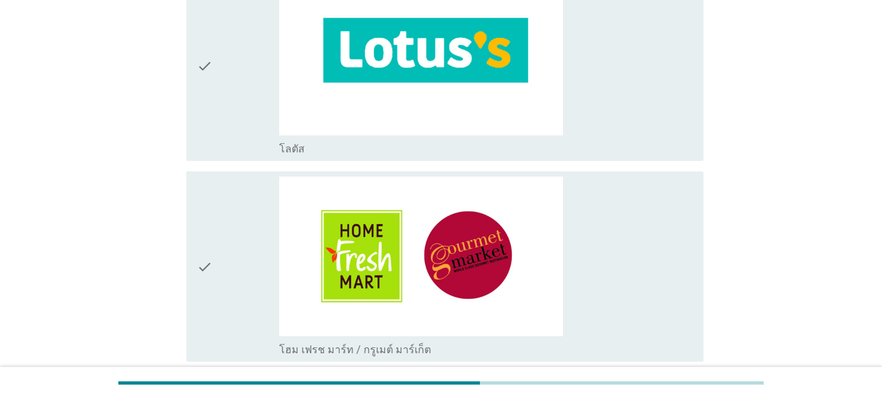
scroll to position [1423, 0]
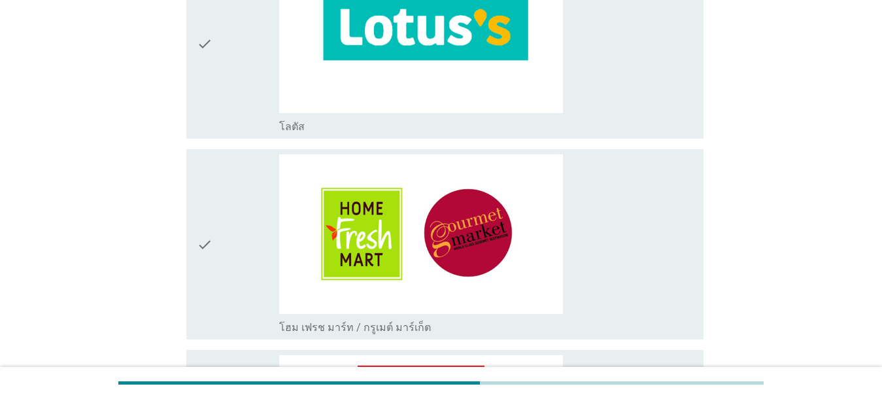
click at [628, 105] on div "check_box_outline_blank โลตัส" at bounding box center [486, 44] width 414 height 180
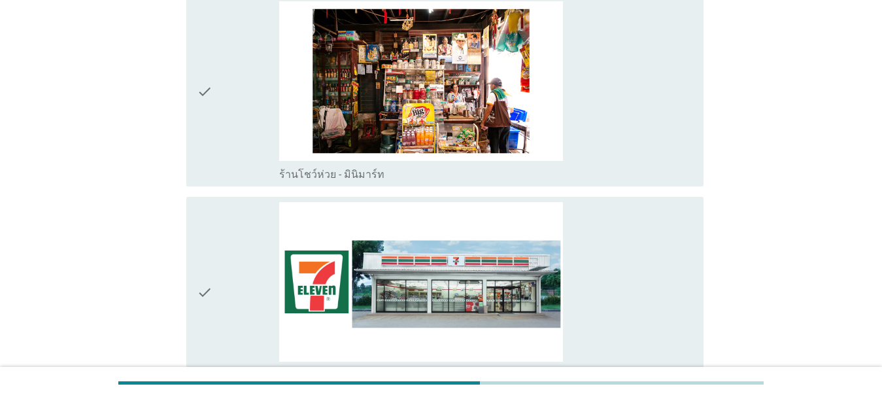
scroll to position [2456, 0]
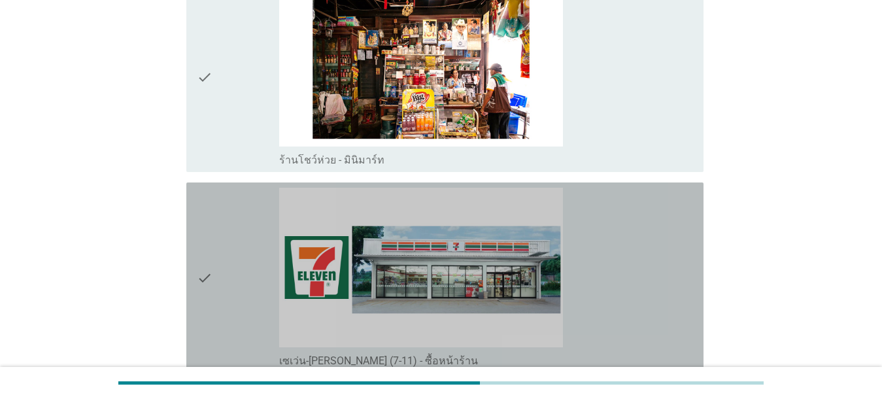
click at [628, 260] on div "check_box_outline_blank เซเว่น-[PERSON_NAME] (7-11) - ซื้อหน้าร้าน" at bounding box center [486, 278] width 414 height 180
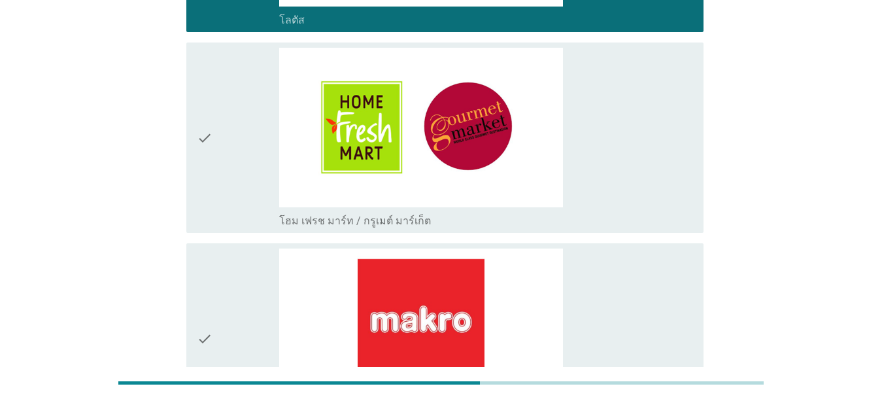
scroll to position [1270, 0]
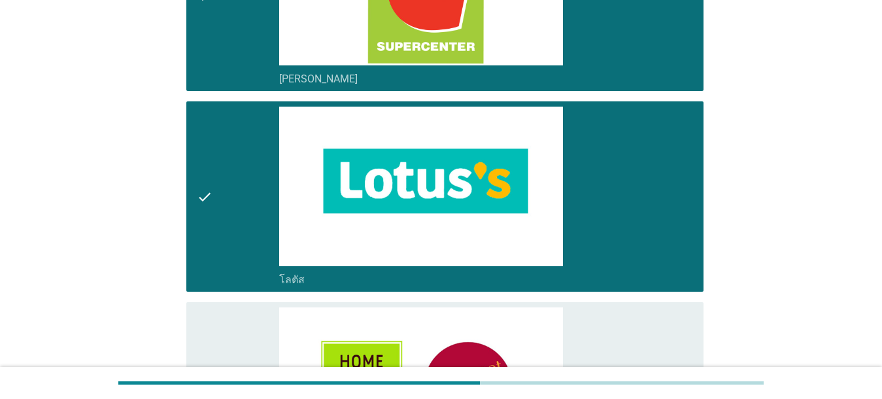
click at [603, 148] on div "check_box_outline_blank โลตัส" at bounding box center [486, 197] width 414 height 180
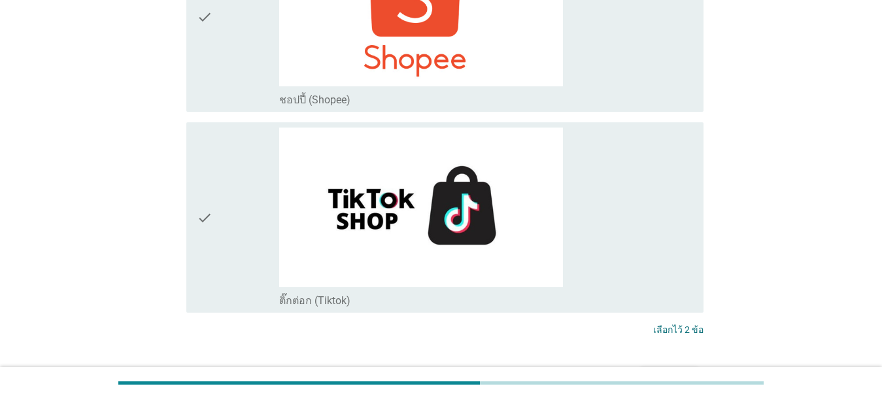
scroll to position [3793, 0]
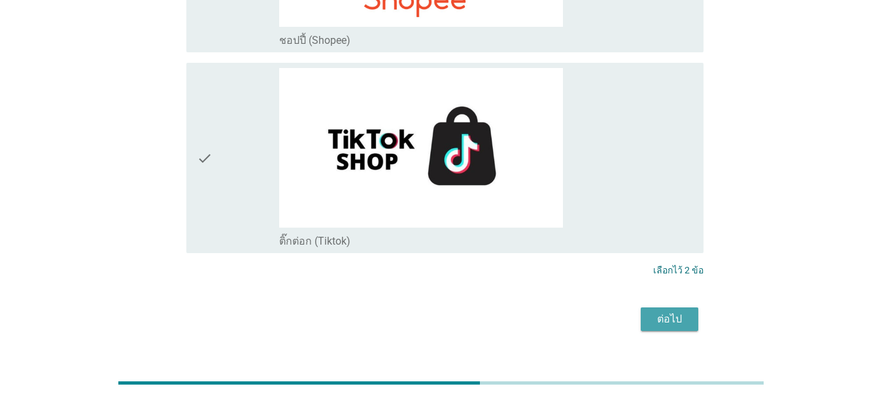
click at [628, 311] on div "ต่อไป" at bounding box center [669, 319] width 37 height 16
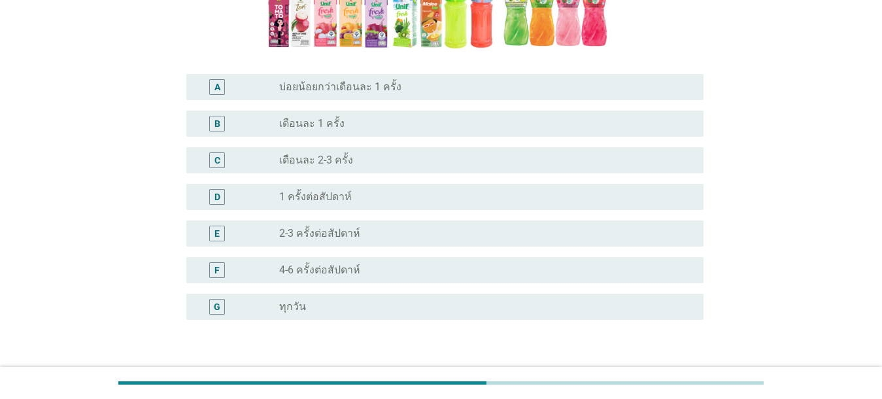
scroll to position [273, 0]
click at [390, 238] on div "radio_button_unchecked 2-3 ครั้งต่อสัปดาห์" at bounding box center [480, 234] width 403 height 13
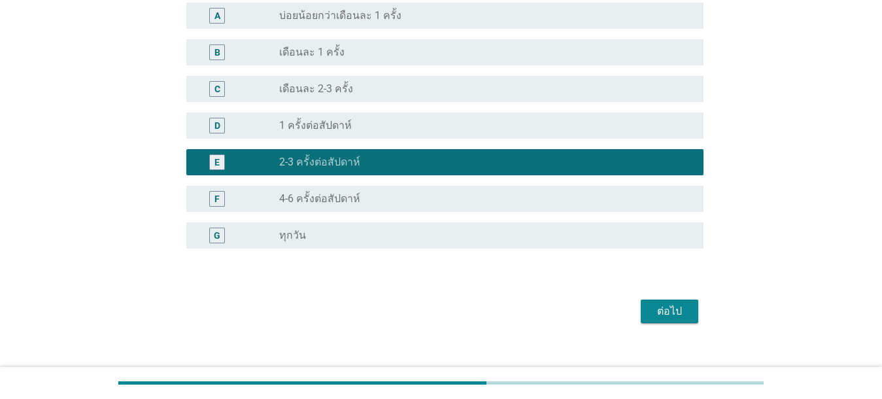
scroll to position [364, 0]
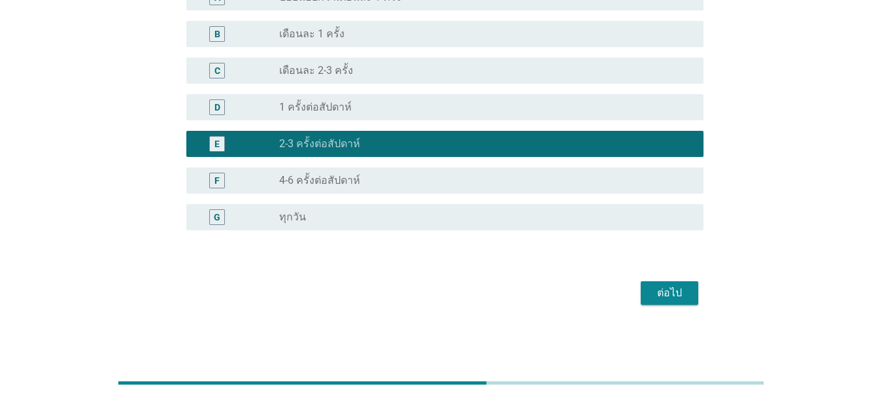
click at [424, 190] on div "F radio_button_unchecked 4-6 ครั้งต่อสัปดาห์" at bounding box center [444, 180] width 517 height 26
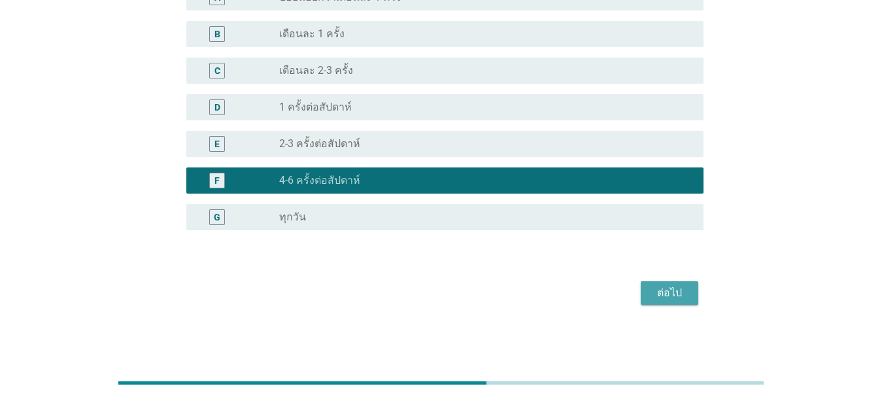
click at [628, 288] on div "ต่อไป" at bounding box center [669, 293] width 37 height 16
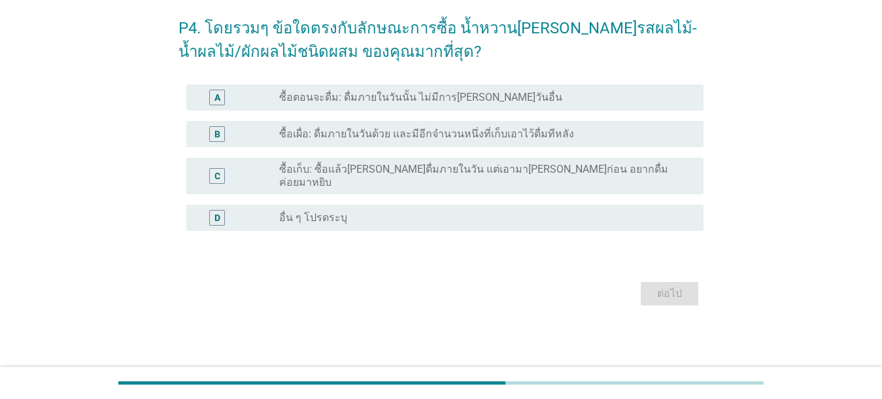
scroll to position [0, 0]
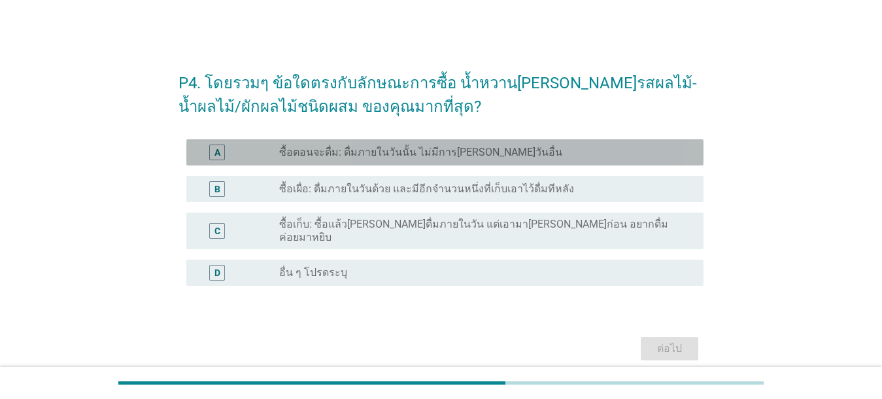
click at [350, 154] on label "ซื้อตอนจะดื่ม: ดื่มภายในวันนั้น ไม่มีการ[PERSON_NAME]วันอื่น" at bounding box center [420, 152] width 283 height 13
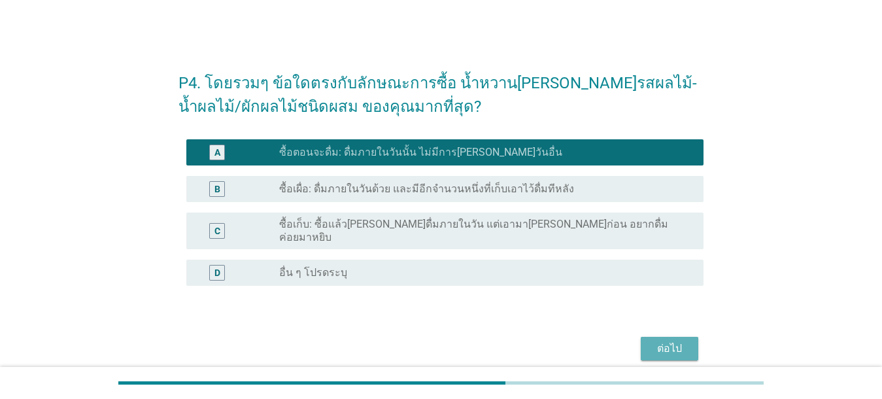
drag, startPoint x: 678, startPoint y: 333, endPoint x: 680, endPoint y: 341, distance: 8.1
click at [628, 341] on div "ต่อไป" at bounding box center [669, 349] width 37 height 16
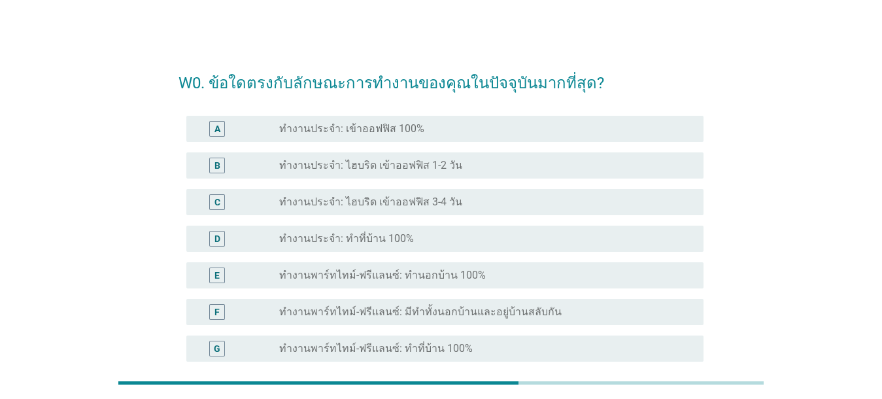
click at [488, 129] on div "radio_button_unchecked ทำงานประจำ: เข้าออฟฟิส 100%" at bounding box center [480, 128] width 403 height 13
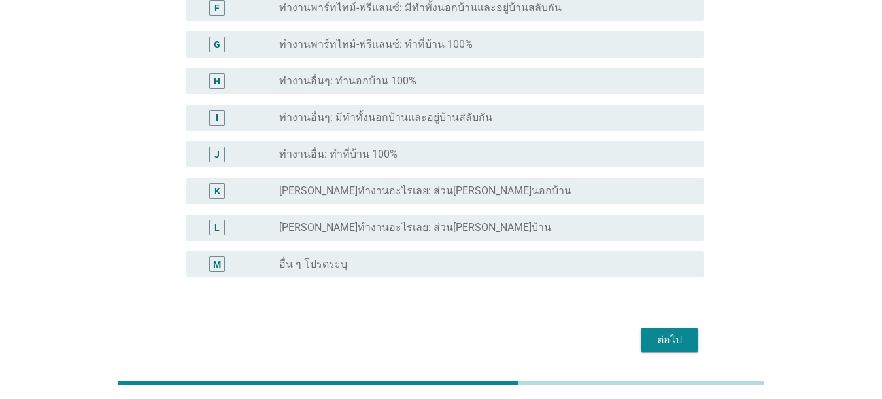
scroll to position [350, 0]
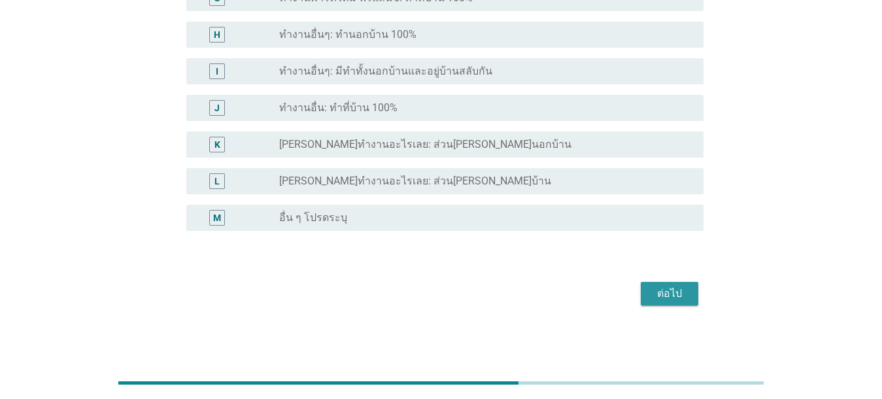
drag, startPoint x: 676, startPoint y: 293, endPoint x: 670, endPoint y: 308, distance: 16.1
click at [628, 293] on div "ต่อไป" at bounding box center [669, 294] width 37 height 16
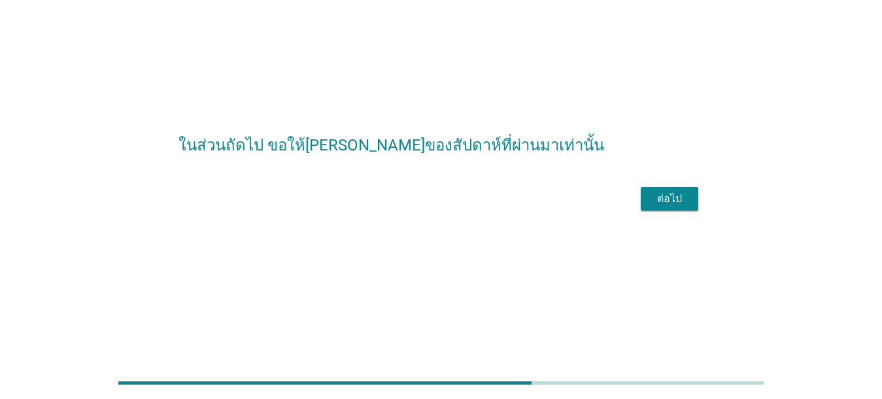
scroll to position [0, 0]
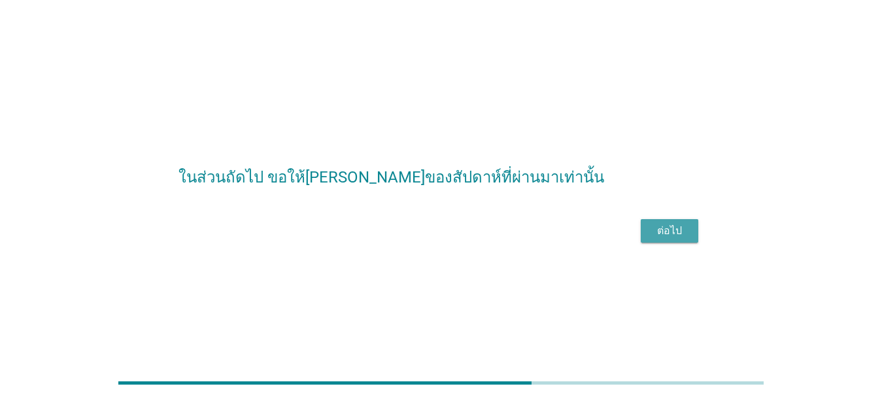
click at [628, 239] on div "ต่อไป" at bounding box center [669, 231] width 37 height 16
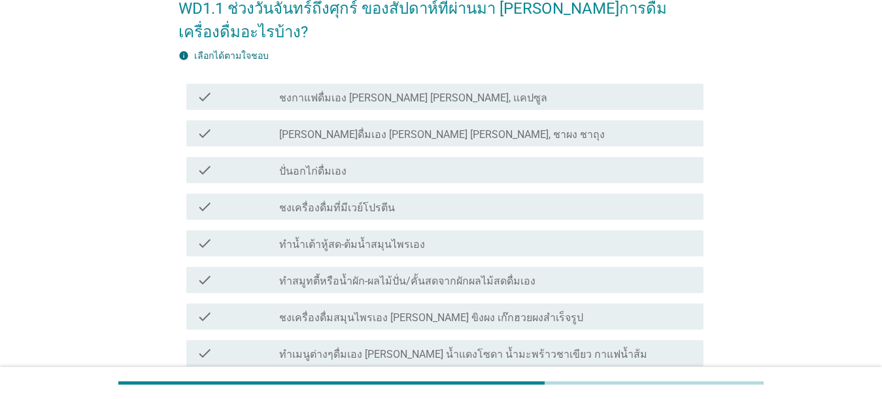
scroll to position [93, 0]
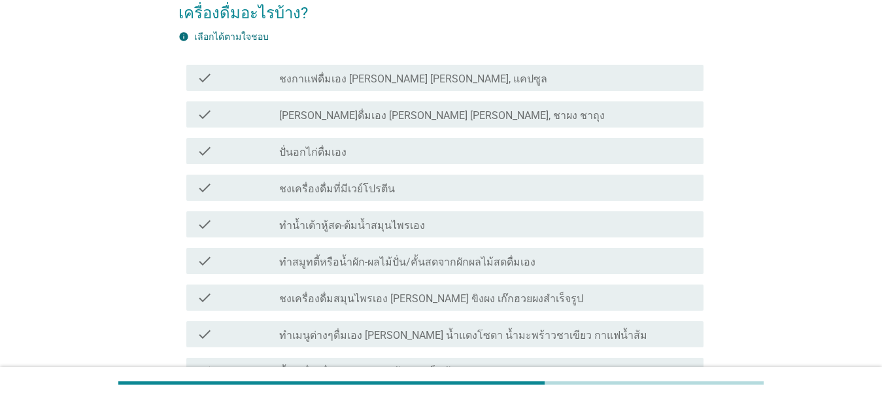
click at [447, 65] on div "check check_box_outline_blank ชงกาแฟดื่มเอง [PERSON_NAME] [PERSON_NAME], แคปซูล" at bounding box center [444, 78] width 517 height 26
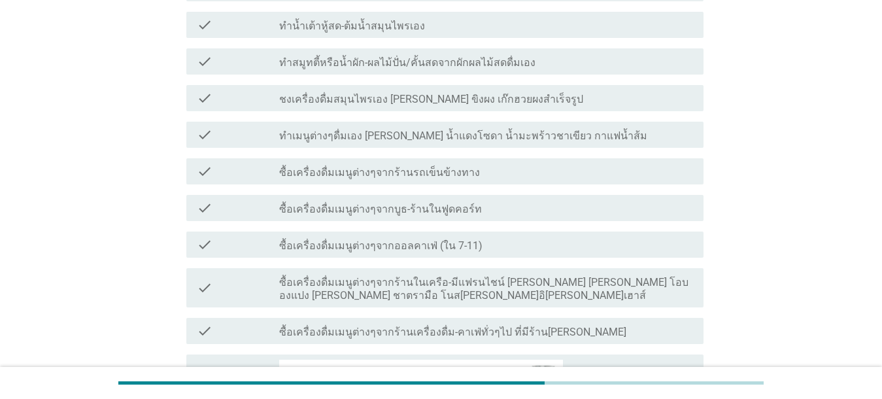
scroll to position [299, 0]
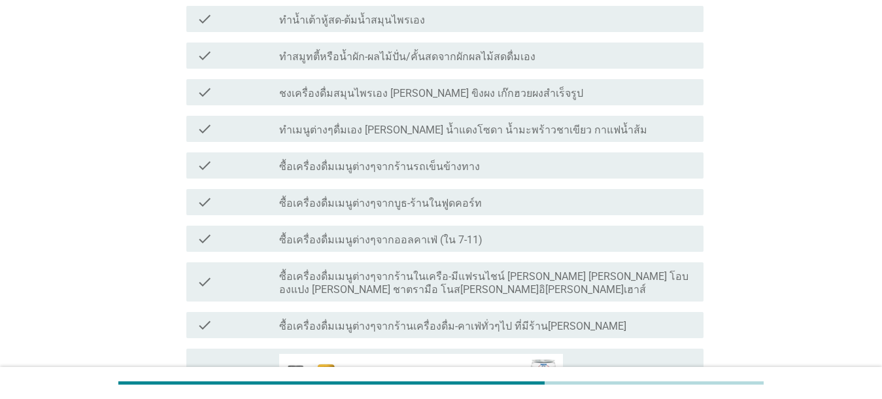
click at [458, 152] on div "check check_box_outline_blank ซื้อเครื่องดื่มเมนูต่างๆจากร้านรถเข็นข้างทาง" at bounding box center [444, 165] width 517 height 26
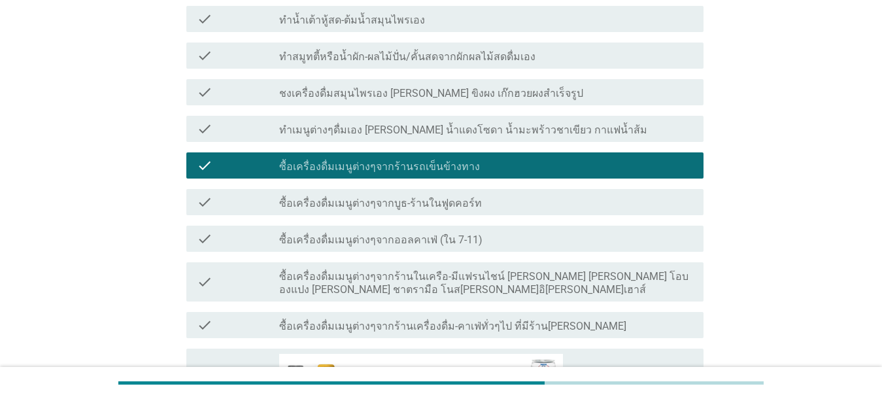
click at [457, 233] on label "ซื้อเครื่องดื่มเมนูต่างๆจากออลคาเฟ่ (ใน 7-11)" at bounding box center [380, 239] width 203 height 13
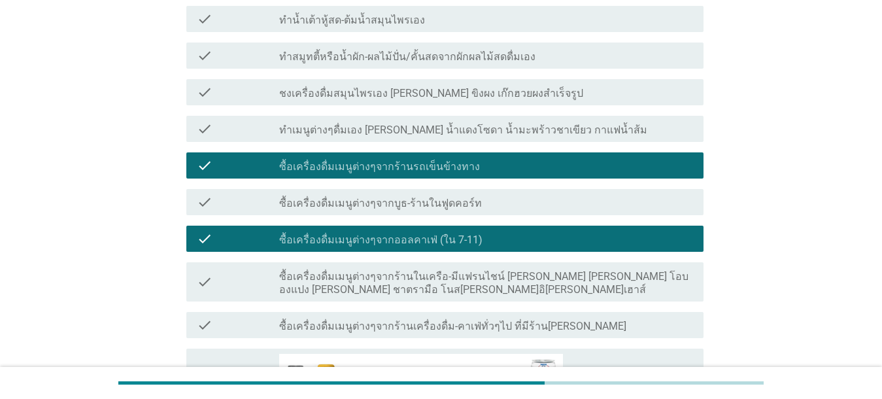
click at [455, 270] on label "ซื้อเครื่องดื่มเมนูต่างๆจากร้านในเครือ-มีแฟรนไชน์ [PERSON_NAME] [PERSON_NAME] โ…" at bounding box center [486, 283] width 414 height 26
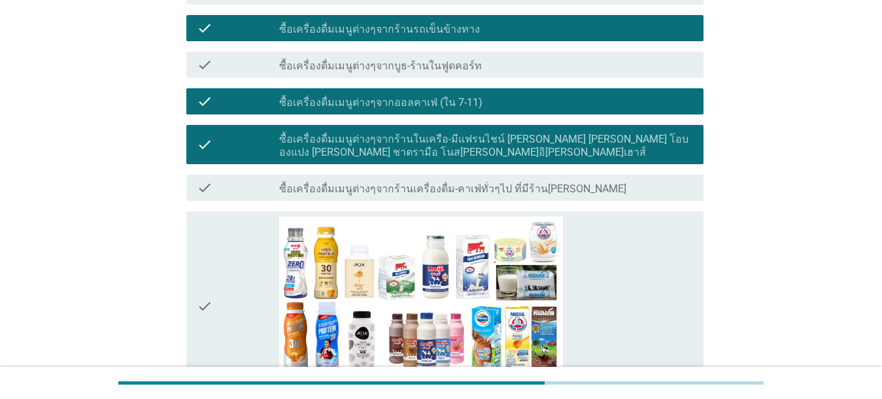
scroll to position [535, 0]
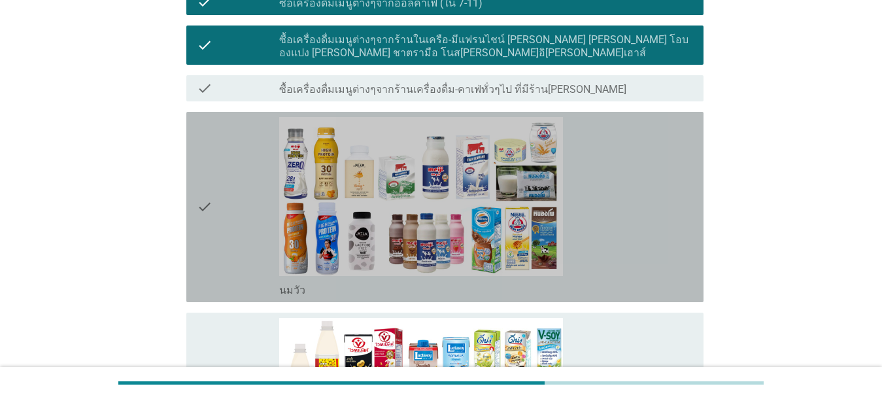
click at [628, 207] on div "check_box_outline_blank [PERSON_NAME]" at bounding box center [486, 207] width 414 height 180
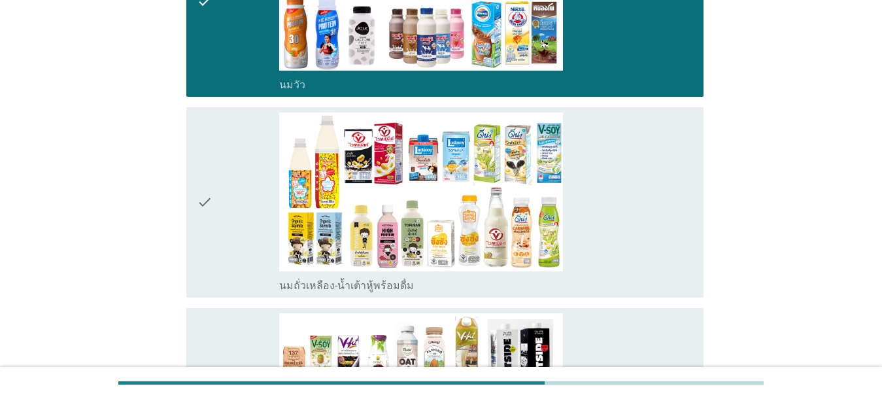
scroll to position [760, 0]
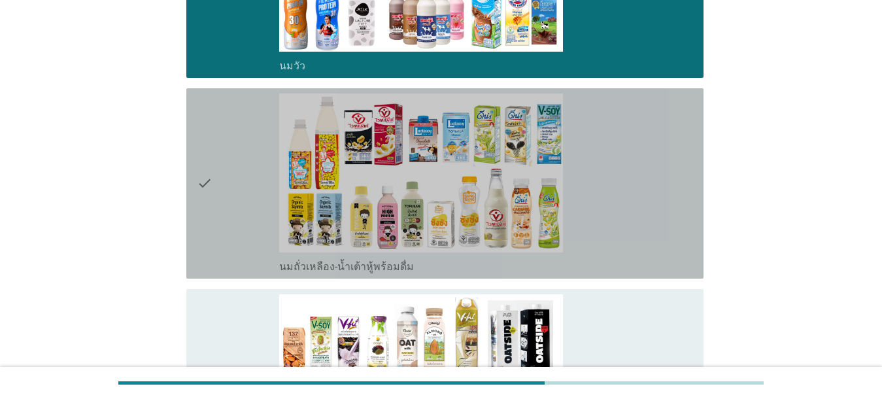
click at [628, 184] on div "check_box_outline_blank นมถั่วเหลือง-น้ำเต้าหู้พร้อมดื่ม" at bounding box center [486, 183] width 414 height 180
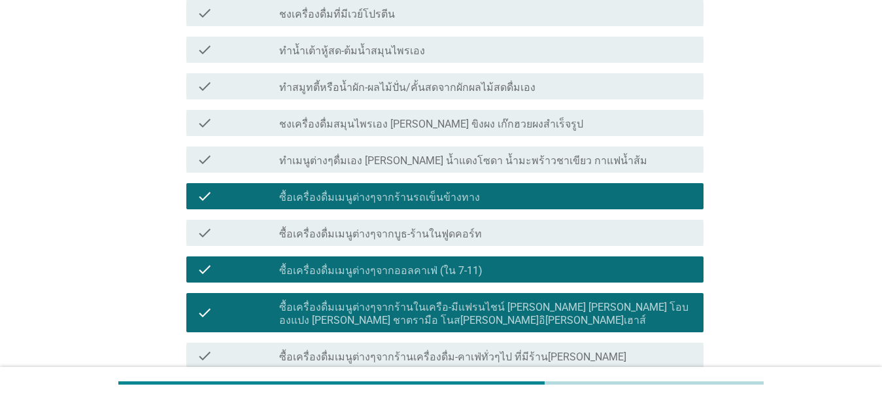
scroll to position [280, 0]
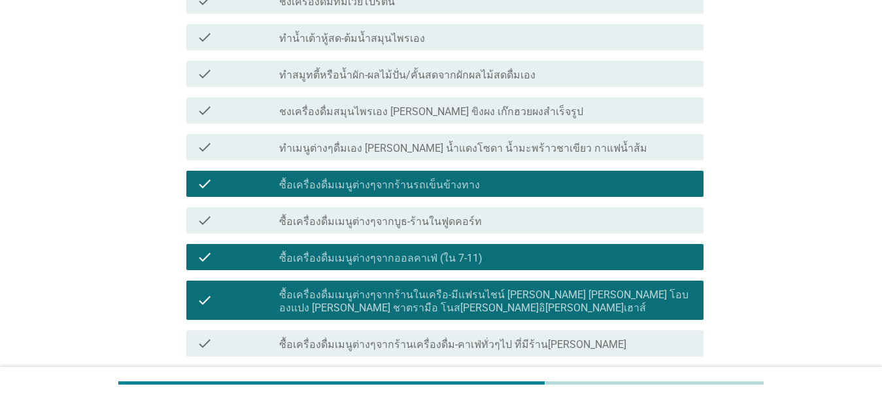
click at [557, 176] on div "check_box_outline_blank ซื้อเครื่องดื่มเมนูต่างๆจากร้านรถเข็นข้างทาง" at bounding box center [486, 184] width 414 height 16
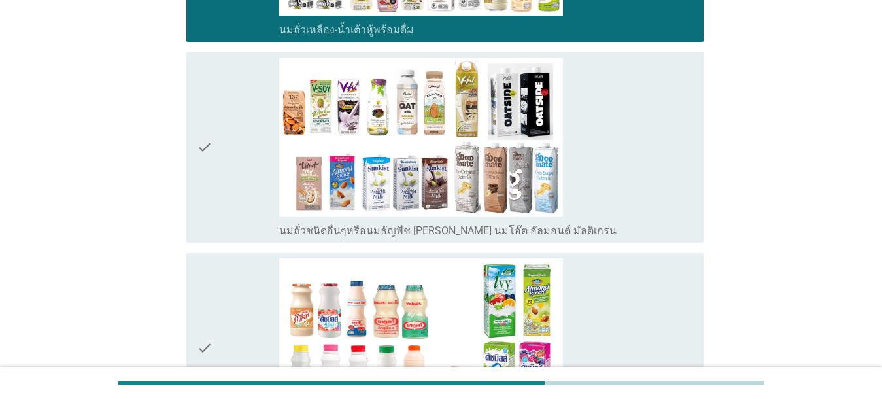
scroll to position [1028, 0]
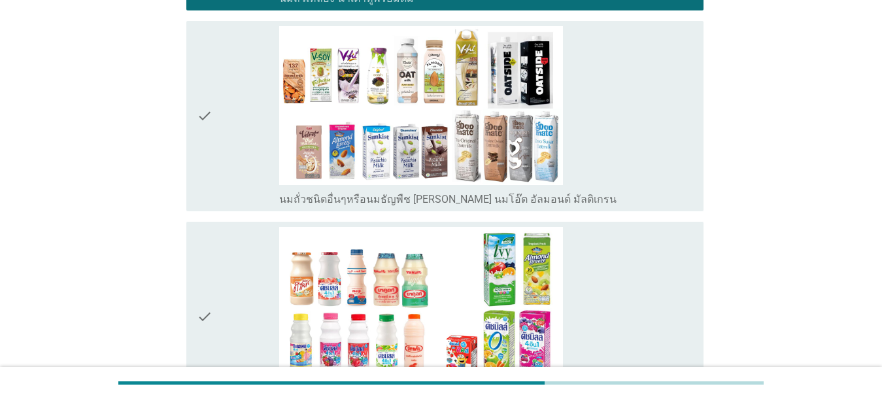
click at [623, 247] on div "check_box_outline_blank นมเปรี้ยว" at bounding box center [486, 317] width 414 height 180
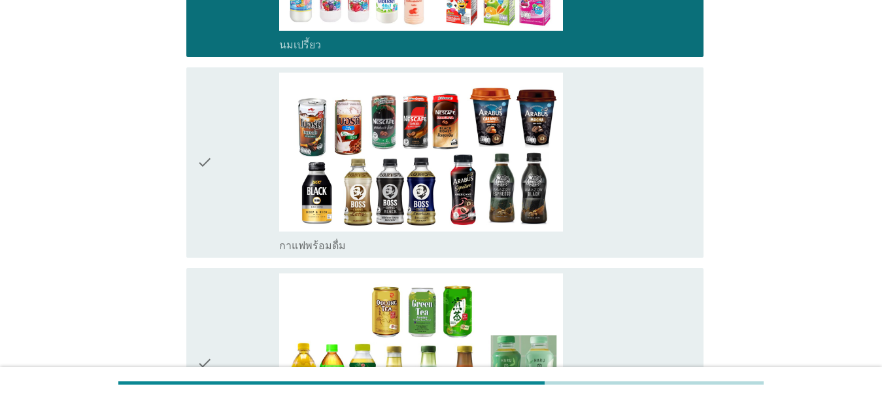
scroll to position [1426, 0]
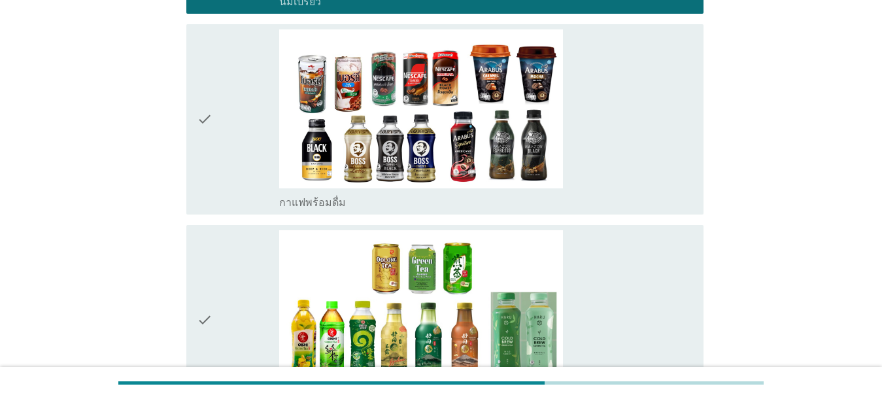
drag, startPoint x: 620, startPoint y: 258, endPoint x: 627, endPoint y: 259, distance: 6.6
click at [621, 258] on div "check_box_outline_blank ชาพร้อมดื่ม" at bounding box center [486, 320] width 414 height 180
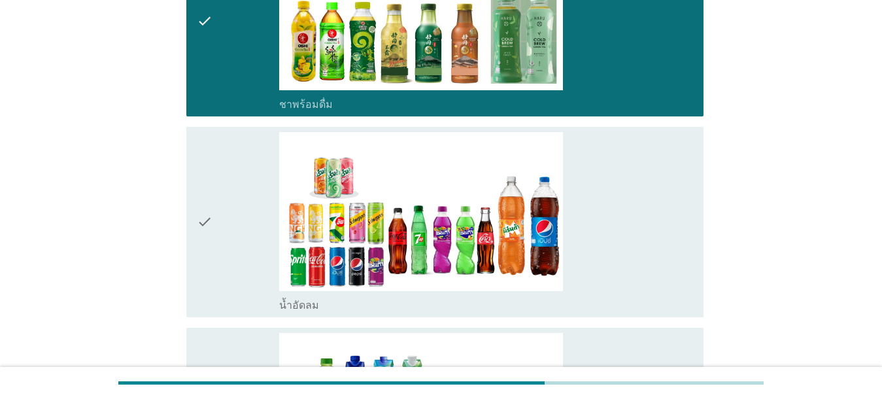
scroll to position [1769, 0]
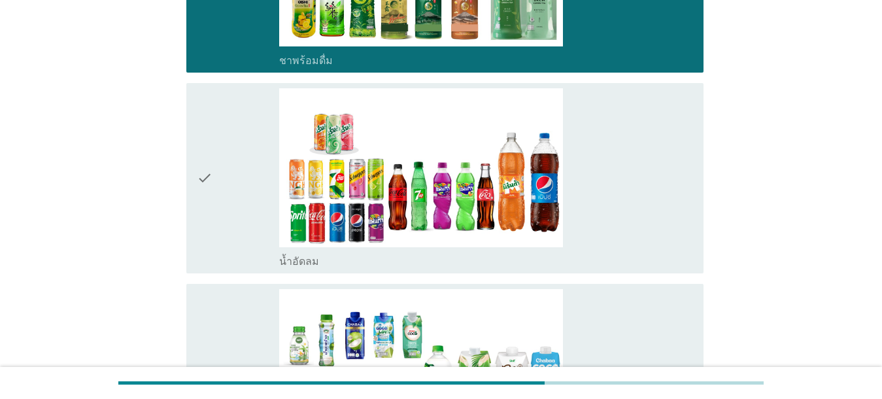
click at [594, 199] on div "check_box_outline_blank น้ำอัดลม" at bounding box center [486, 178] width 414 height 180
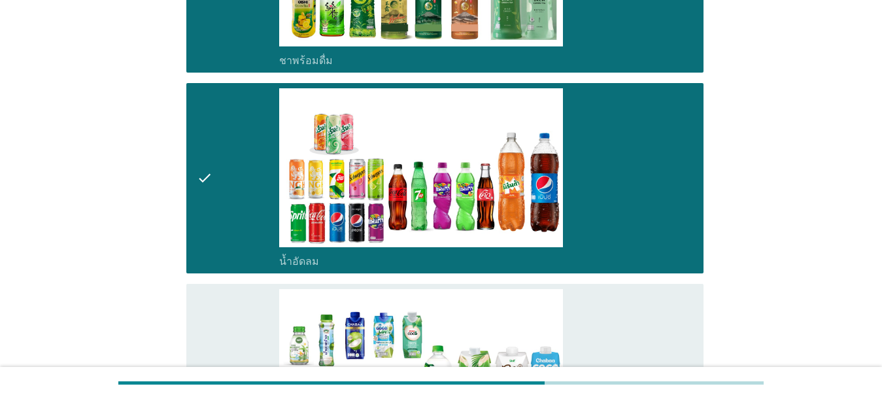
click at [575, 341] on div "check_box_outline_blank น้ำมะพร้าวพร้อมดื่ม" at bounding box center [486, 379] width 414 height 180
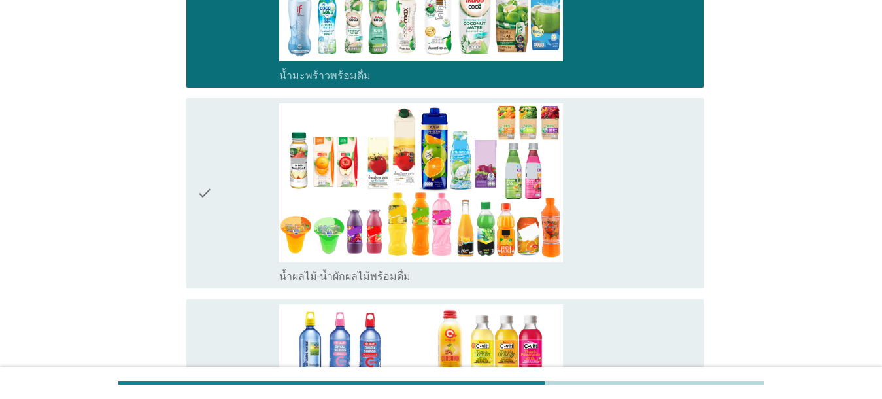
scroll to position [2180, 0]
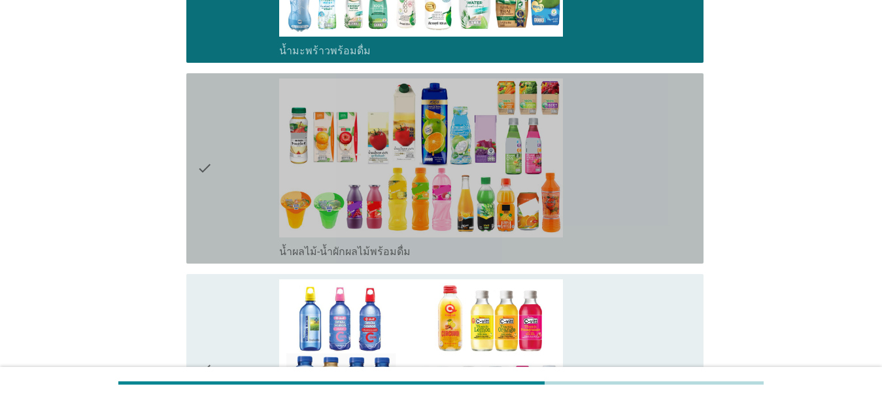
click at [628, 196] on div "check_box_outline_blank น้ำผลไม้-น้ำผักผลไม้พร้อมดื่ม" at bounding box center [486, 168] width 414 height 180
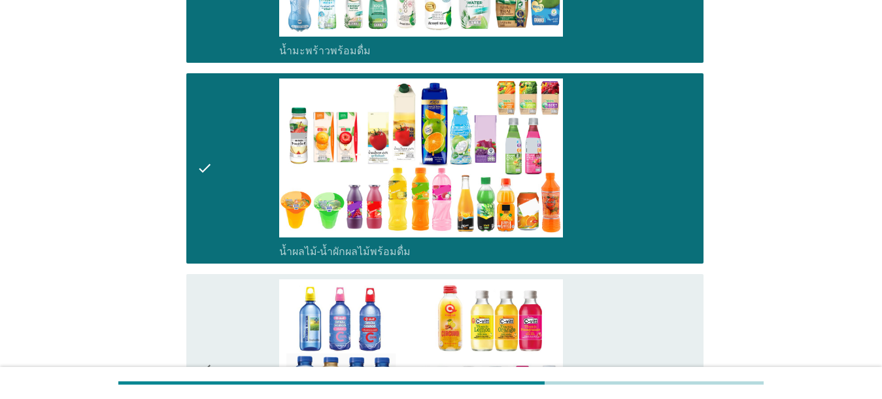
click at [628, 305] on div "check_box_outline_blank น้ำวิตามิน-เครื่องดื่มวิตามิน" at bounding box center [486, 369] width 414 height 180
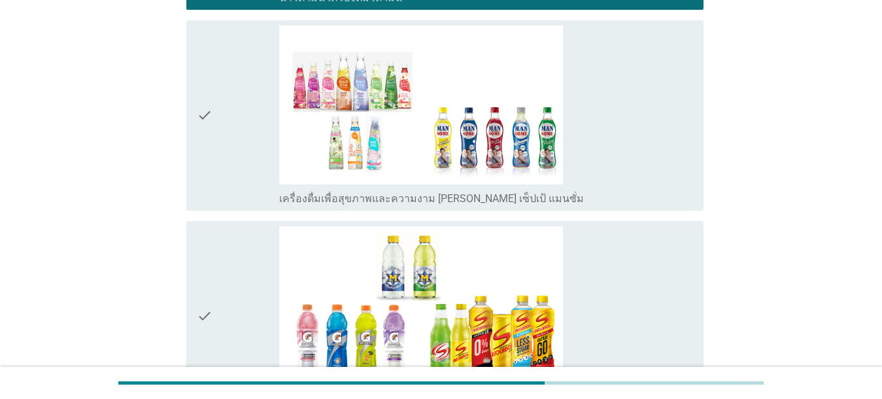
scroll to position [2641, 0]
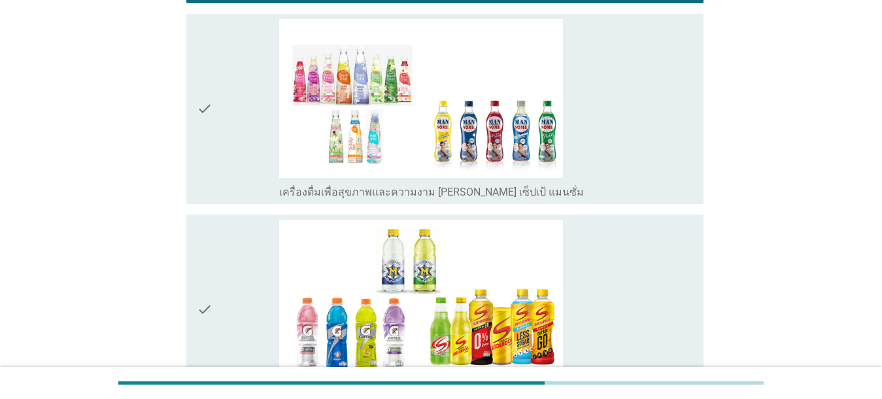
click at [628, 137] on div "check_box_outline_blank เครื่องดื่มเพื่อสุขภาพและความงาม [PERSON_NAME] เซ็ปเป้ …" at bounding box center [486, 109] width 414 height 180
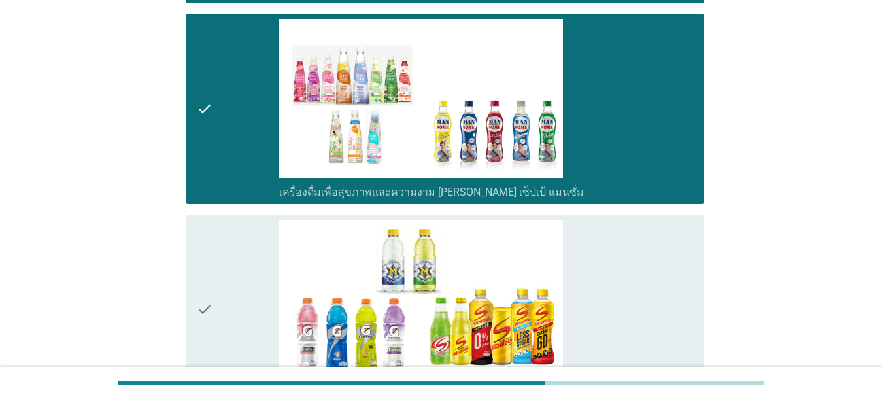
click at [628, 260] on div "check_box_outline_blank เครื่องดื่มเกลือแร่" at bounding box center [486, 310] width 414 height 180
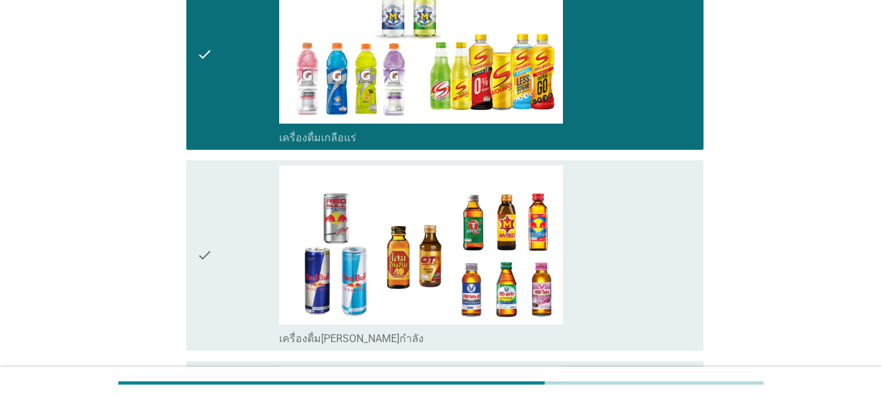
scroll to position [2989, 0]
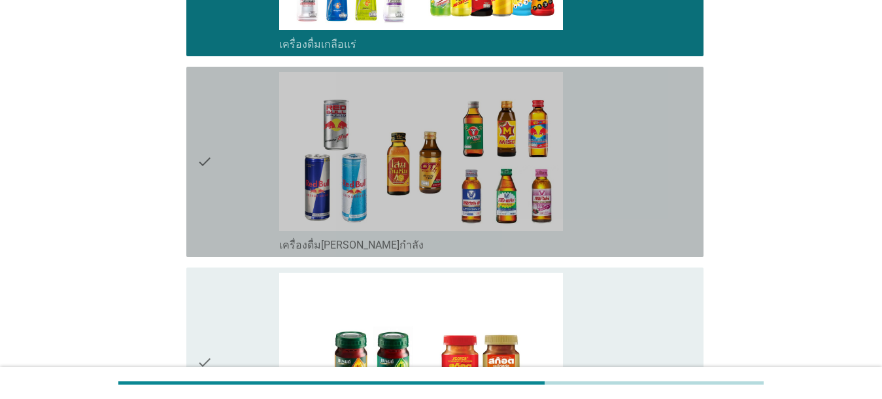
click at [628, 236] on div "check_box_outline_blank เครื่องดื่ม[PERSON_NAME]กำลัง" at bounding box center [486, 244] width 414 height 16
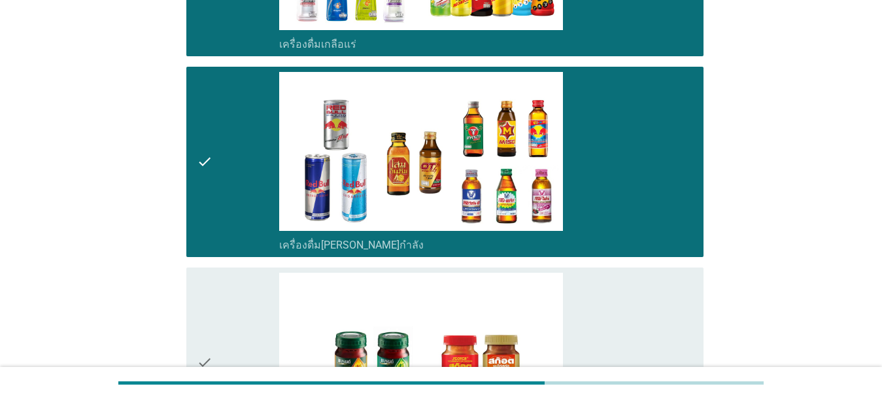
click at [628, 303] on div "check_box_outline_blank ซุปไก่สกัด-[PERSON_NAME]สำเร็จรูป" at bounding box center [486, 363] width 414 height 180
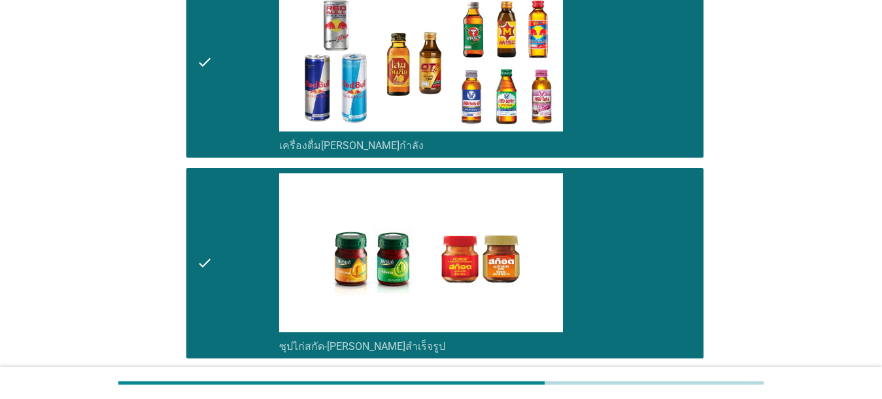
scroll to position [3214, 0]
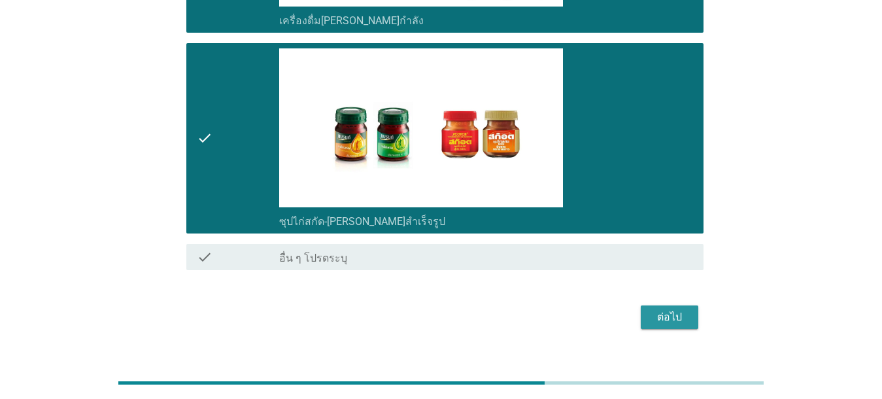
click at [628, 305] on button "ต่อไป" at bounding box center [670, 317] width 58 height 24
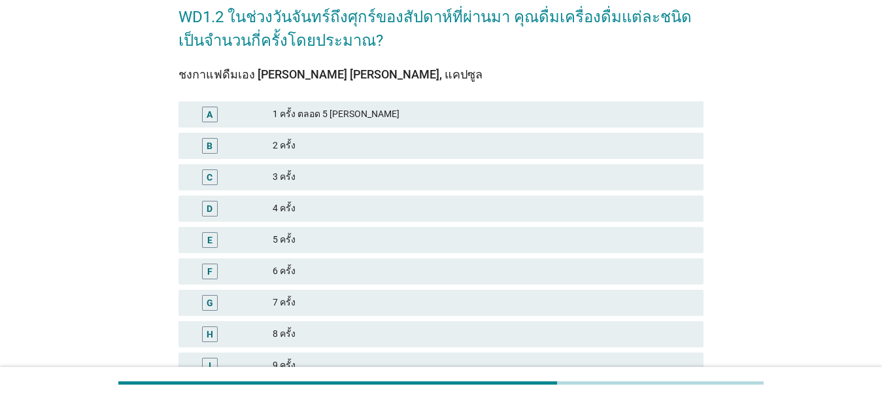
scroll to position [67, 0]
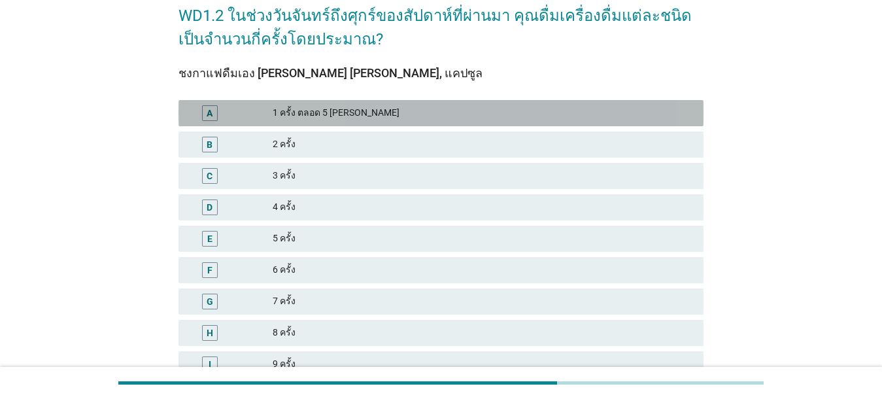
click at [394, 115] on div "1 ครั้ง ตลอด 5 [PERSON_NAME]" at bounding box center [483, 113] width 420 height 16
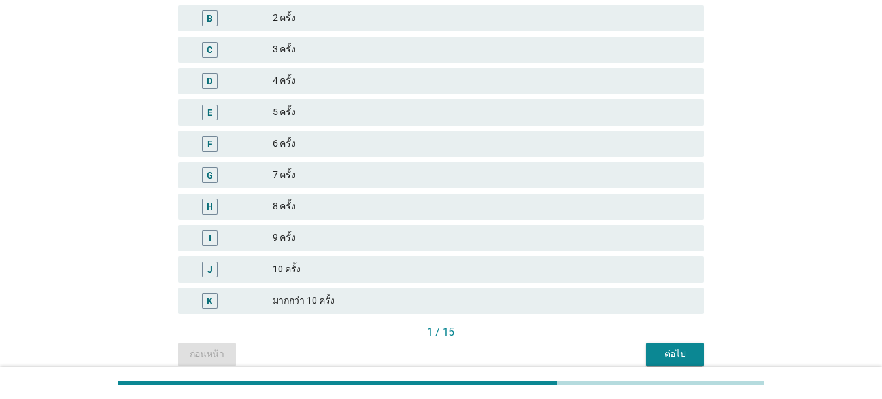
scroll to position [201, 0]
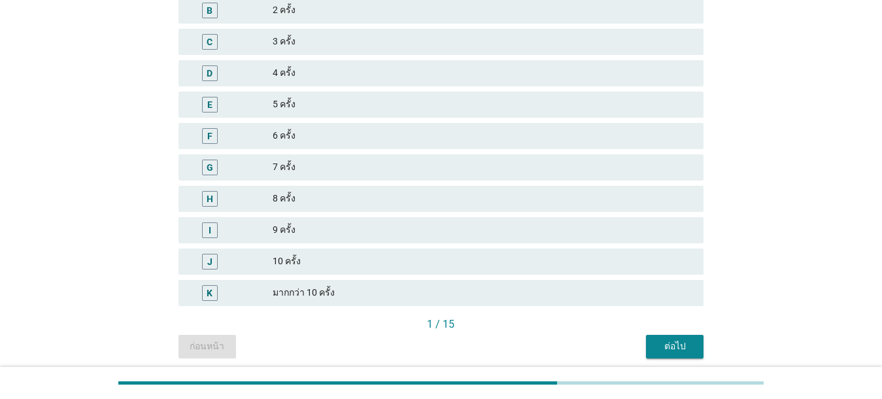
click at [284, 107] on div "5 ครั้ง" at bounding box center [483, 105] width 420 height 16
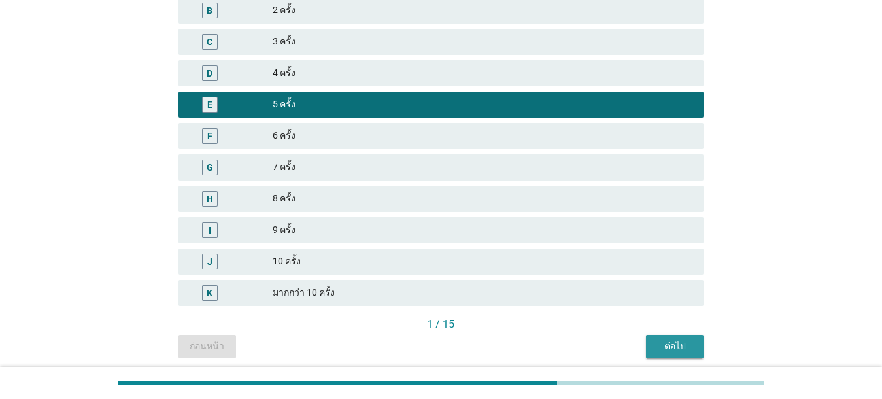
drag, startPoint x: 662, startPoint y: 337, endPoint x: 653, endPoint y: 340, distance: 9.5
click at [628, 337] on button "ต่อไป" at bounding box center [675, 347] width 58 height 24
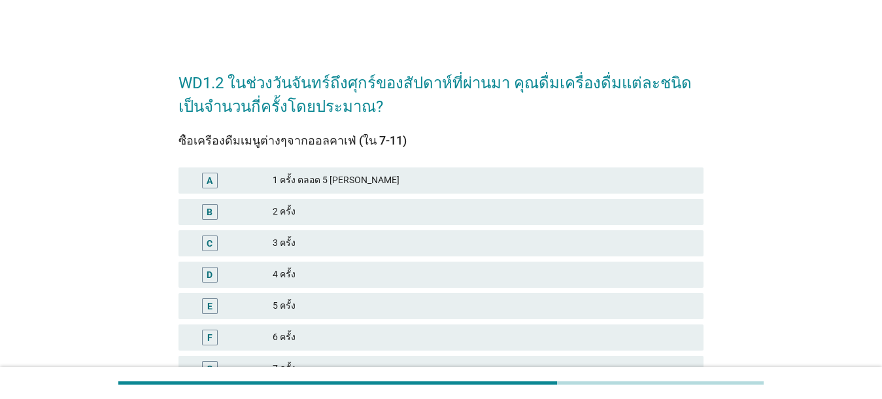
click at [317, 234] on div "C 3 ครั้ง" at bounding box center [440, 243] width 525 height 26
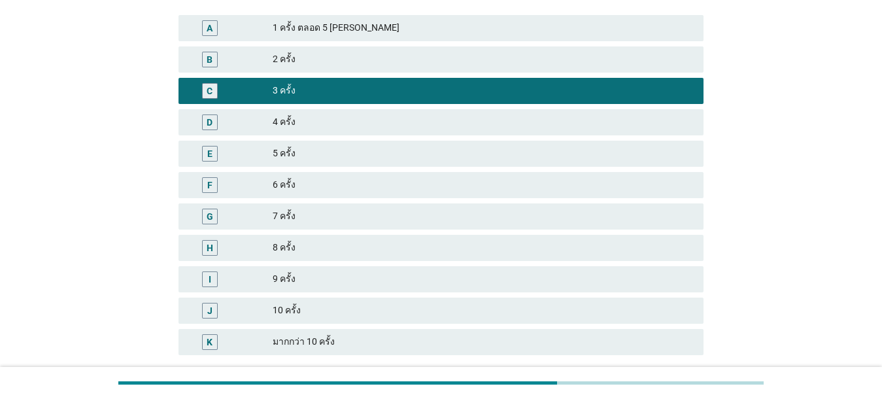
scroll to position [205, 0]
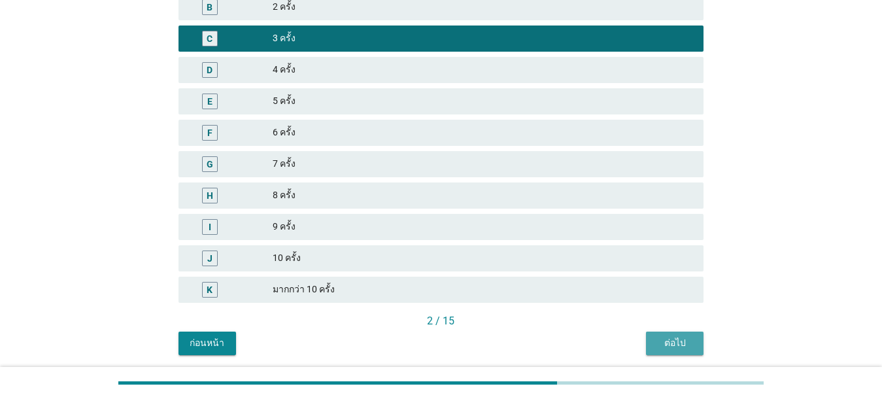
click at [628, 345] on div "ต่อไป" at bounding box center [674, 343] width 37 height 14
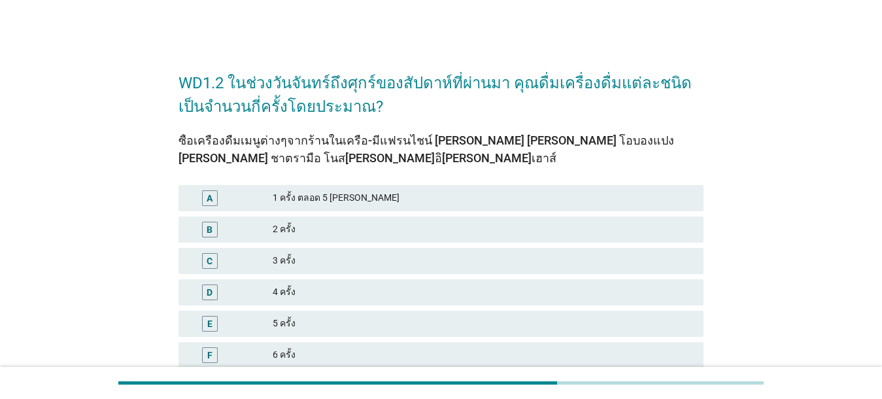
click at [419, 261] on div "3 ครั้ง" at bounding box center [483, 261] width 420 height 16
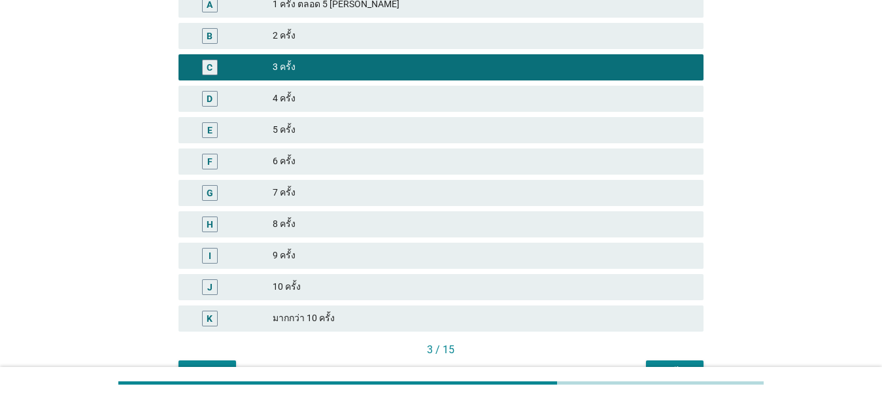
scroll to position [195, 0]
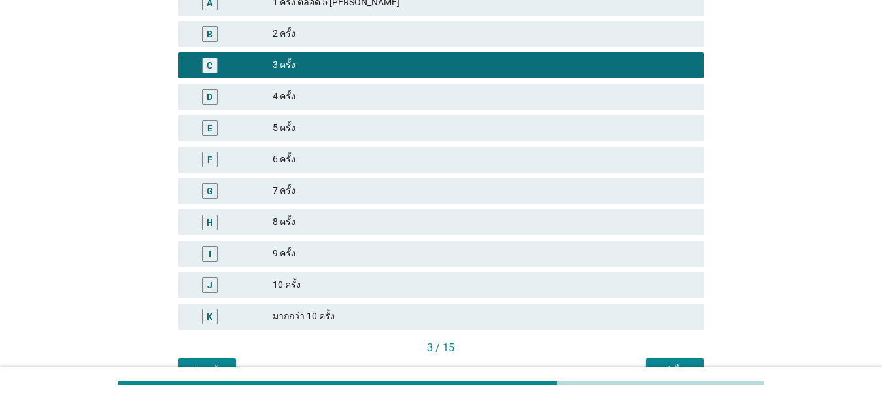
click at [628, 356] on div "3 / 15" at bounding box center [440, 349] width 525 height 18
click at [628, 359] on button "ต่อไป" at bounding box center [675, 370] width 58 height 24
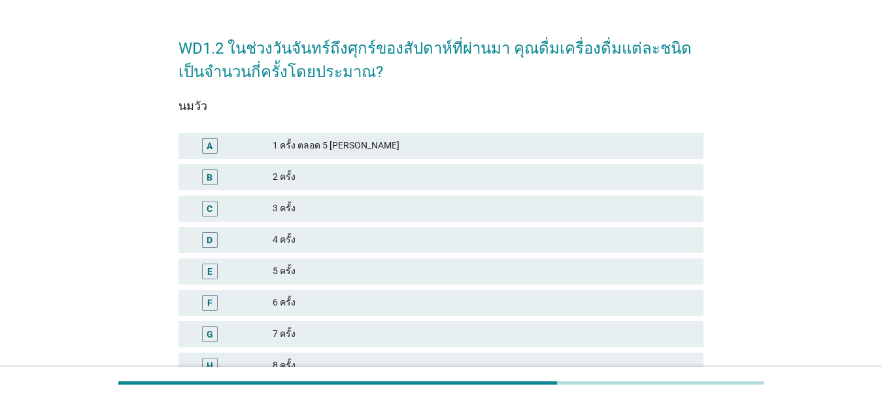
scroll to position [50, 0]
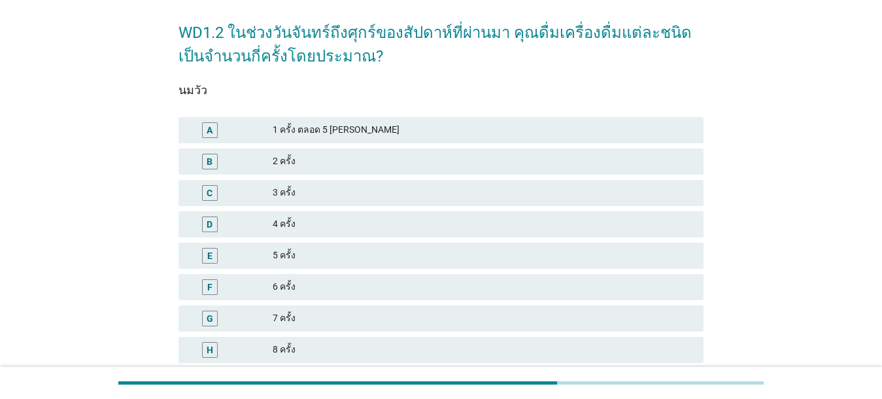
click at [494, 263] on div "E 5 ครั้ง" at bounding box center [440, 256] width 525 height 26
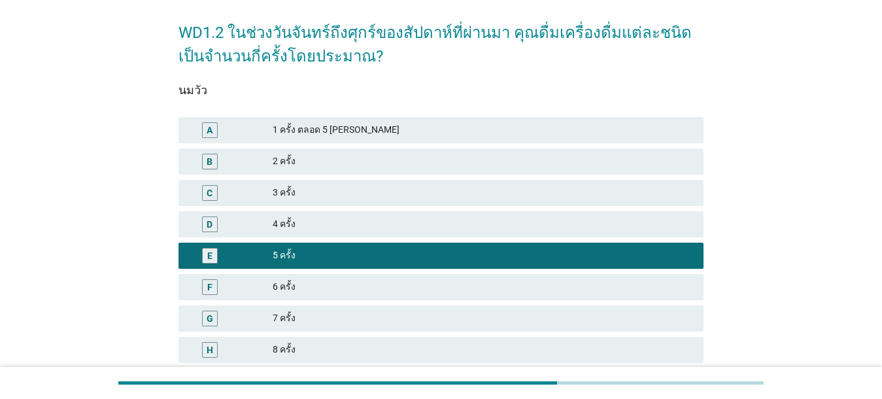
scroll to position [200, 0]
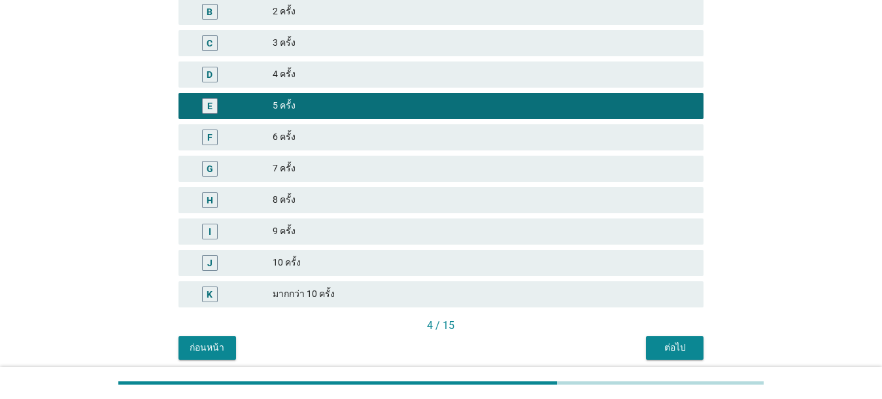
click at [628, 350] on div "ต่อไป" at bounding box center [674, 348] width 37 height 14
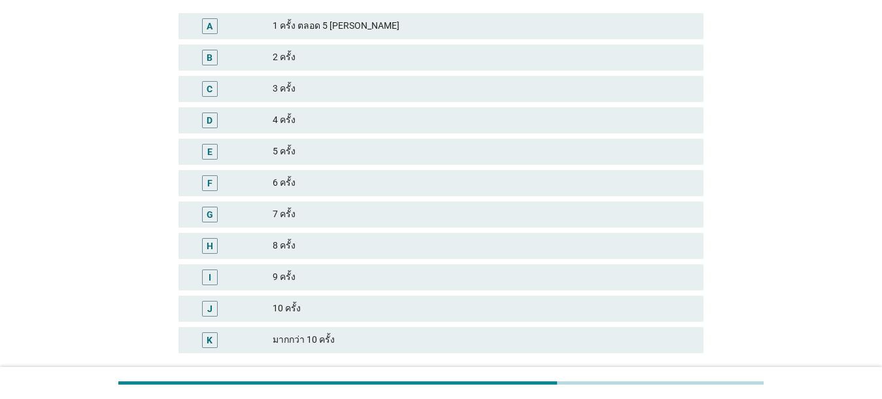
scroll to position [168, 0]
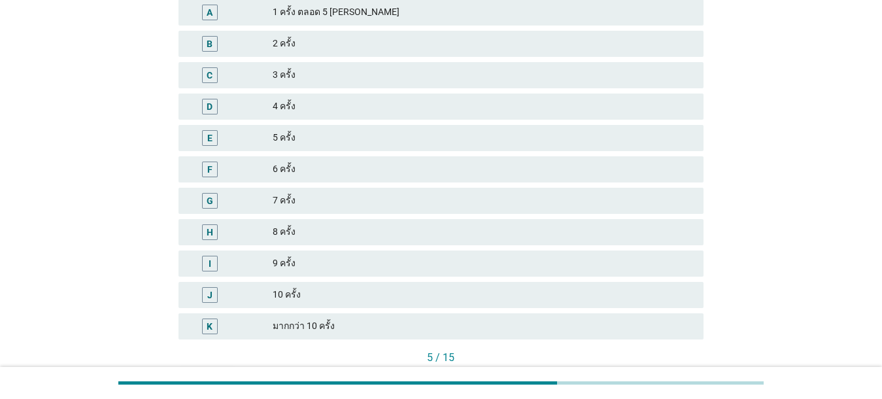
click at [338, 77] on div "3 ครั้ง" at bounding box center [483, 75] width 420 height 16
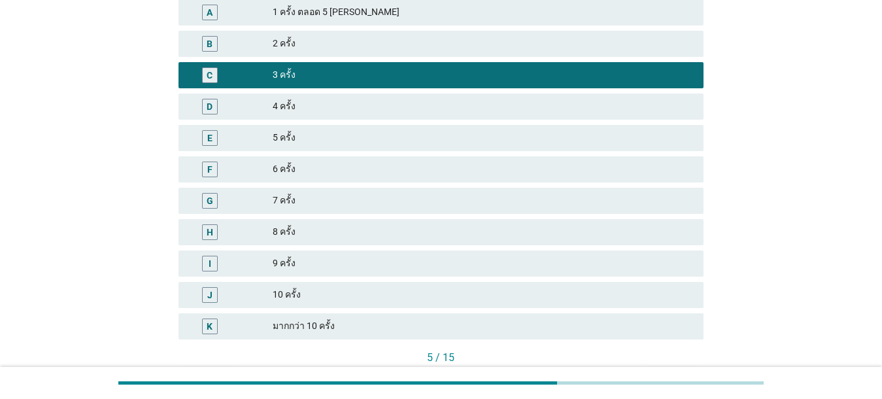
scroll to position [250, 0]
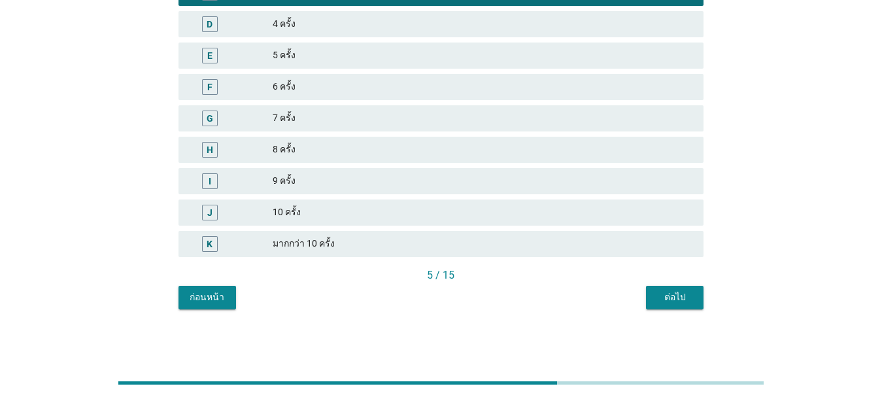
click at [628, 289] on button "ต่อไป" at bounding box center [675, 298] width 58 height 24
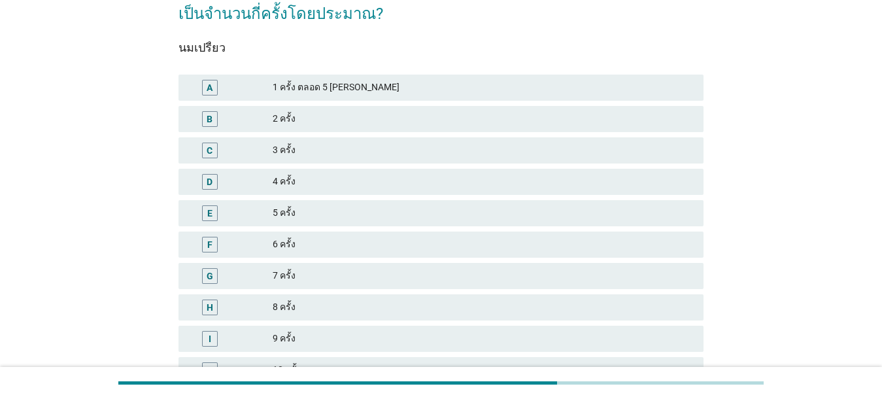
scroll to position [120, 0]
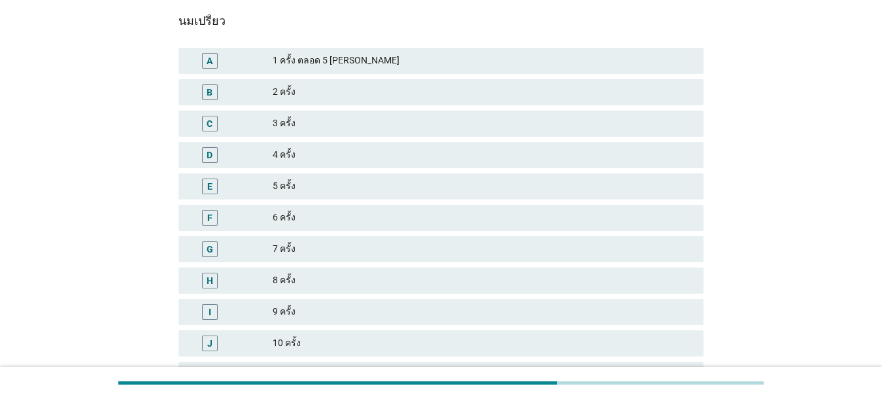
click at [271, 182] on div "E" at bounding box center [231, 186] width 84 height 16
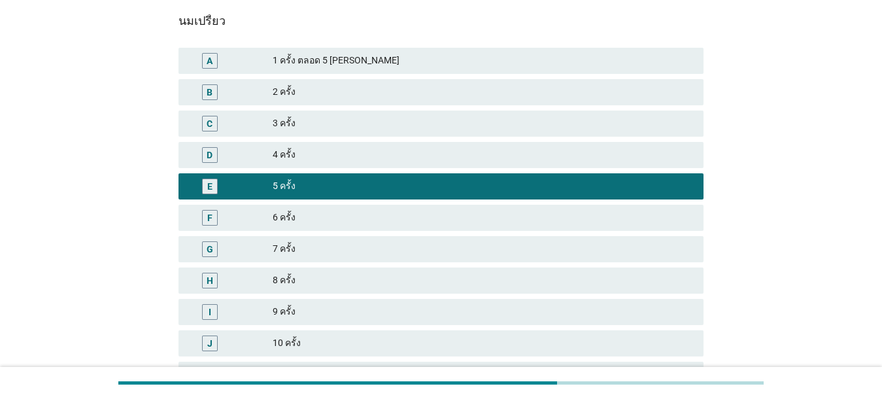
scroll to position [250, 0]
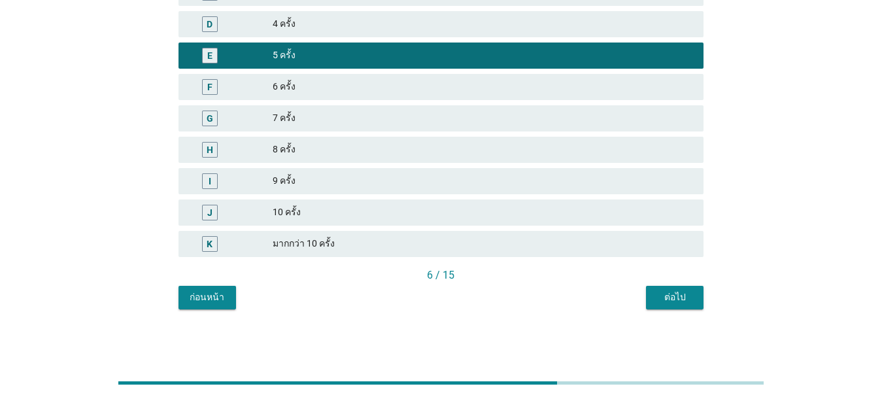
click at [628, 305] on button "ต่อไป" at bounding box center [675, 298] width 58 height 24
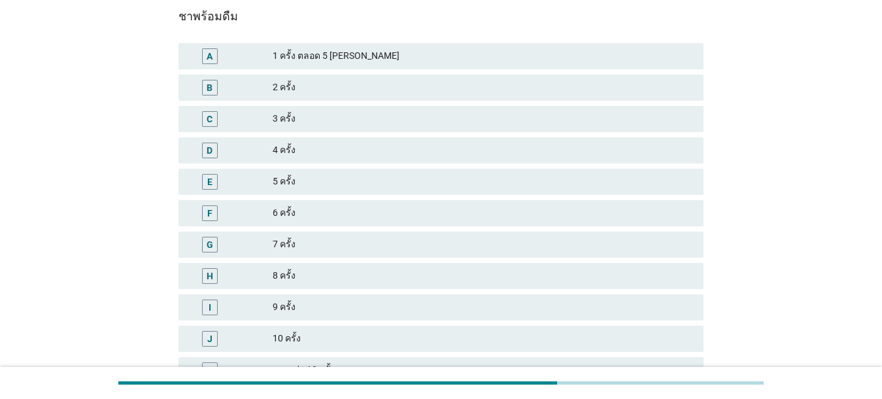
scroll to position [129, 0]
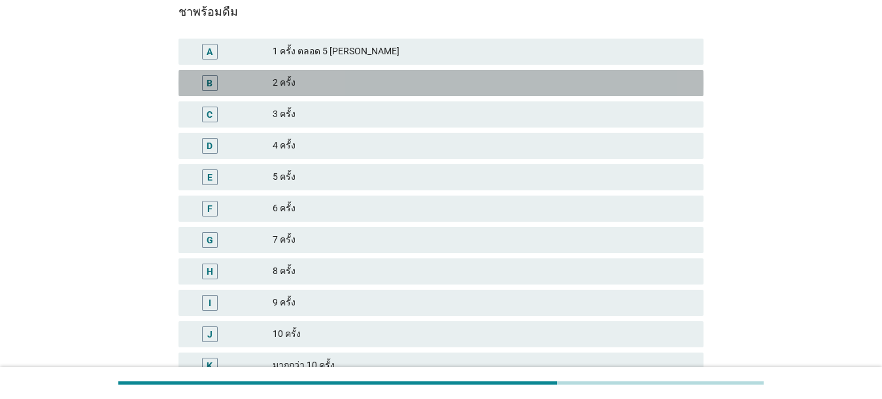
click at [305, 81] on div "2 ครั้ง" at bounding box center [483, 83] width 420 height 16
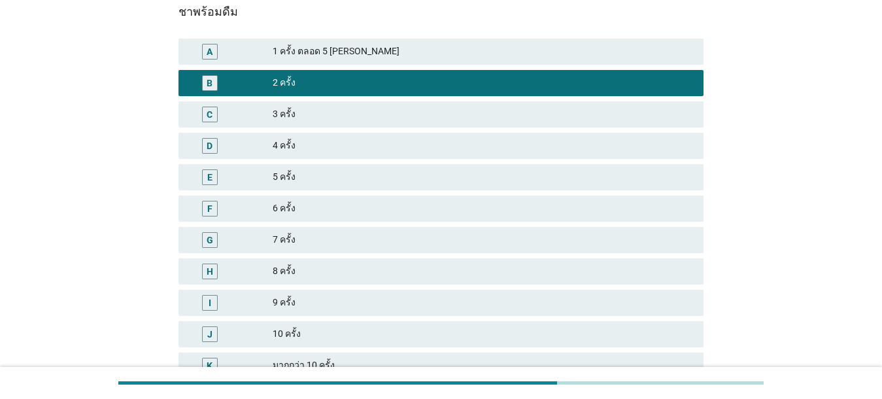
scroll to position [250, 0]
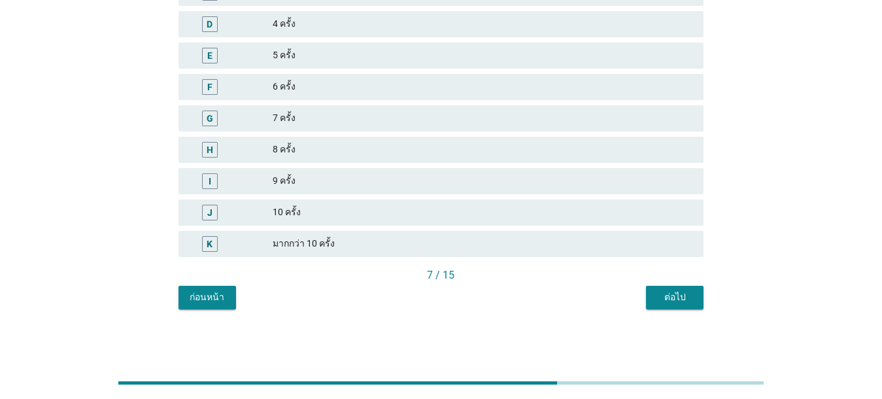
click at [628, 299] on div "ต่อไป" at bounding box center [674, 297] width 37 height 14
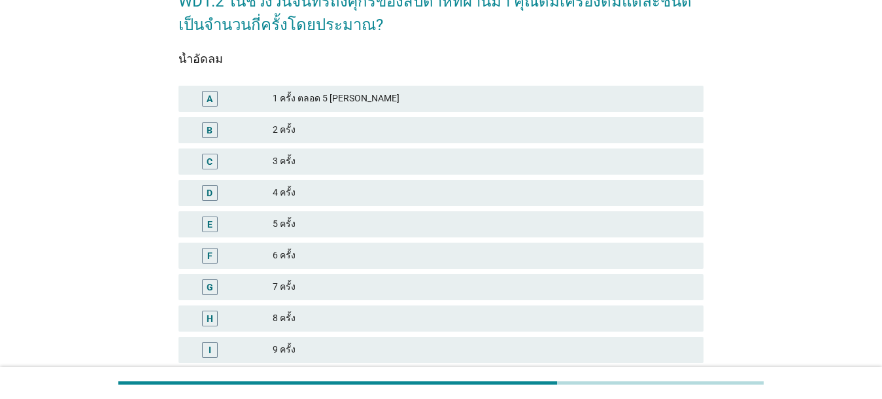
scroll to position [92, 0]
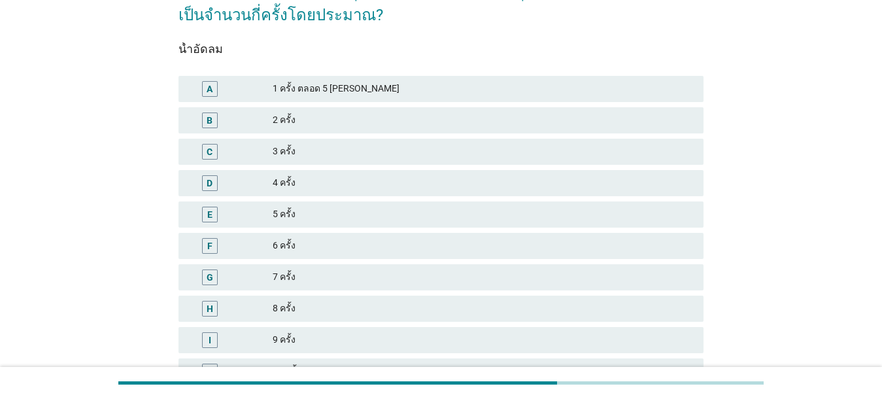
click at [628, 292] on div "WD1.2 ในช่วงวันจันทร์ถึงศุกร์ของสัปดาห์ที่ผ่านมา คุณดื่มเครื่องดื่มแต่ละชนิดเป็…" at bounding box center [441, 216] width 882 height 617
click at [320, 179] on div "4 ครั้ง" at bounding box center [483, 183] width 420 height 16
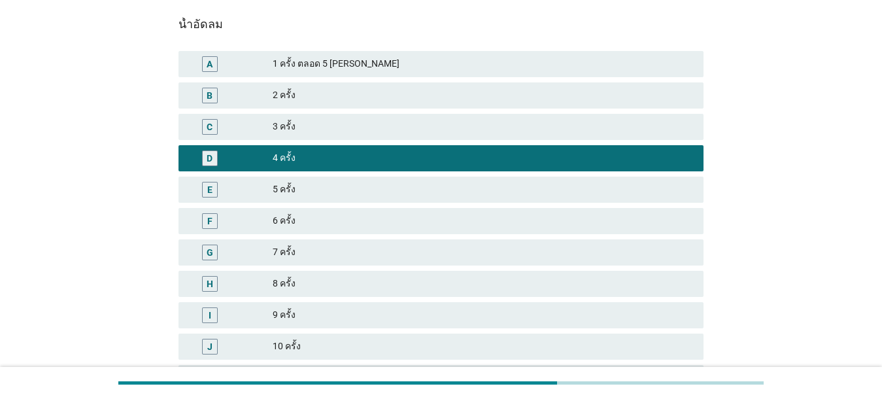
scroll to position [250, 0]
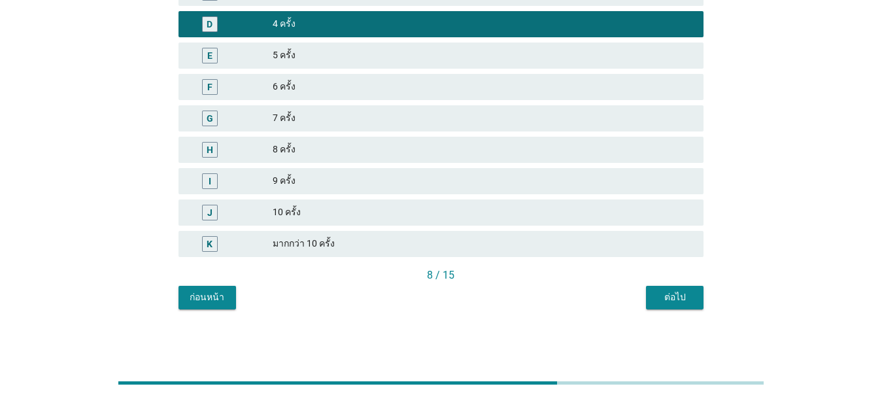
click at [628, 305] on button "ต่อไป" at bounding box center [675, 298] width 58 height 24
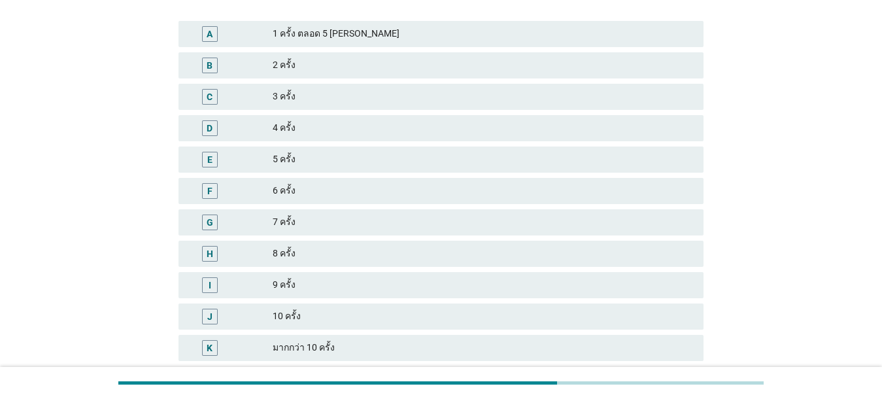
scroll to position [150, 0]
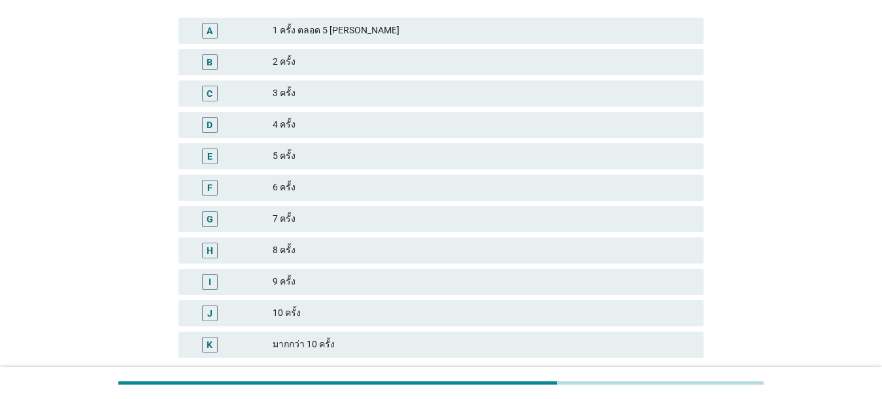
click at [390, 86] on div "3 ครั้ง" at bounding box center [483, 94] width 420 height 16
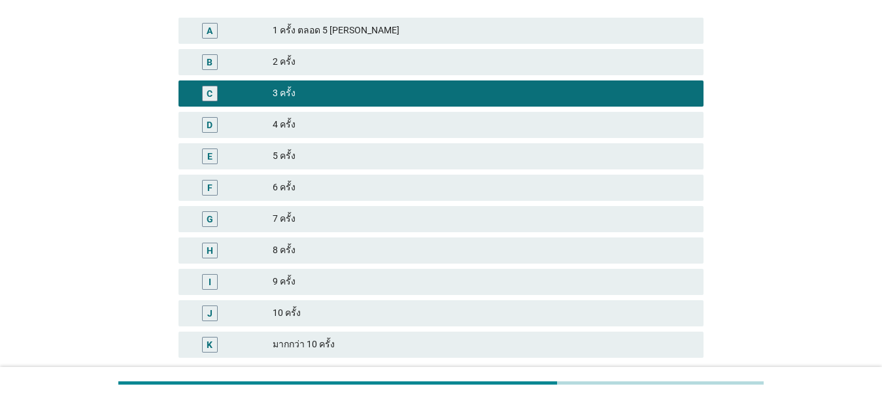
scroll to position [250, 0]
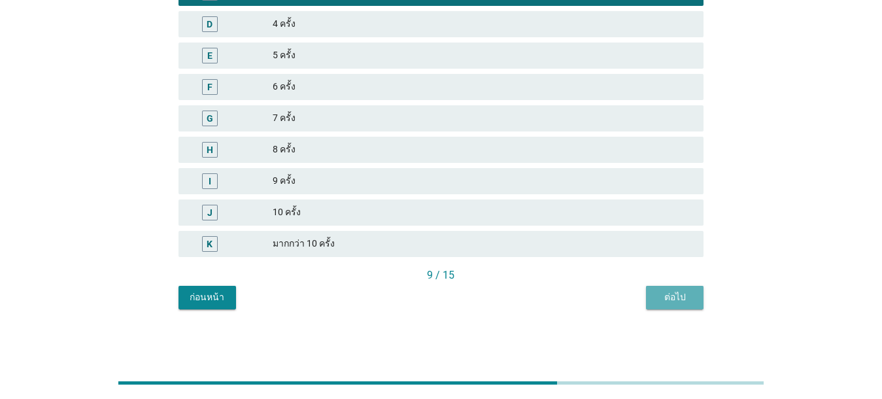
click at [628, 303] on div "ต่อไป" at bounding box center [674, 297] width 37 height 14
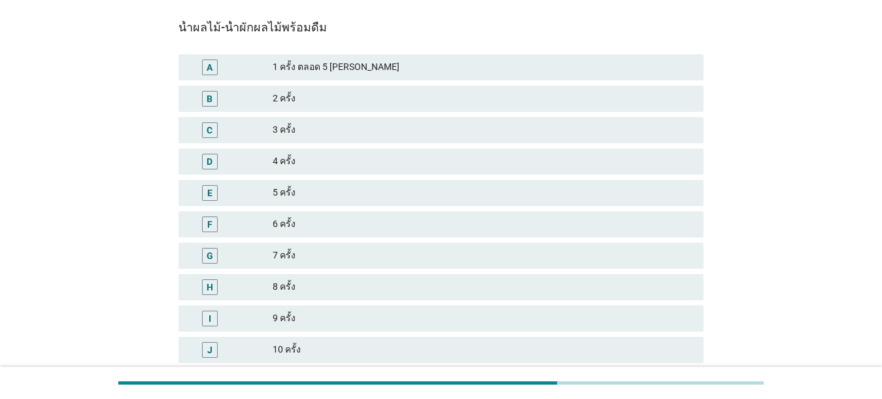
scroll to position [118, 0]
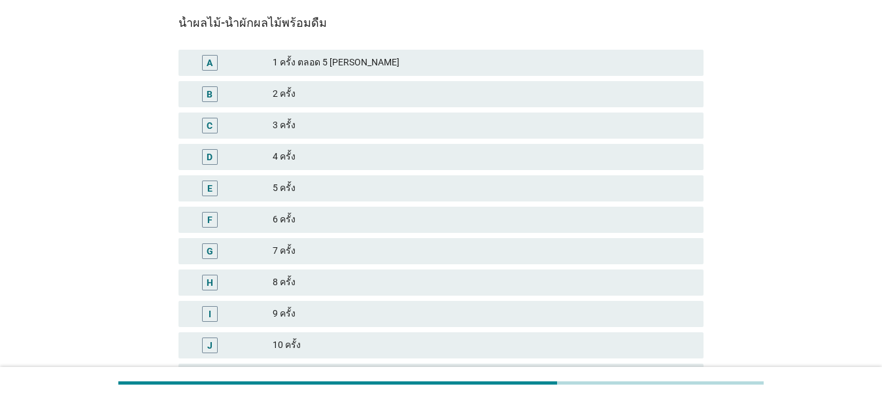
click at [271, 186] on div "E" at bounding box center [231, 188] width 84 height 16
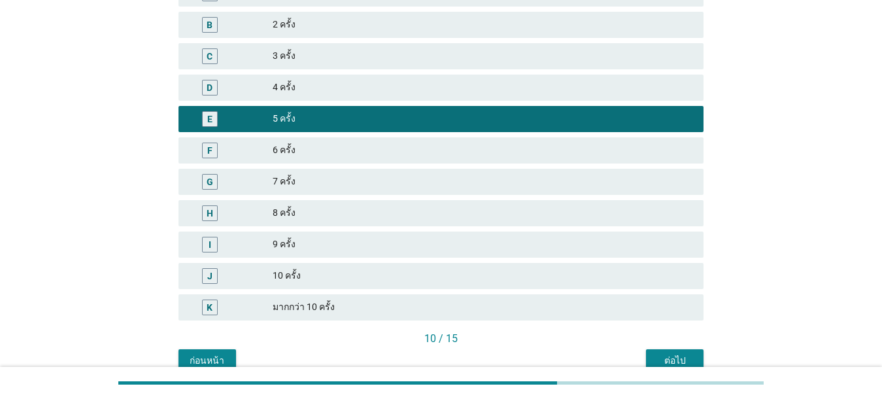
scroll to position [211, 0]
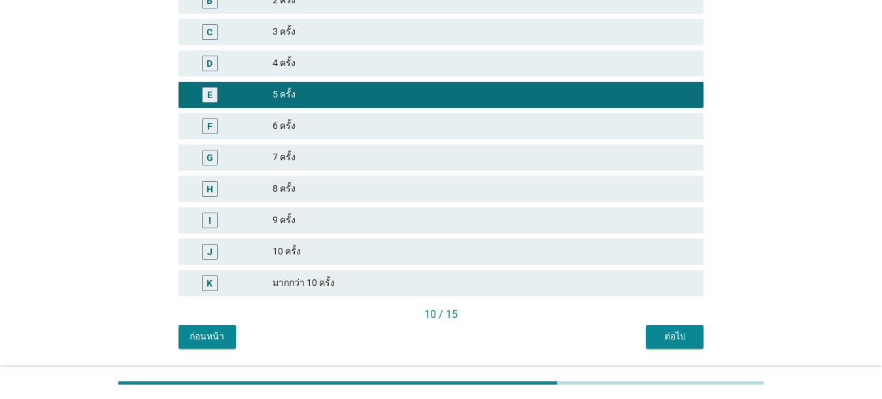
click at [628, 331] on button "ต่อไป" at bounding box center [675, 337] width 58 height 24
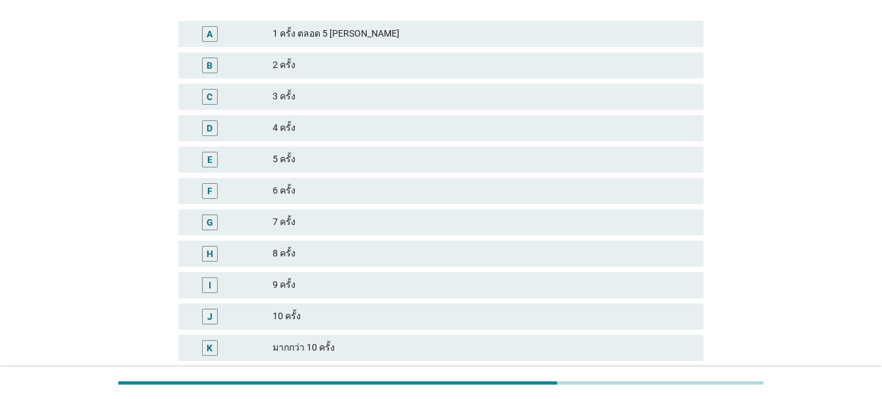
scroll to position [154, 0]
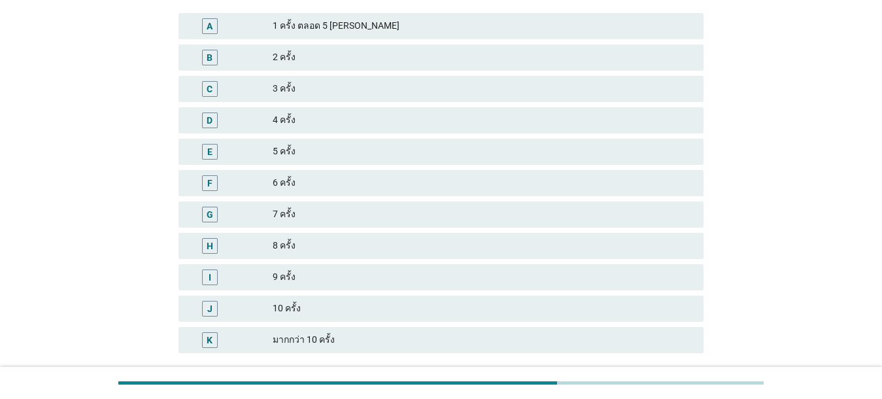
click at [413, 150] on div "5 ครั้ง" at bounding box center [483, 152] width 420 height 16
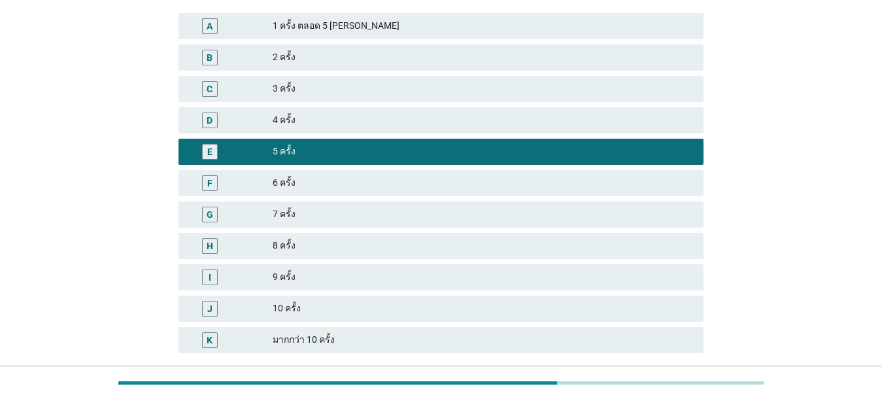
scroll to position [230, 0]
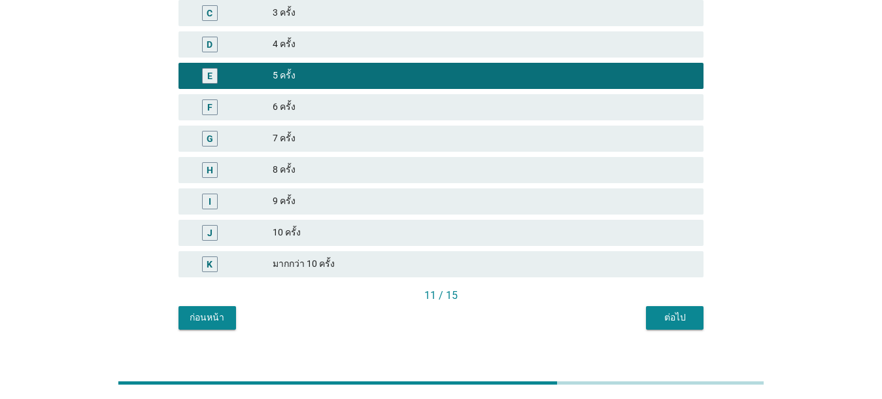
click at [628, 313] on div "ต่อไป" at bounding box center [674, 318] width 37 height 14
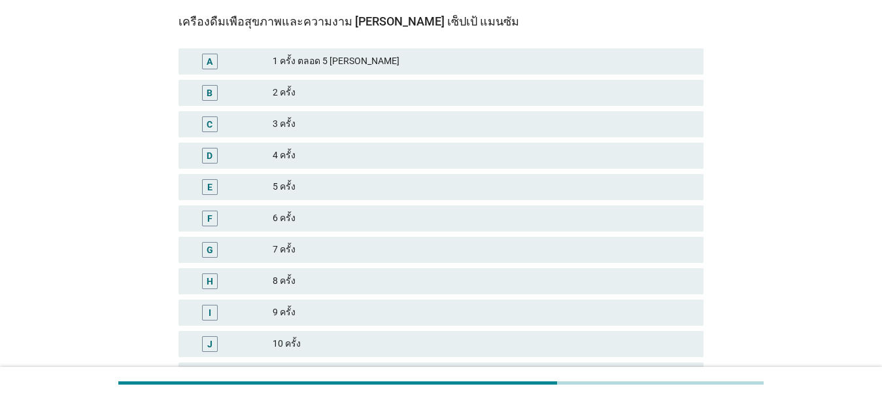
scroll to position [0, 0]
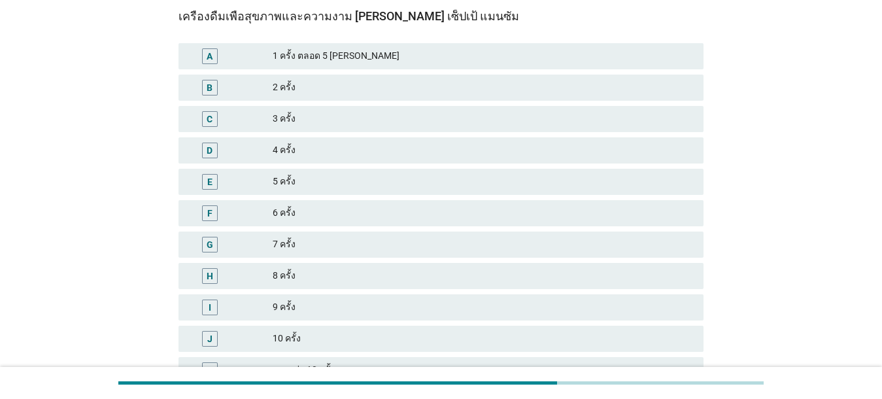
click at [322, 117] on div "3 ครั้ง" at bounding box center [483, 119] width 420 height 16
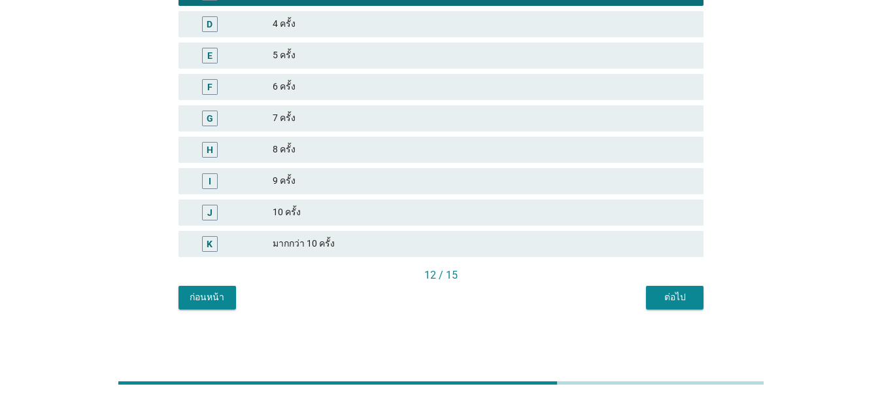
click at [628, 296] on div "ต่อไป" at bounding box center [674, 297] width 37 height 14
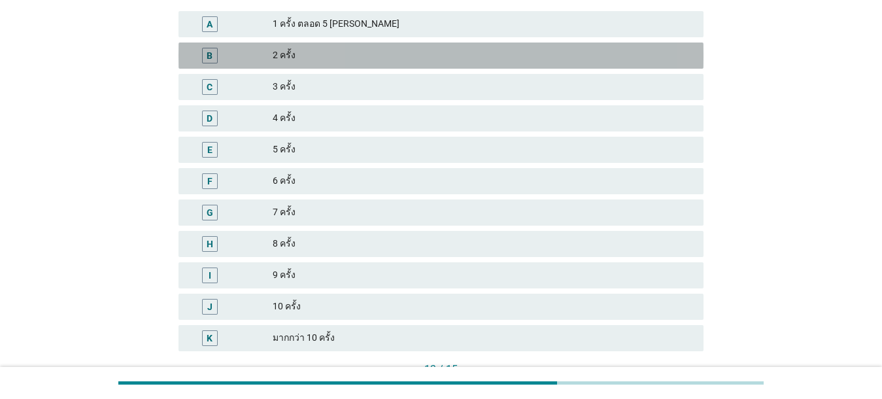
click at [326, 61] on div "2 ครั้ง" at bounding box center [483, 56] width 420 height 16
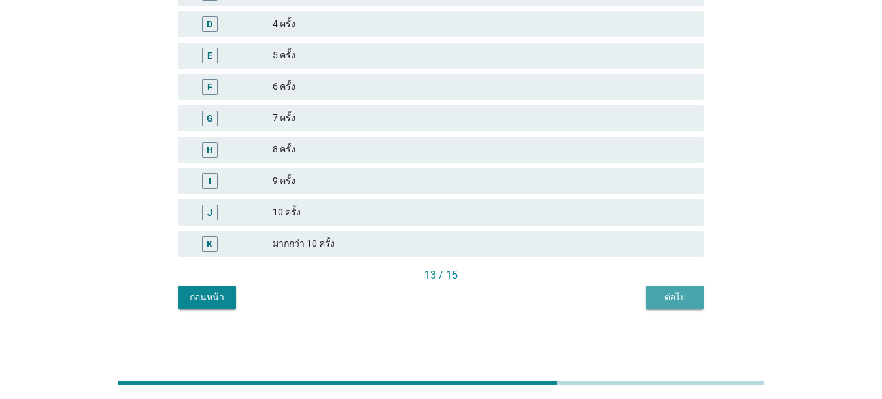
click at [628, 292] on div "ต่อไป" at bounding box center [674, 297] width 37 height 14
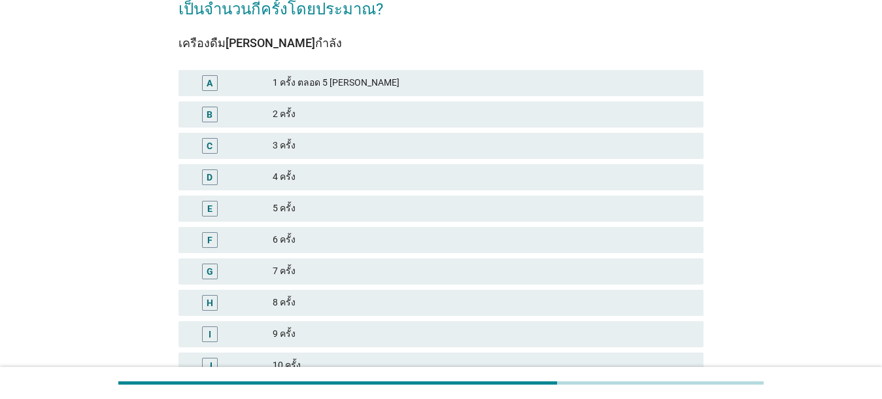
click at [371, 119] on div "2 ครั้ง" at bounding box center [483, 115] width 420 height 16
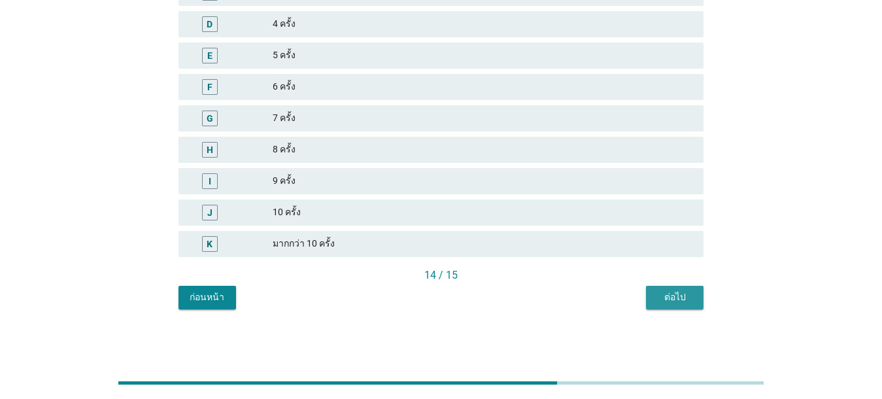
click at [628, 300] on div "ต่อไป" at bounding box center [674, 297] width 37 height 14
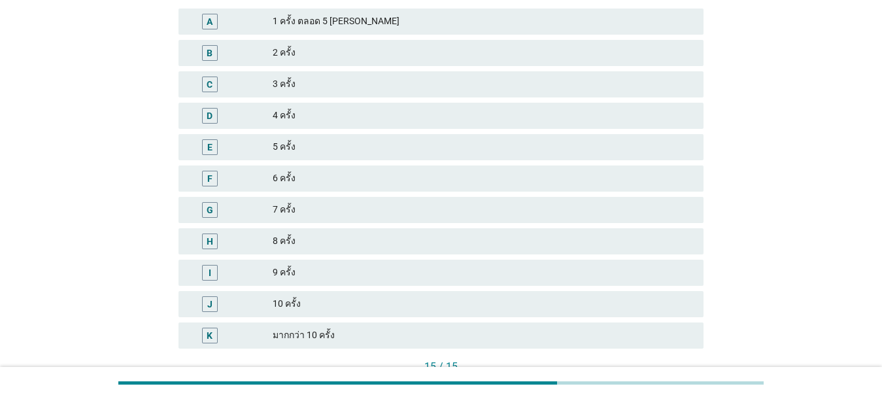
click at [358, 58] on div "2 ครั้ง" at bounding box center [483, 53] width 420 height 16
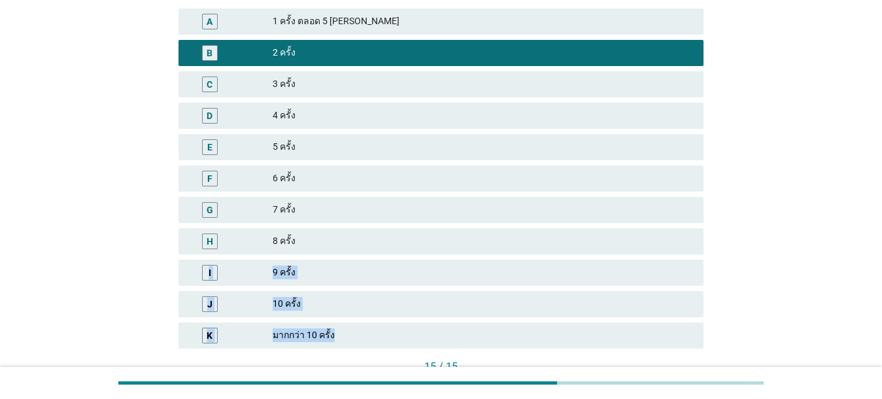
drag, startPoint x: 890, startPoint y: 296, endPoint x: 892, endPoint y: 337, distance: 41.2
click at [628, 337] on html "WD1.2 ในช่วงวันจันทร์ถึงศุกร์ของสัปดาห์ที่ผ่านมา คุณดื่มเครื่องดื่มแต่ละชนิดเป็…" at bounding box center [441, 149] width 882 height 617
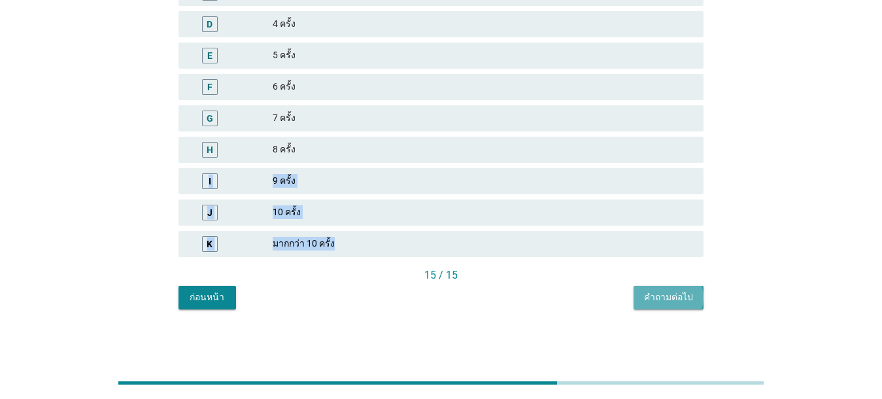
drag, startPoint x: 687, startPoint y: 296, endPoint x: 688, endPoint y: 311, distance: 14.4
click at [628, 297] on div "คำถามต่อไป" at bounding box center [668, 297] width 49 height 14
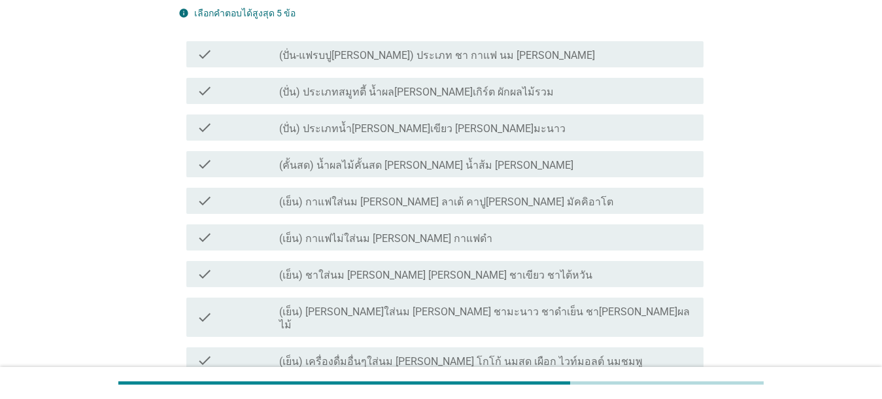
click at [402, 204] on label "(เย็น) กาแฟใส่นม [PERSON_NAME] ลาเต้ คาปู[PERSON_NAME] มัคคิอาโต" at bounding box center [446, 201] width 334 height 13
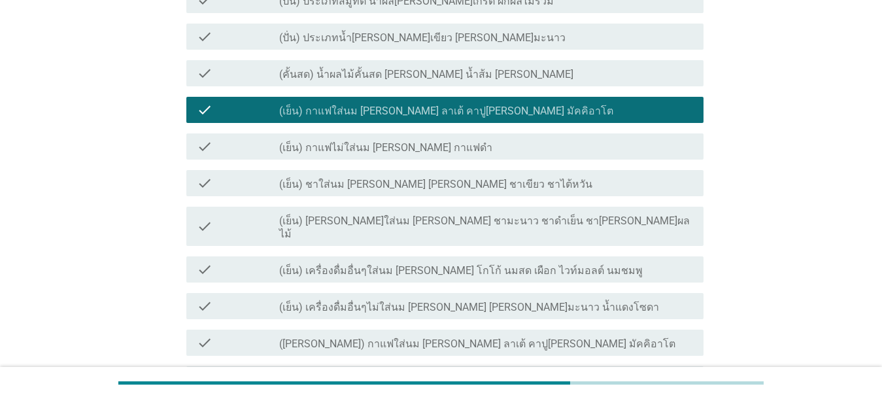
click at [359, 218] on label "(เย็น) [PERSON_NAME]ใส่นม [PERSON_NAME] ชามะนาว ชาดำเย็น ชา[PERSON_NAME]ผลไม้" at bounding box center [486, 227] width 414 height 26
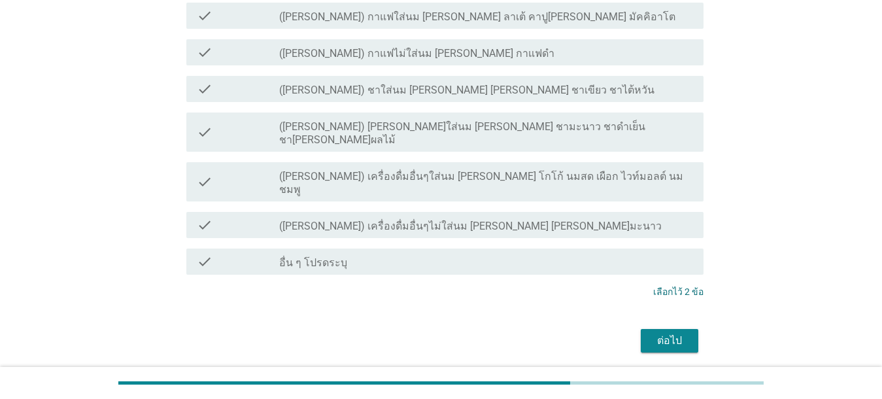
scroll to position [543, 0]
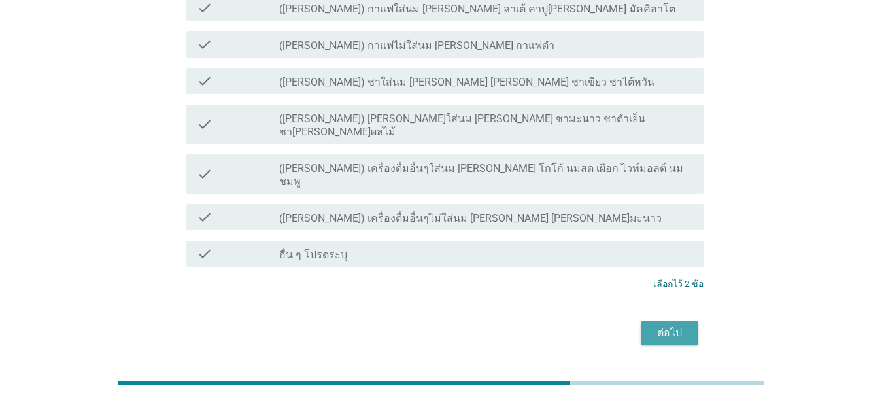
click at [628, 325] on div "ต่อไป" at bounding box center [669, 333] width 37 height 16
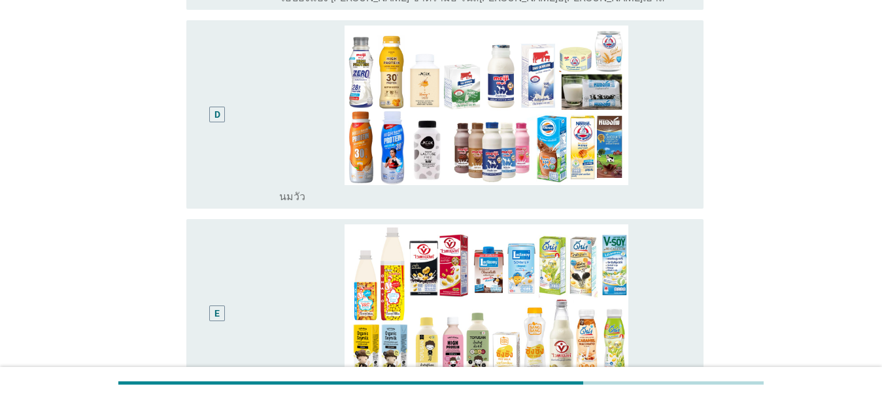
scroll to position [230, 0]
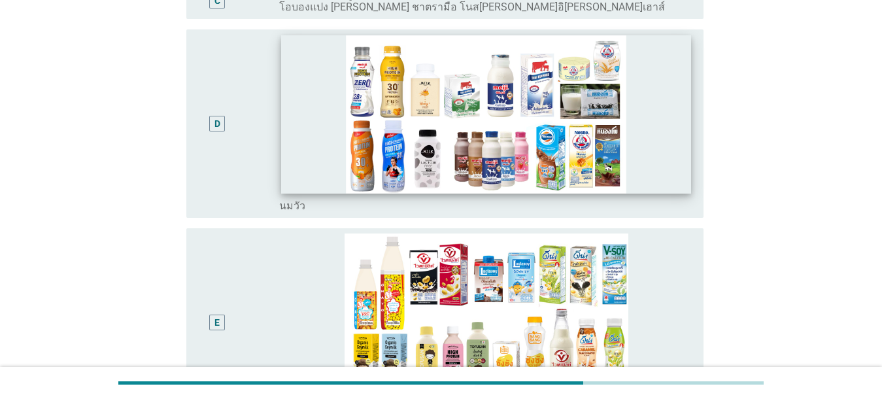
click at [628, 112] on img at bounding box center [486, 114] width 409 height 158
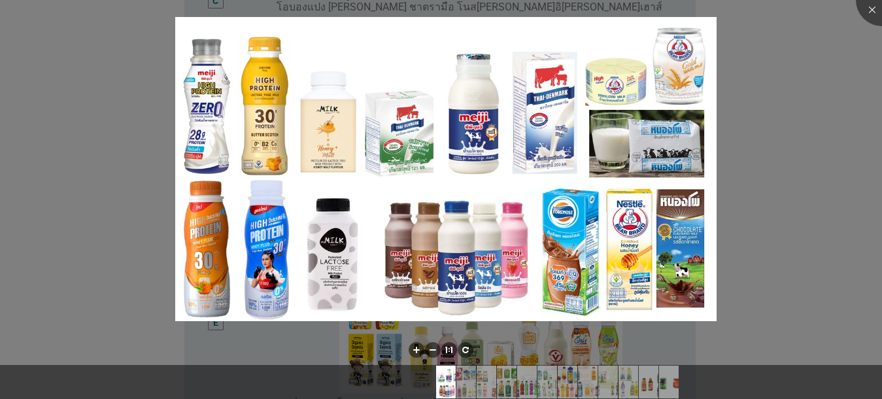
click at [628, 137] on div at bounding box center [441, 199] width 882 height 399
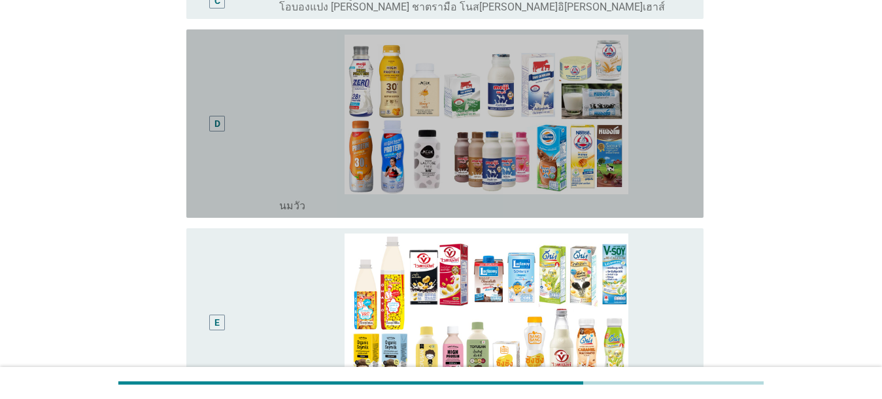
click at [628, 194] on div "radio_button_unchecked [PERSON_NAME]" at bounding box center [486, 203] width 414 height 18
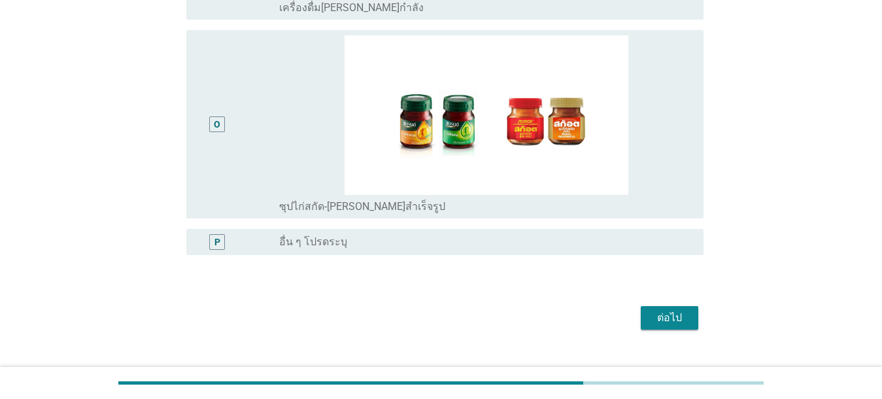
scroll to position [2440, 0]
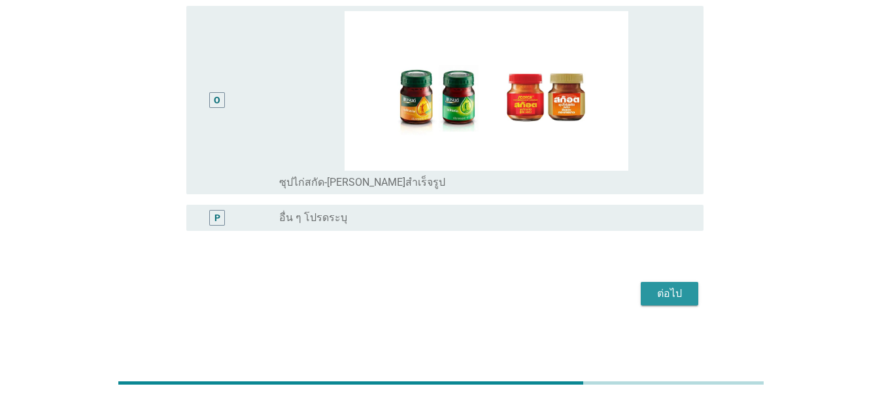
click at [628, 292] on div "ต่อไป" at bounding box center [669, 294] width 37 height 16
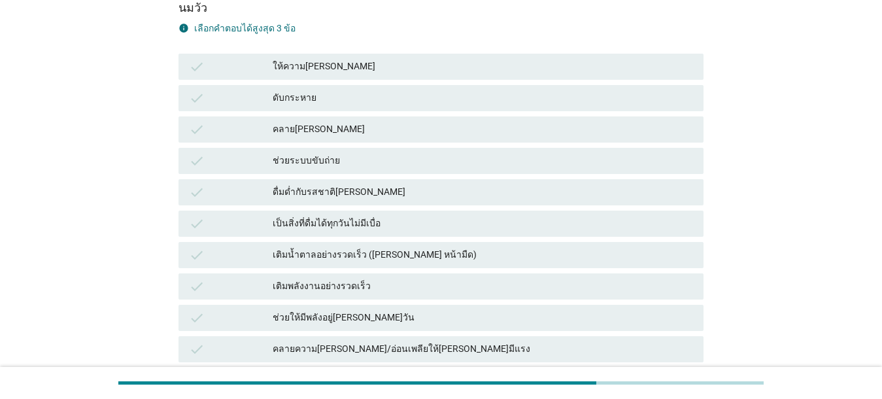
scroll to position [150, 0]
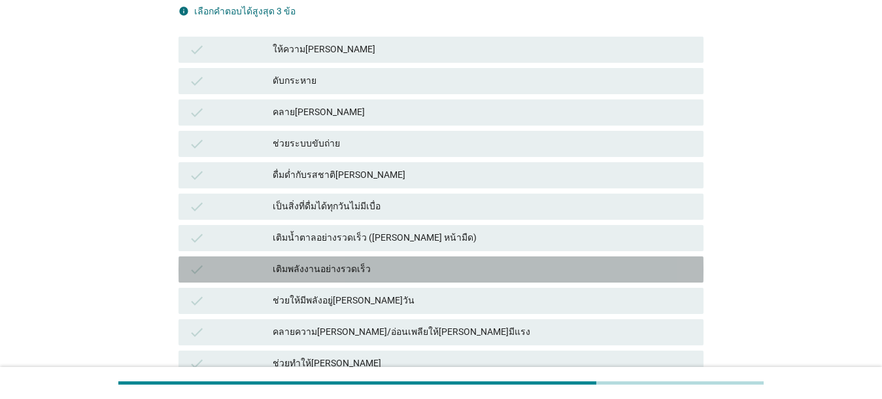
click at [398, 268] on div "เติมพลังงานอย่างรวดเร็ว" at bounding box center [483, 270] width 420 height 16
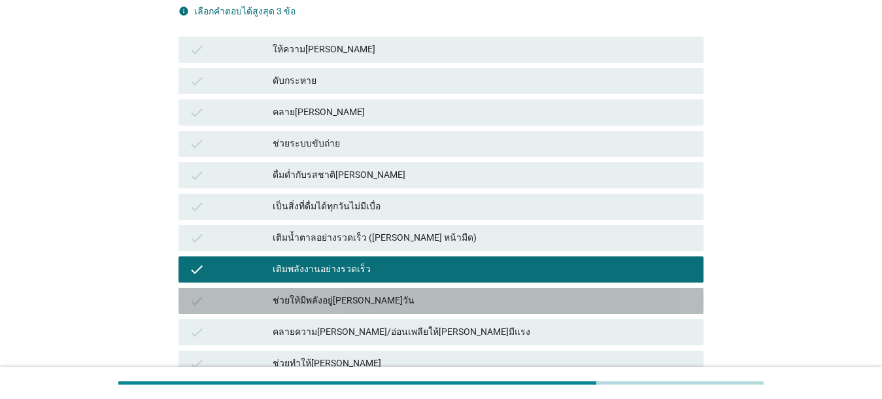
click at [399, 301] on div "ช่วยให้มีพลังอยู่[PERSON_NAME]วัน" at bounding box center [483, 301] width 420 height 16
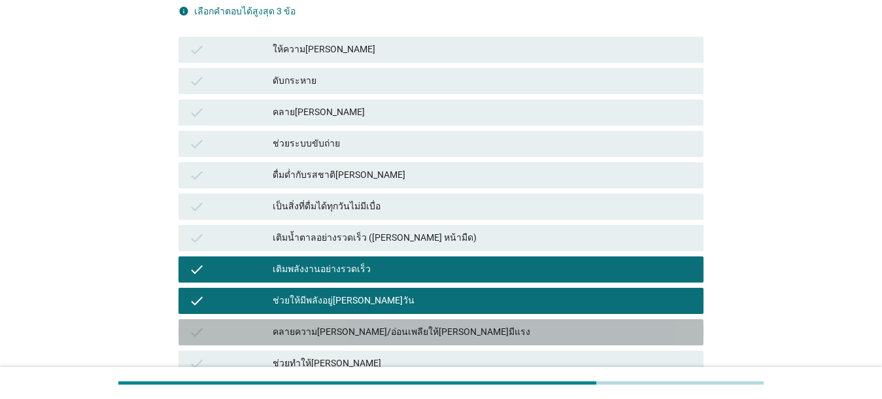
drag, startPoint x: 403, startPoint y: 332, endPoint x: 405, endPoint y: 341, distance: 8.6
click at [404, 332] on div "คลายความ[PERSON_NAME]/อ่อนเพลียให้[PERSON_NAME]มีแรง" at bounding box center [483, 332] width 420 height 16
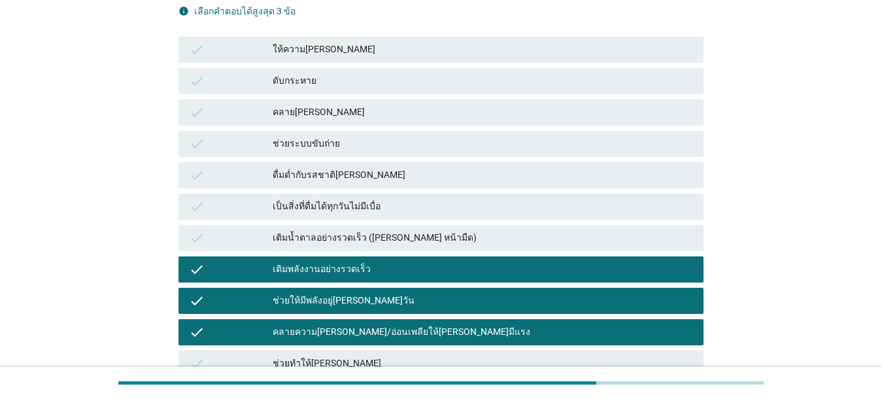
click at [405, 56] on div "ให้ความ[PERSON_NAME]" at bounding box center [483, 50] width 420 height 16
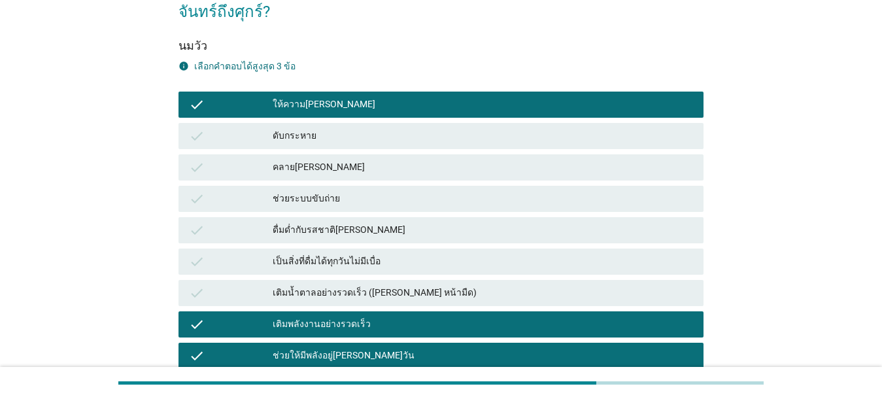
scroll to position [83, 0]
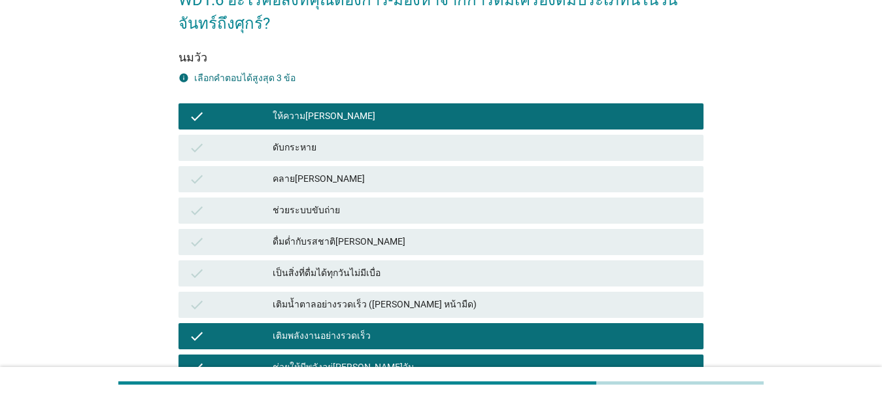
click at [628, 113] on div "ให้ความ[PERSON_NAME]" at bounding box center [483, 117] width 420 height 16
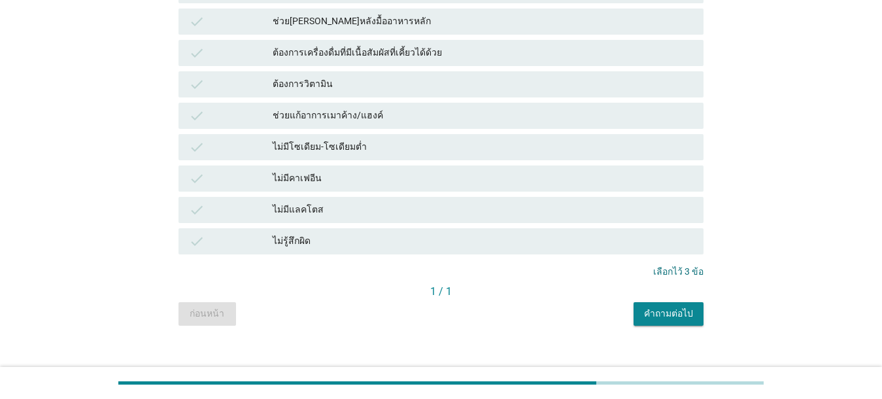
scroll to position [967, 0]
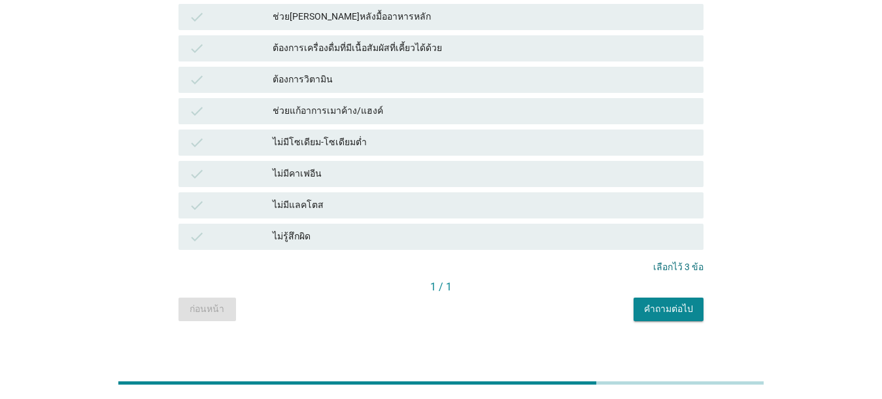
click at [628, 311] on div "คำถามต่อไป" at bounding box center [668, 309] width 49 height 14
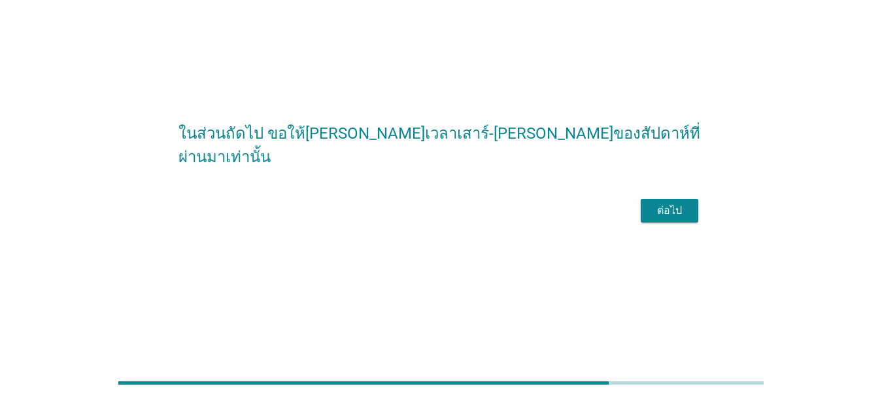
scroll to position [0, 0]
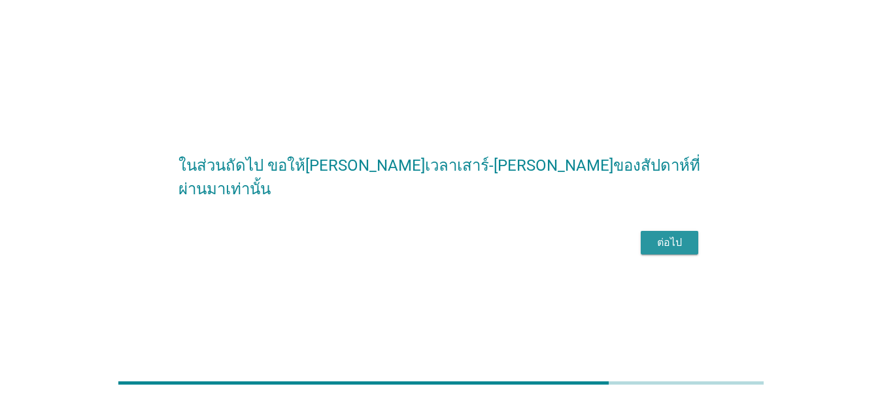
click at [628, 254] on button "ต่อไป" at bounding box center [670, 243] width 58 height 24
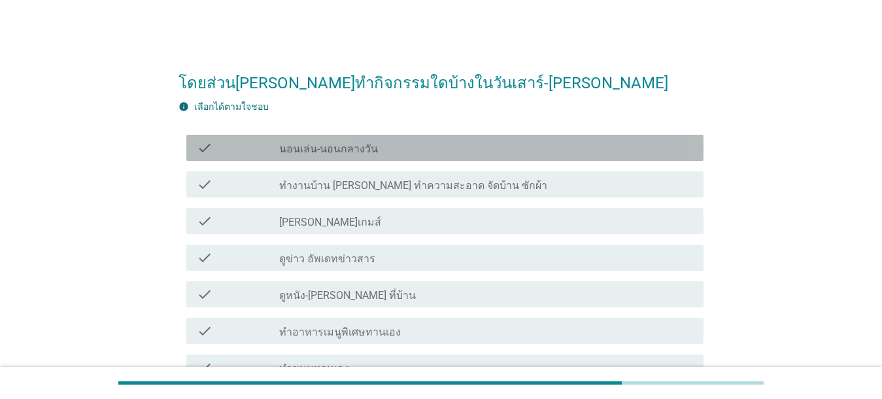
click at [426, 146] on div "check_box_outline_blank นอนเล่น-นอนกลางวัน" at bounding box center [486, 148] width 414 height 16
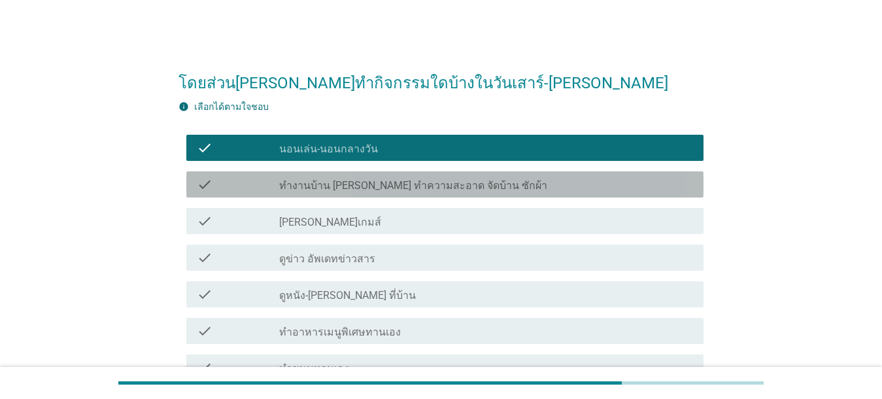
click at [415, 182] on label "ทำงานบ้าน [PERSON_NAME] ทำความสะอาด จัดบ้าน ซักผ้า" at bounding box center [413, 185] width 268 height 13
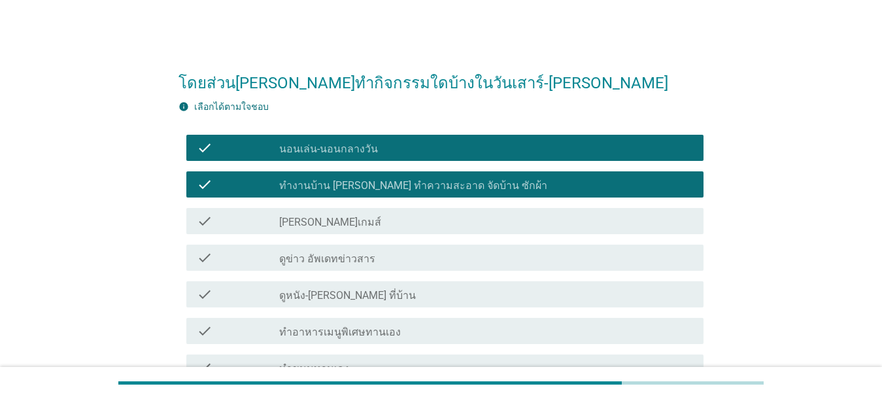
click at [401, 252] on div "check_box_outline_blank ดูข่าว อัพเดทข่าวสาร" at bounding box center [486, 258] width 414 height 16
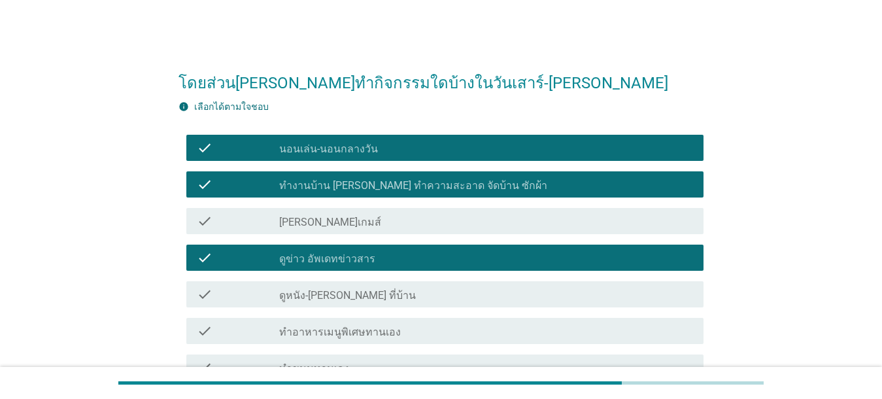
click at [399, 291] on div "check_box_outline_blank ดูหนัง-[PERSON_NAME] ที่บ้าน" at bounding box center [486, 294] width 414 height 16
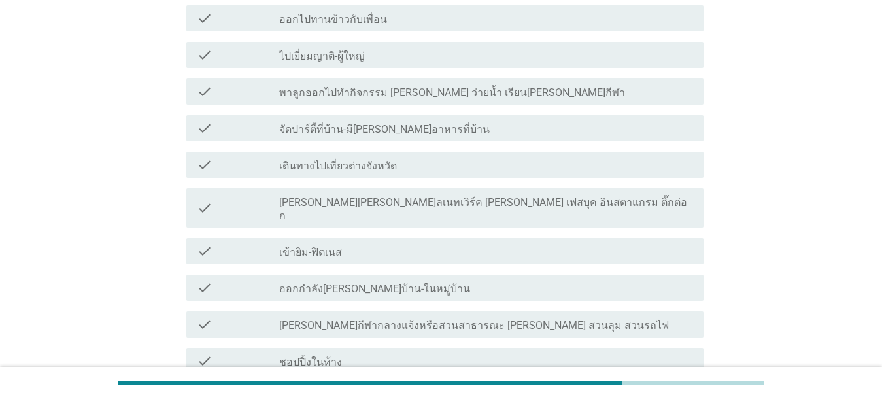
scroll to position [498, 0]
drag, startPoint x: 463, startPoint y: 202, endPoint x: 467, endPoint y: 213, distance: 12.0
click at [463, 201] on label "[PERSON_NAME][PERSON_NAME]ลเนทเวิร์ค [PERSON_NAME] เฟสบุค อินสตาแกรม ติ๊กต่อก" at bounding box center [486, 207] width 414 height 26
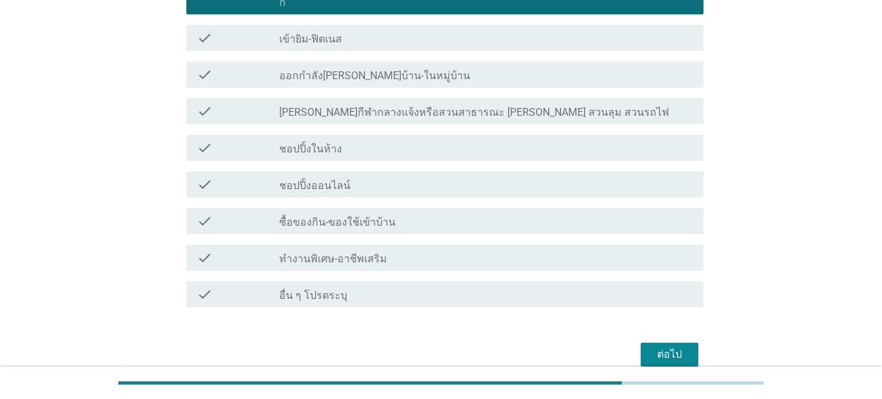
scroll to position [717, 0]
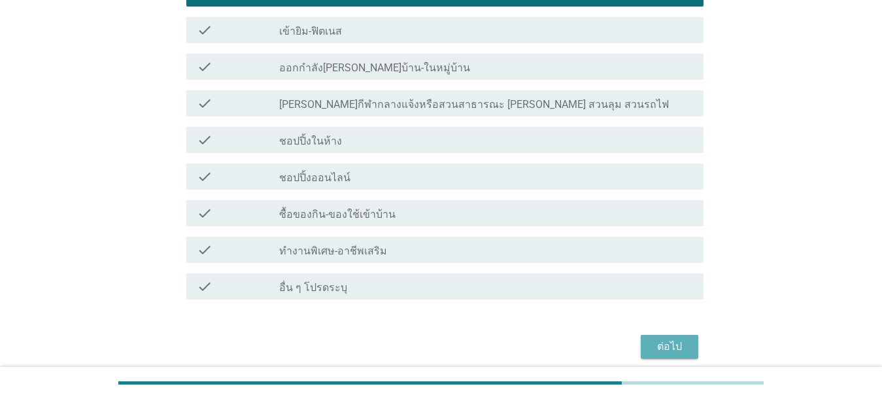
click at [628, 339] on div "ต่อไป" at bounding box center [669, 347] width 37 height 16
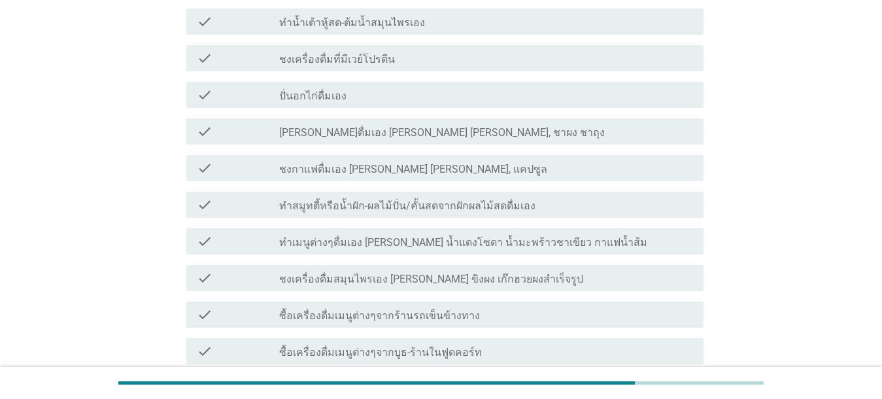
scroll to position [168, 0]
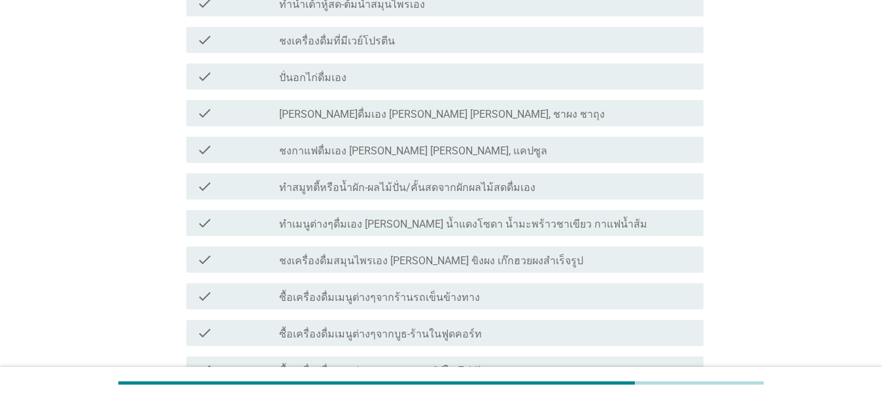
click at [477, 105] on div "check_box_outline_blank [PERSON_NAME]ดื่มเอง [PERSON_NAME] [PERSON_NAME], ชาผง …" at bounding box center [486, 113] width 414 height 16
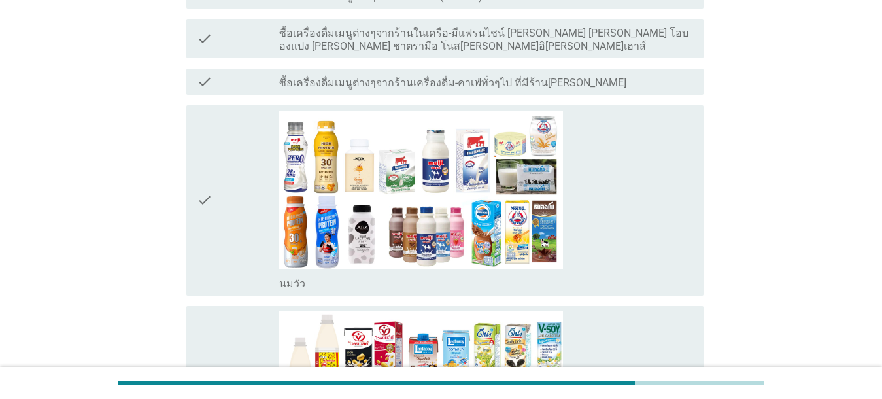
scroll to position [585, 0]
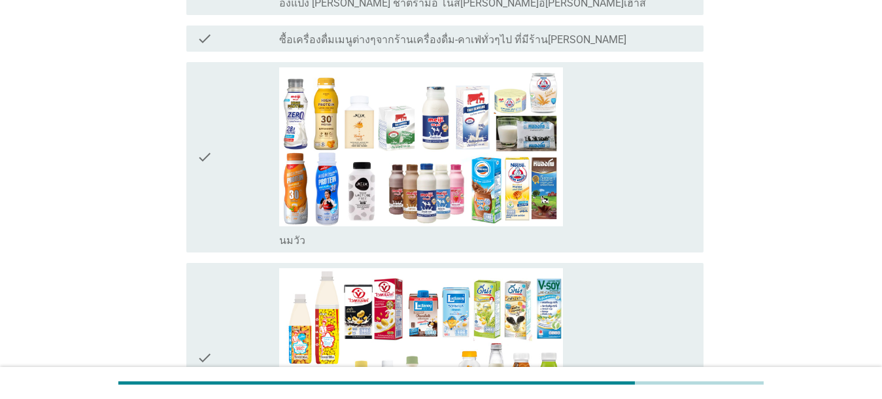
click at [628, 148] on div "check_box_outline_blank [PERSON_NAME]" at bounding box center [486, 157] width 414 height 180
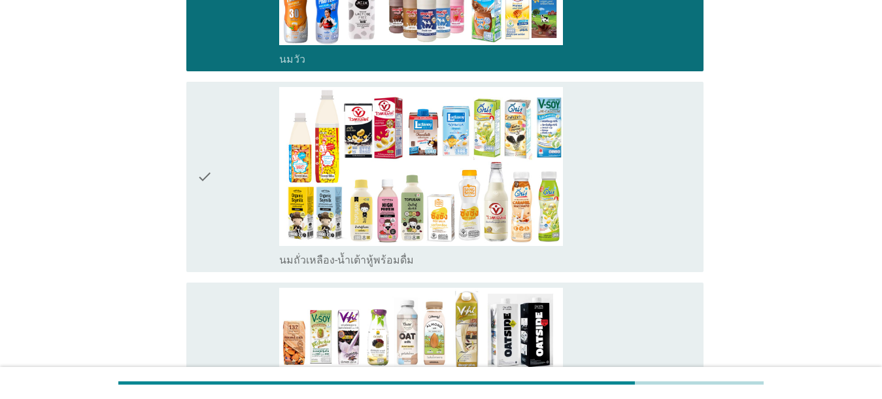
scroll to position [791, 0]
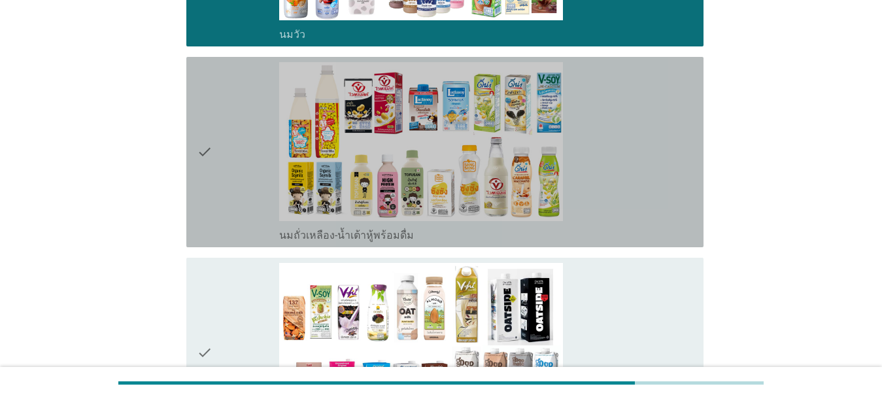
click at [628, 163] on div "check_box_outline_blank นมถั่วเหลือง-น้ำเต้าหู้พร้อมดื่ม" at bounding box center [486, 152] width 414 height 180
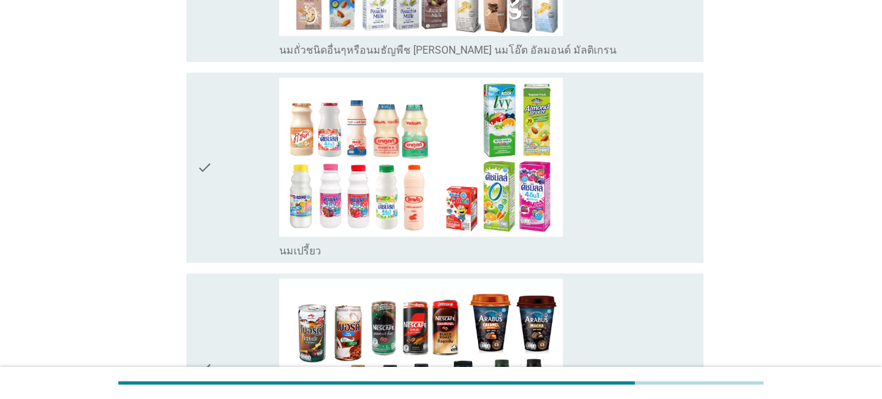
scroll to position [1183, 0]
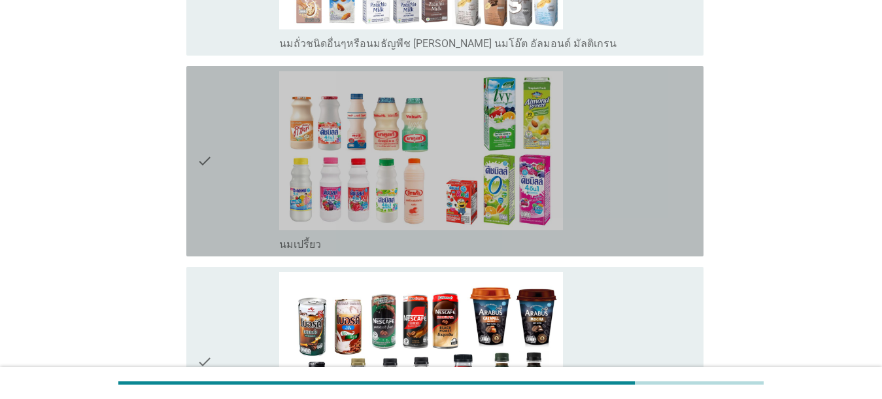
click at [628, 169] on div "check_box_outline_blank นมเปรี้ยว" at bounding box center [486, 161] width 414 height 180
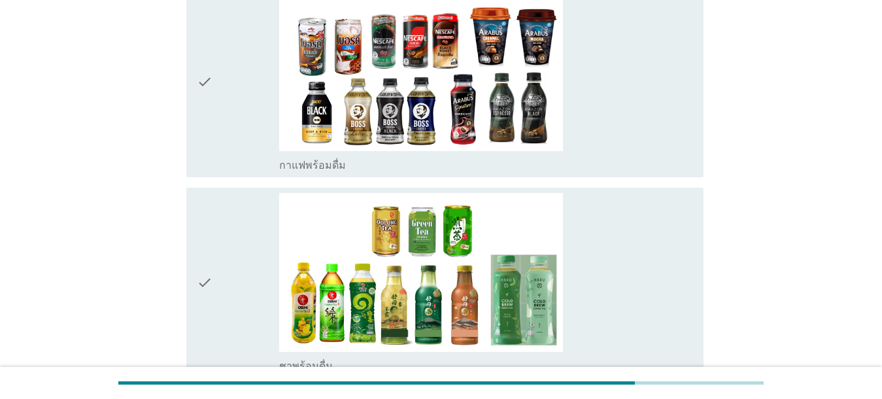
scroll to position [1470, 0]
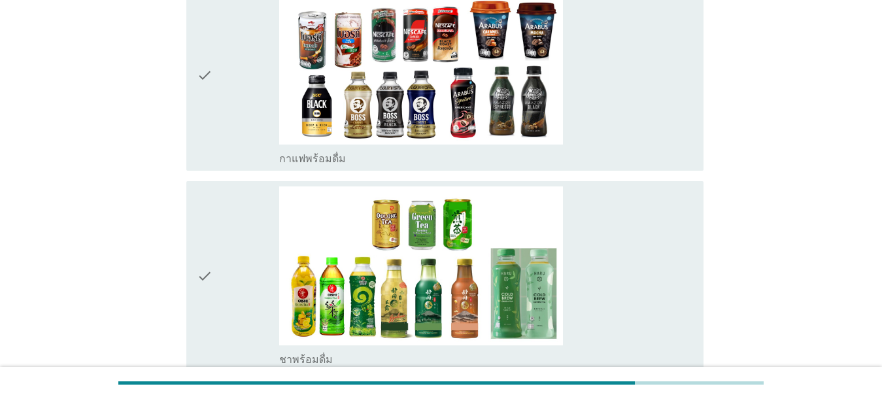
click at [628, 214] on div "check_box_outline_blank ชาพร้อมดื่ม" at bounding box center [486, 276] width 414 height 180
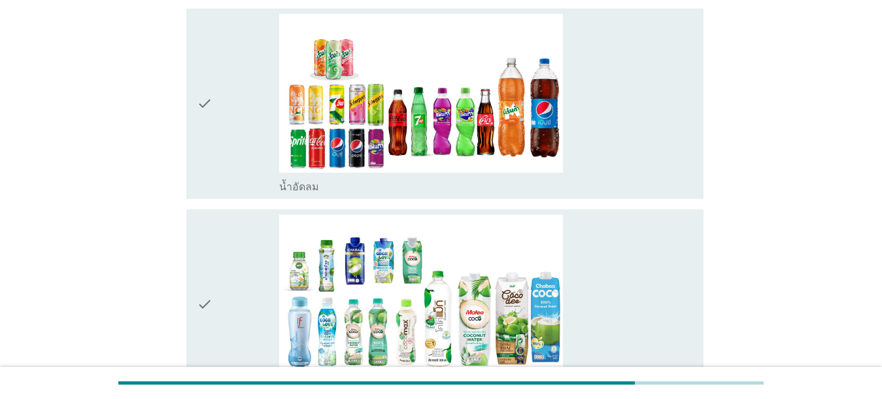
scroll to position [1856, 0]
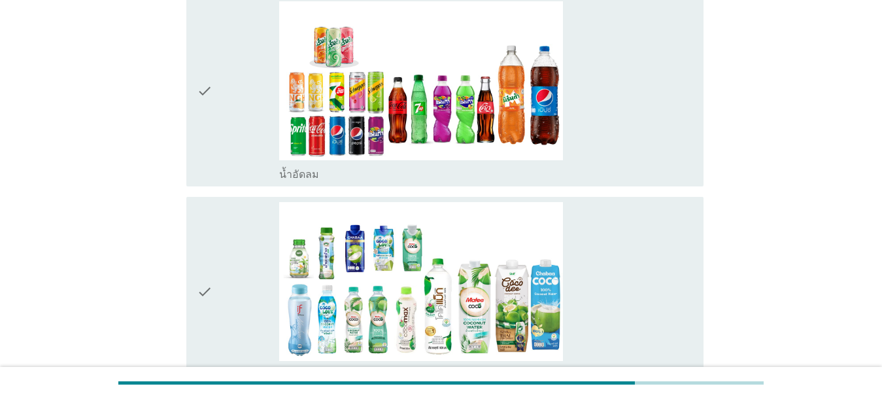
click at [628, 137] on div "check_box_outline_blank น้ำอัดลม" at bounding box center [486, 91] width 414 height 180
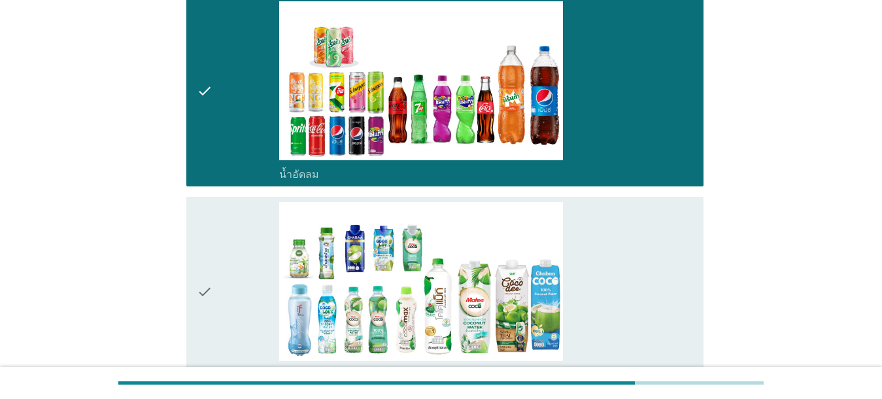
click at [628, 263] on div "check_box_outline_blank น้ำมะพร้าวพร้อมดื่ม" at bounding box center [486, 292] width 414 height 180
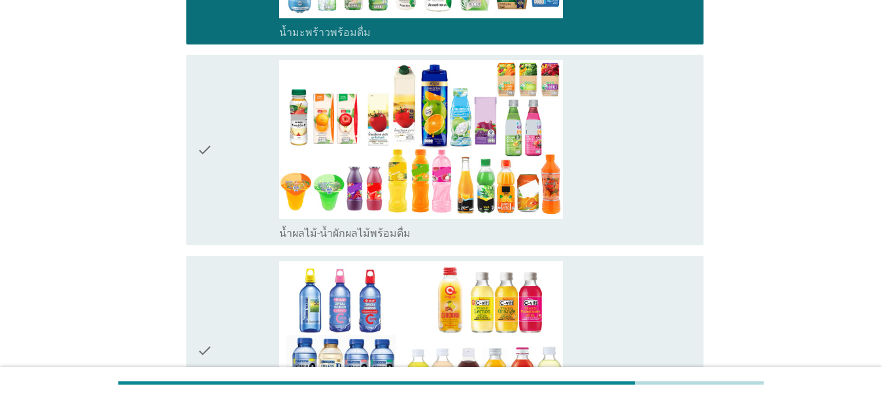
scroll to position [2211, 0]
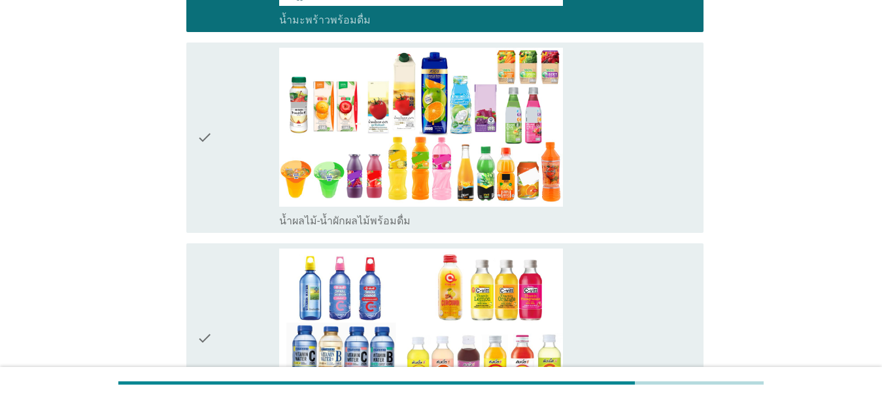
click at [628, 178] on div "check_box_outline_blank น้ำผลไม้-น้ำผักผลไม้พร้อมดื่ม" at bounding box center [486, 138] width 414 height 180
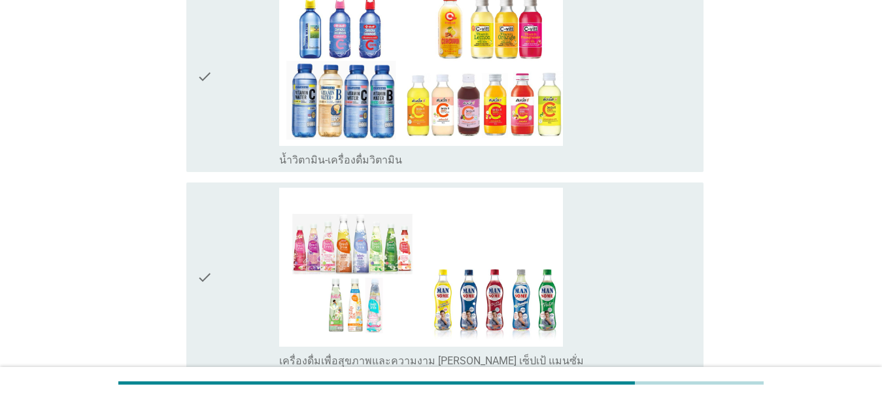
scroll to position [2466, 0]
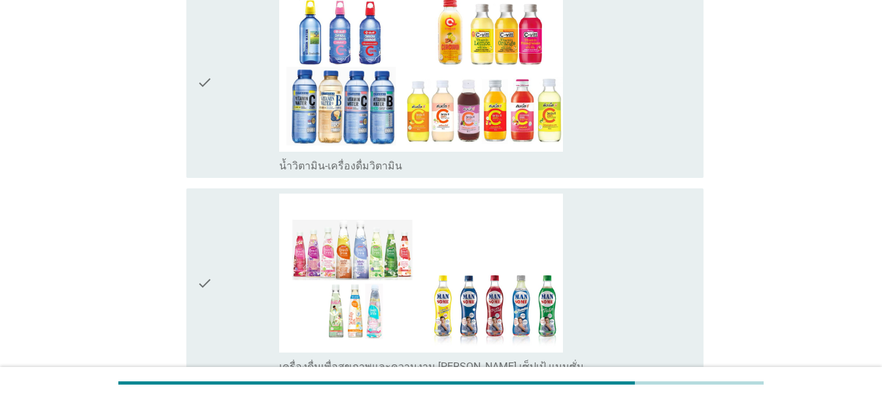
click at [628, 115] on div "check_box_outline_blank น้ำวิตามิน-เครื่องดื่มวิตามิน" at bounding box center [486, 83] width 414 height 180
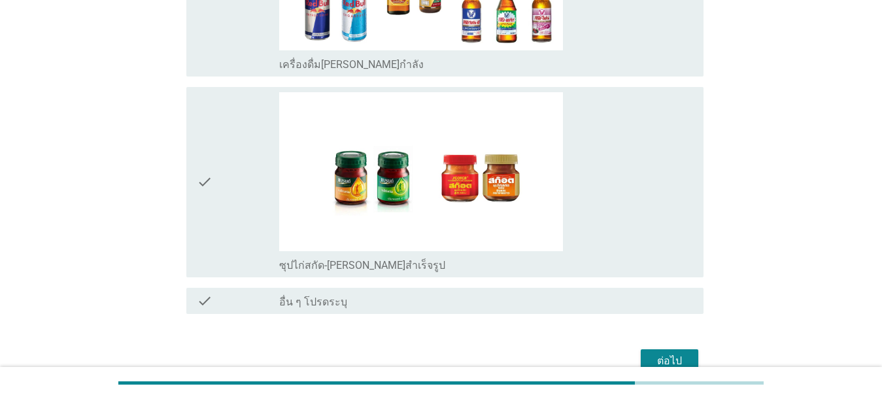
scroll to position [3163, 0]
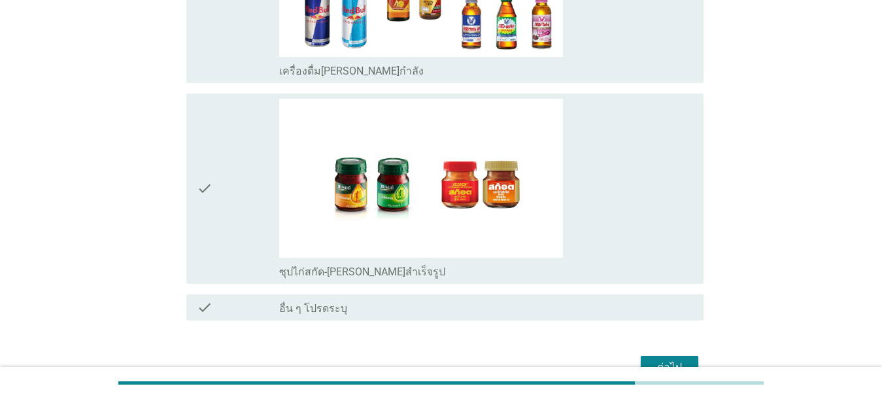
click at [628, 201] on div "check_box_outline_blank ซุปไก่สกัด-[PERSON_NAME]สำเร็จรูป" at bounding box center [486, 189] width 414 height 180
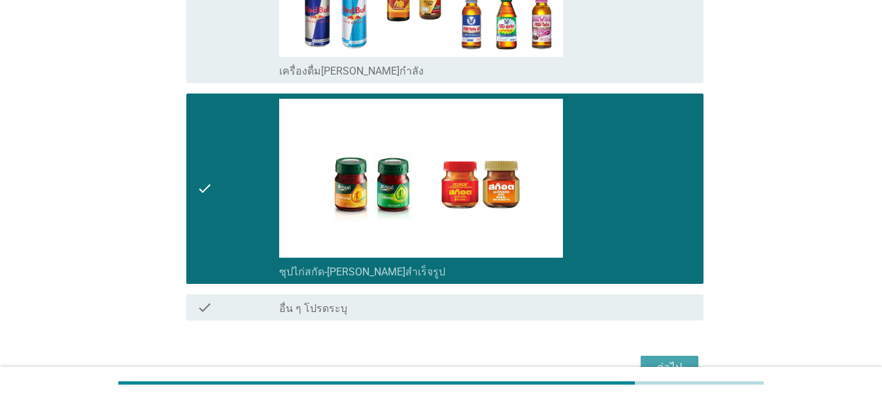
click at [628, 360] on div "ต่อไป" at bounding box center [669, 368] width 37 height 16
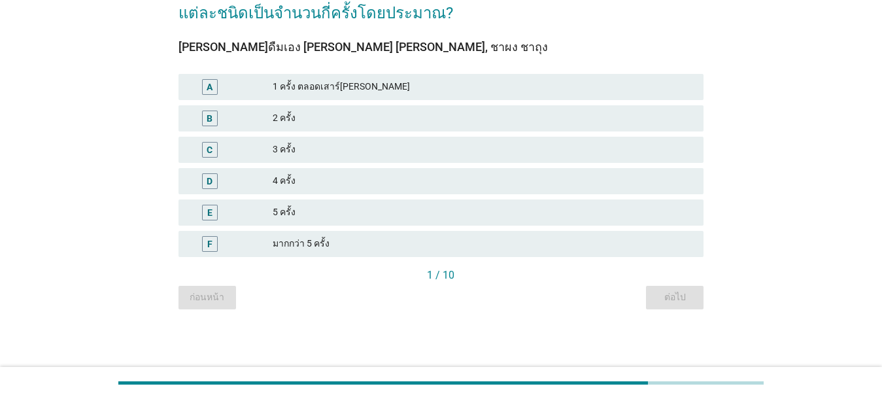
scroll to position [0, 0]
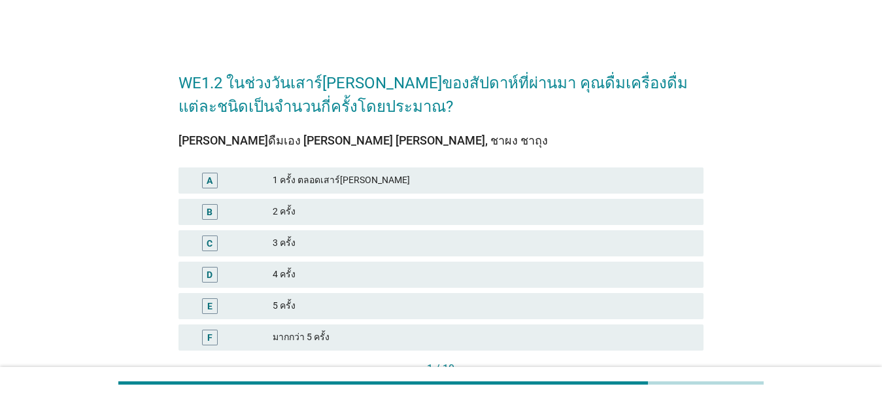
click at [301, 180] on div "1 ครั้ง ตลอดเสาร์[PERSON_NAME]" at bounding box center [483, 181] width 420 height 16
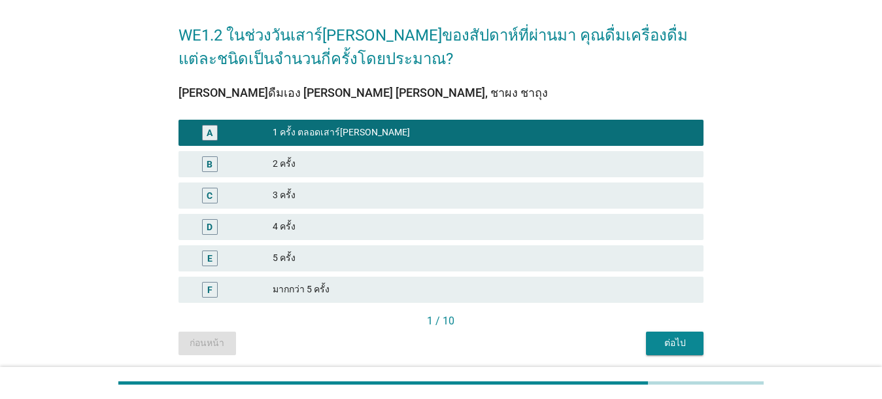
scroll to position [58, 0]
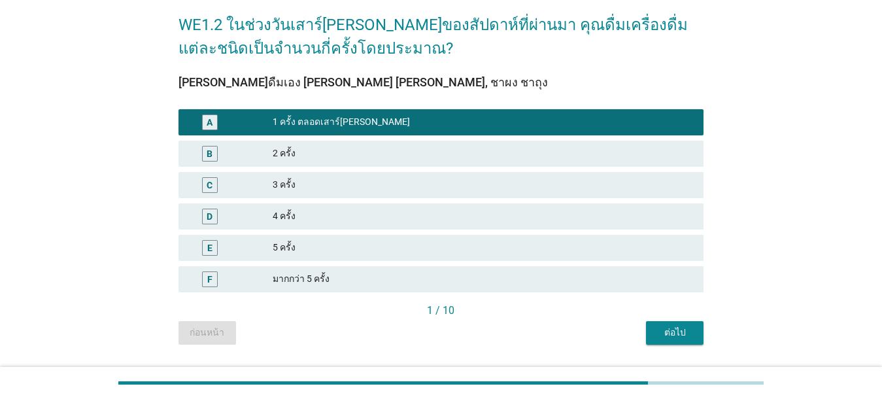
click at [628, 337] on button "ต่อไป" at bounding box center [675, 333] width 58 height 24
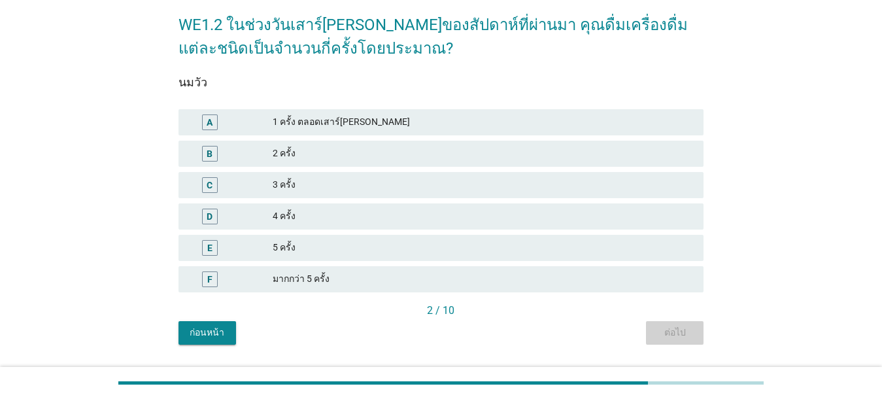
scroll to position [0, 0]
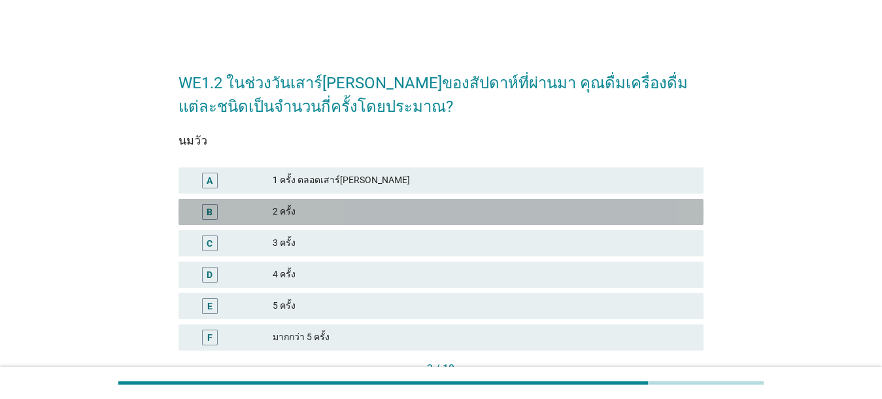
click at [327, 220] on div "B 2 ครั้ง" at bounding box center [440, 212] width 525 height 26
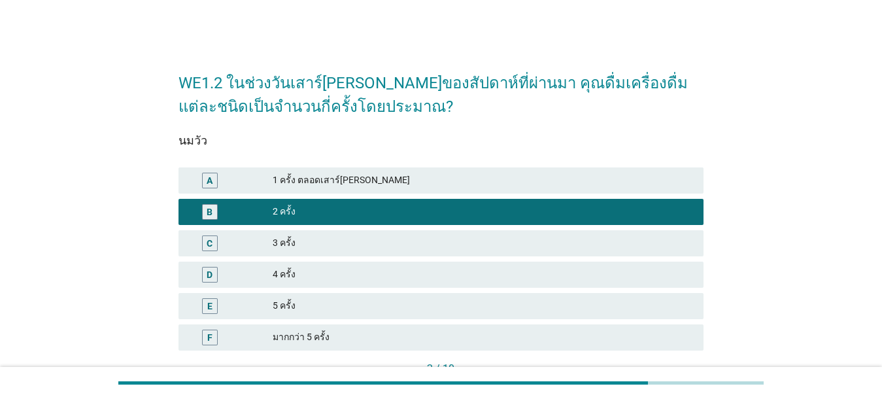
scroll to position [61, 0]
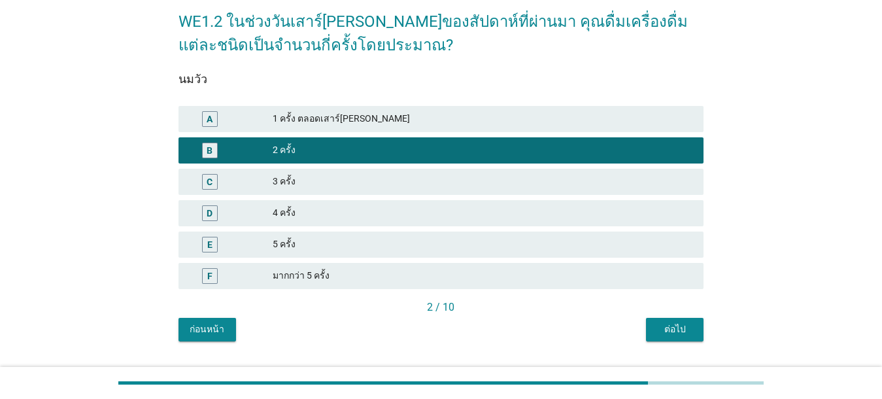
click at [628, 328] on div "ต่อไป" at bounding box center [674, 329] width 37 height 14
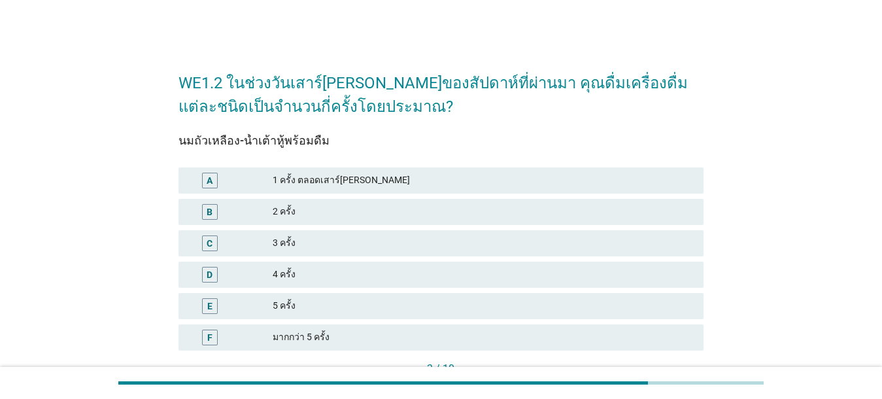
click at [397, 181] on div "1 ครั้ง ตลอดเสาร์[PERSON_NAME]" at bounding box center [483, 181] width 420 height 16
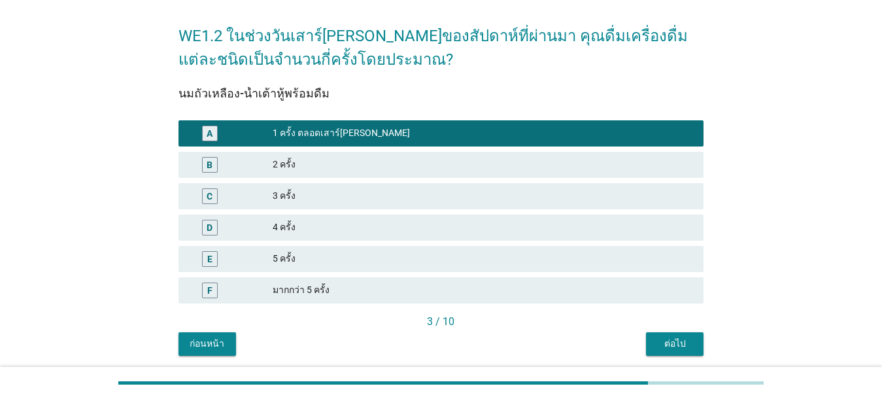
scroll to position [86, 0]
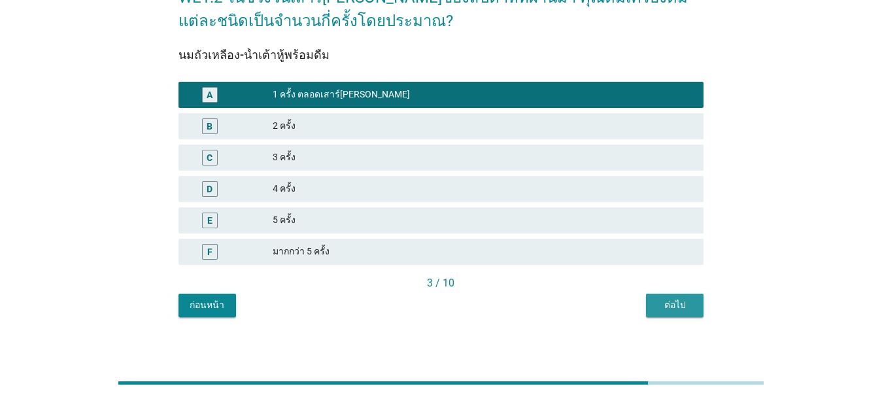
click at [628, 305] on div "ต่อไป" at bounding box center [674, 305] width 37 height 14
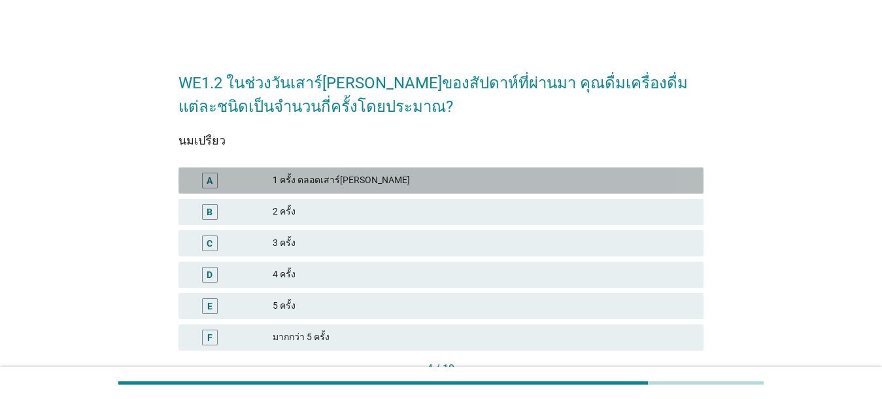
click at [465, 185] on div "1 ครั้ง ตลอดเสาร์[PERSON_NAME]" at bounding box center [483, 181] width 420 height 16
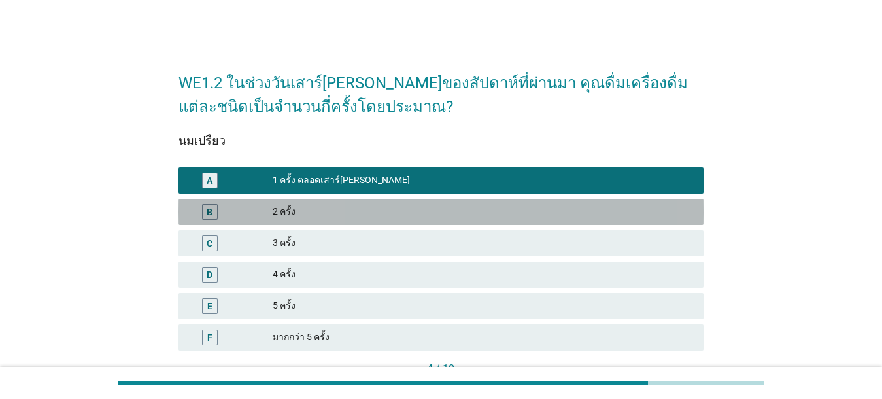
click at [628, 213] on div "2 ครั้ง" at bounding box center [483, 212] width 420 height 16
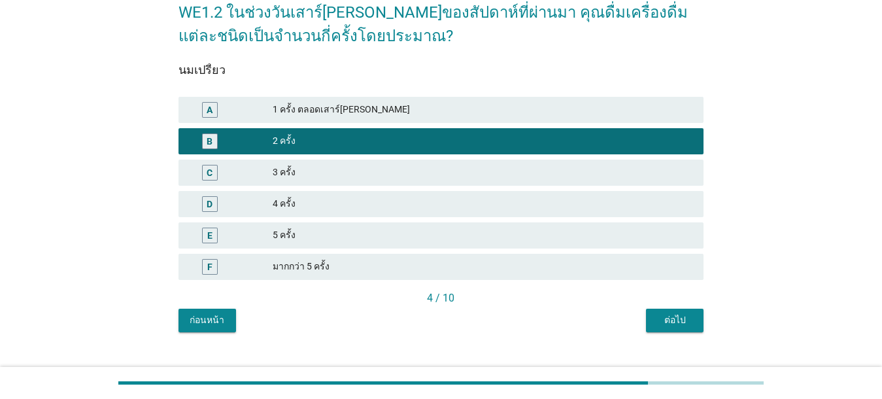
scroll to position [93, 0]
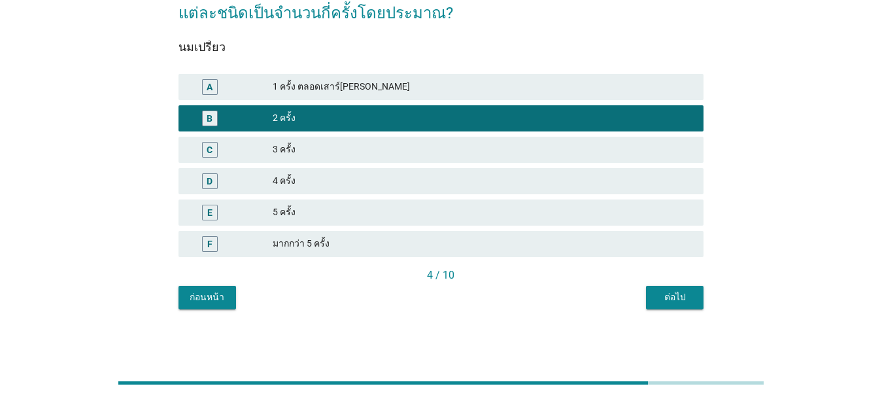
click at [628, 305] on button "ต่อไป" at bounding box center [675, 298] width 58 height 24
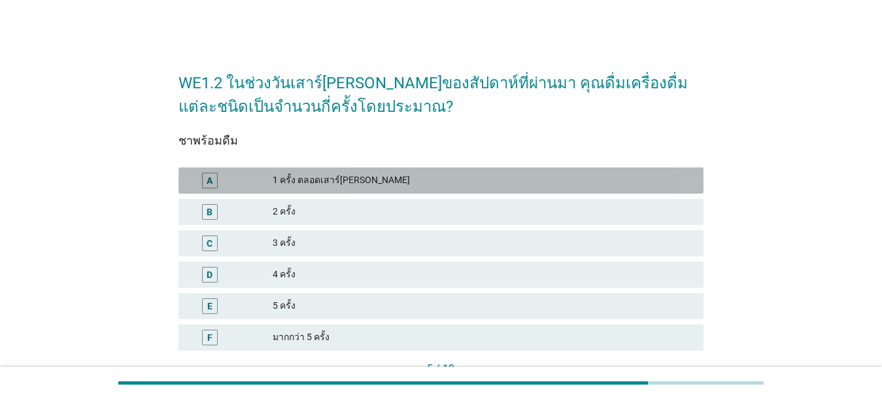
drag, startPoint x: 398, startPoint y: 184, endPoint x: 503, endPoint y: 217, distance: 110.4
click at [398, 183] on div "1 ครั้ง ตลอดเสาร์[PERSON_NAME]" at bounding box center [483, 181] width 420 height 16
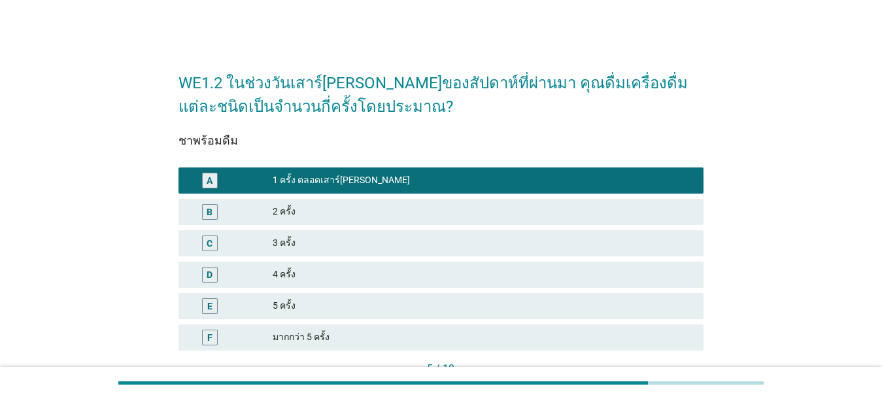
scroll to position [59, 0]
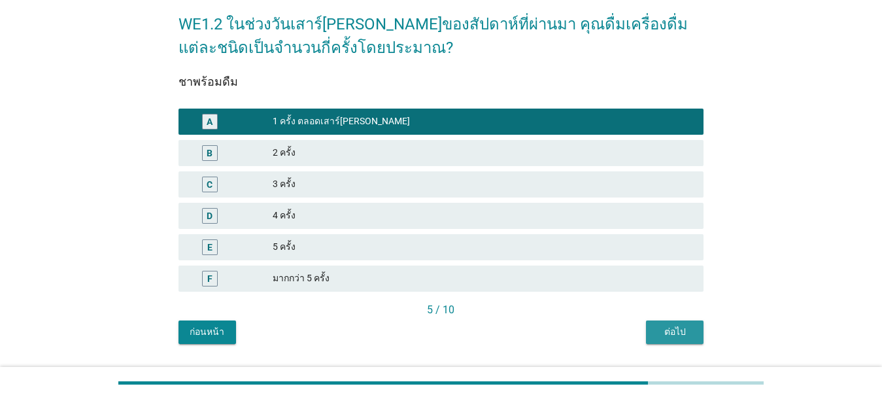
drag, startPoint x: 681, startPoint y: 331, endPoint x: 680, endPoint y: 339, distance: 8.0
click at [628, 332] on div "ต่อไป" at bounding box center [674, 332] width 37 height 14
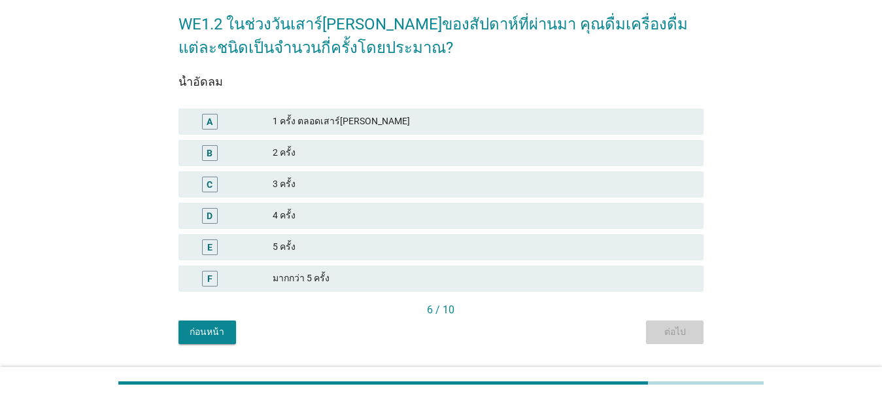
scroll to position [0, 0]
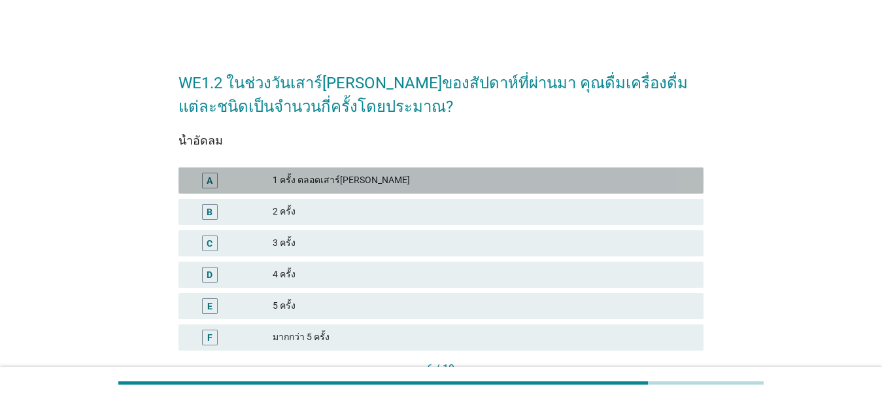
click at [422, 187] on div "1 ครั้ง ตลอดเสาร์[PERSON_NAME]" at bounding box center [483, 181] width 420 height 16
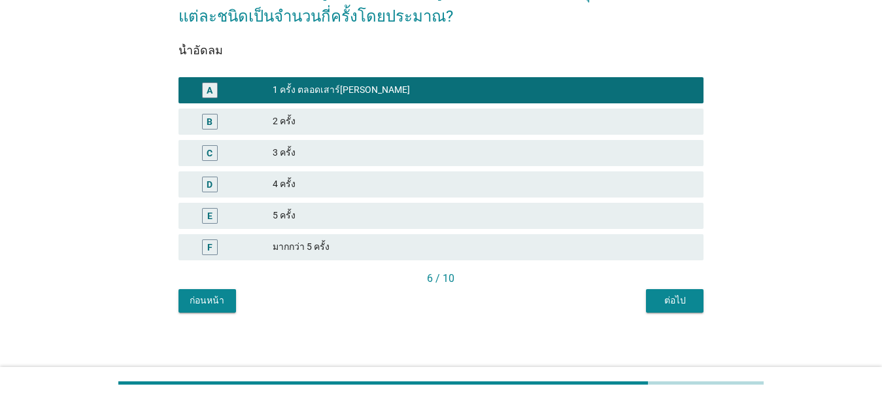
scroll to position [93, 0]
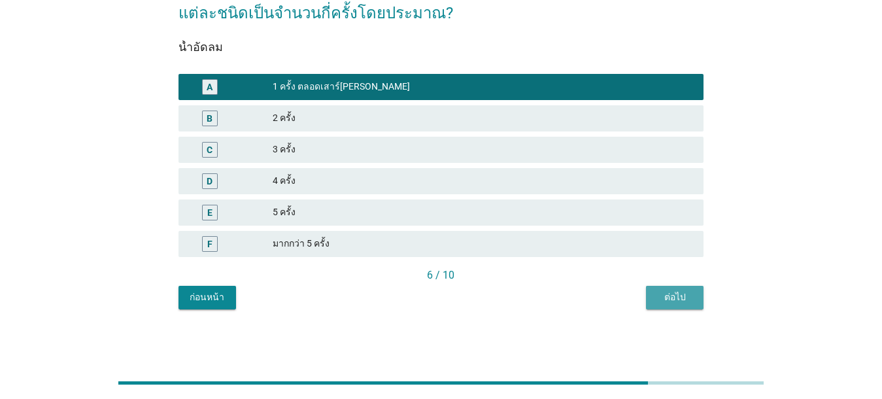
click at [628, 306] on button "ต่อไป" at bounding box center [675, 298] width 58 height 24
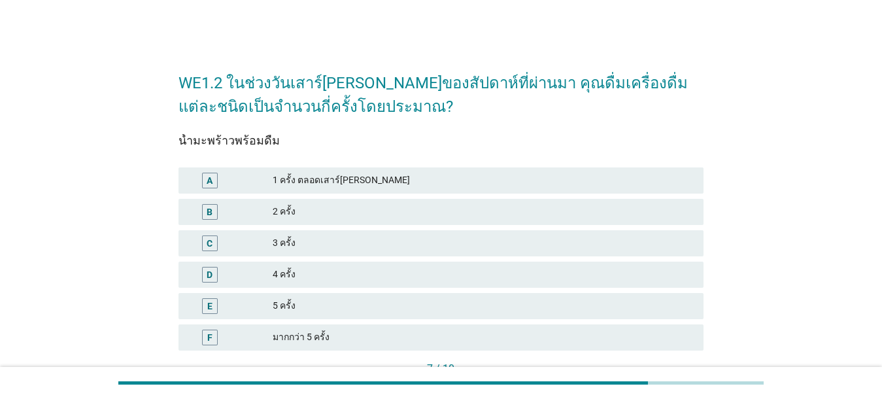
click at [421, 179] on div "1 ครั้ง ตลอดเสาร์[PERSON_NAME]" at bounding box center [483, 181] width 420 height 16
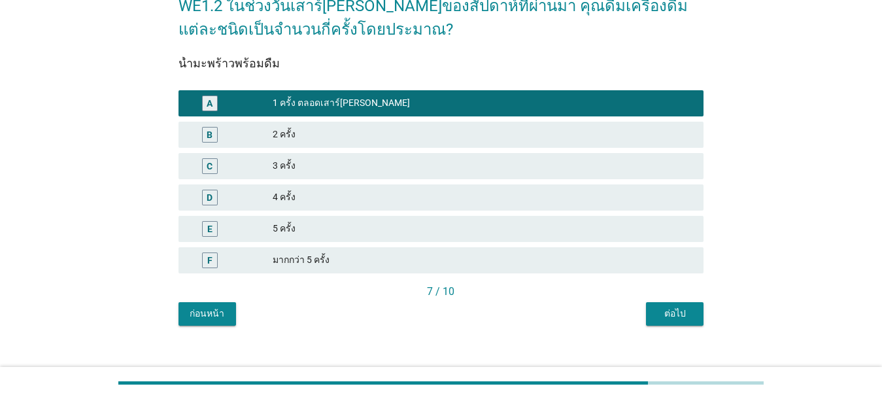
scroll to position [93, 0]
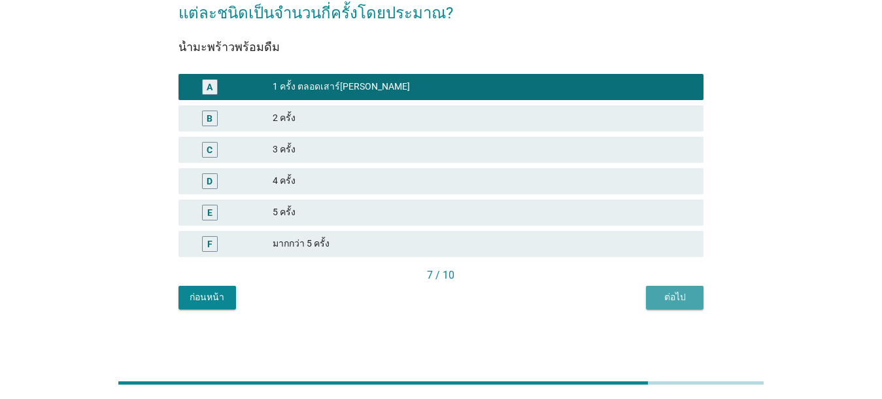
click at [628, 300] on div "ต่อไป" at bounding box center [674, 297] width 37 height 14
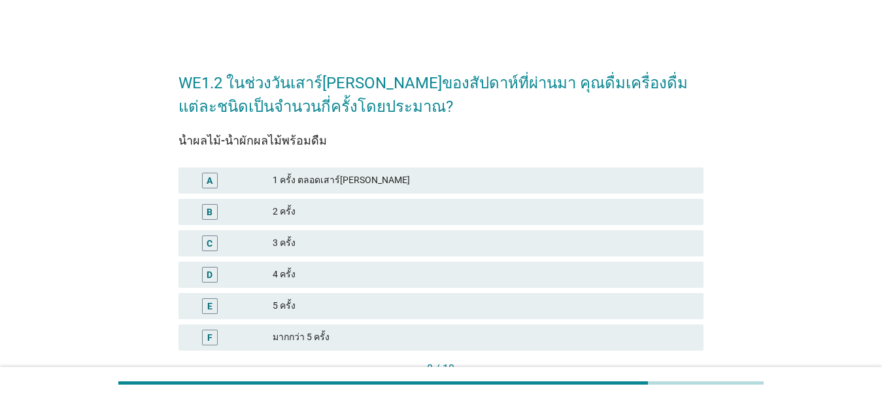
click at [509, 217] on div "2 ครั้ง" at bounding box center [483, 212] width 420 height 16
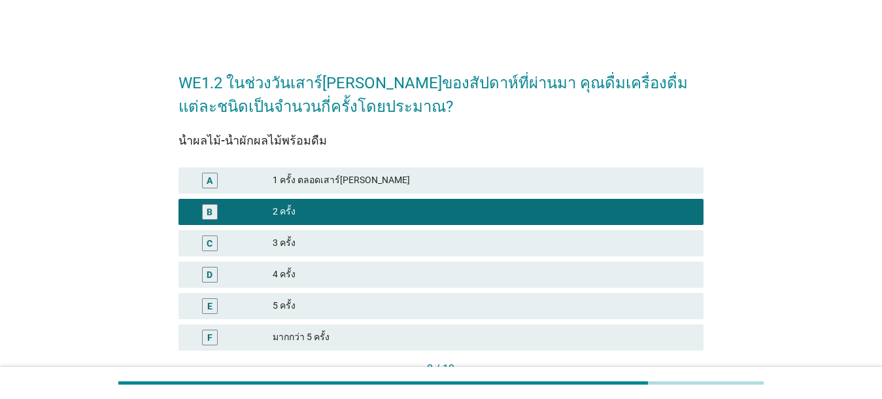
scroll to position [93, 0]
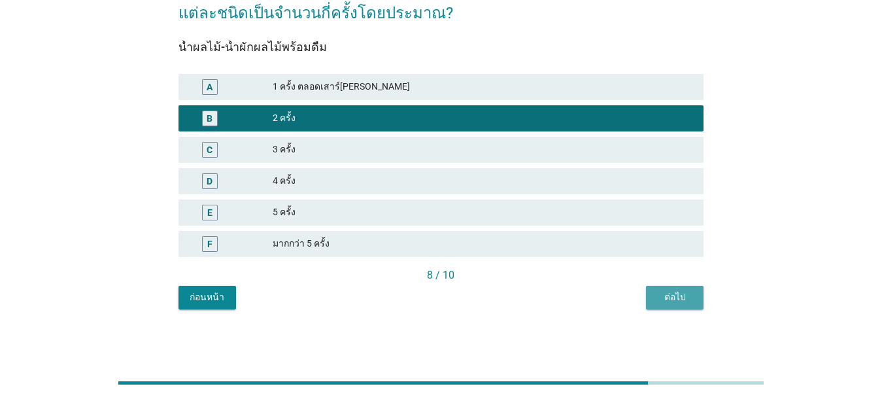
click at [628, 296] on div "ต่อไป" at bounding box center [674, 297] width 37 height 14
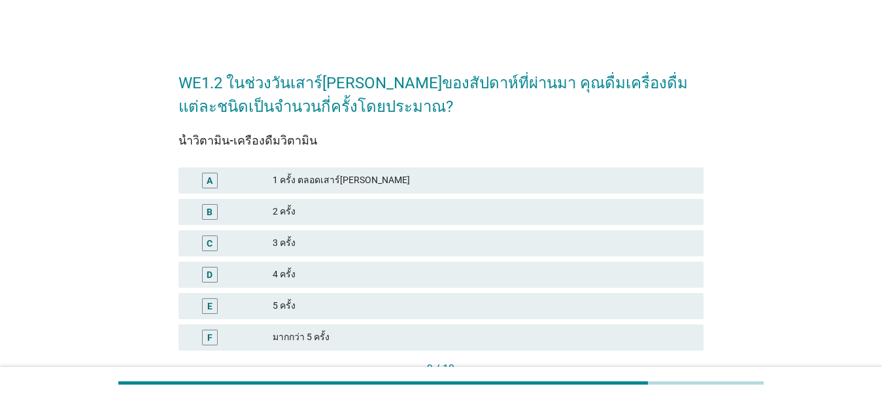
click at [450, 186] on div "1 ครั้ง ตลอดเสาร์[PERSON_NAME]" at bounding box center [483, 181] width 420 height 16
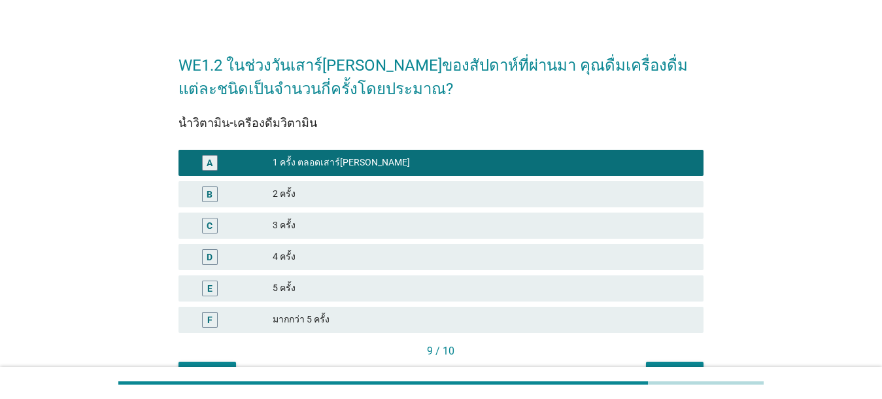
scroll to position [93, 0]
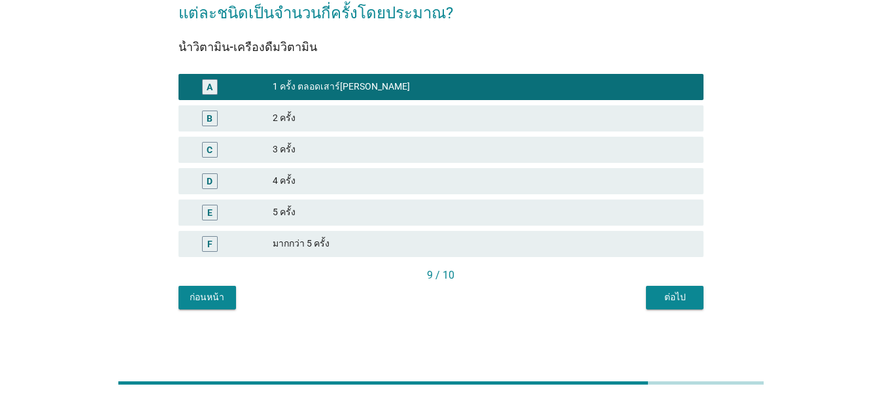
click at [628, 299] on div "ต่อไป" at bounding box center [674, 297] width 37 height 14
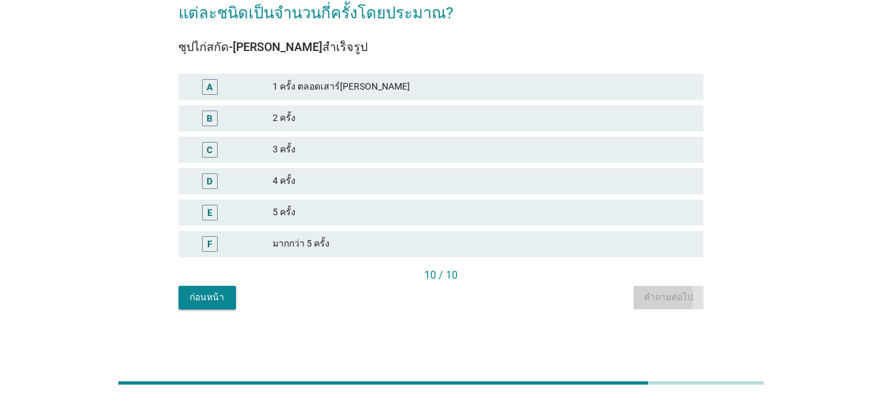
scroll to position [0, 0]
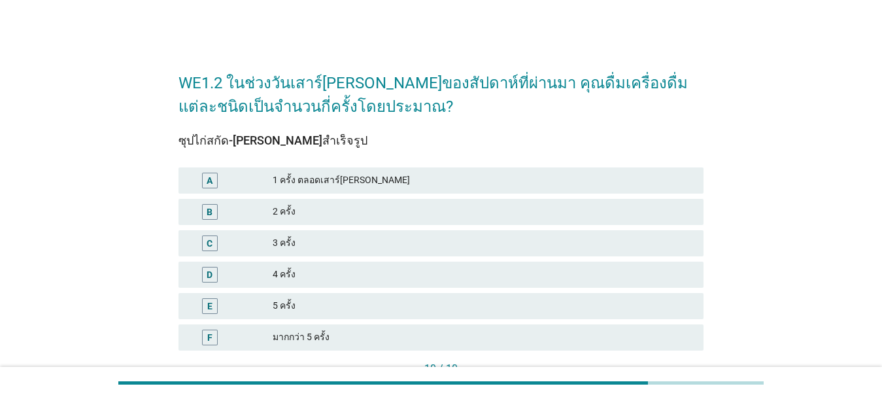
click at [462, 178] on div "1 ครั้ง ตลอดเสาร์[PERSON_NAME]" at bounding box center [483, 181] width 420 height 16
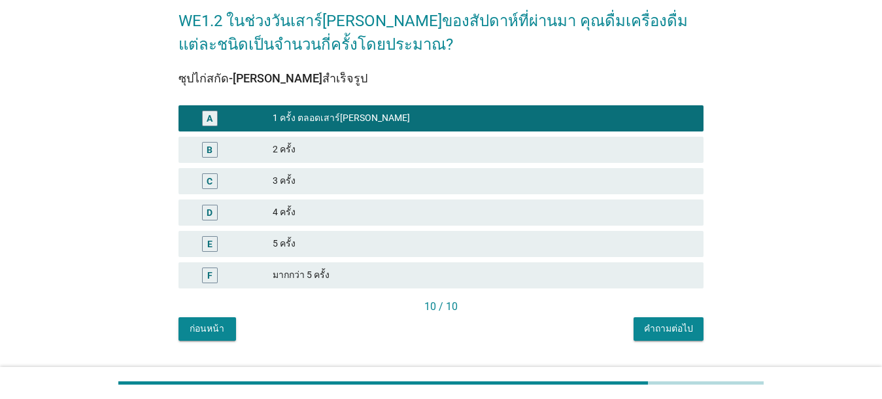
scroll to position [85, 0]
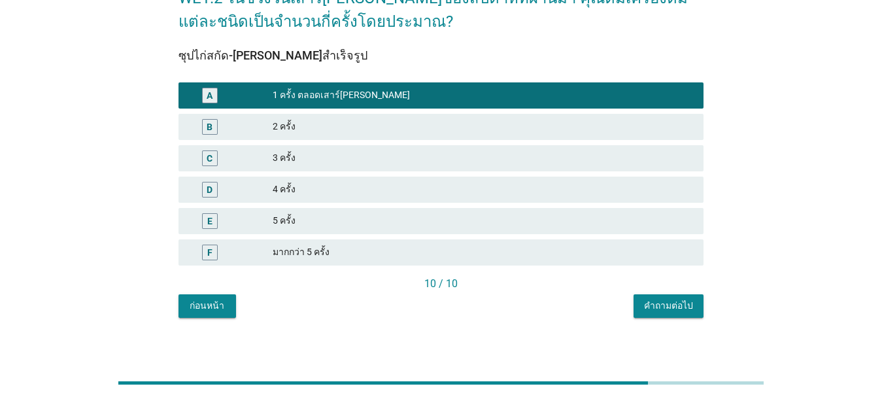
click at [628, 304] on button "คำถามต่อไป" at bounding box center [669, 306] width 70 height 24
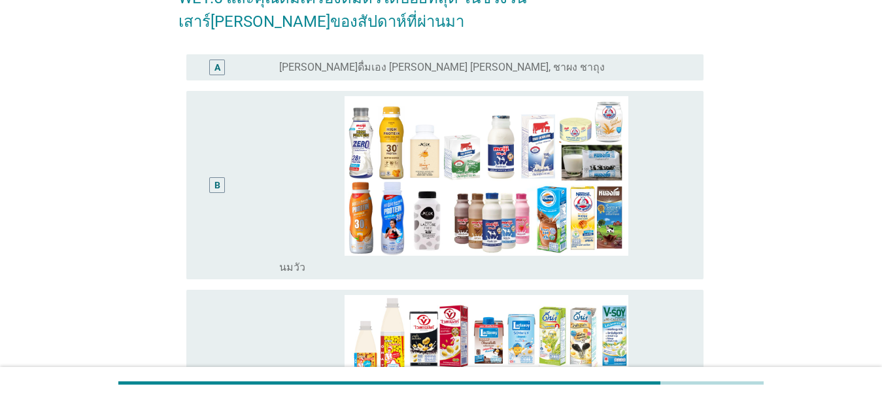
scroll to position [0, 0]
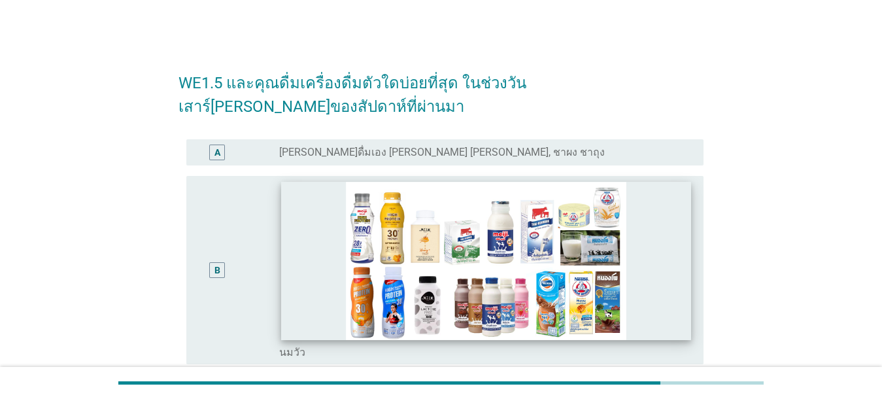
click at [628, 294] on img at bounding box center [486, 261] width 409 height 158
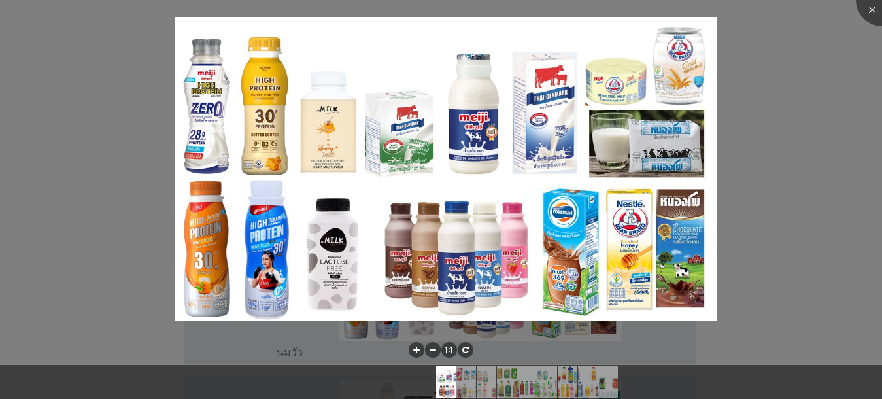
click at [628, 289] on div at bounding box center [441, 199] width 882 height 399
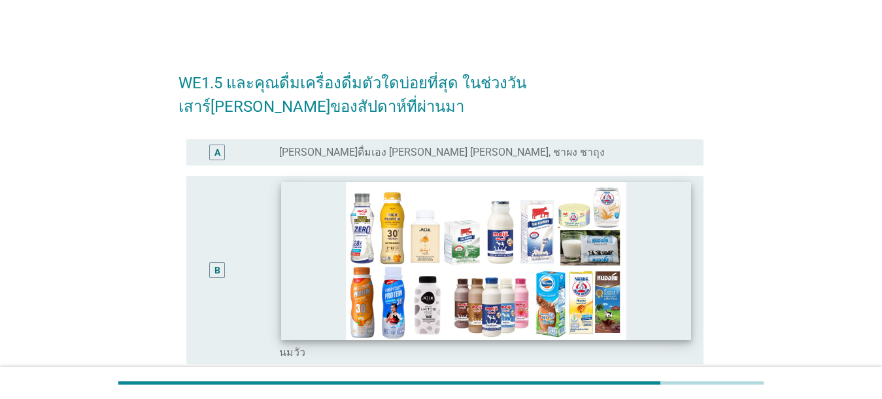
click at [628, 278] on img at bounding box center [486, 261] width 409 height 158
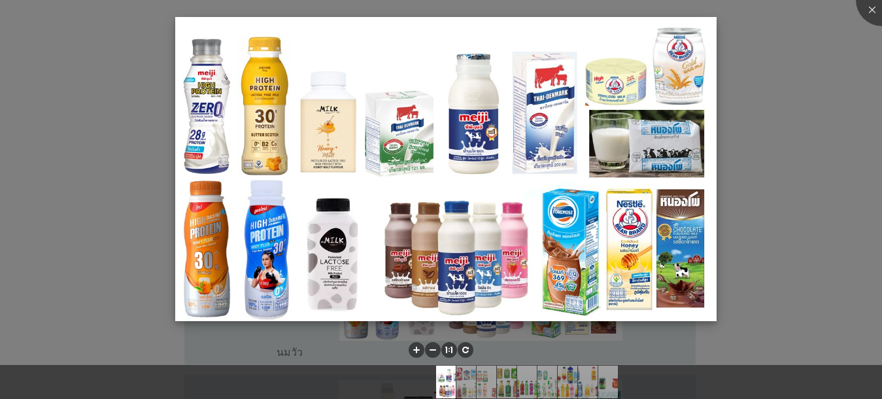
click at [628, 320] on img at bounding box center [445, 169] width 541 height 304
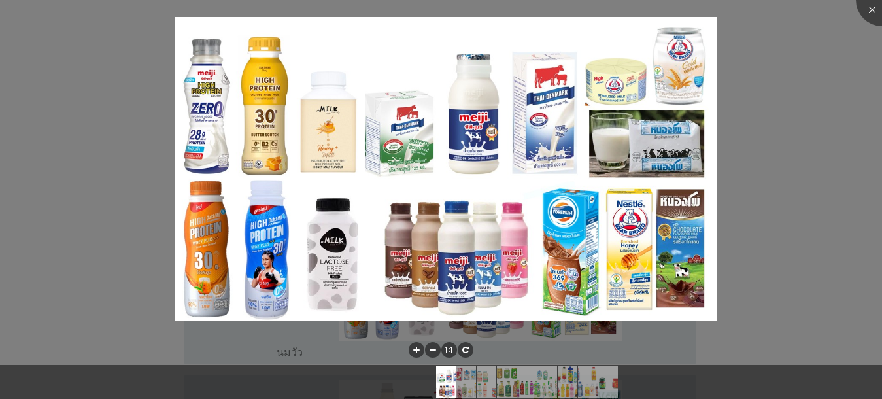
click at [628, 336] on div at bounding box center [441, 199] width 882 height 399
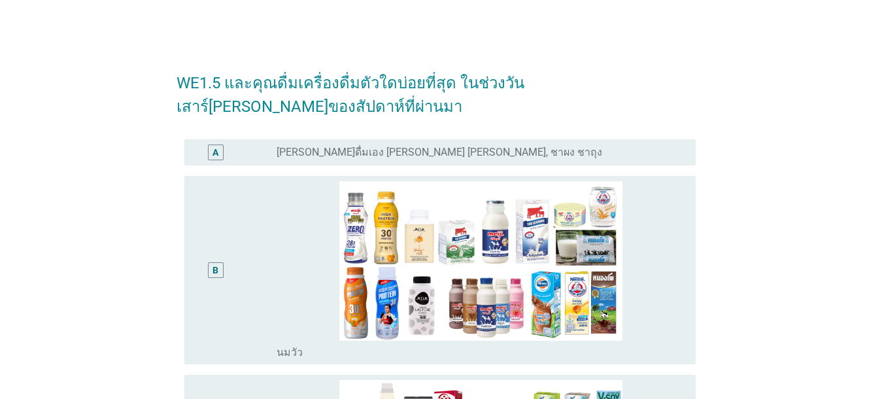
click at [628, 348] on div at bounding box center [441, 351] width 882 height 27
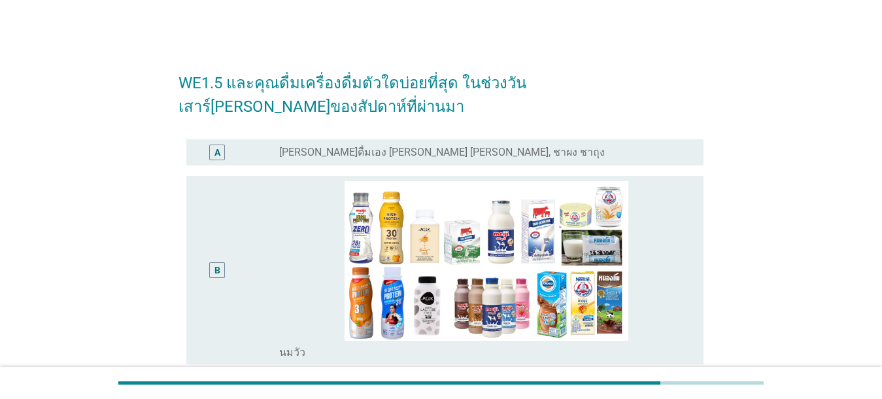
click at [628, 348] on div "radio_button_unchecked [PERSON_NAME]" at bounding box center [480, 352] width 403 height 13
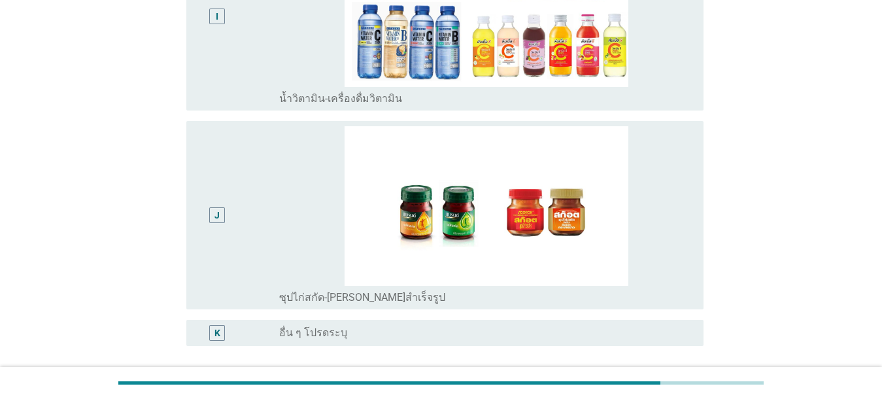
scroll to position [1760, 0]
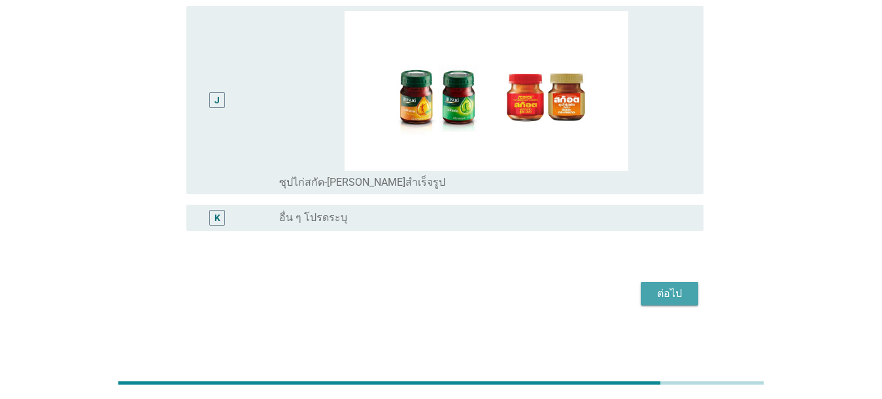
click at [628, 295] on div "ต่อไป" at bounding box center [669, 294] width 37 height 16
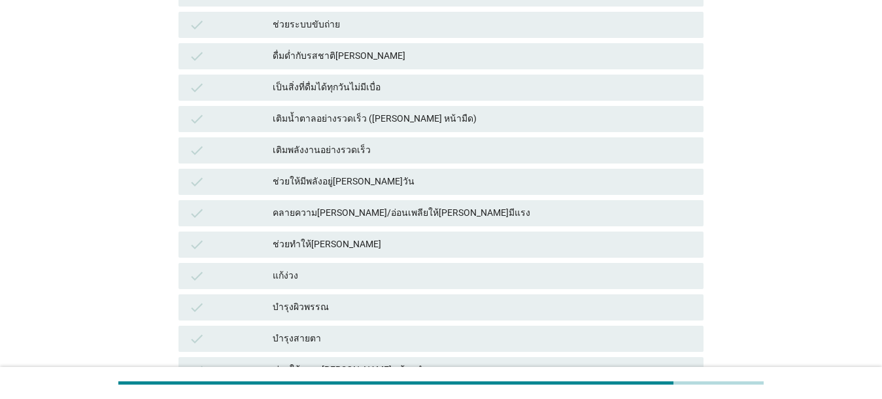
scroll to position [273, 0]
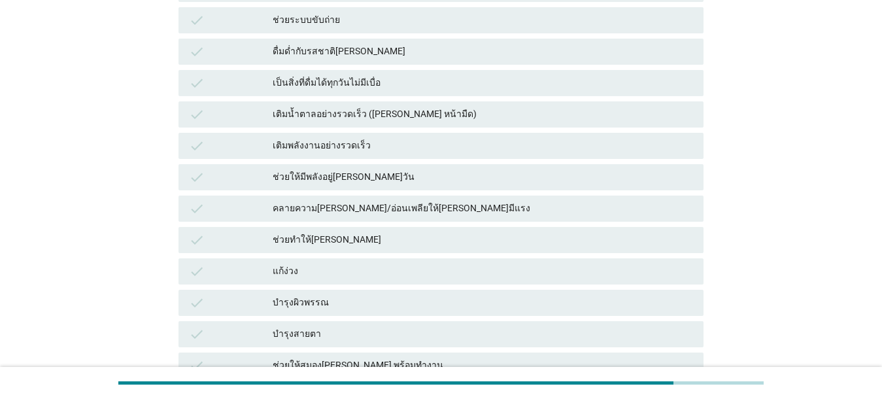
click at [409, 148] on div "เติมพลังงานอย่างรวดเร็ว" at bounding box center [483, 146] width 420 height 16
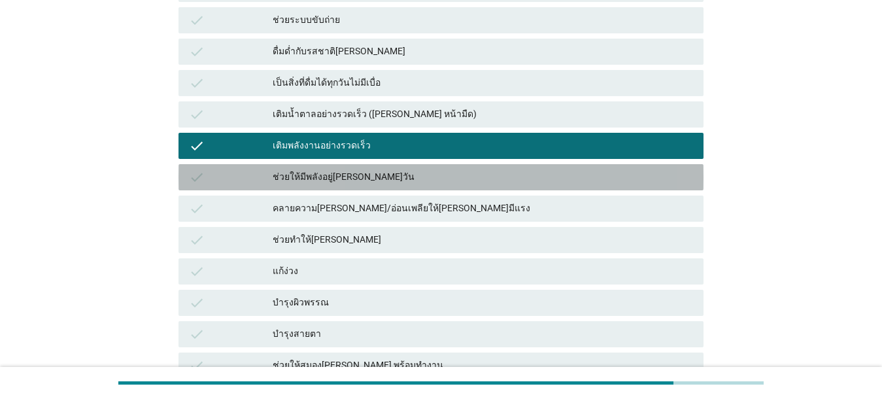
click at [405, 175] on div "ช่วยให้มีพลังอยู่[PERSON_NAME]วัน" at bounding box center [483, 177] width 420 height 16
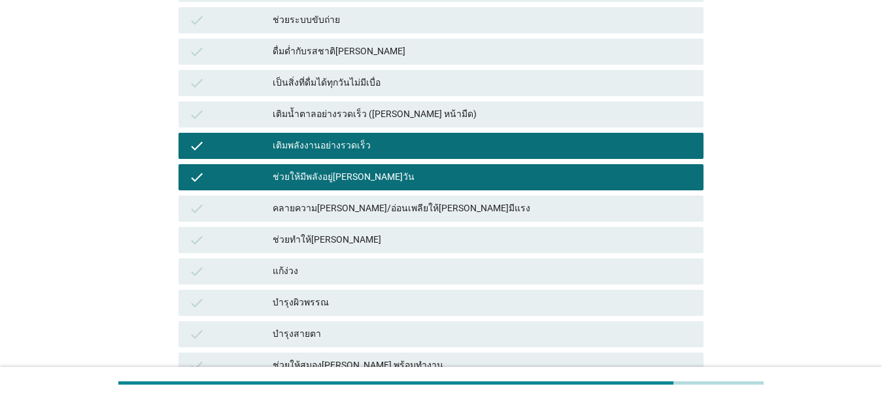
click at [411, 209] on div "คลายความ[PERSON_NAME]/อ่อนเพลียให้[PERSON_NAME]มีแรง" at bounding box center [483, 209] width 420 height 16
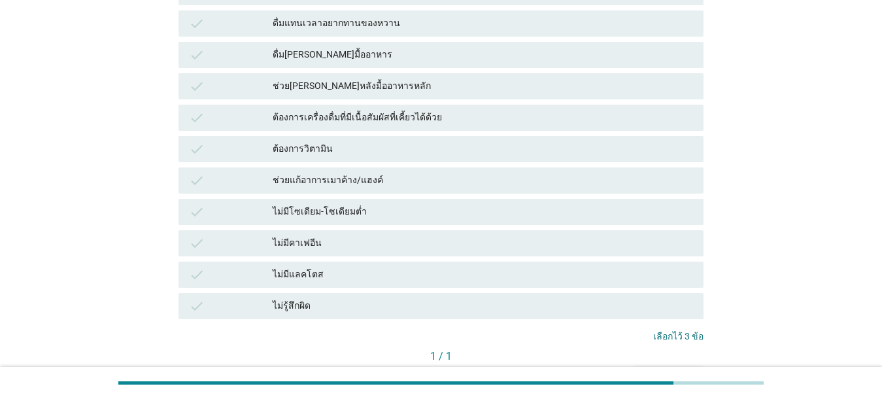
scroll to position [979, 0]
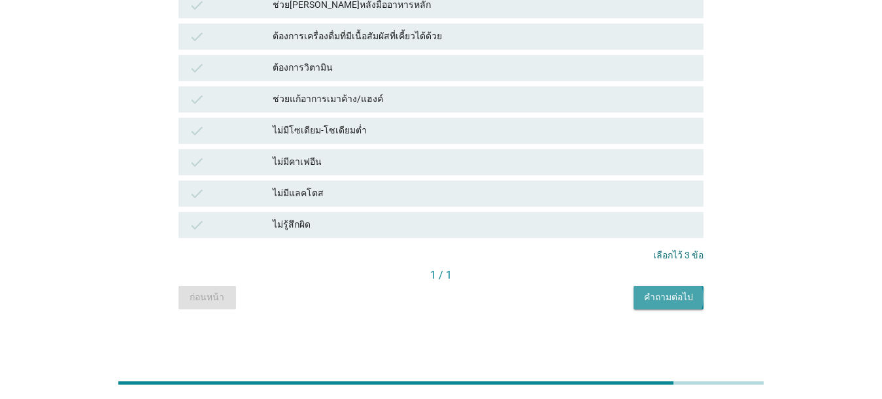
click at [628, 301] on div "คำถามต่อไป" at bounding box center [668, 297] width 49 height 14
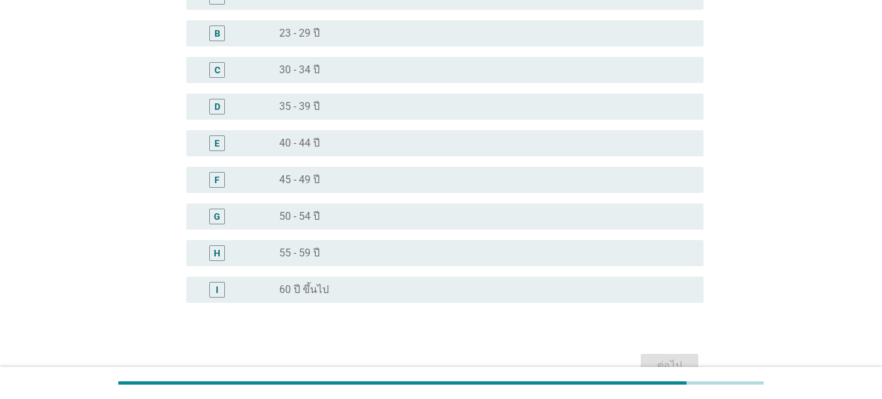
scroll to position [186, 0]
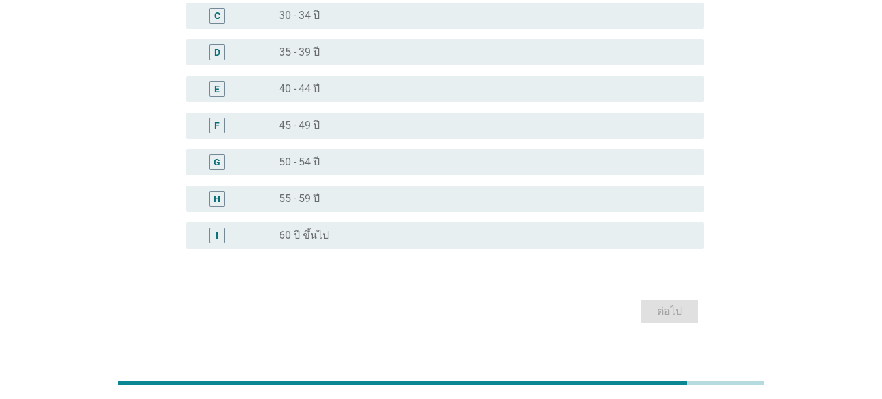
click at [403, 207] on div "H radio_button_unchecked 55 - 59 ปี" at bounding box center [444, 199] width 517 height 26
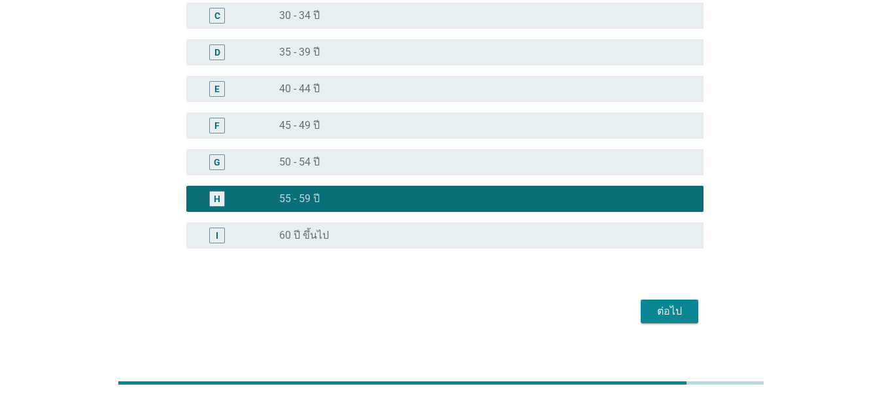
click at [628, 316] on div "ต่อไป" at bounding box center [669, 311] width 37 height 16
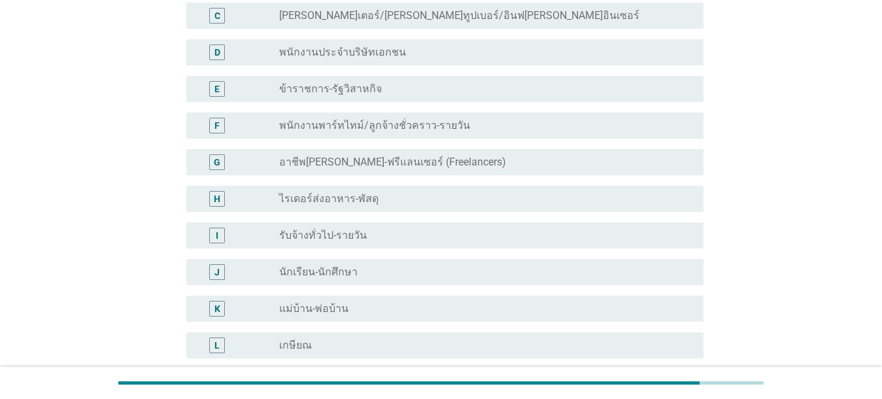
scroll to position [0, 0]
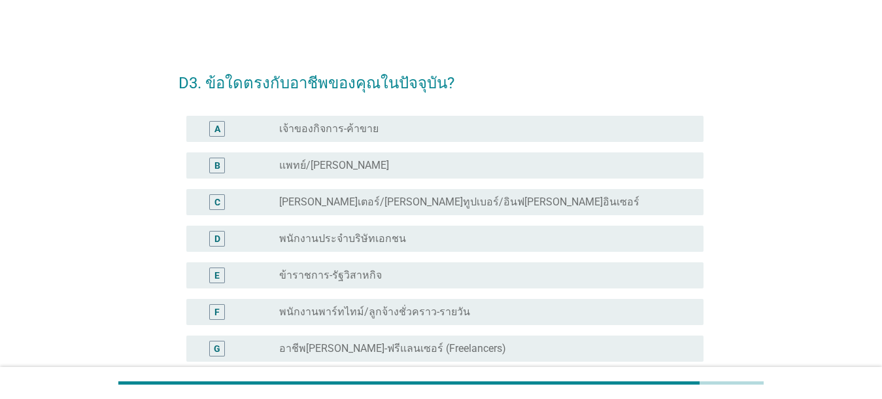
click at [459, 240] on div "radio_button_unchecked พนักงานประจำบริษัทเอกชน" at bounding box center [480, 238] width 403 height 13
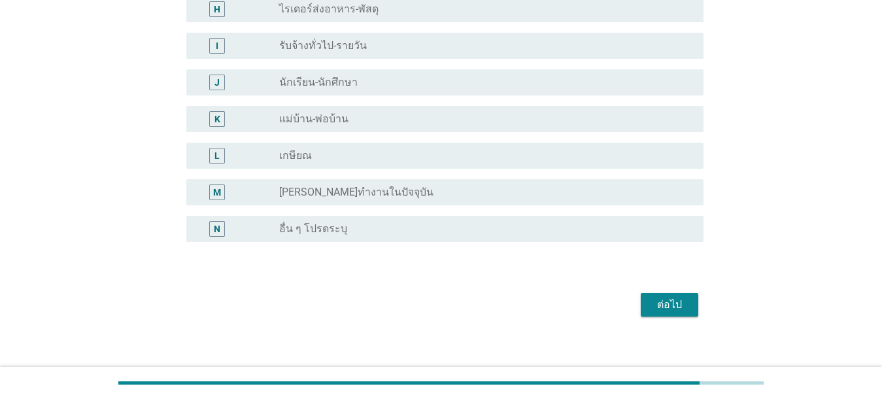
scroll to position [387, 0]
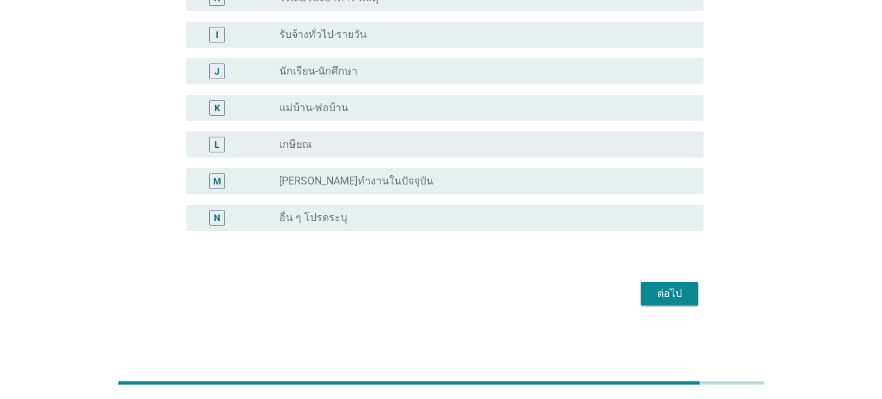
click at [628, 295] on div "ต่อไป" at bounding box center [669, 294] width 37 height 16
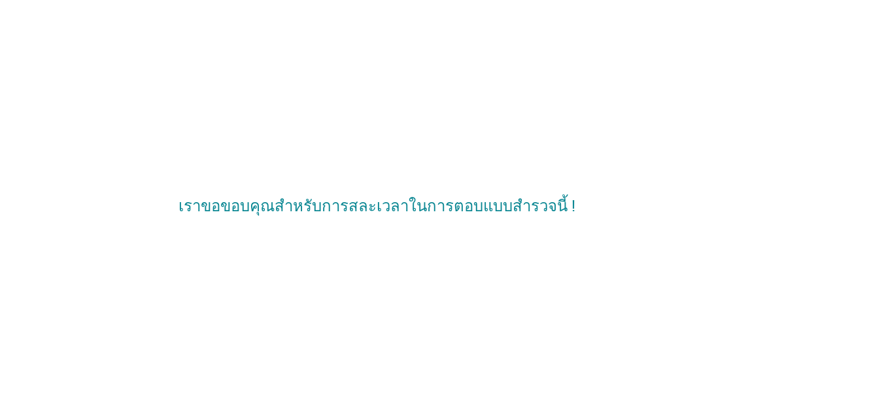
scroll to position [0, 0]
